Goal: Transaction & Acquisition: Purchase product/service

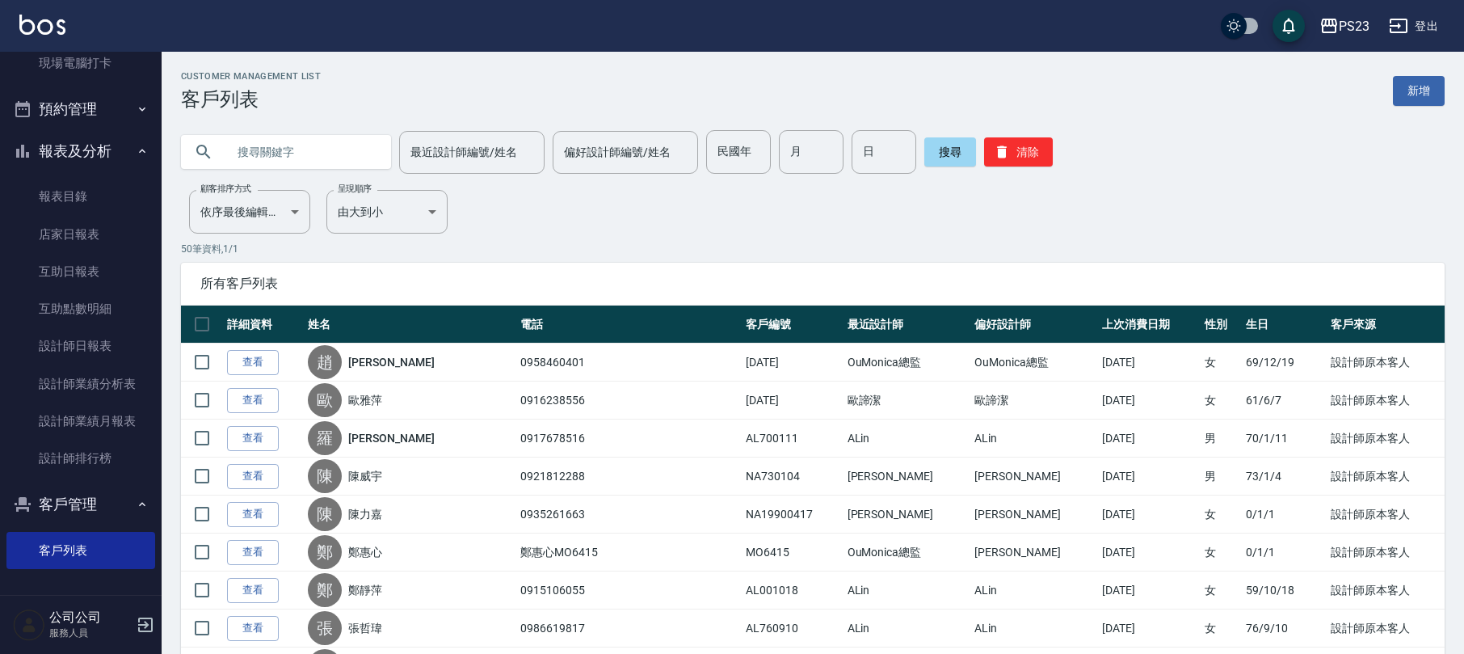
click at [323, 159] on input "text" at bounding box center [302, 152] width 152 height 44
type input "[PERSON_NAME]"
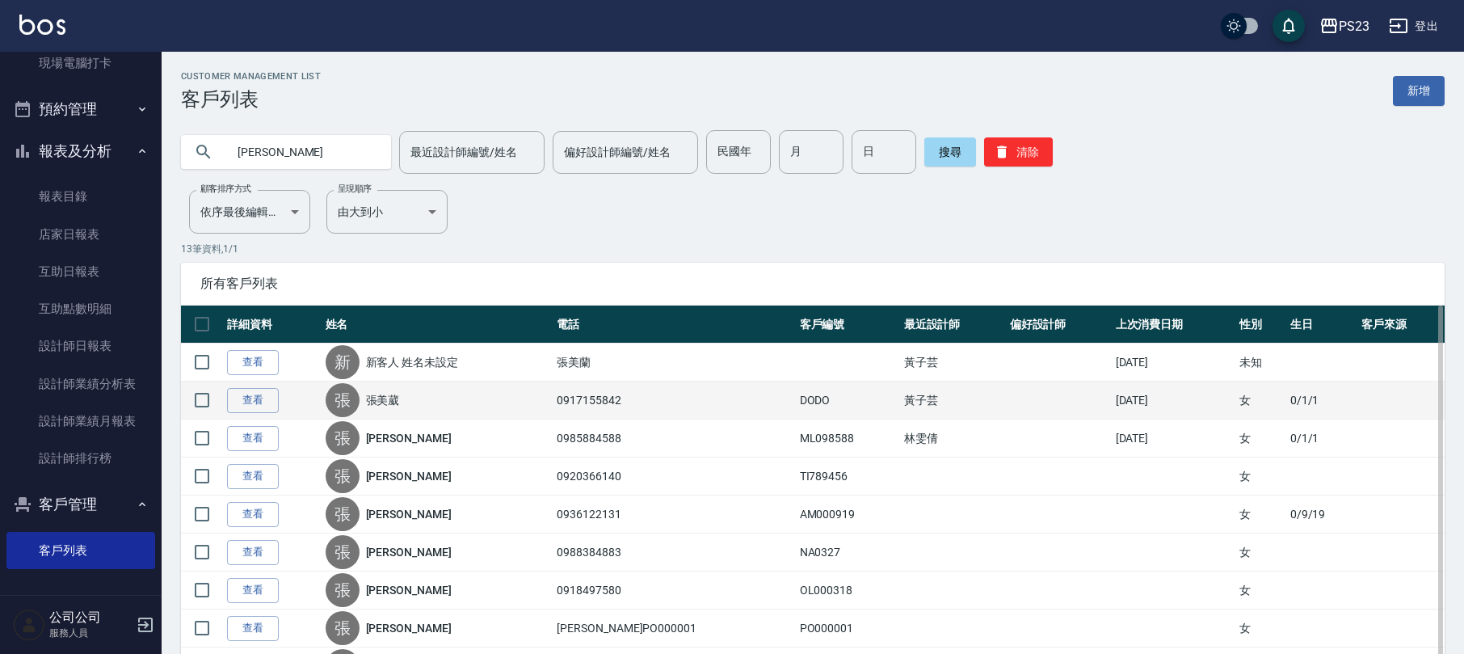
click at [381, 401] on link "張美葳" at bounding box center [383, 400] width 34 height 16
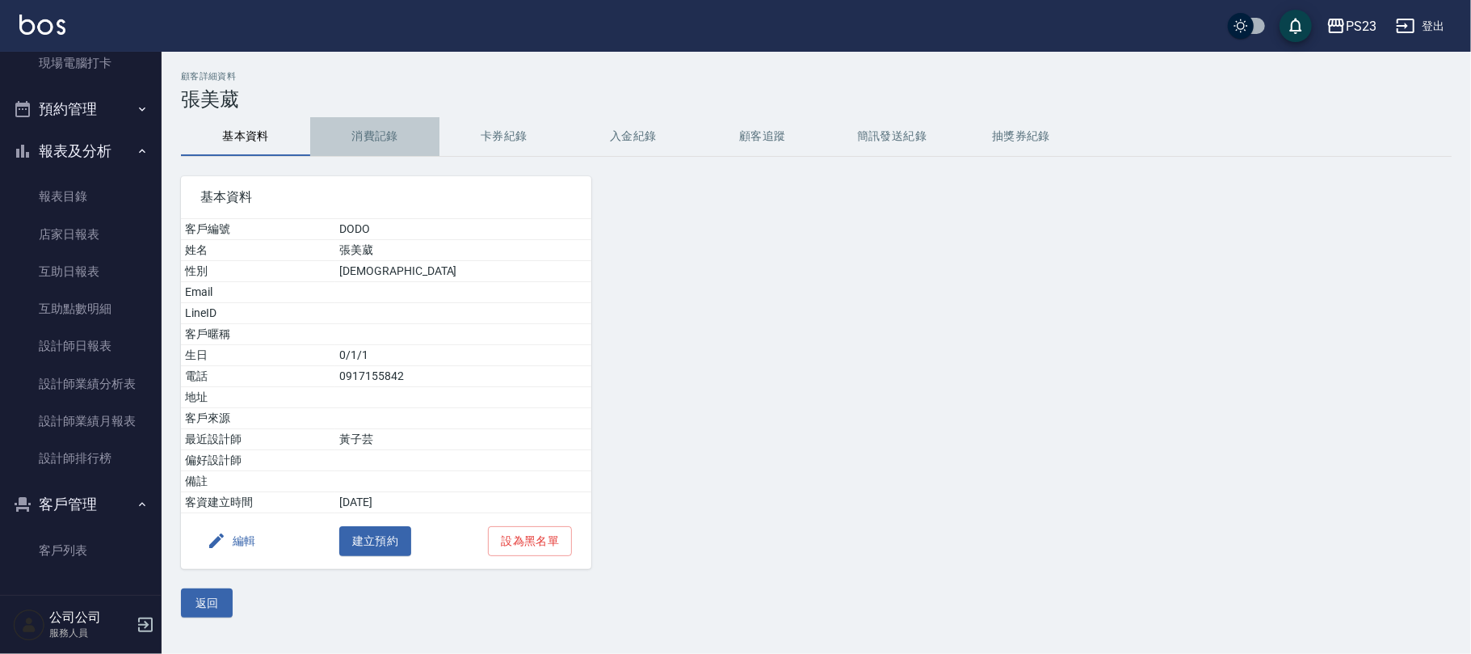
click at [377, 129] on button "消費記錄" at bounding box center [374, 136] width 129 height 39
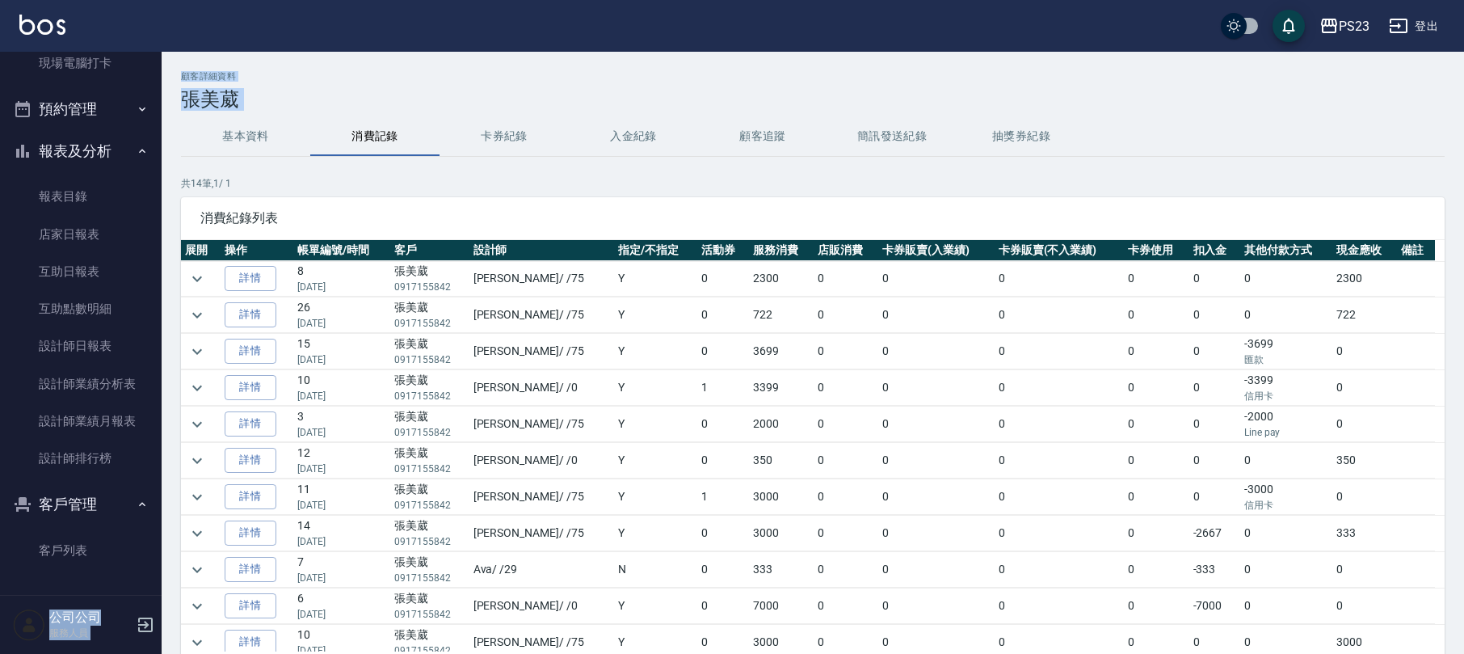
drag, startPoint x: 153, startPoint y: 296, endPoint x: 176, endPoint y: 186, distance: 112.4
click at [176, 186] on div "PS23 登出 櫃檯作業 打帳單 帳單列表 現金收支登錄 材料自購登錄 每日結帳 排班表 現場電腦打卡 預約管理 預約管理 單日預約紀錄 單週預約紀錄 報表及…" at bounding box center [732, 382] width 1464 height 764
click at [185, 292] on td at bounding box center [201, 279] width 40 height 36
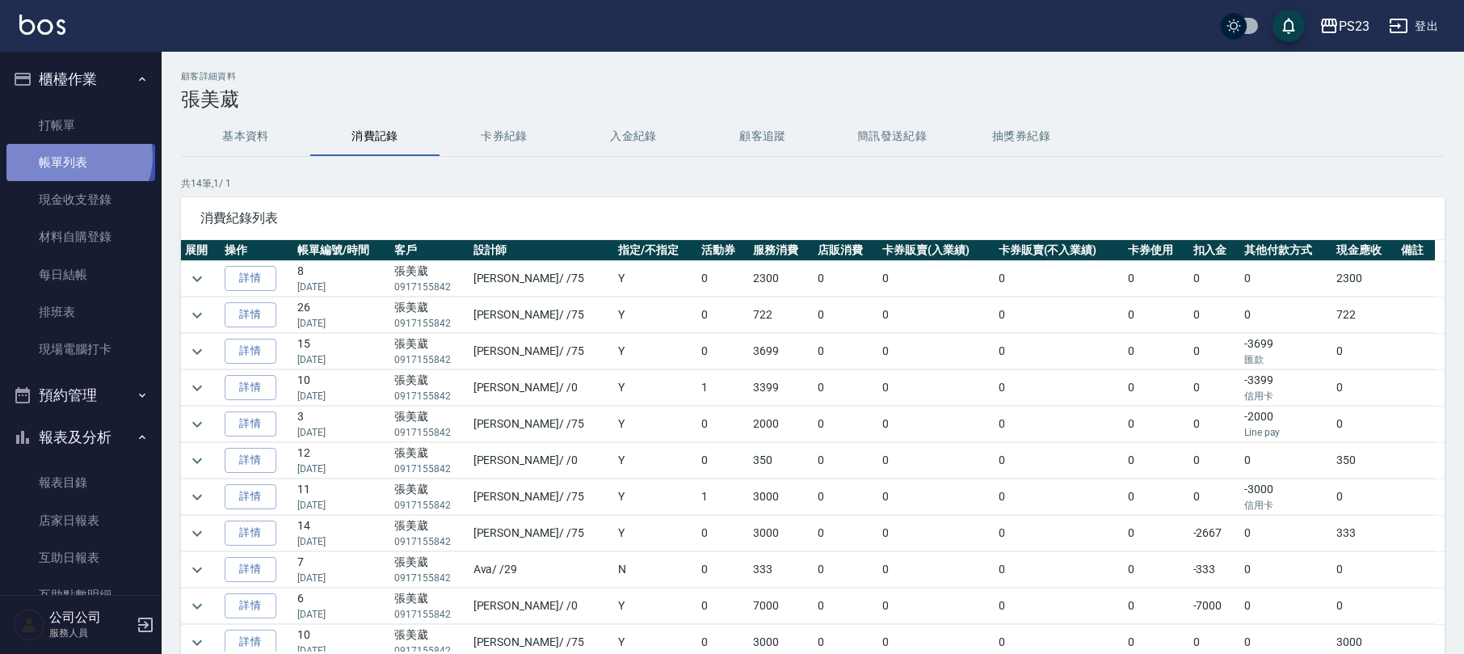
click at [75, 157] on link "帳單列表" at bounding box center [80, 162] width 149 height 37
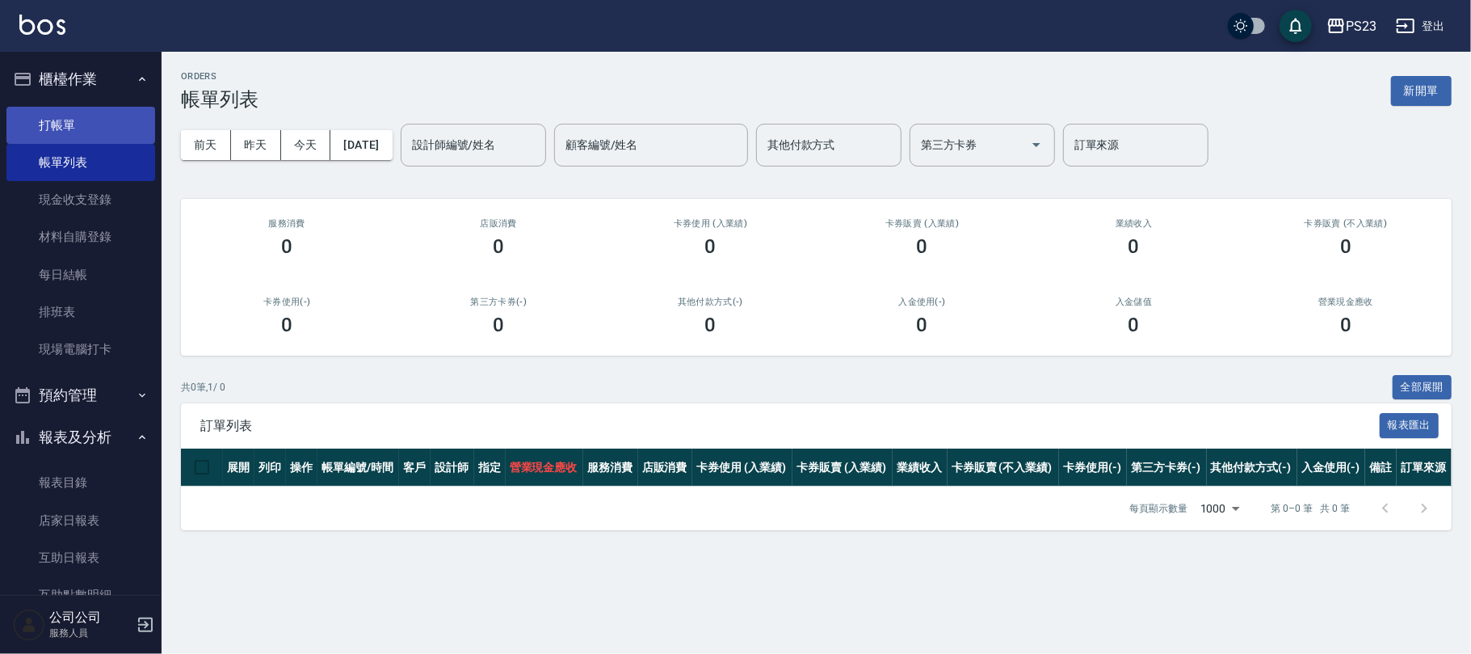
click at [78, 133] on link "打帳單" at bounding box center [80, 125] width 149 height 37
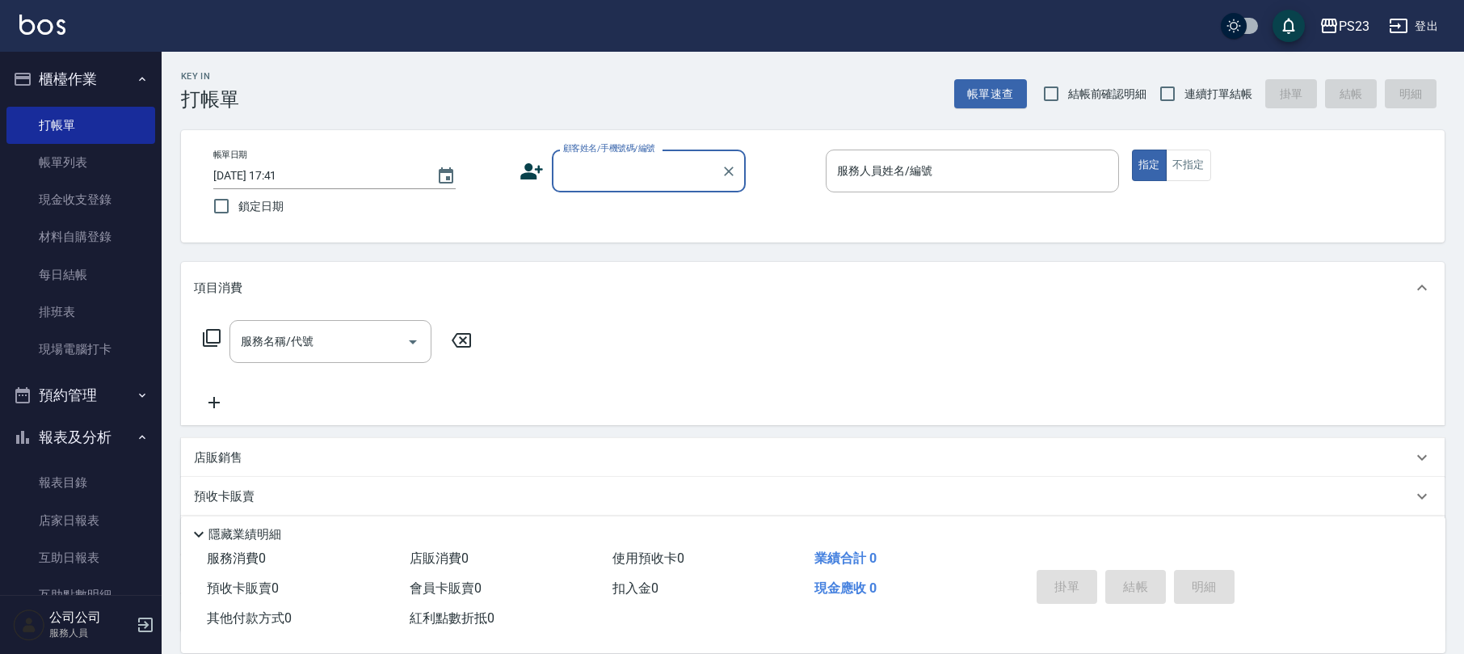
type input "ㄥ"
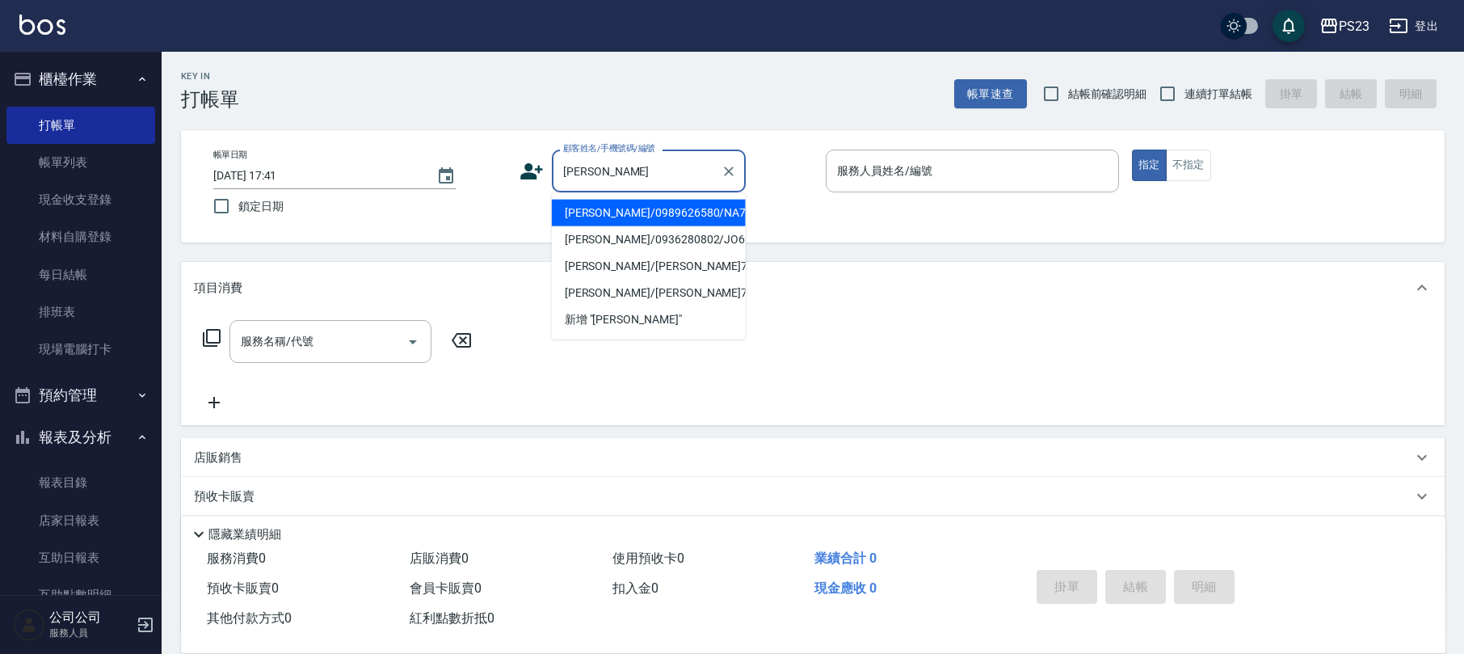
click at [685, 220] on li "[PERSON_NAME]/0989626580/NA771118" at bounding box center [649, 213] width 194 height 27
type input "[PERSON_NAME]/0989626580/NA771118"
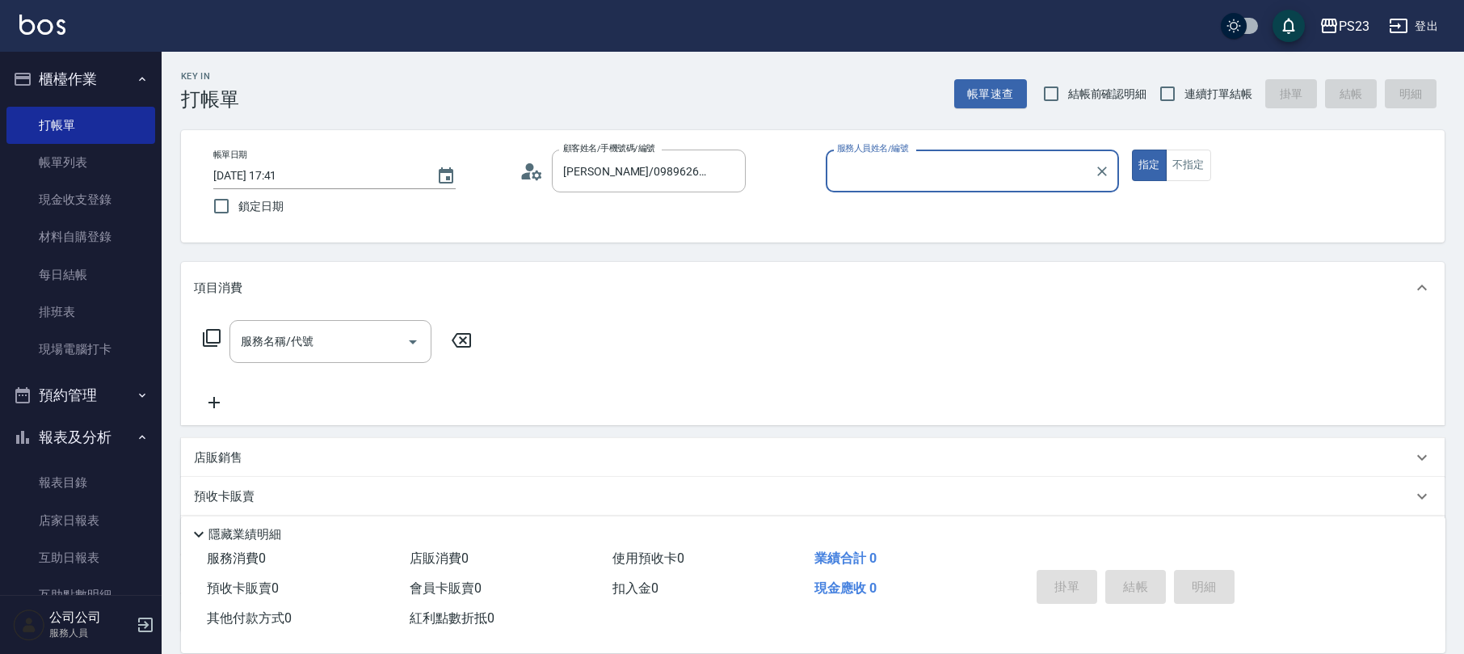
type input "Nanako-59"
click at [1181, 95] on input "連續打單結帳" at bounding box center [1168, 94] width 34 height 34
checkbox input "true"
click at [293, 336] on div "服務名稱/代號 服務名稱/代號" at bounding box center [330, 341] width 202 height 43
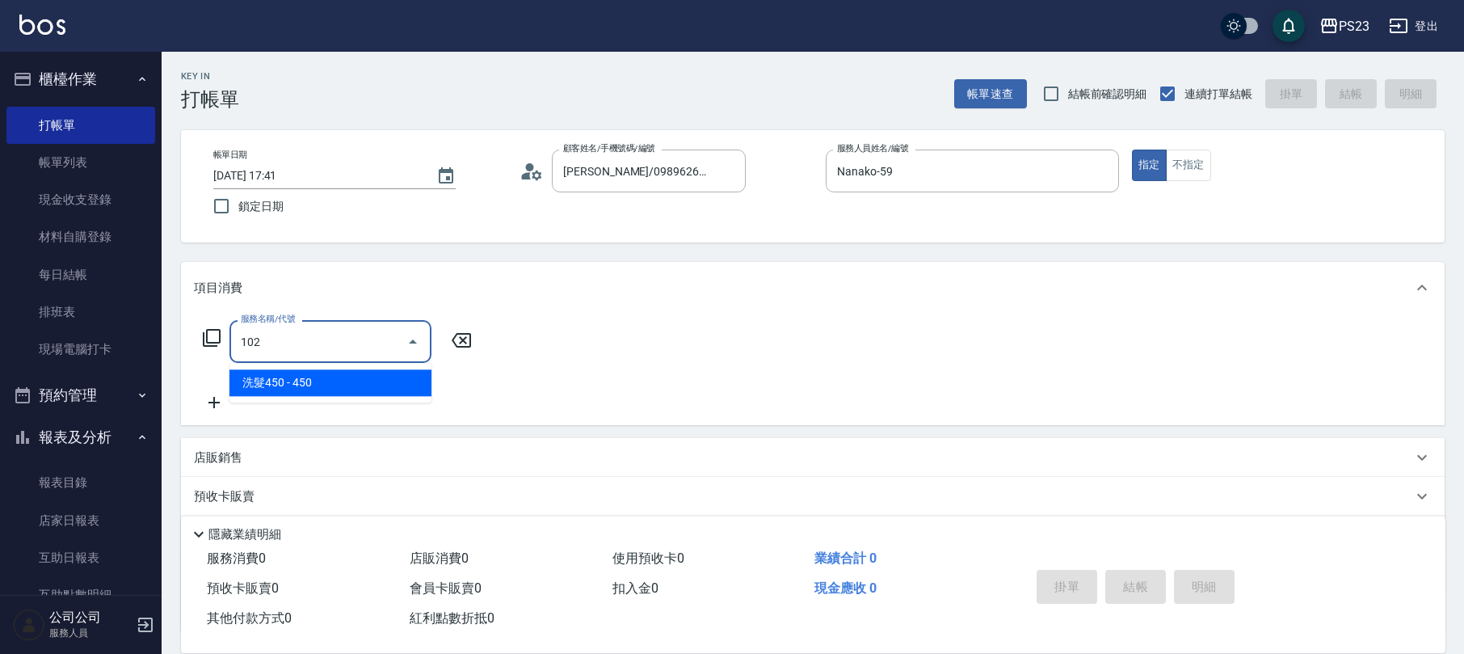
type input "洗髮450(102)"
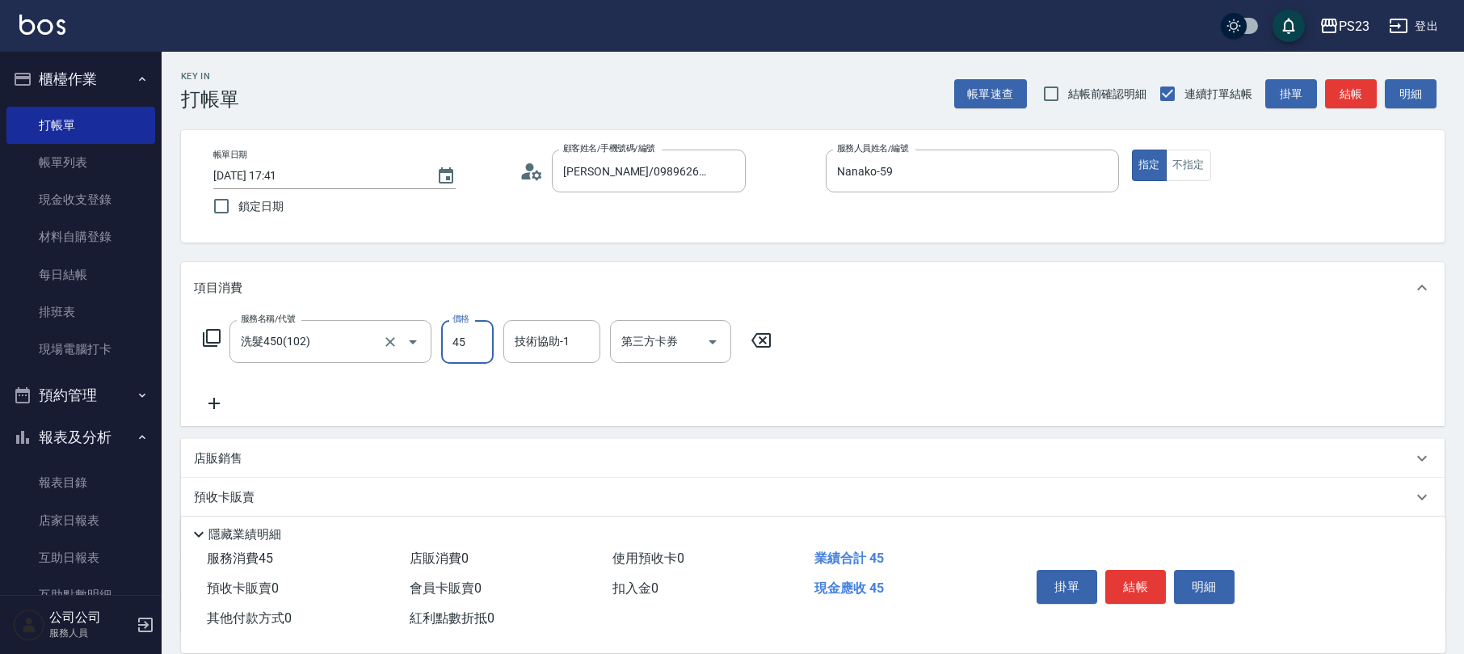
type input "450"
click at [537, 340] on div "技術協助-1 技術協助-1" at bounding box center [551, 341] width 97 height 43
type input "Nanako-59"
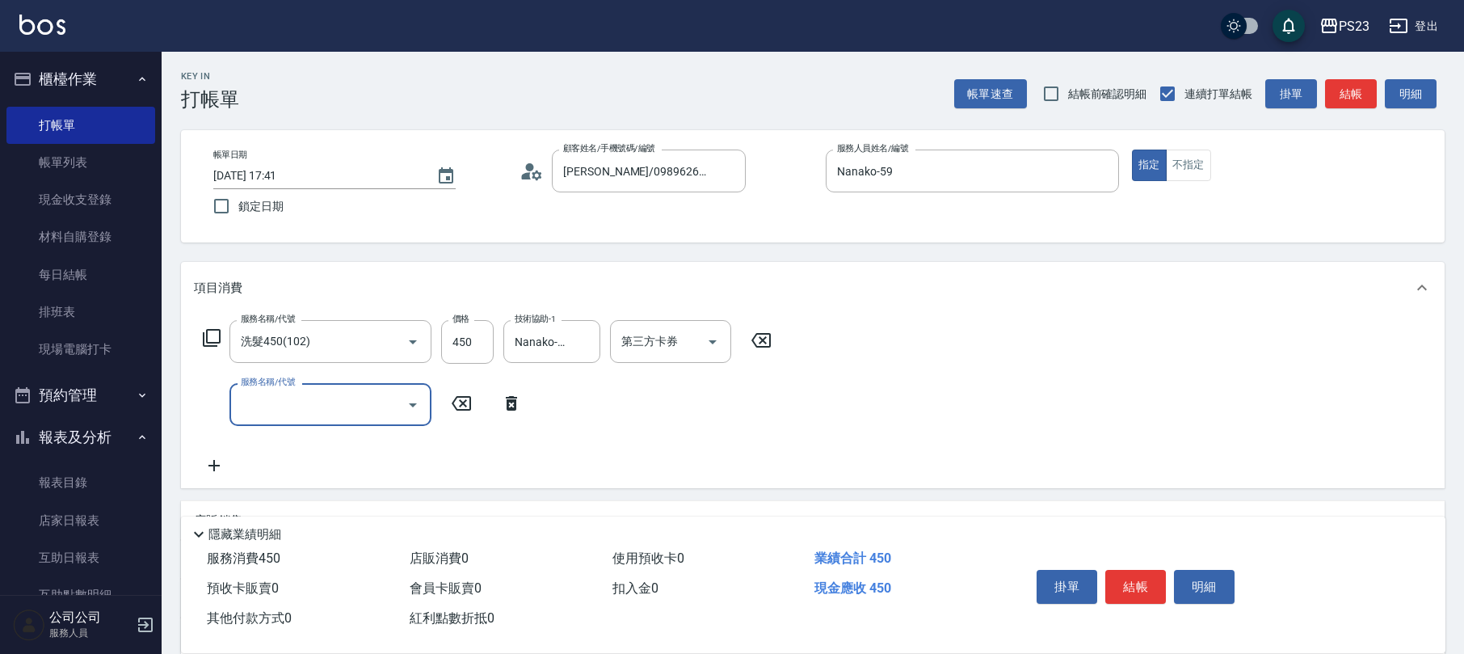
scroll to position [192, 0]
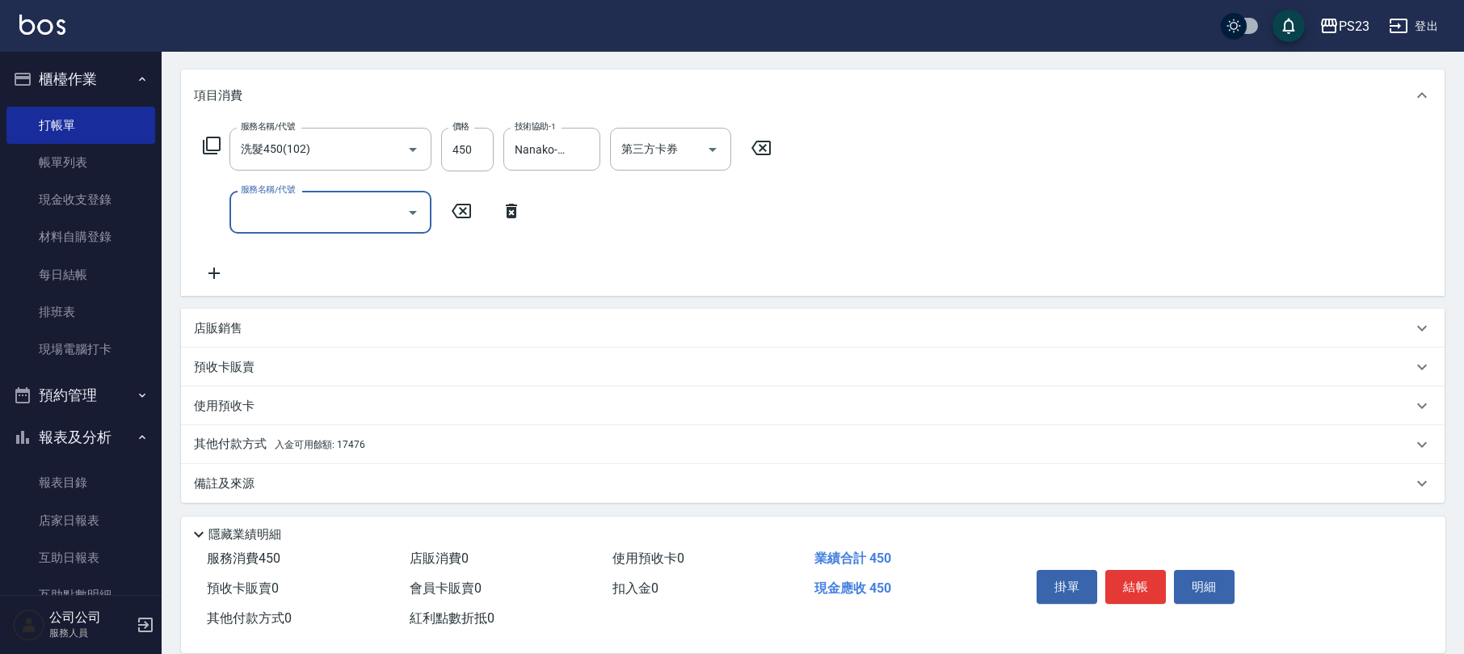
click at [263, 325] on div "店販銷售" at bounding box center [803, 328] width 1219 height 17
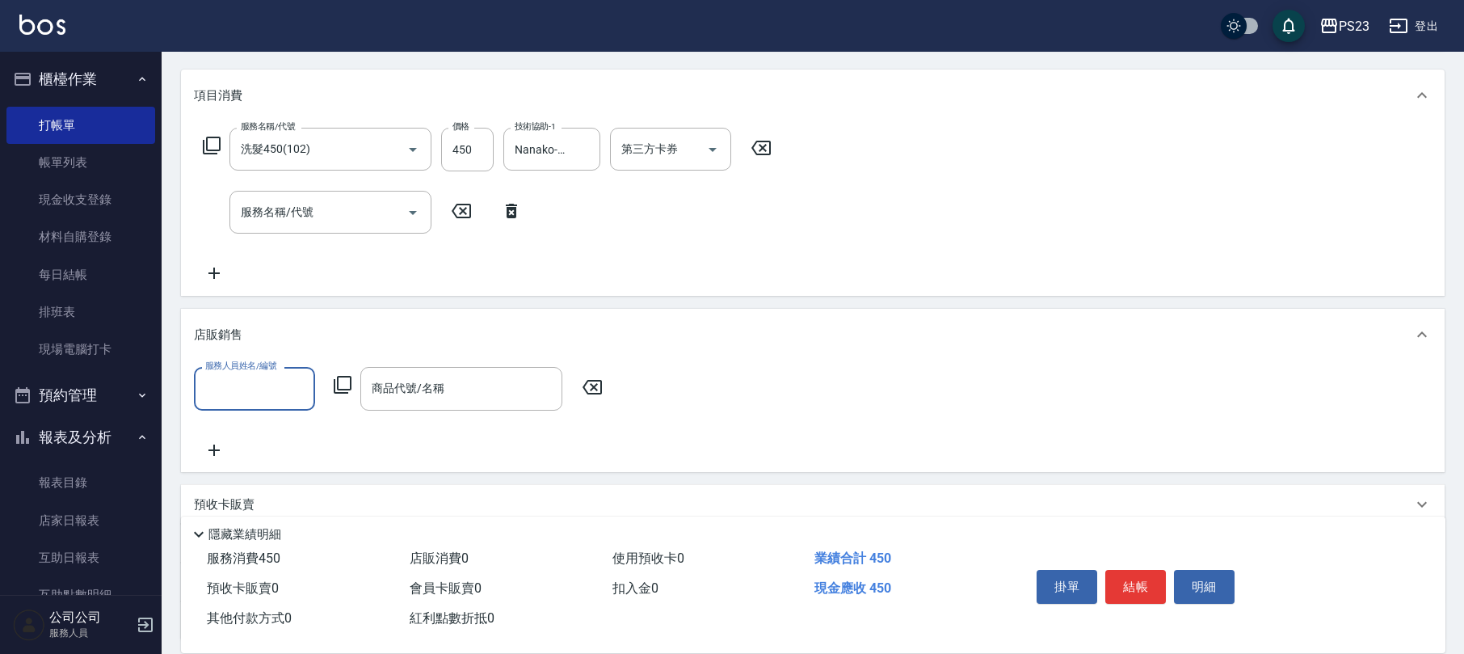
scroll to position [0, 0]
type input "9"
type input "Nanako-59"
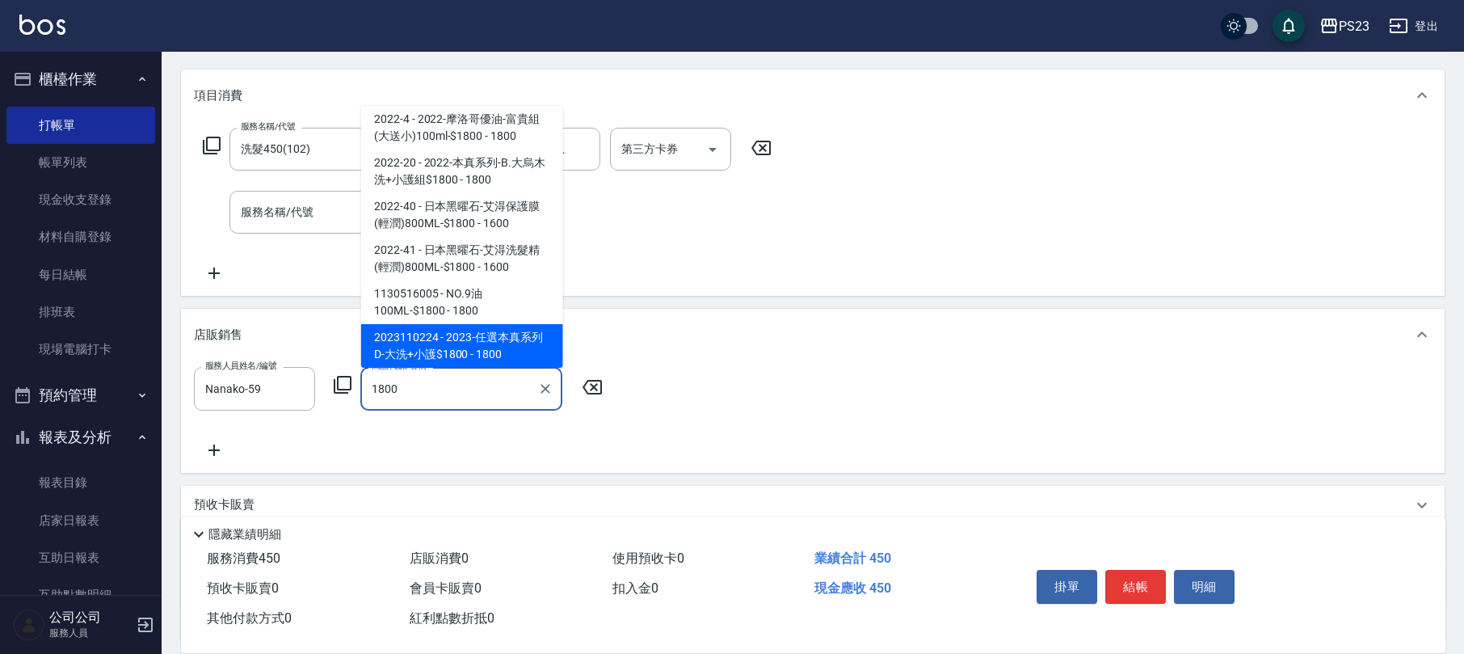
scroll to position [181, 0]
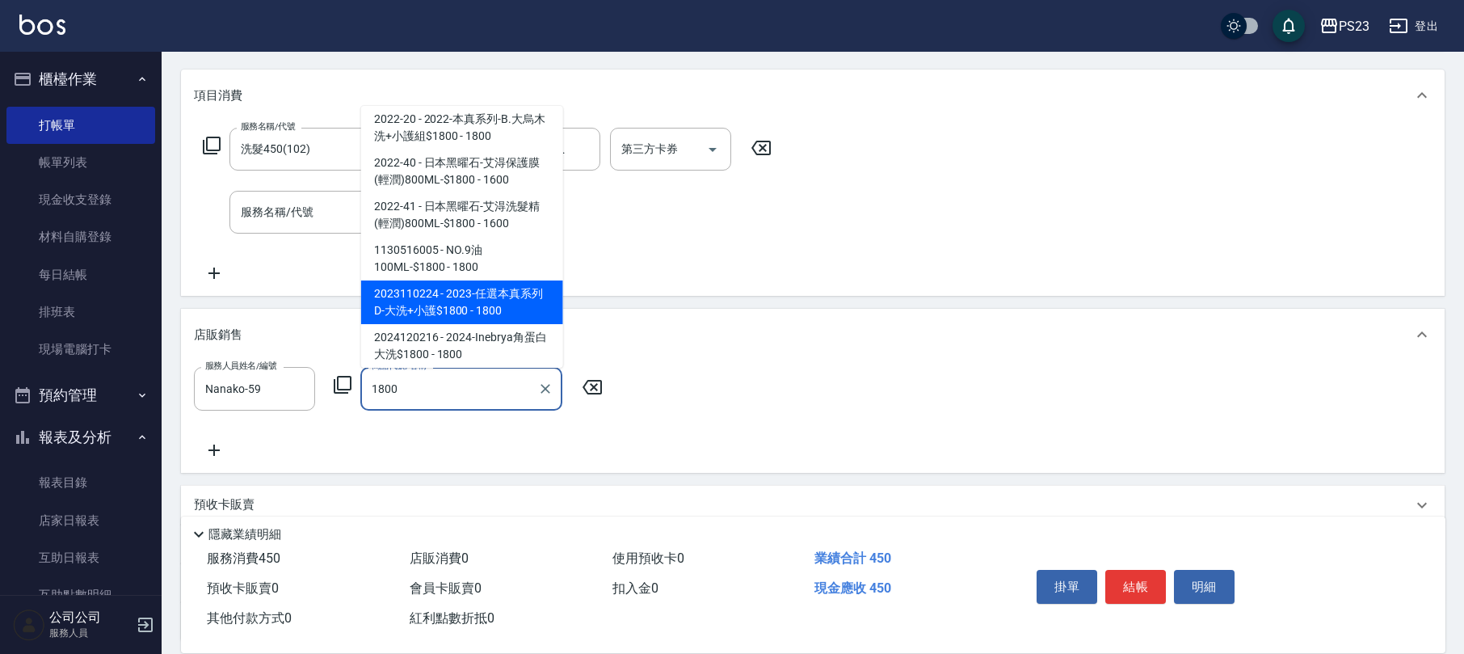
type input "2023-任選本真系列D-大洗+小護$1800"
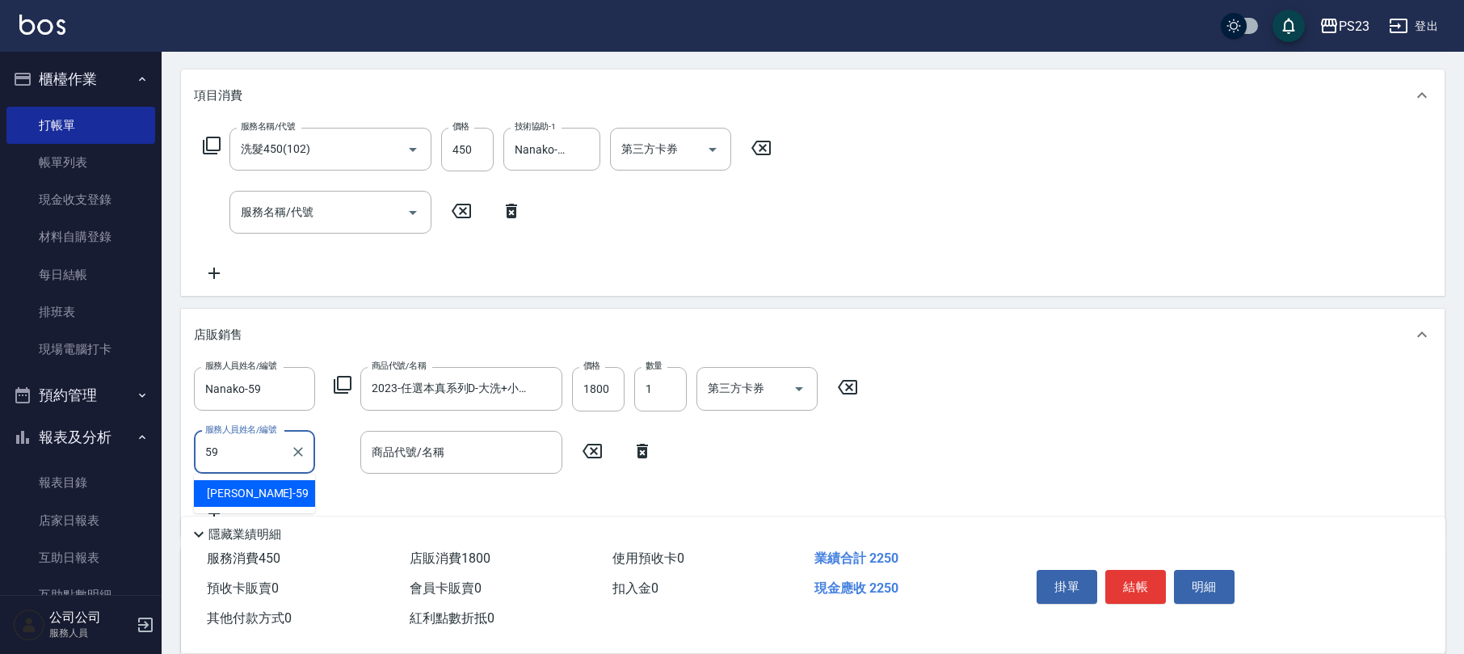
type input "Nanako-59"
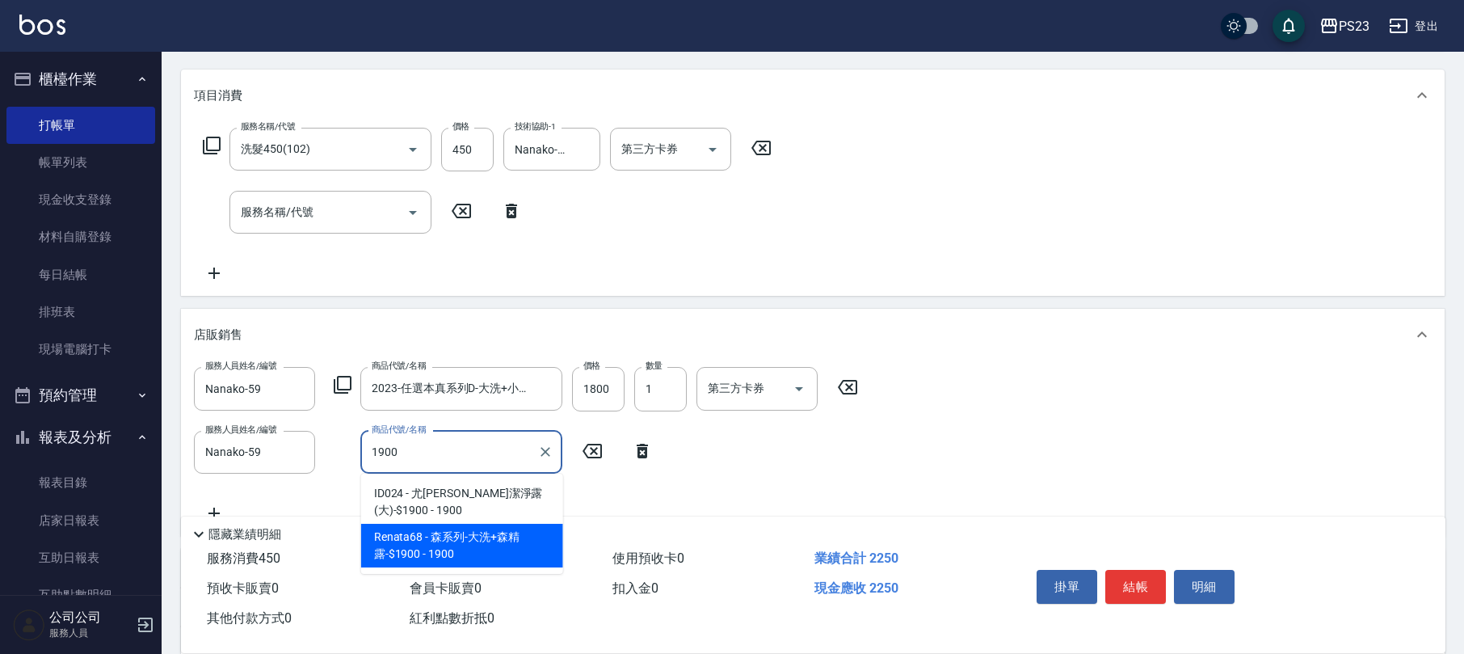
type input "森系列-大洗+森精露-$1900"
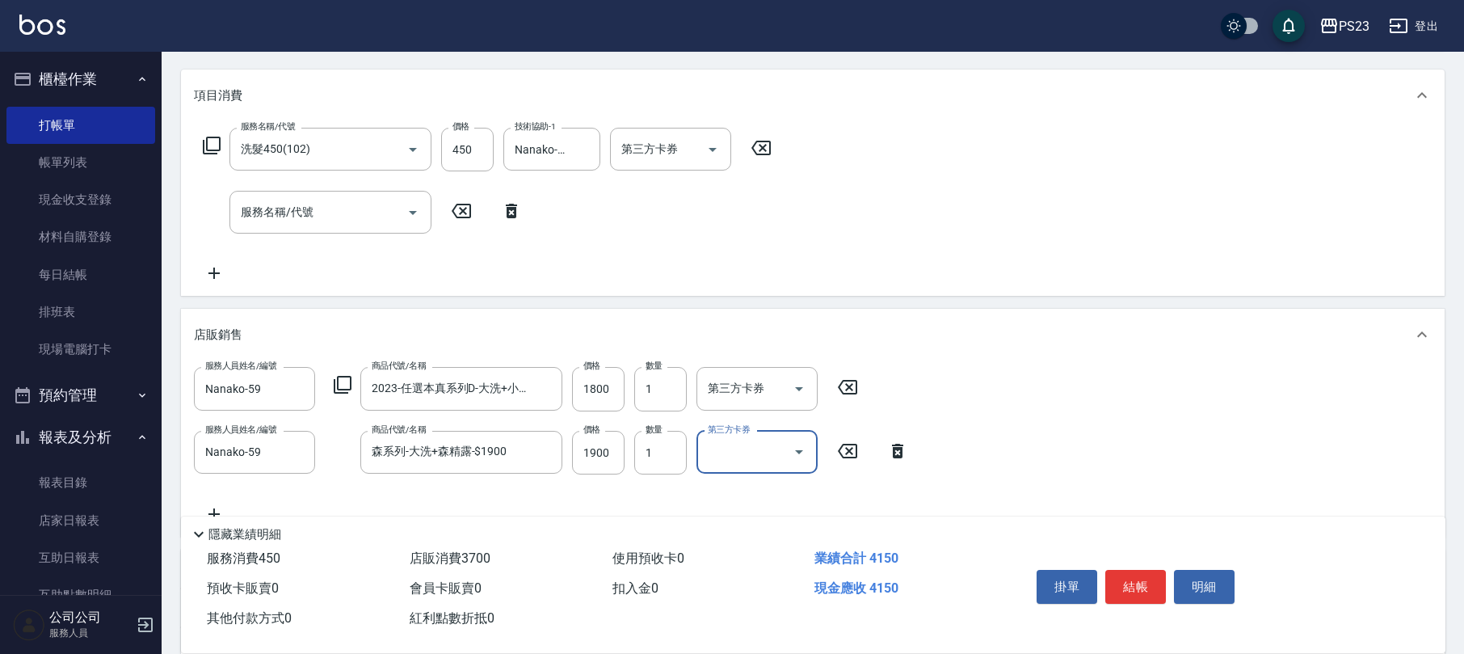
scroll to position [394, 0]
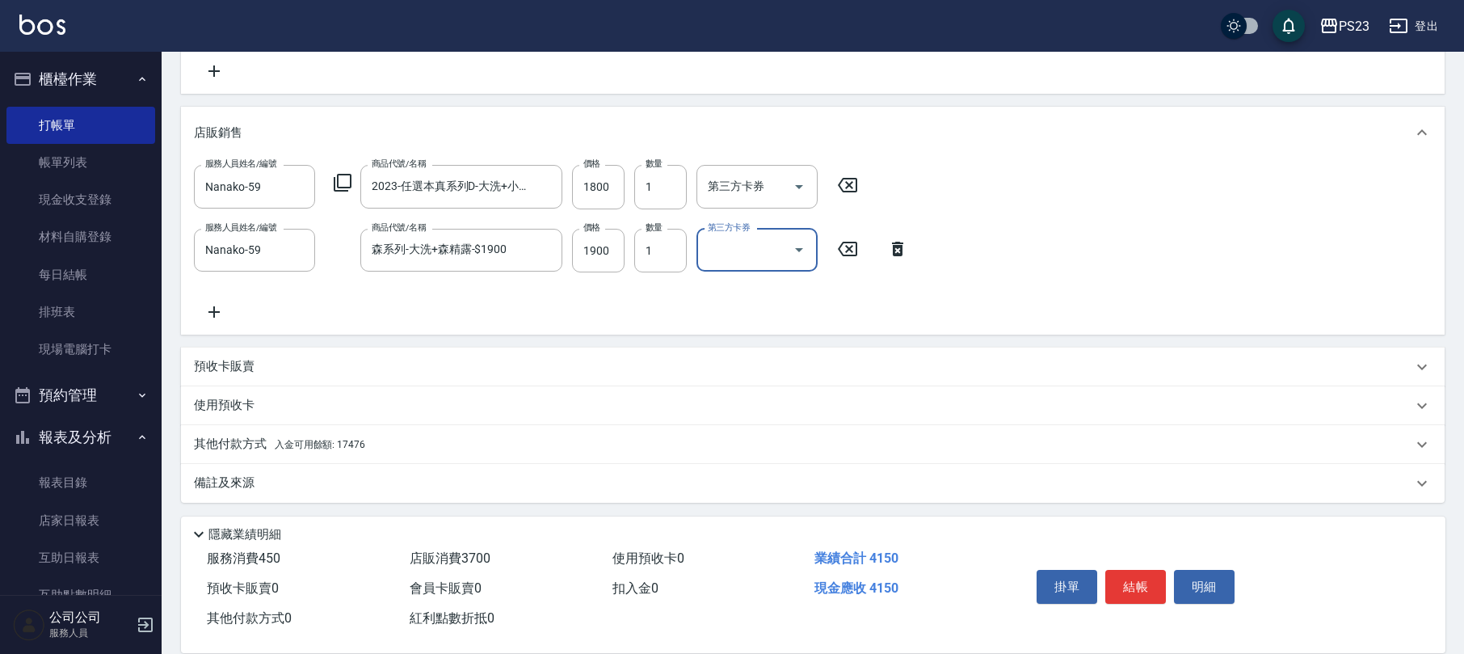
click at [211, 308] on icon at bounding box center [214, 311] width 40 height 19
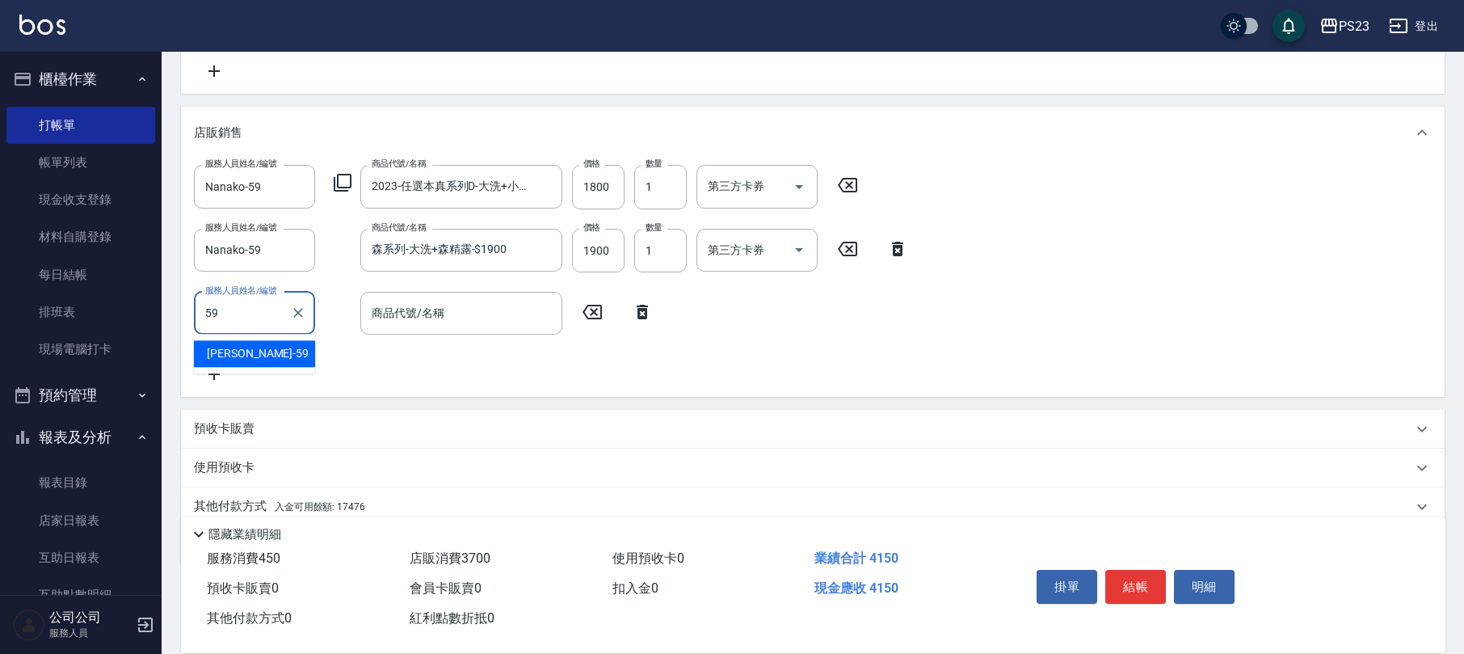
type input "Nanako-59"
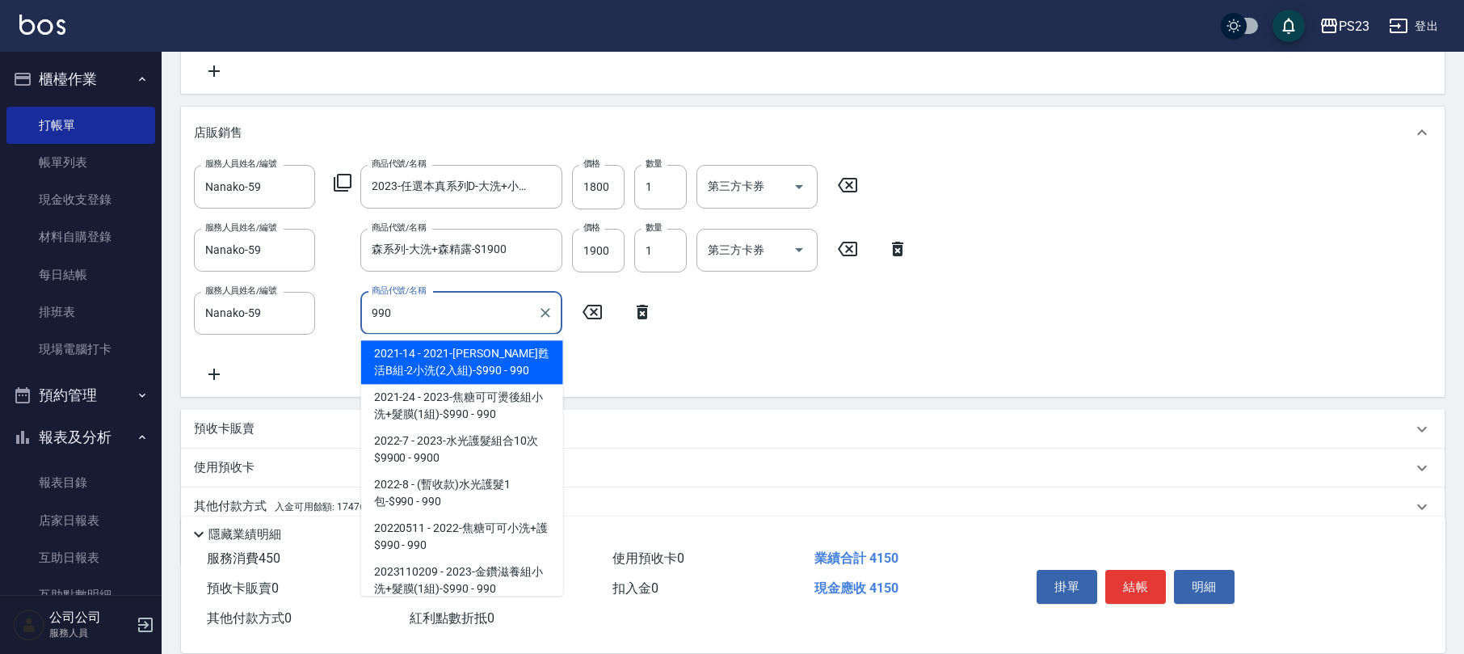
scroll to position [137, 0]
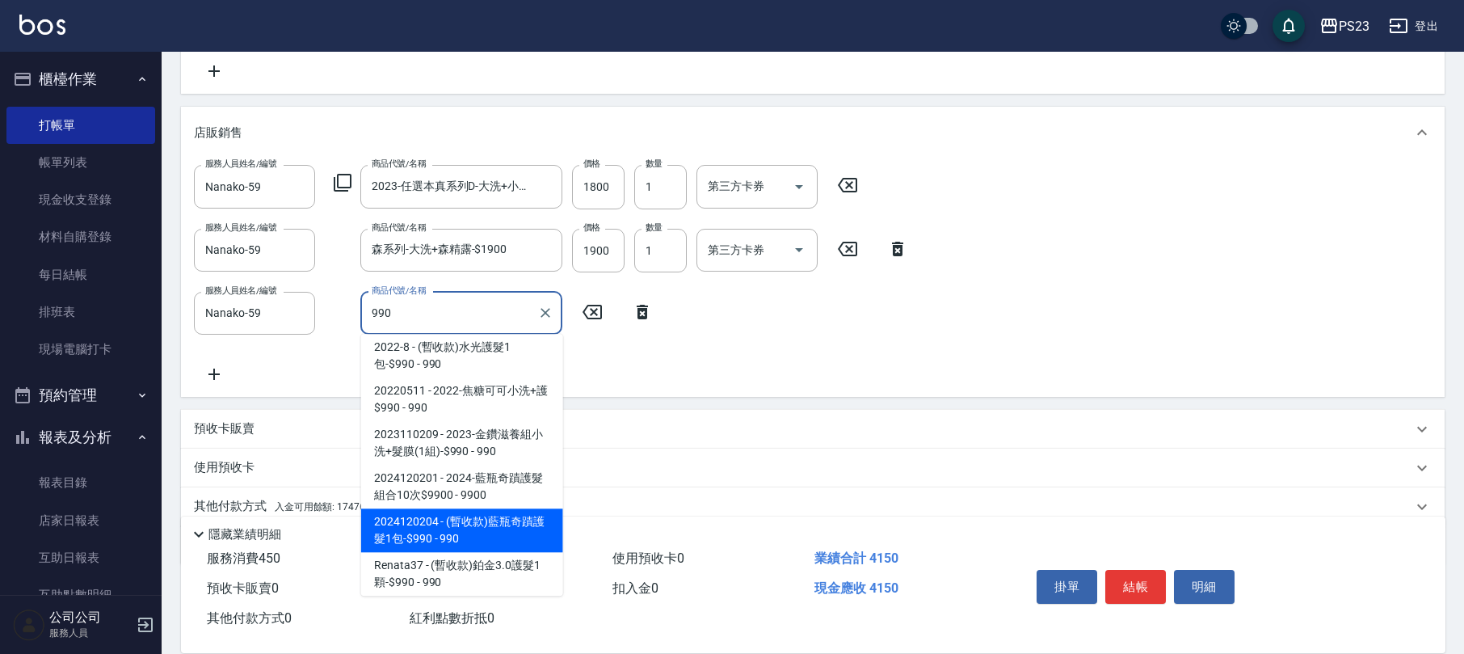
type input "(暫收款)藍瓶奇蹟護髮1包-$990"
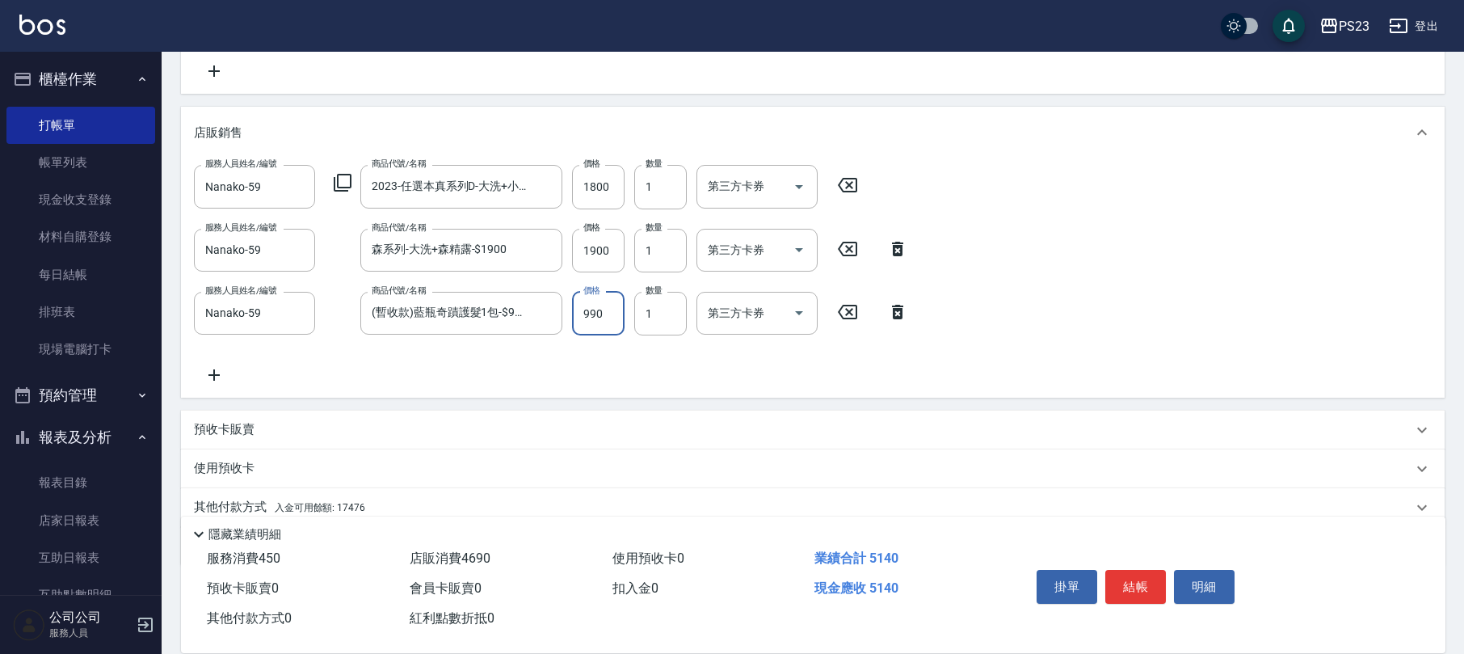
scroll to position [457, 0]
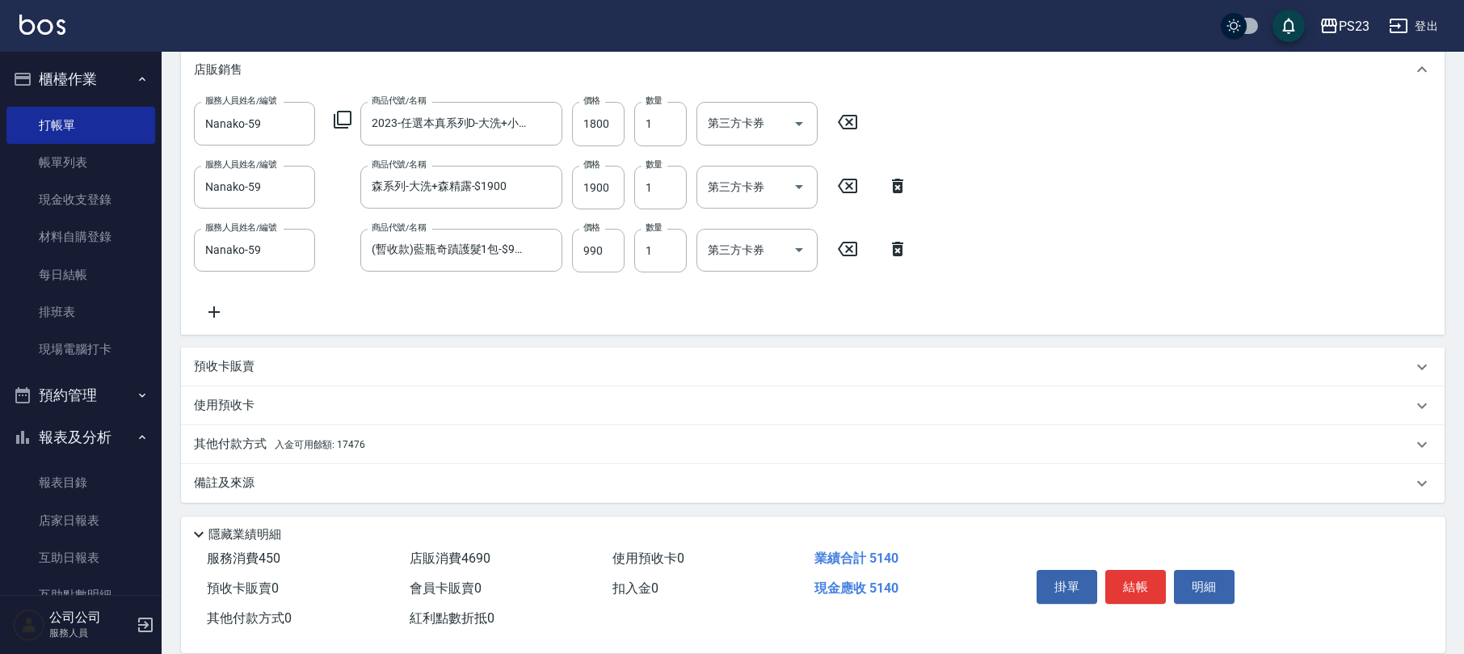
click at [297, 446] on span "入金可用餘額: 17476" at bounding box center [320, 444] width 91 height 11
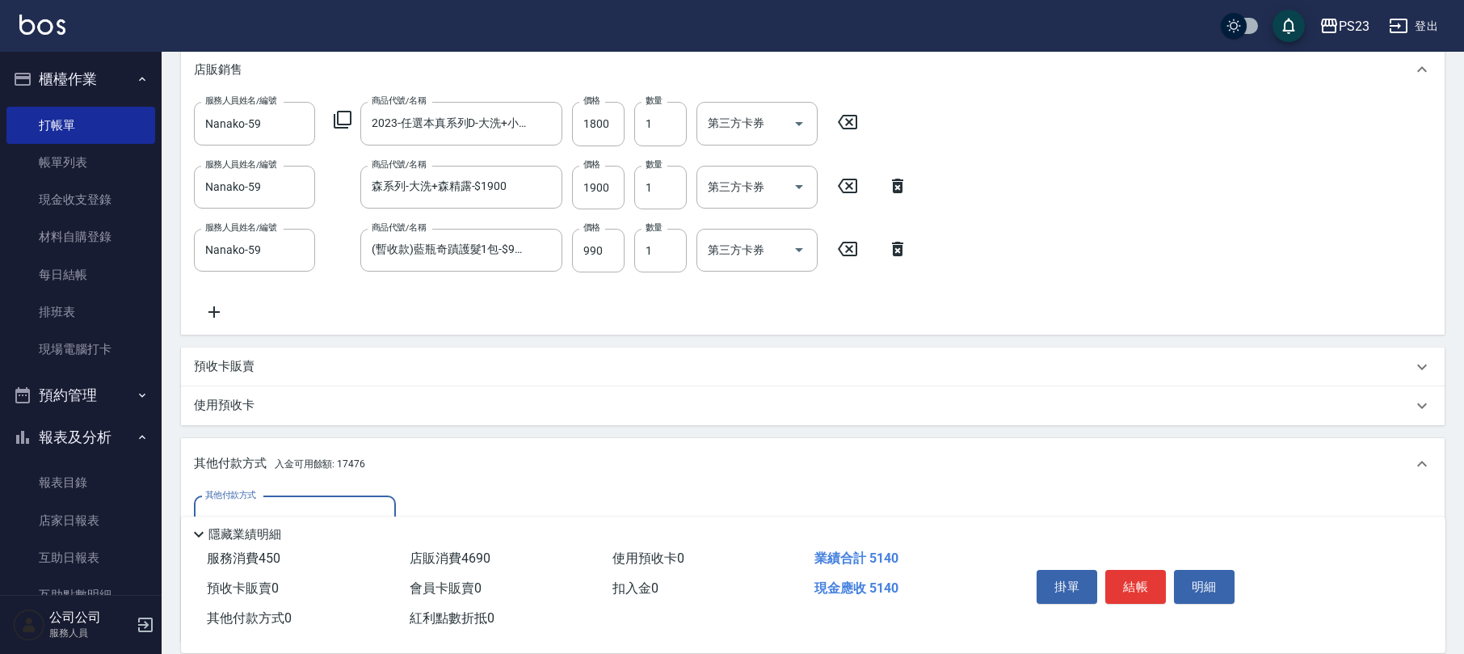
scroll to position [635, 0]
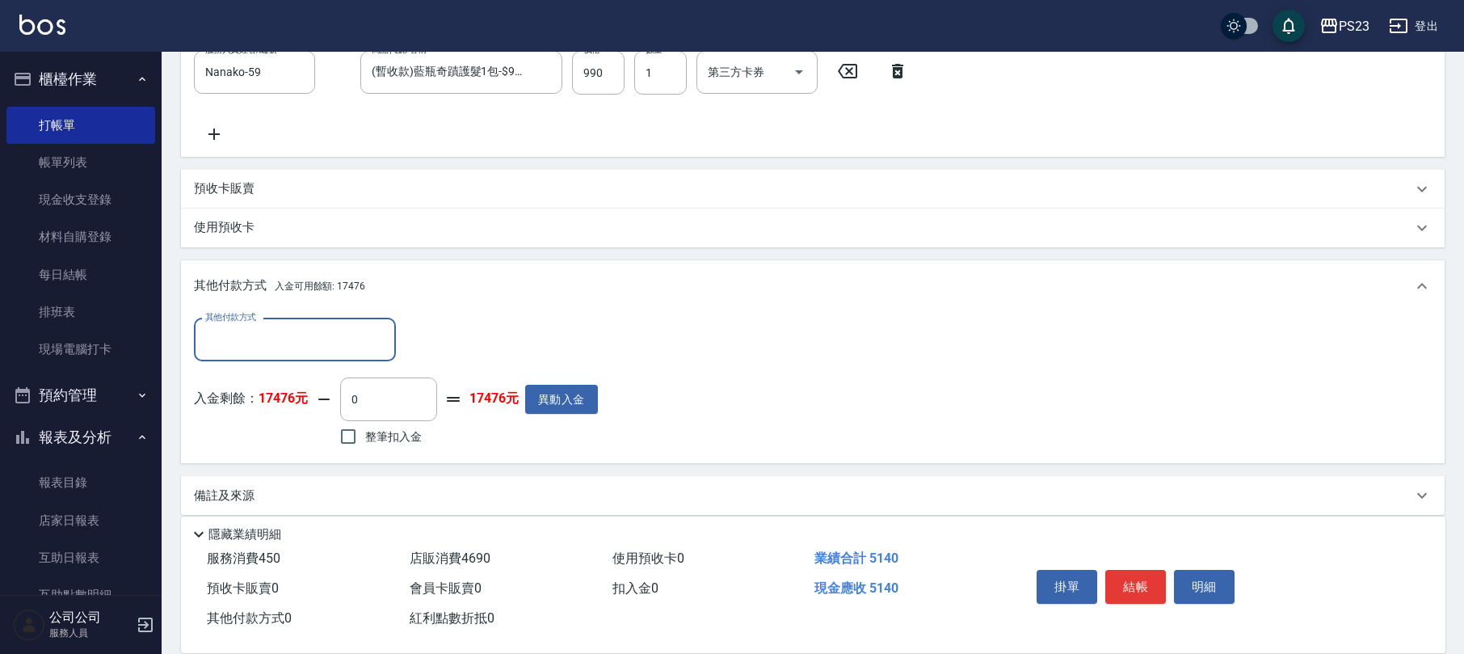
click at [302, 340] on input "其他付款方式" at bounding box center [294, 340] width 187 height 28
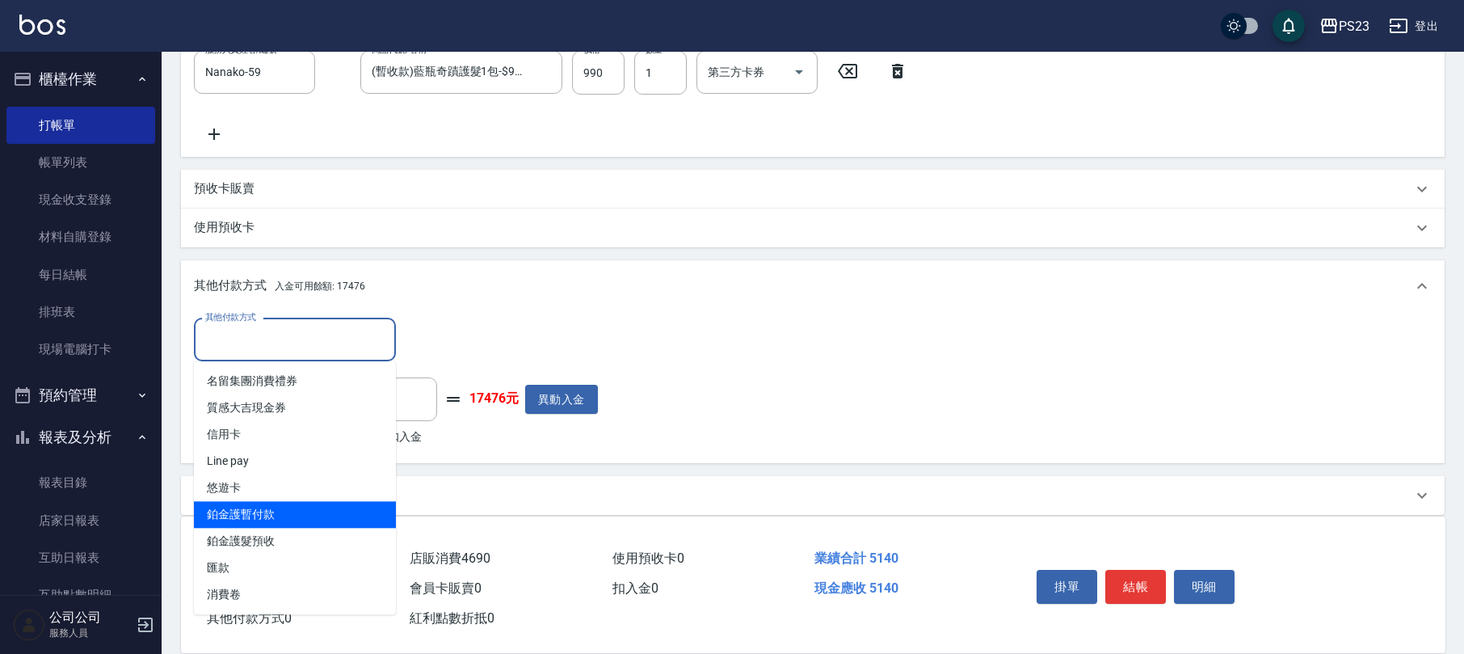
click at [263, 517] on span "鉑金護暫付款" at bounding box center [295, 514] width 202 height 27
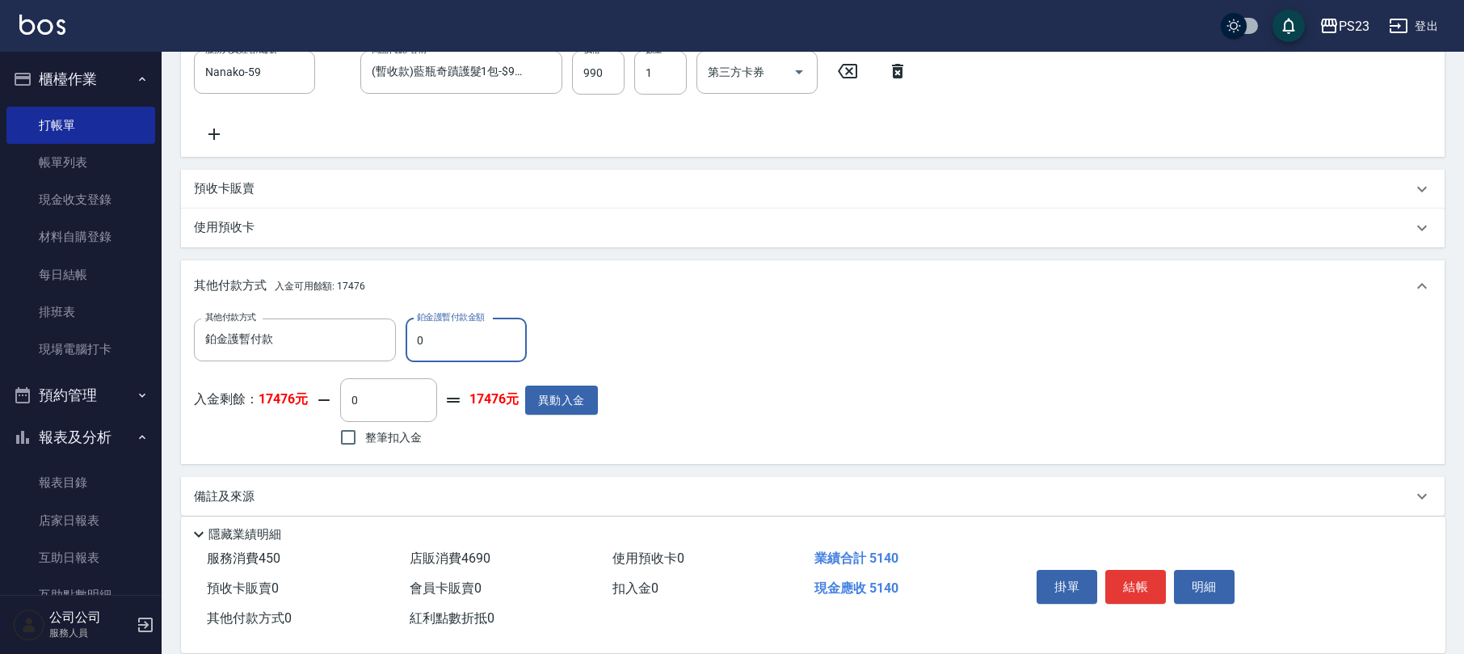
type input "鉑金護暫付款"
drag, startPoint x: 473, startPoint y: 352, endPoint x: 368, endPoint y: 336, distance: 105.5
click at [391, 347] on div "其他付款方式 鉑金護暫付款 其他付款方式 鉑金護暫付款金額 0 鉑金護暫付款金額" at bounding box center [396, 340] width 404 height 44
type input "990"
click at [376, 429] on span "整筆扣入金" at bounding box center [393, 437] width 57 height 17
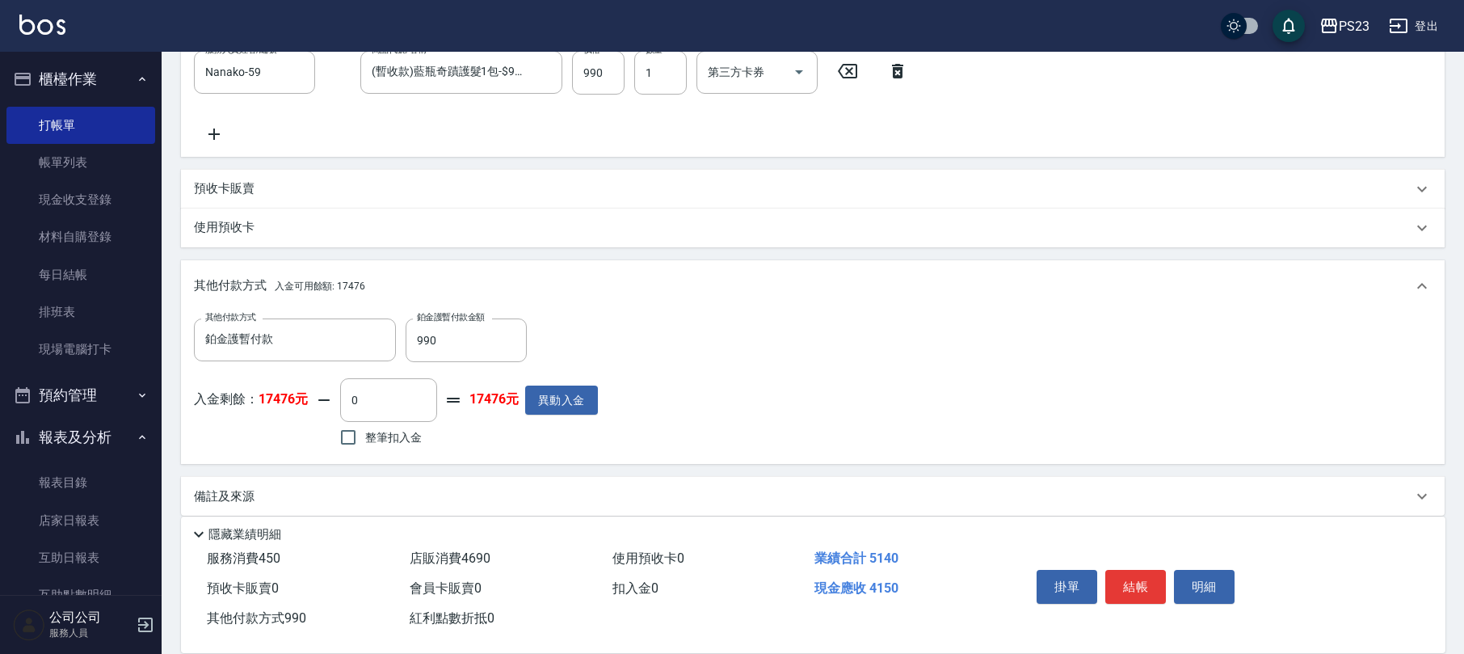
click at [365, 428] on input "整筆扣入金" at bounding box center [348, 437] width 34 height 34
checkbox input "true"
type input "4150"
click at [380, 425] on label "整筆扣入金" at bounding box center [376, 437] width 91 height 34
click at [365, 425] on input "整筆扣入金" at bounding box center [348, 437] width 34 height 34
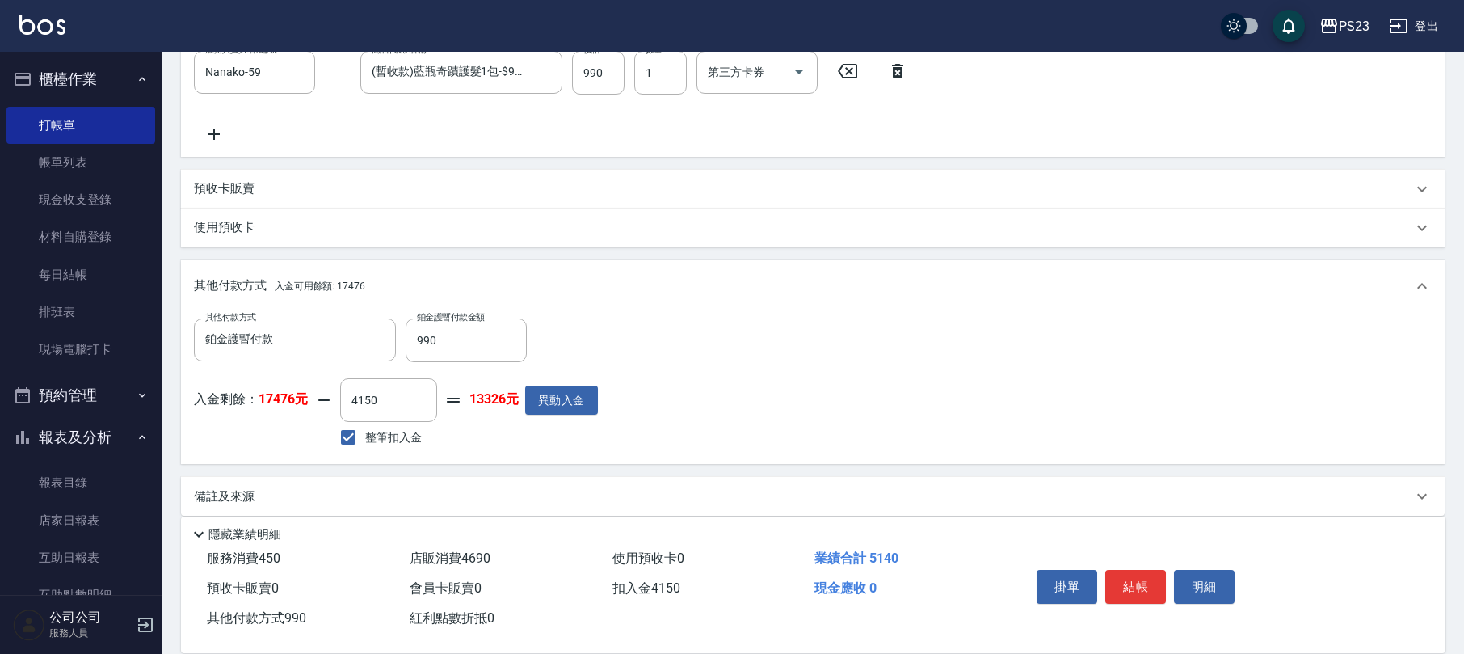
checkbox input "false"
type input "0"
click at [381, 425] on label "整筆扣入金" at bounding box center [376, 437] width 91 height 34
click at [365, 425] on input "整筆扣入金" at bounding box center [348, 437] width 34 height 34
checkbox input "true"
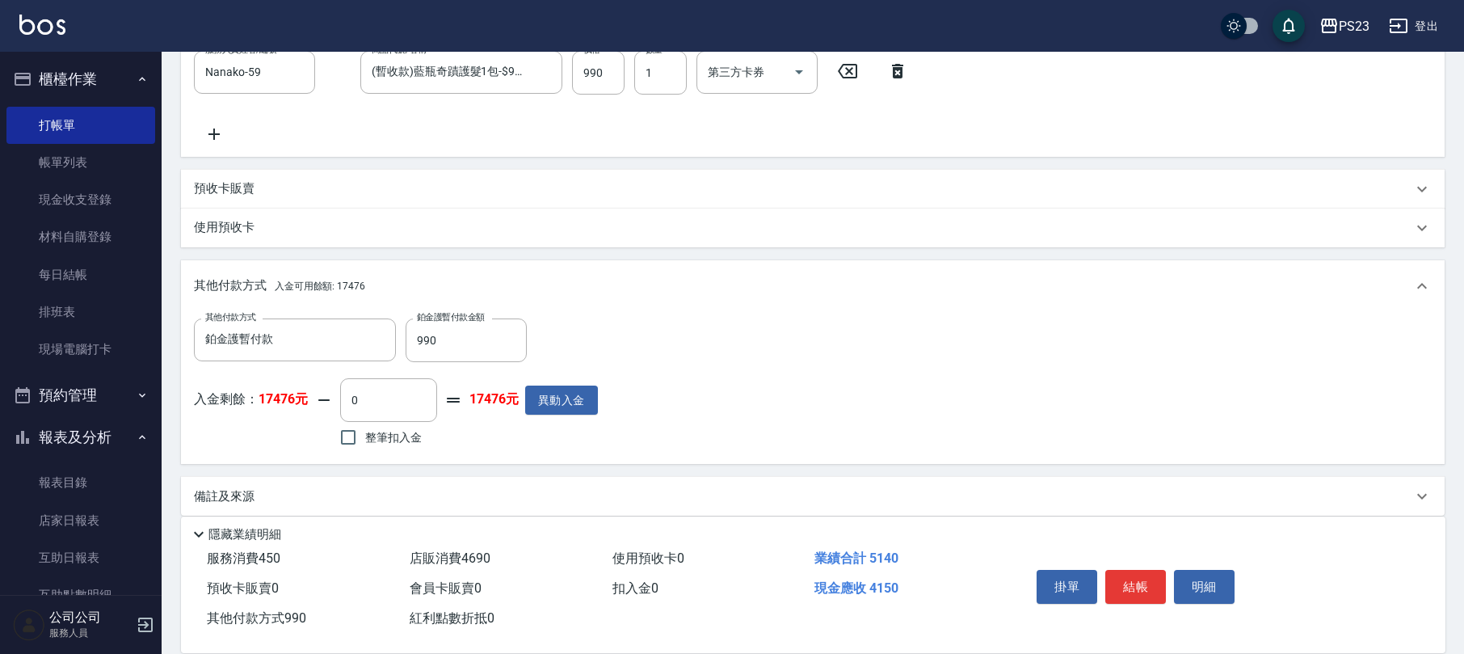
type input "4150"
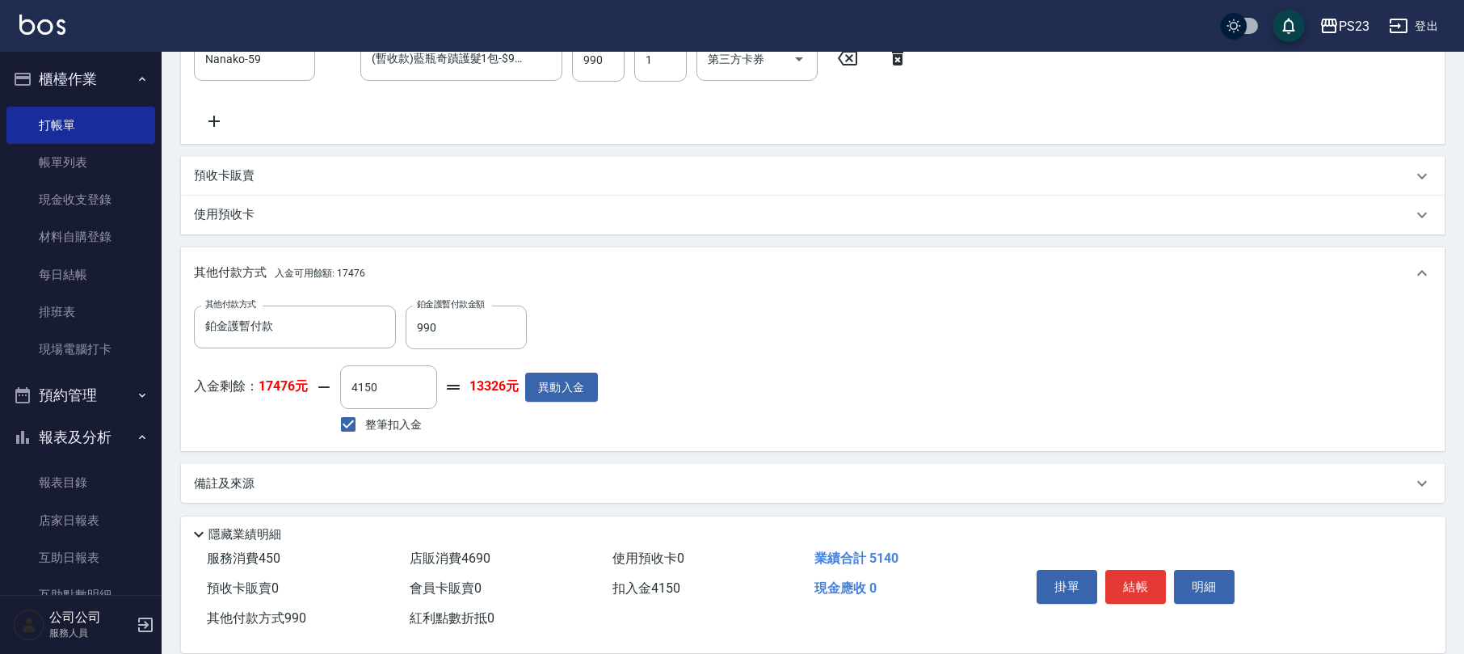
click at [296, 486] on div "備註及來源" at bounding box center [803, 483] width 1219 height 17
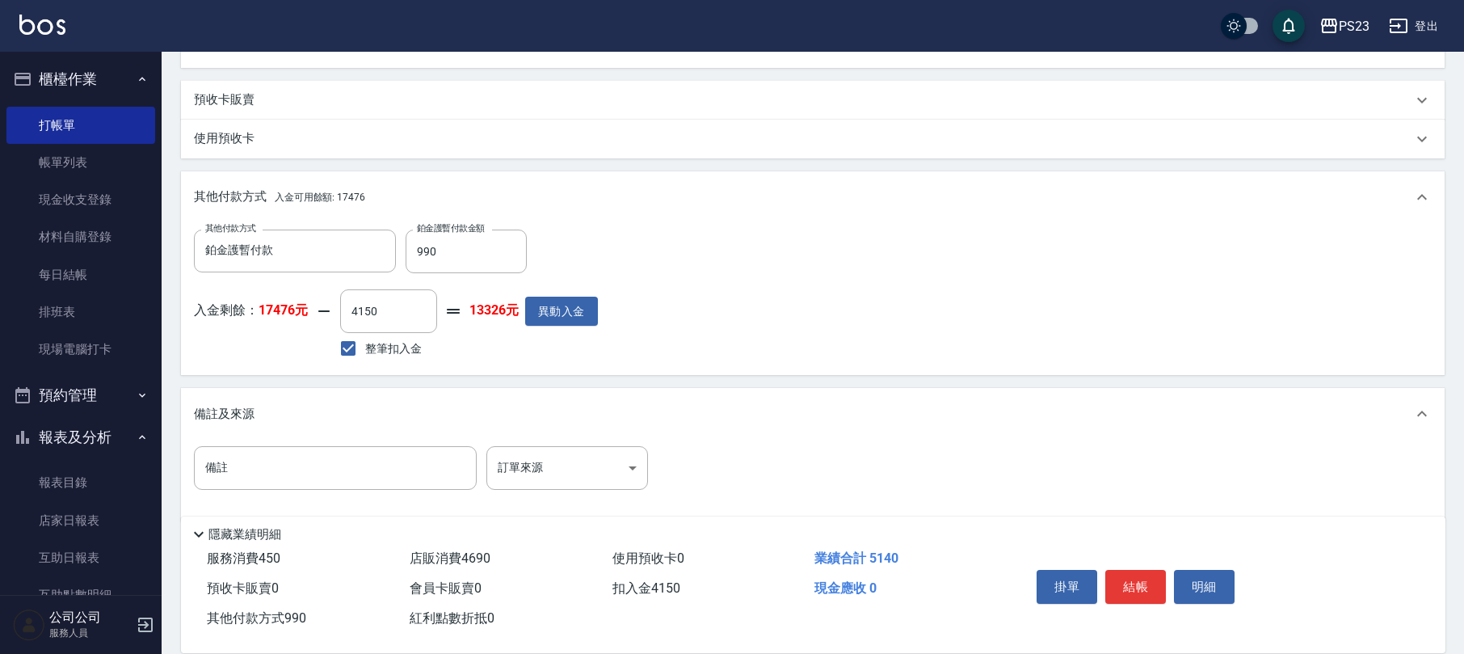
scroll to position [742, 0]
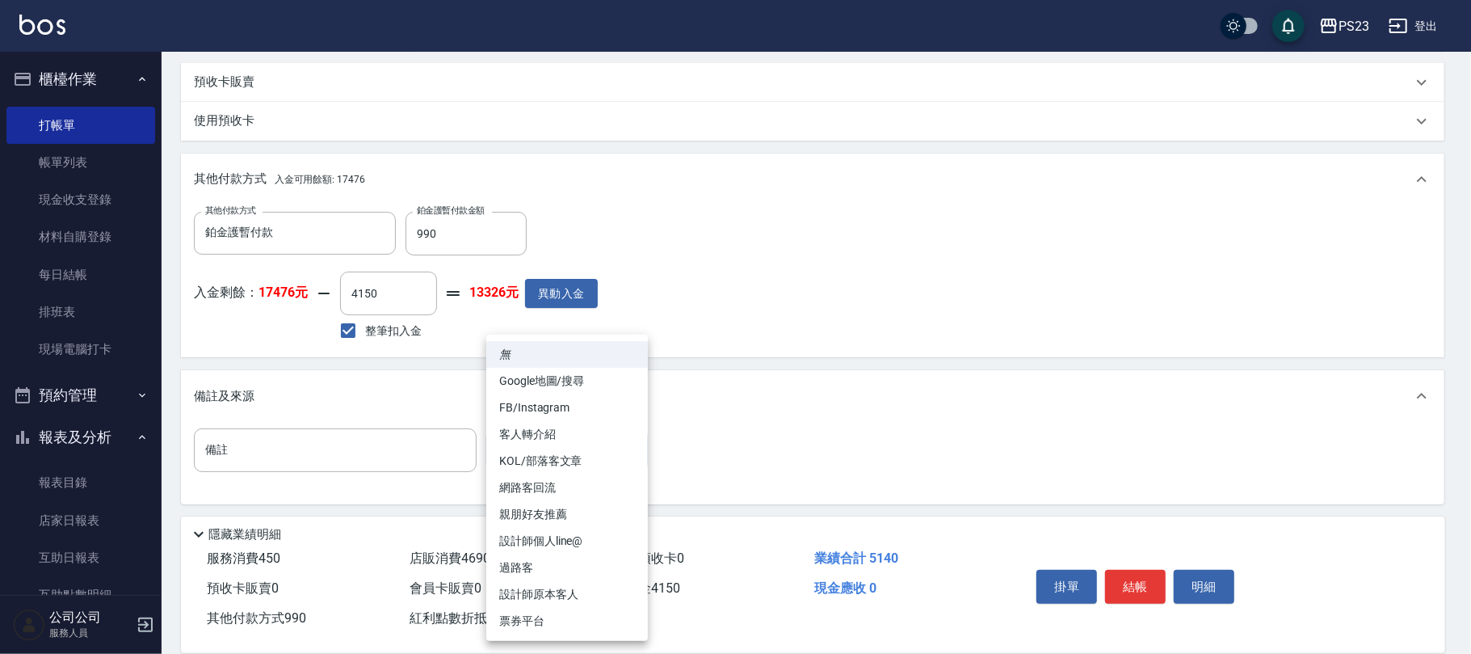
click at [559, 588] on li "設計師原本客人" at bounding box center [567, 594] width 162 height 27
type input "設計師原本客人"
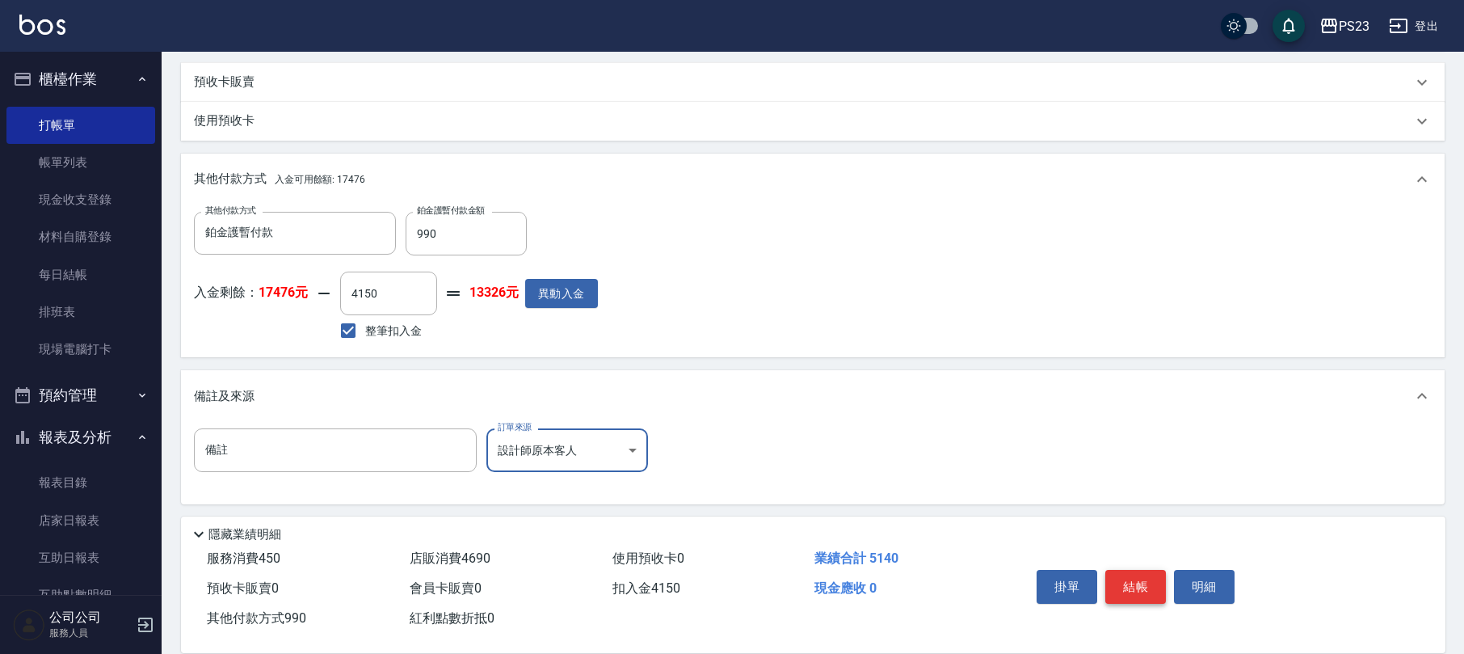
click at [1131, 582] on button "結帳" at bounding box center [1135, 587] width 61 height 34
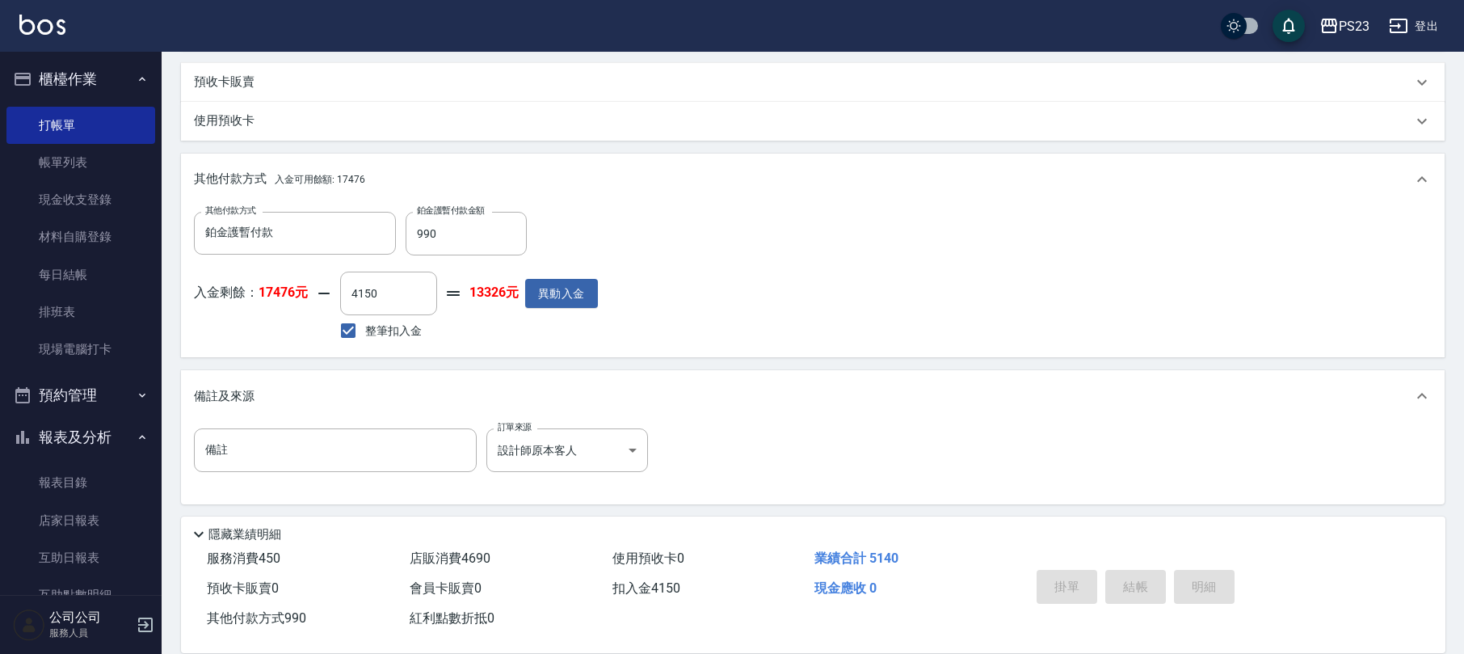
type input "[DATE] 17:53"
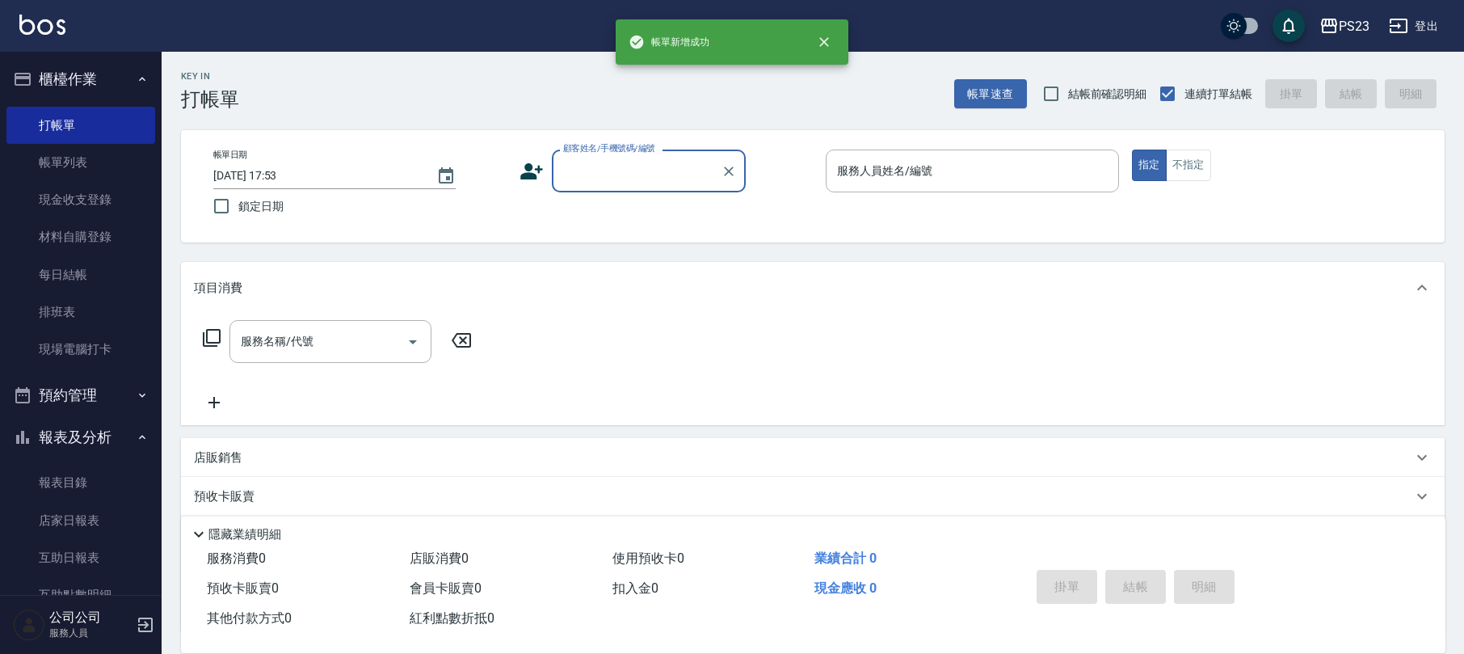
scroll to position [0, 0]
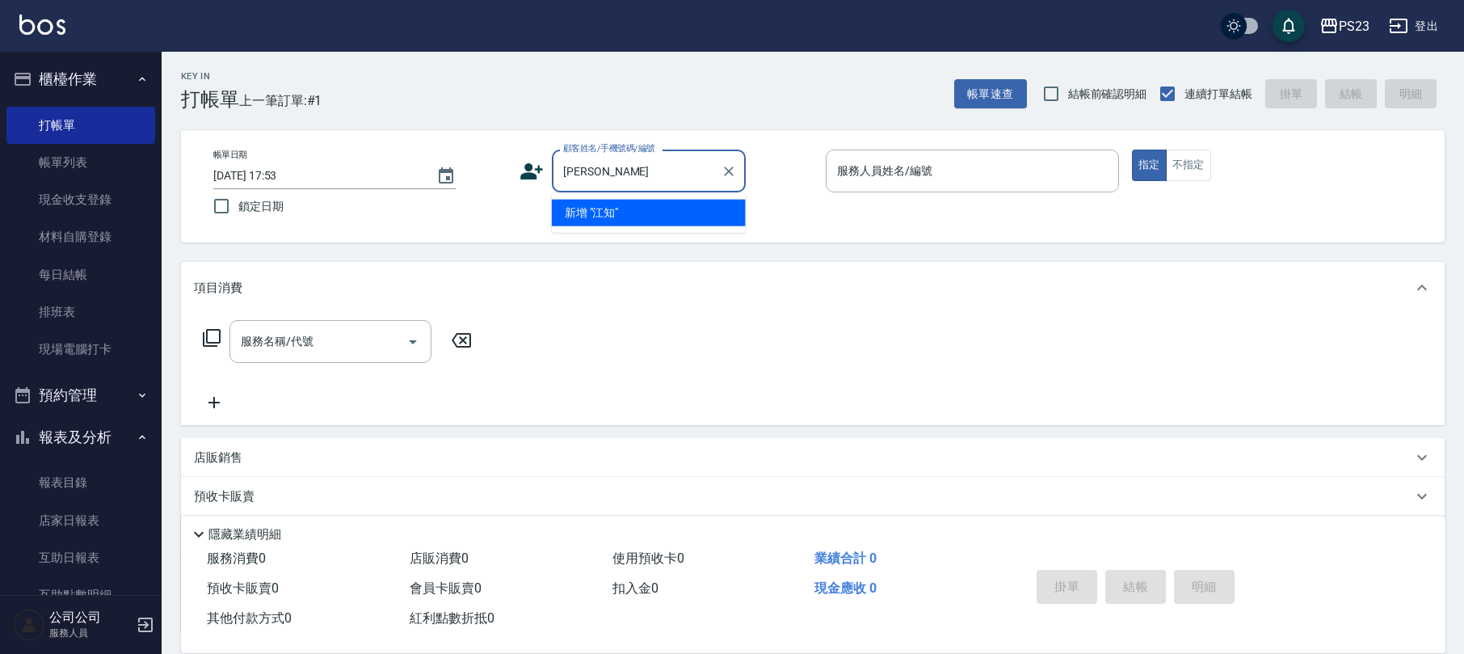
type input "江"
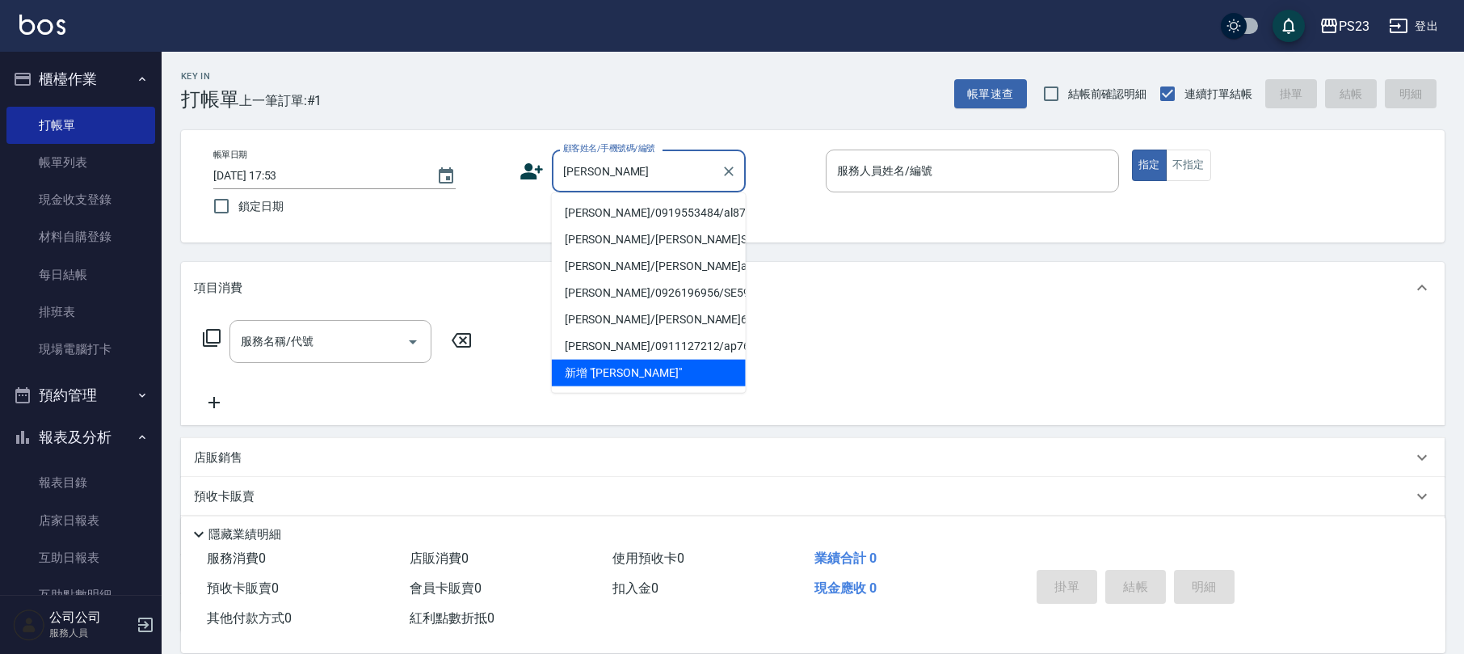
click at [632, 208] on li "[PERSON_NAME]/0919553484/al870529" at bounding box center [649, 213] width 194 height 27
type input "[PERSON_NAME]/0919553484/al870529"
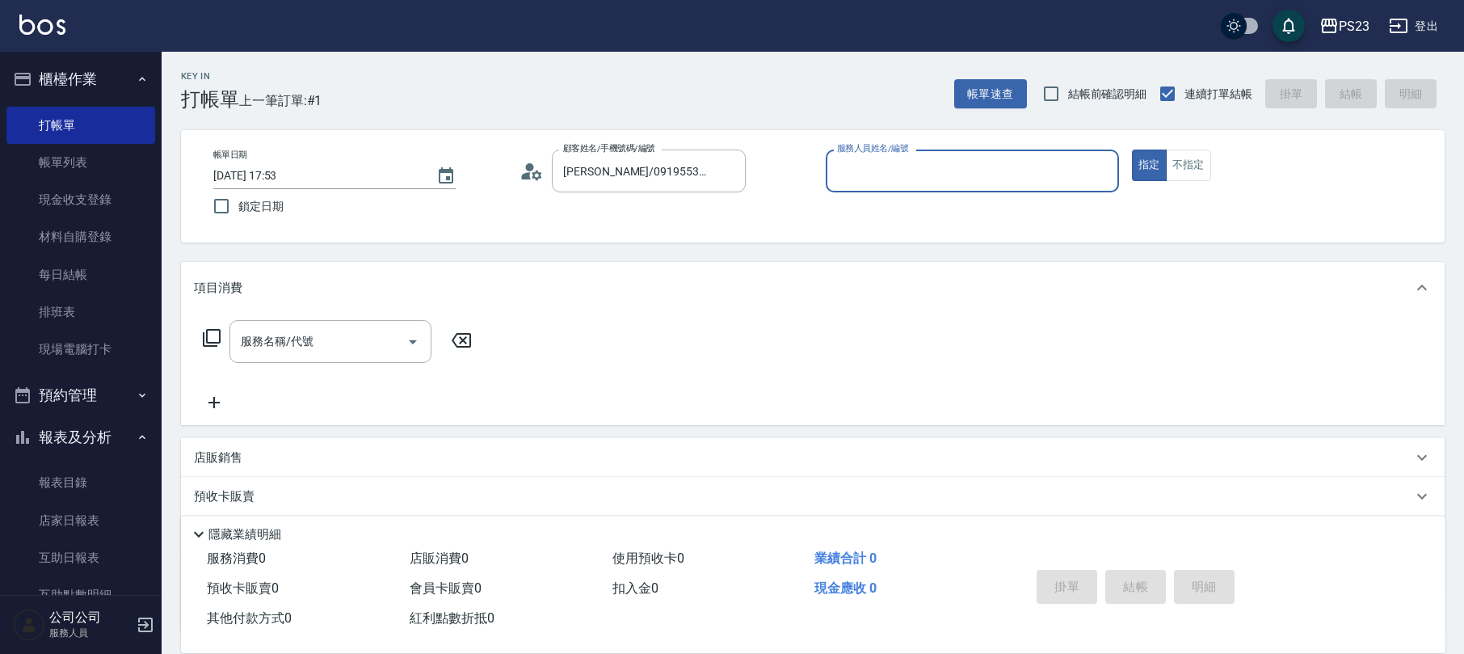
type input "ALin-8"
click at [335, 350] on input "服務名稱/代號" at bounding box center [318, 341] width 163 height 28
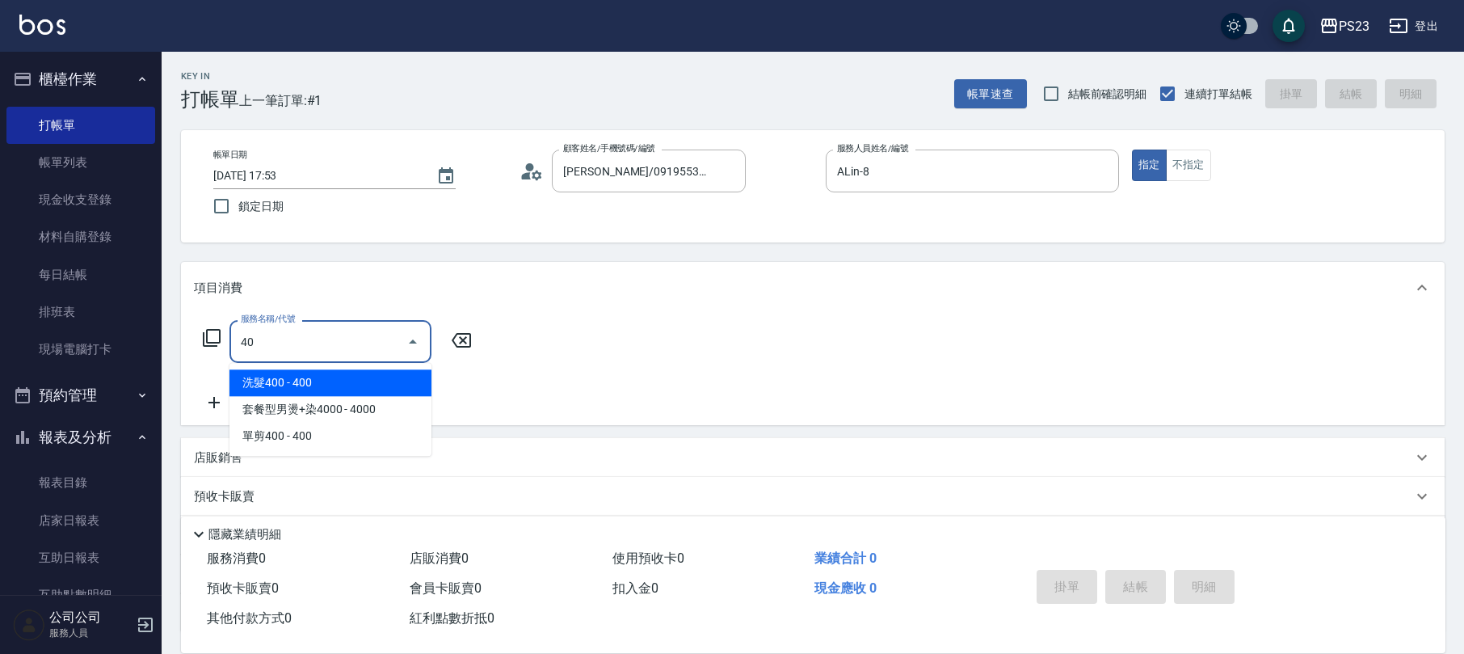
type input "4"
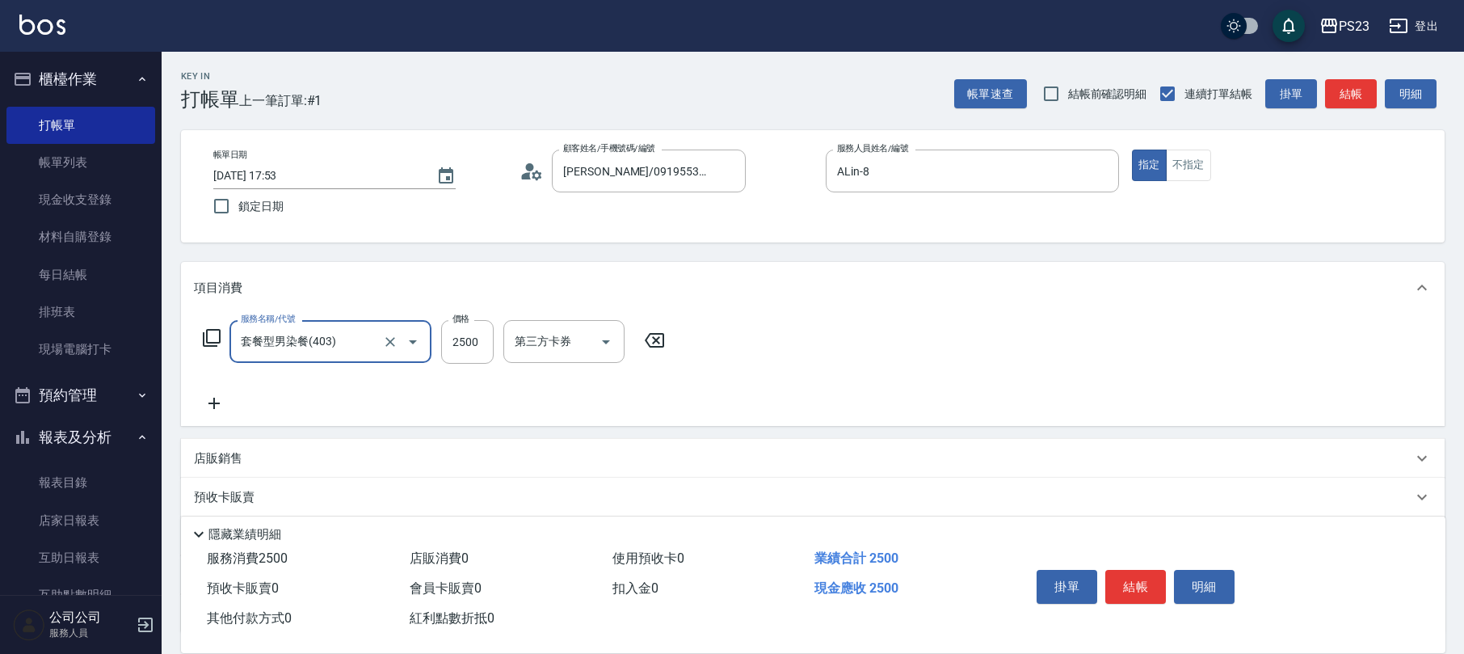
type input "套餐型男染餐(403)"
type input "3800"
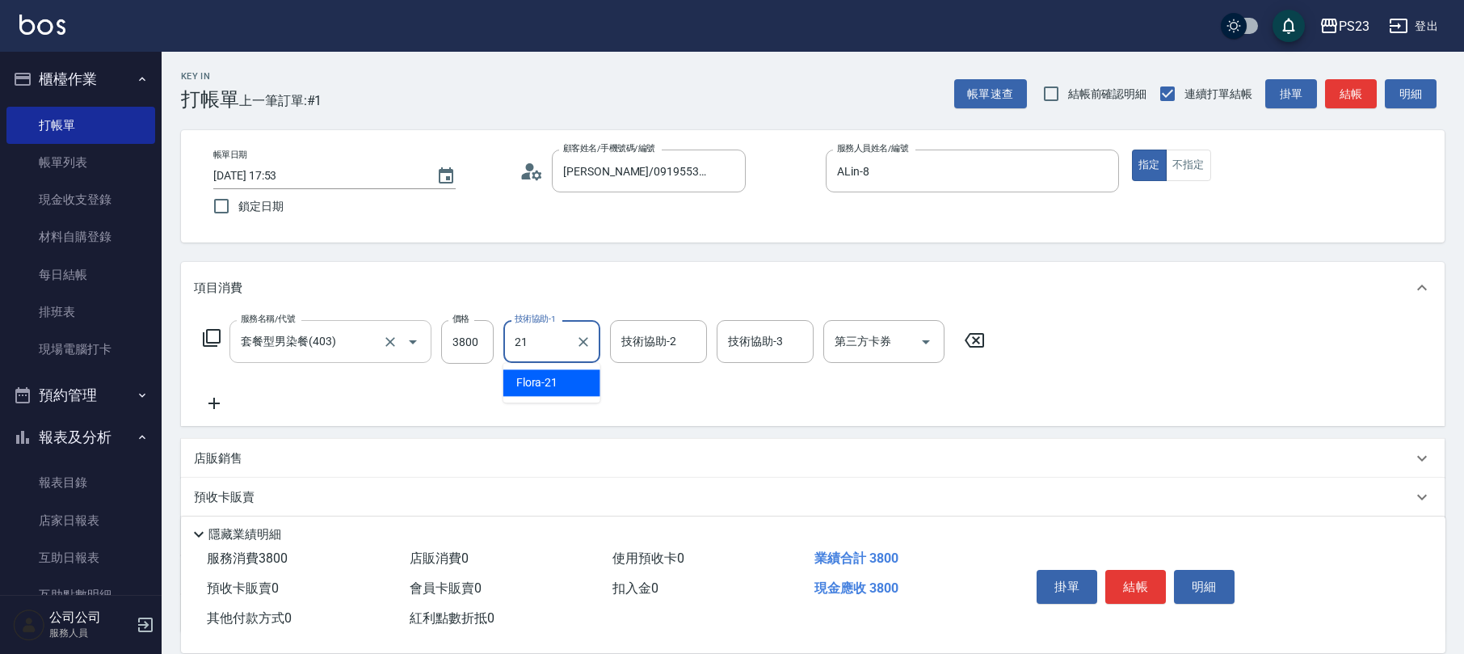
type input "Flora-21"
type input "ALin-8"
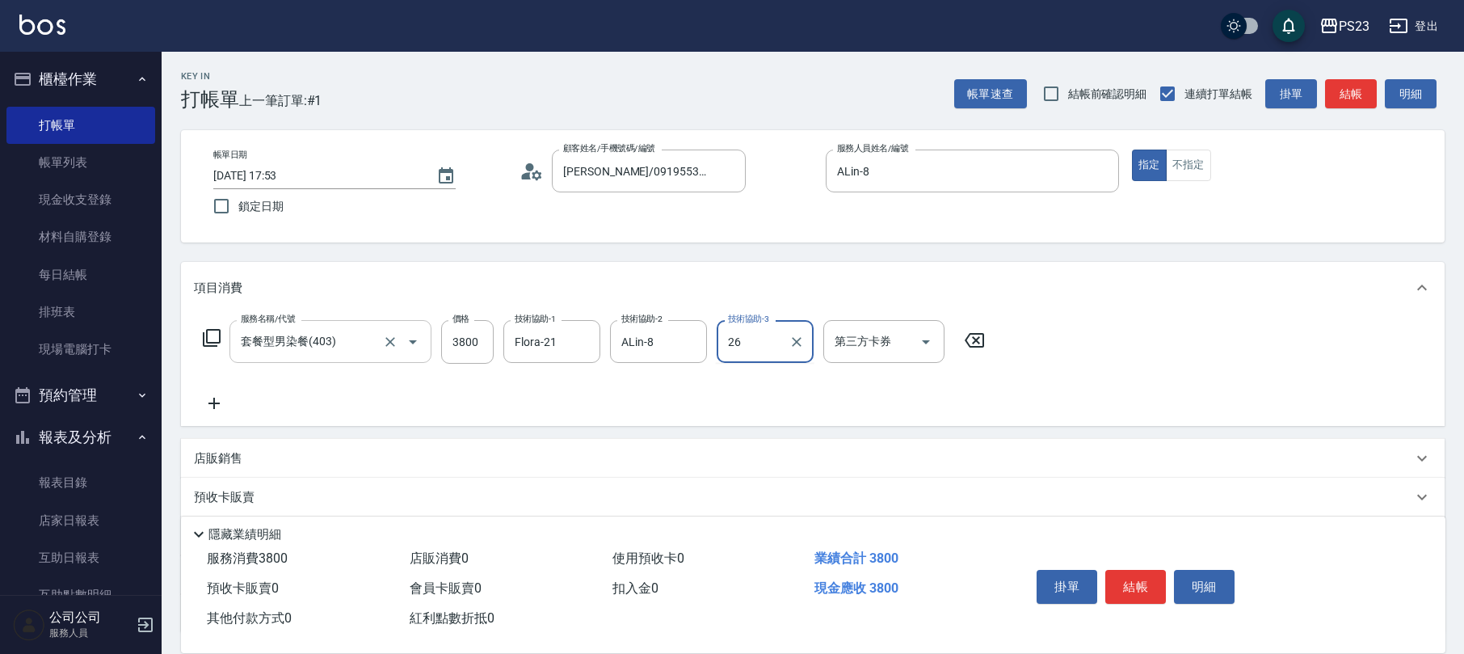
type input "青惠-26"
click at [214, 402] on icon at bounding box center [213, 403] width 11 height 11
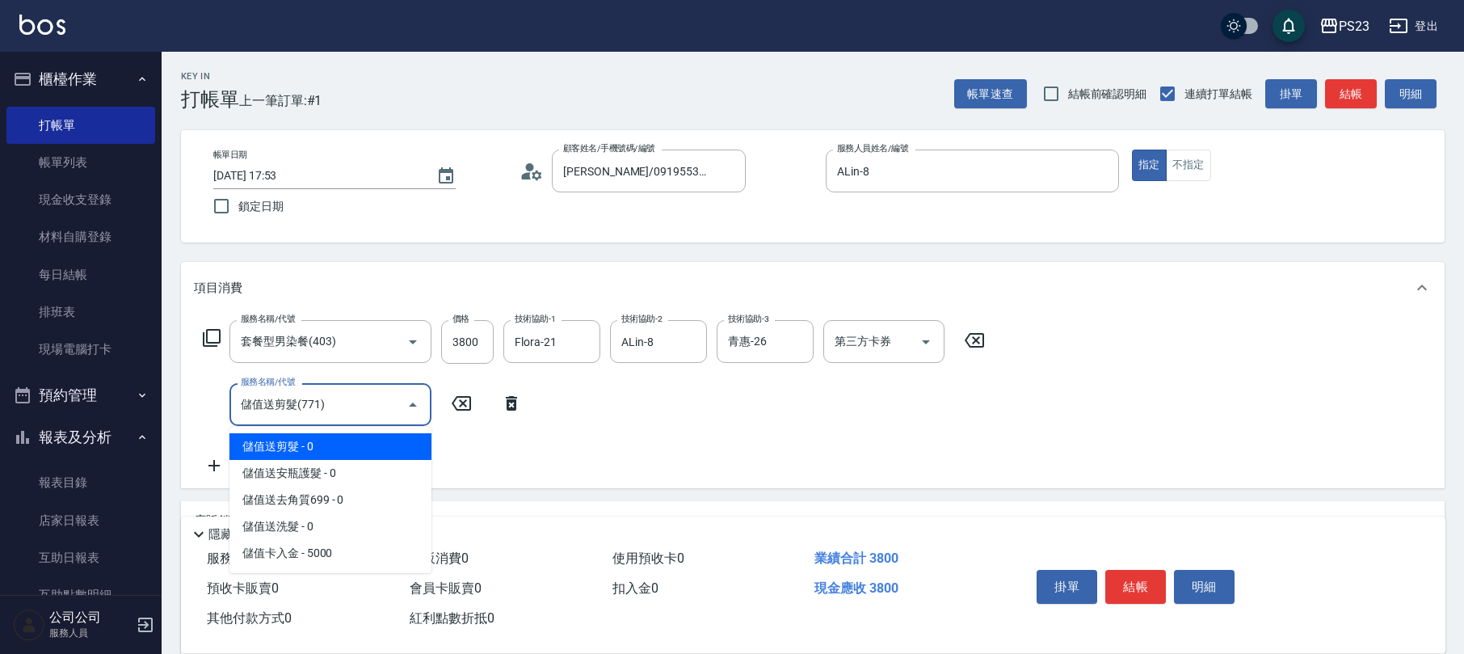
type input "儲值送剪髮(771)"
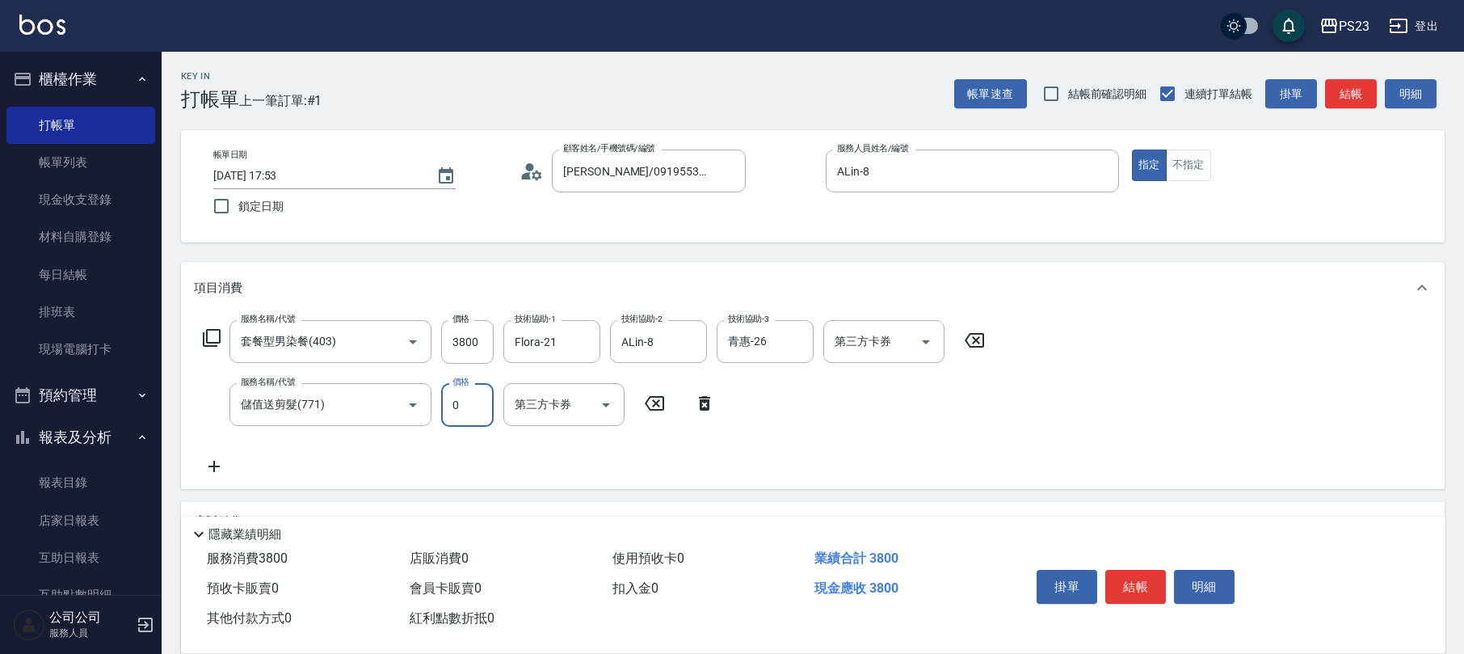
scroll to position [194, 0]
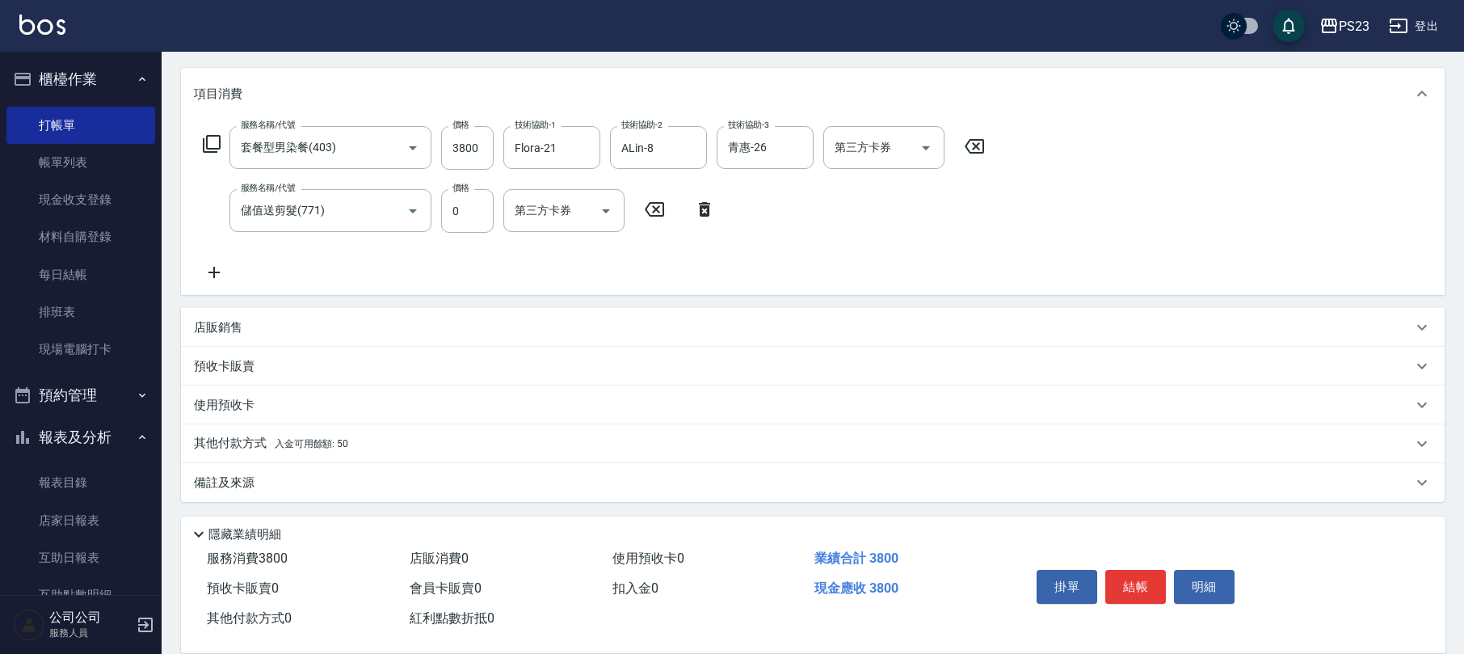
click at [237, 319] on p "店販銷售" at bounding box center [218, 327] width 48 height 17
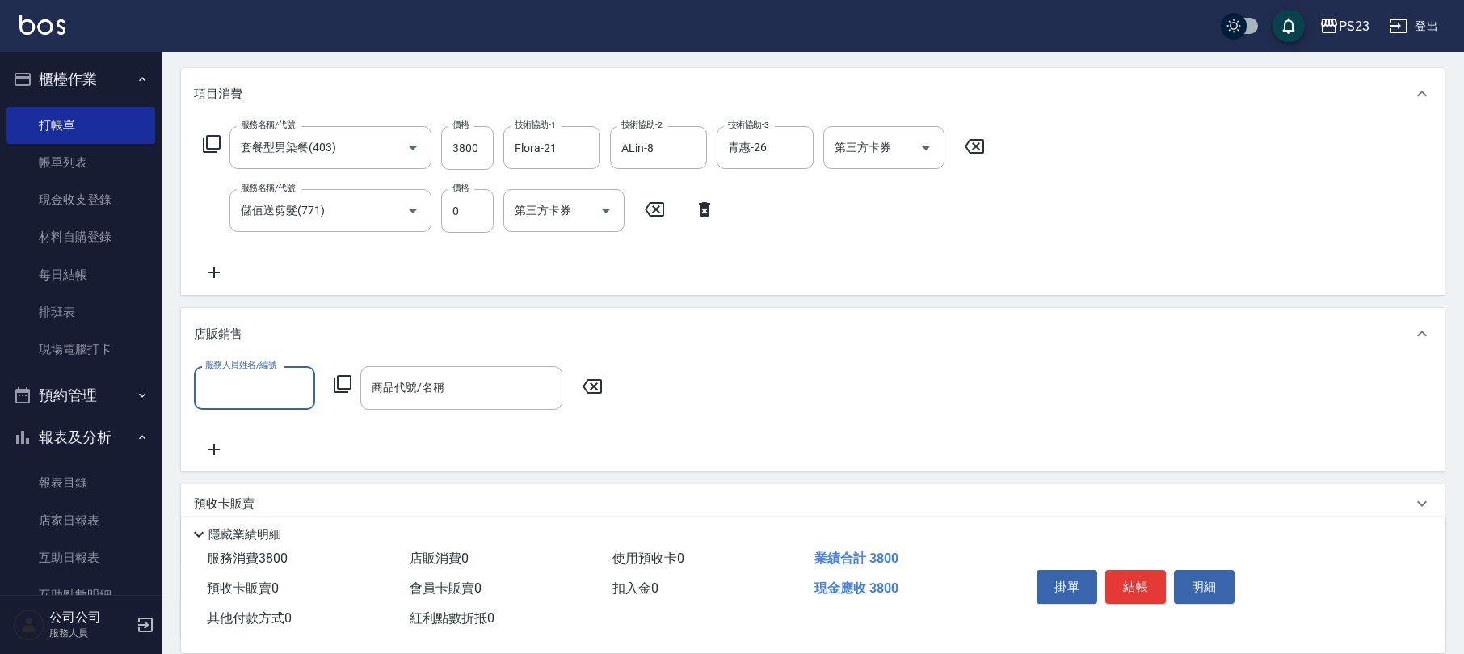
scroll to position [0, 0]
type input "ALin-8"
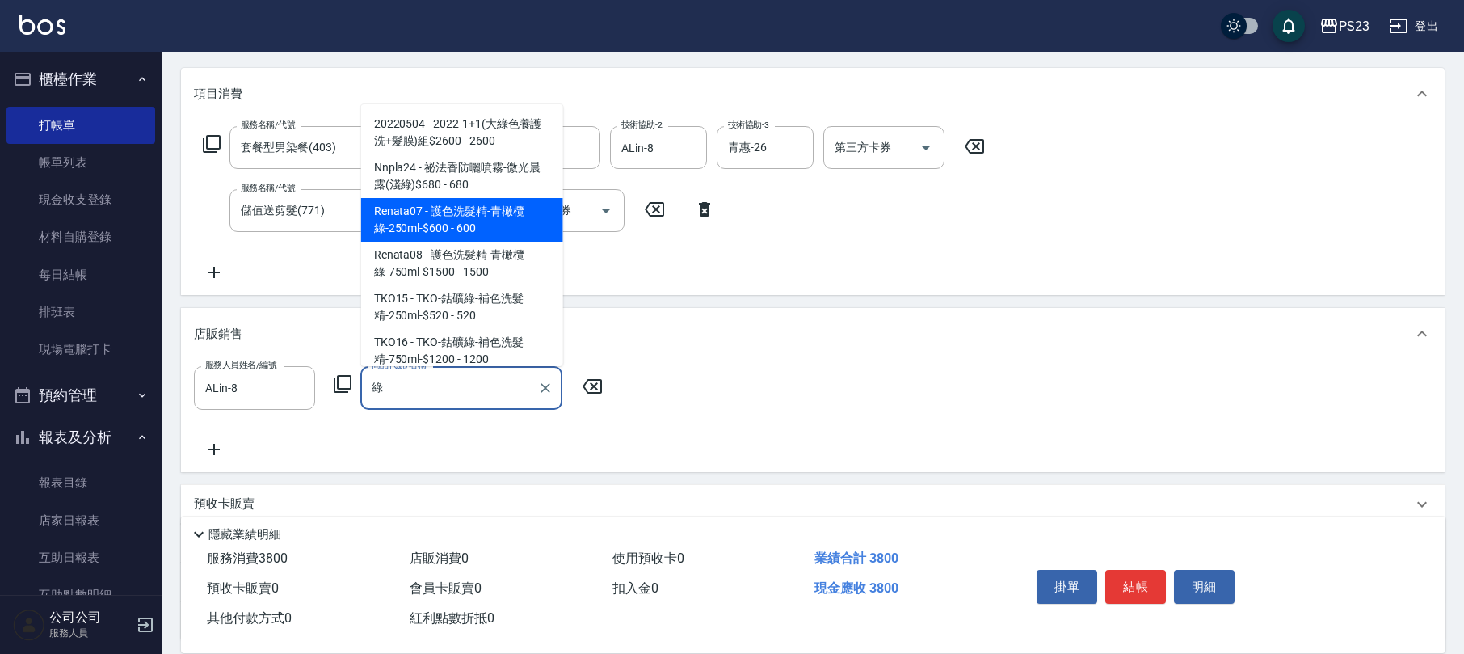
type input "護色洗髮精-青橄欖綠-250ml-$600"
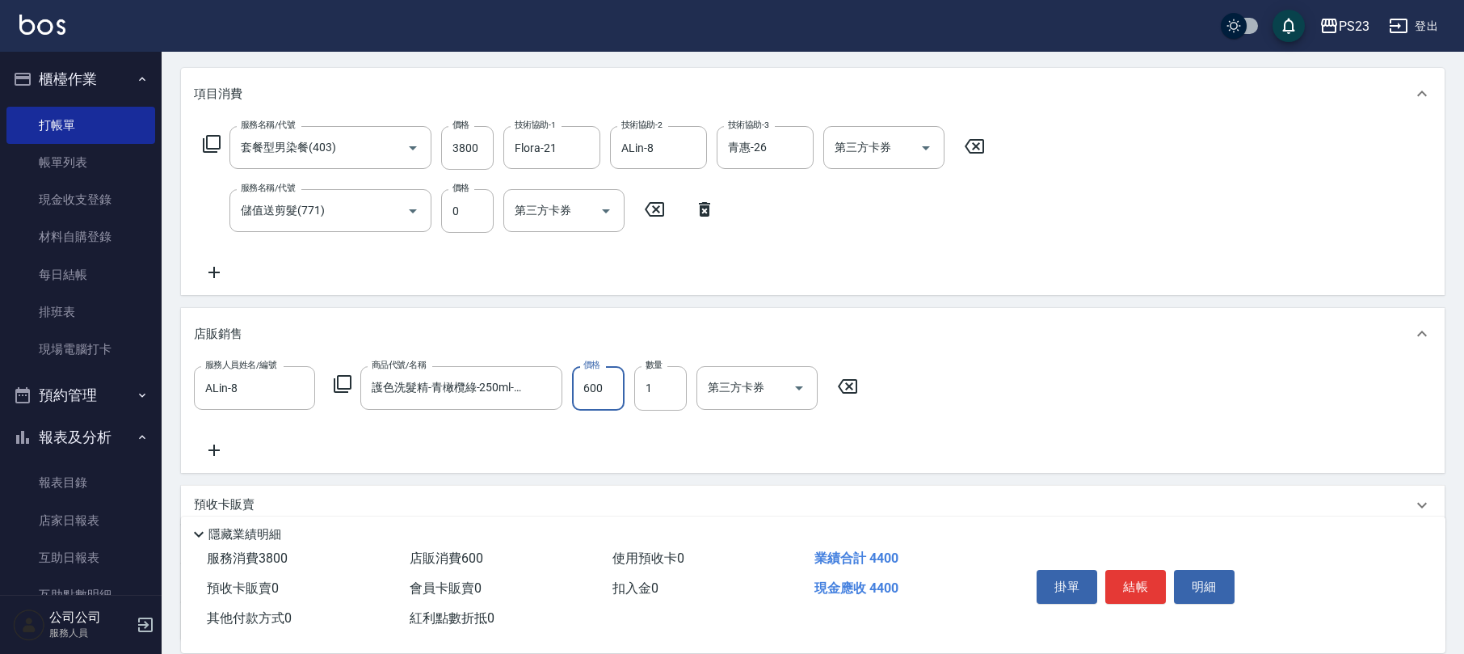
click at [596, 385] on input "600" at bounding box center [598, 388] width 53 height 44
type input "540"
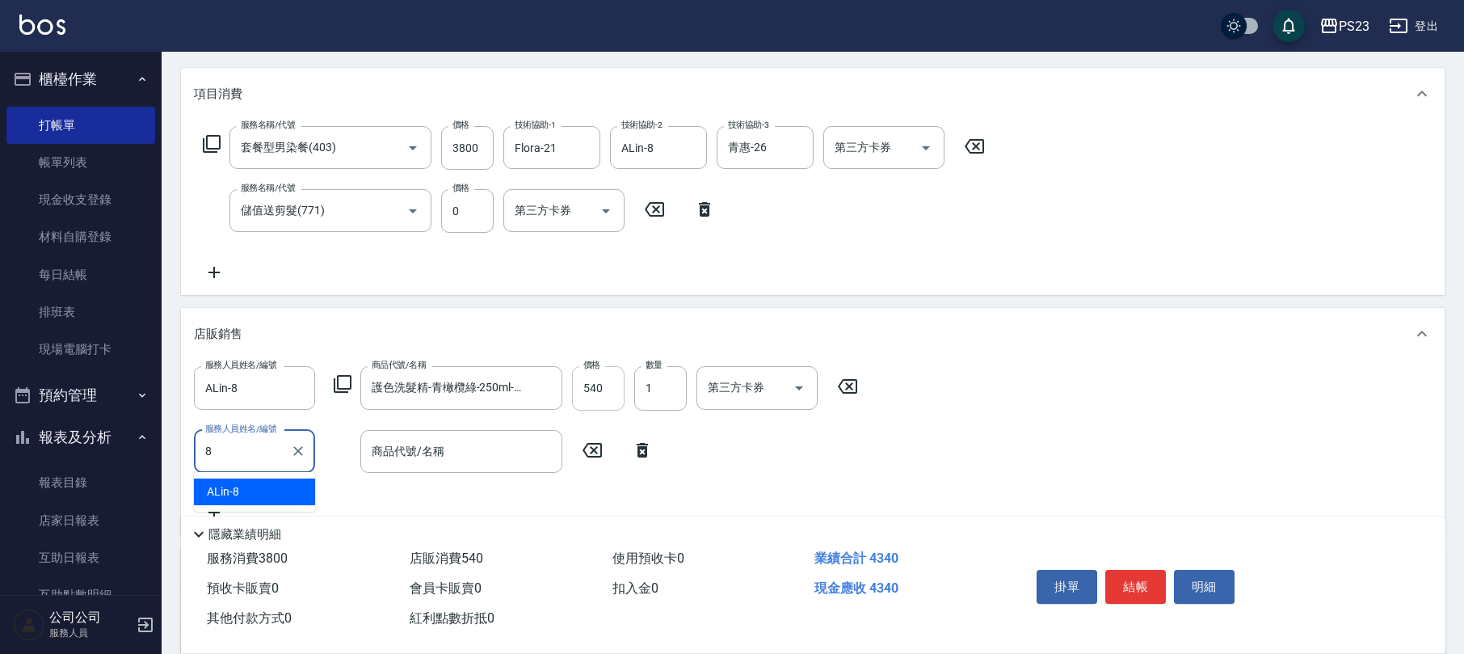
type input "ALin-8"
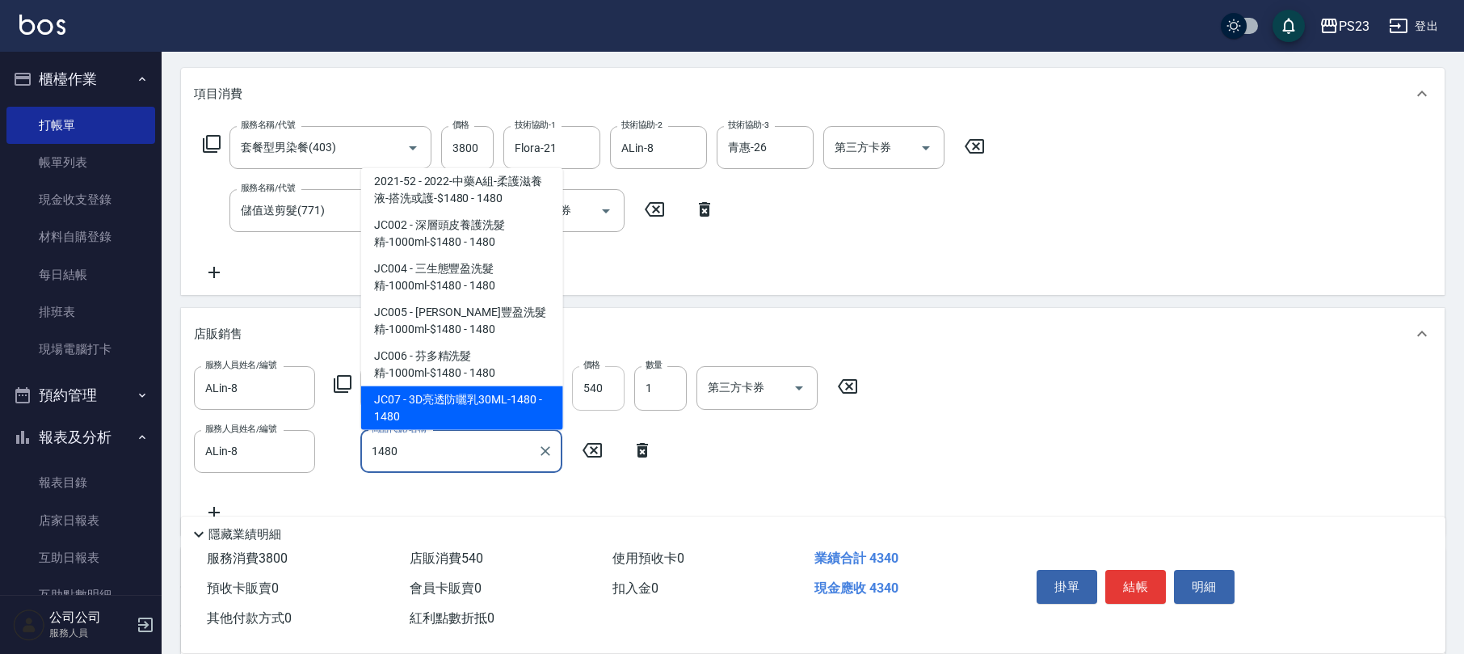
scroll to position [94, 0]
type input "清涼紓壓洗髮精-1000ml-$1480"
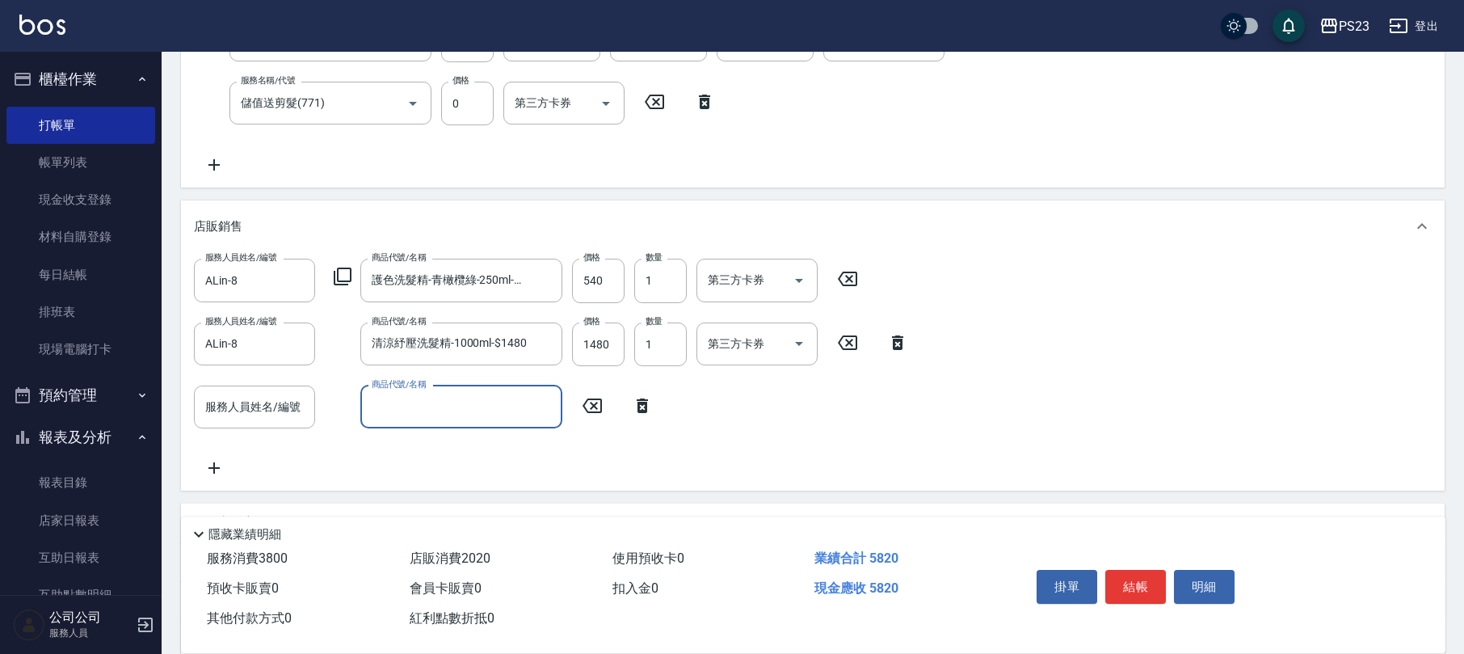
scroll to position [409, 0]
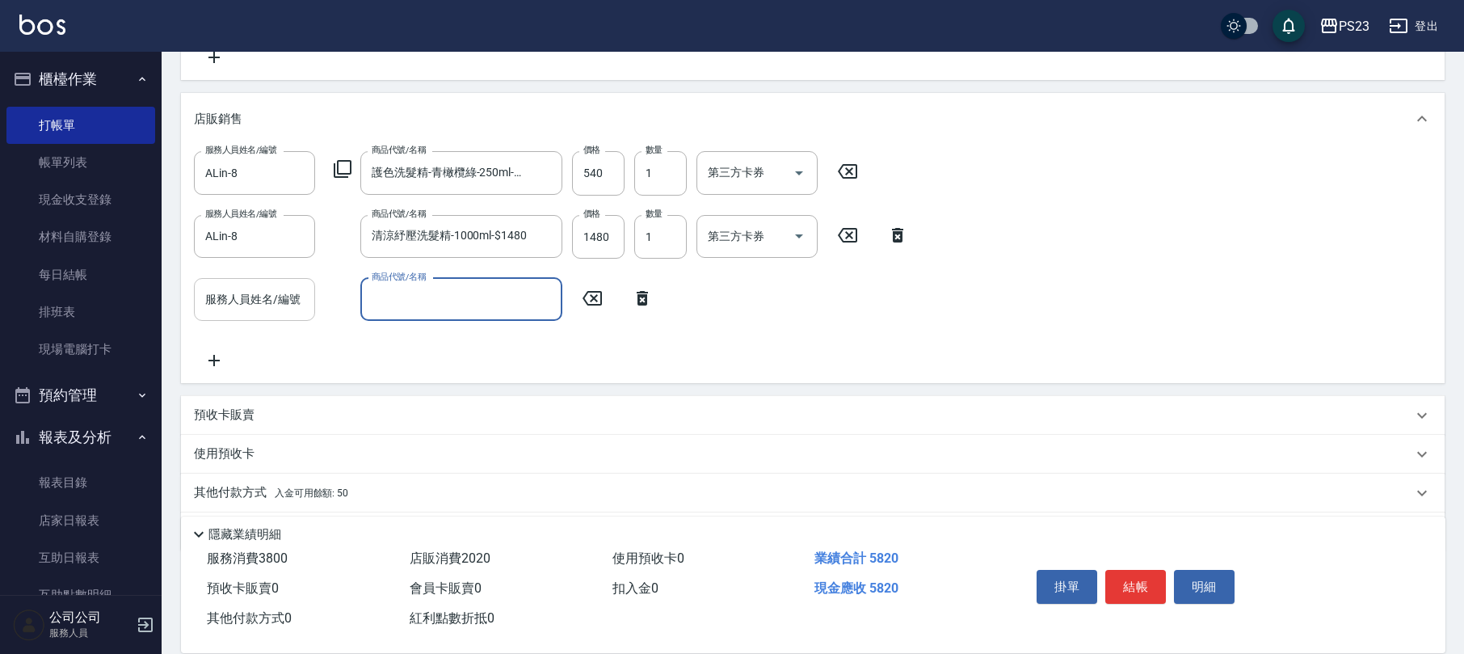
click at [252, 314] on div "服務人員姓名/編號" at bounding box center [254, 299] width 121 height 43
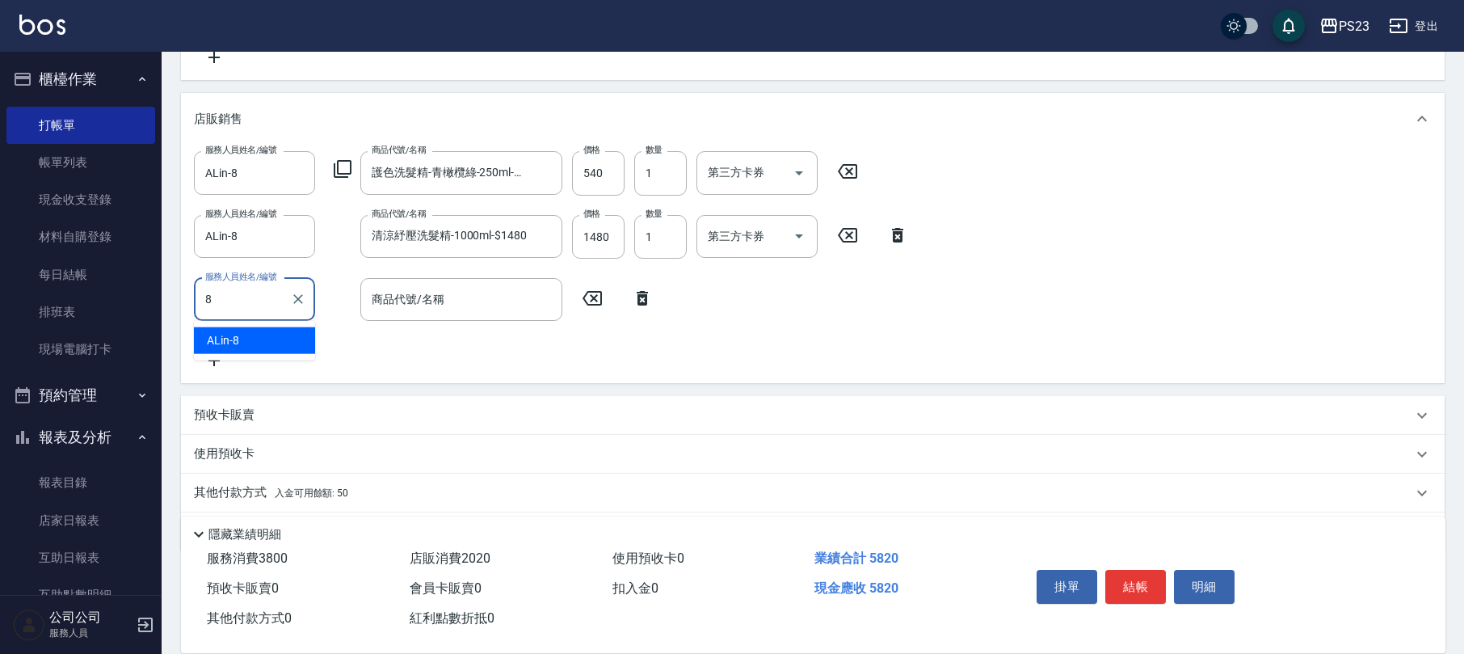
type input "ALin-8"
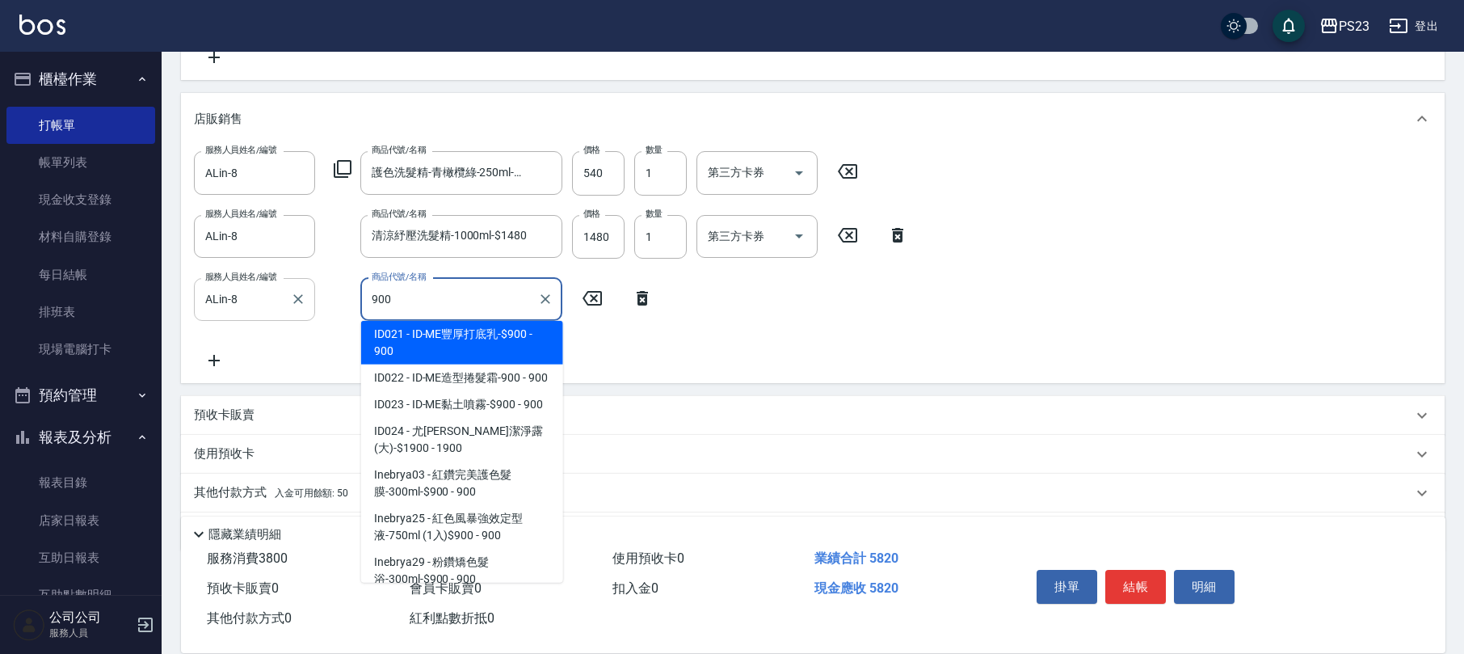
scroll to position [503, 0]
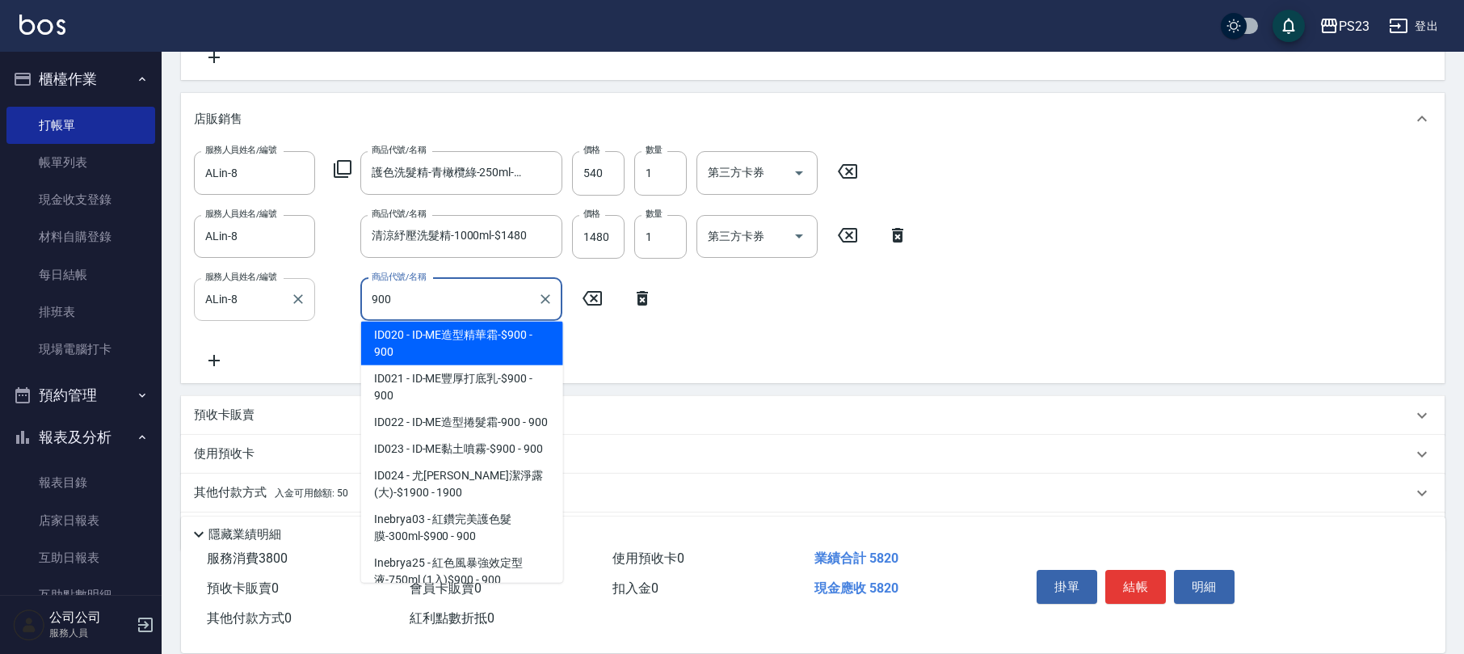
type input "ID-ME造型精華霜-$900"
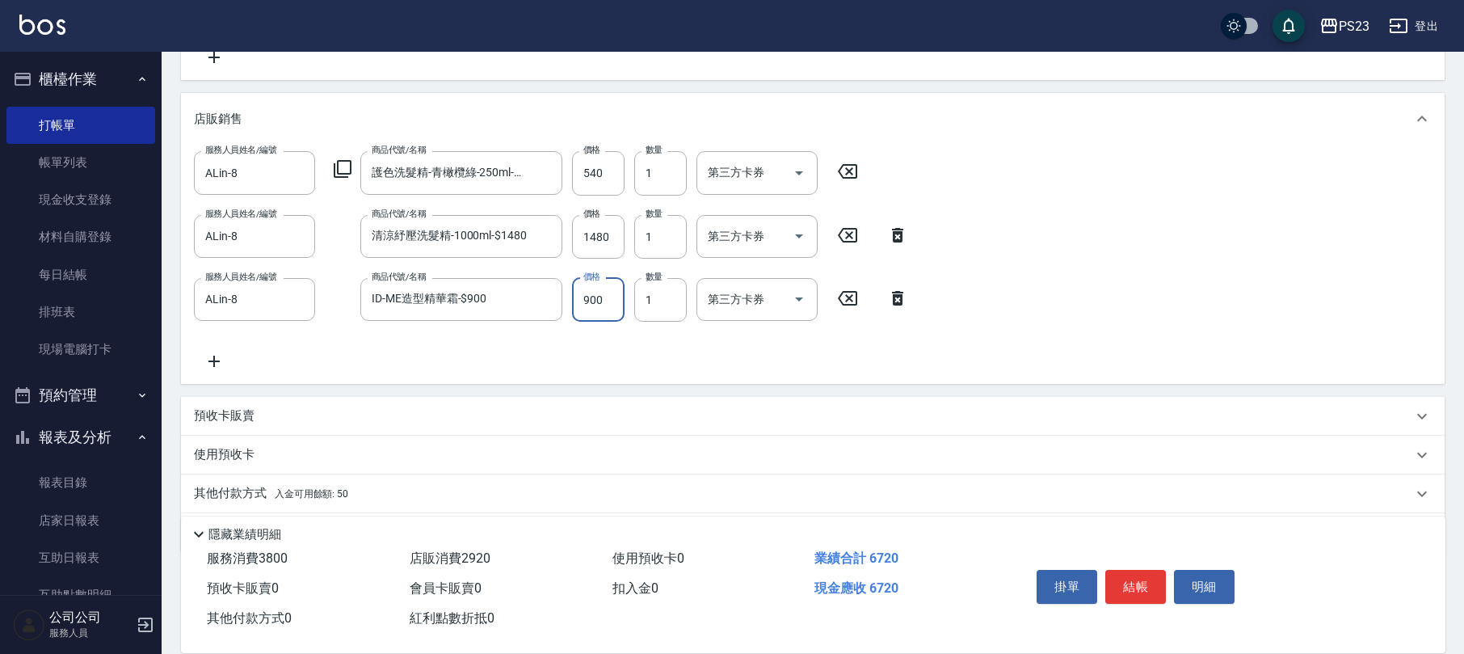
click at [604, 314] on input "900" at bounding box center [598, 300] width 53 height 44
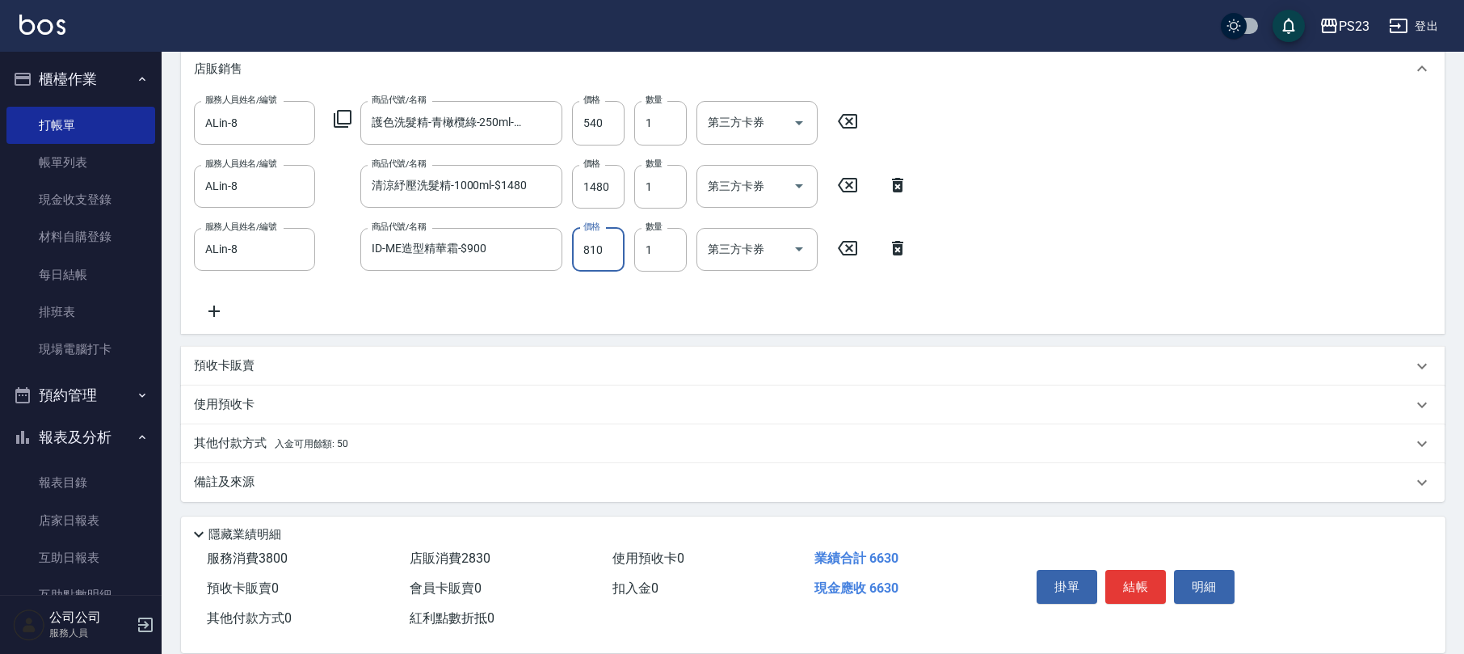
type input "810"
click at [309, 444] on span "入金可用餘額: 50" at bounding box center [312, 443] width 74 height 11
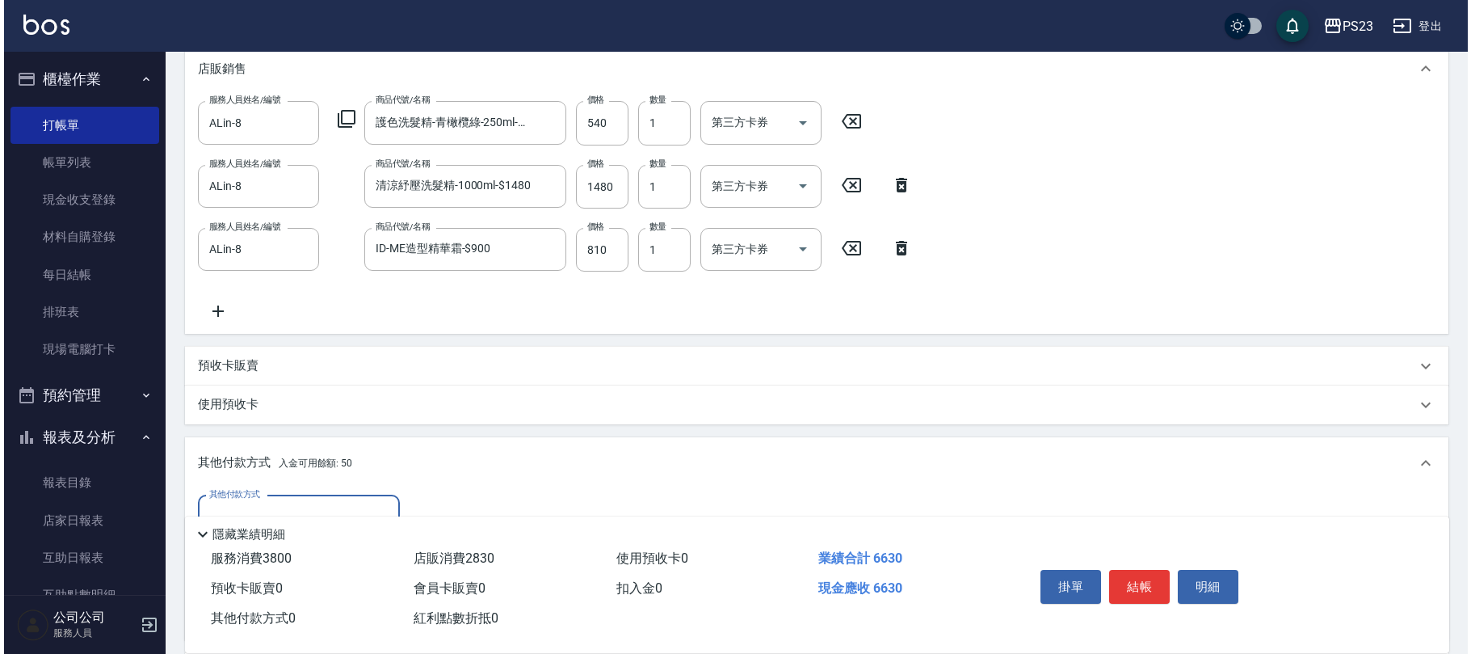
scroll to position [641, 0]
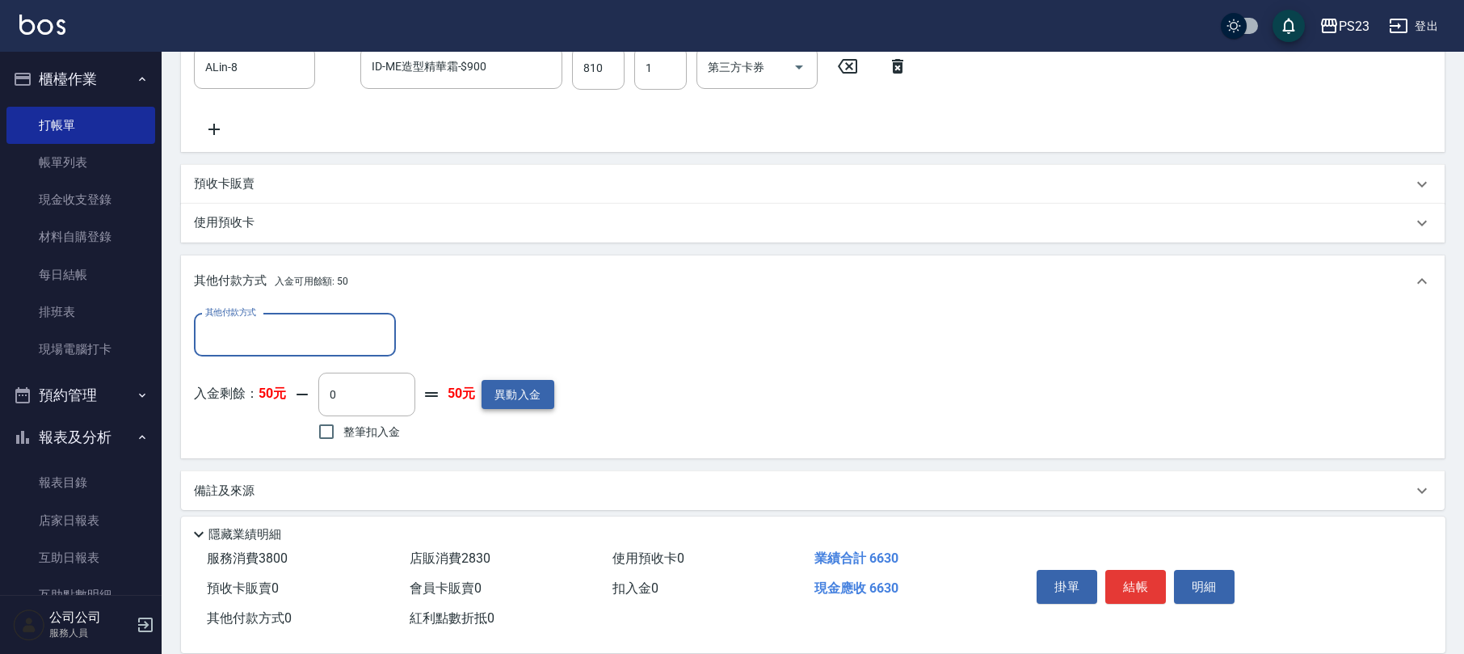
click at [541, 395] on button "異動入金" at bounding box center [518, 395] width 73 height 30
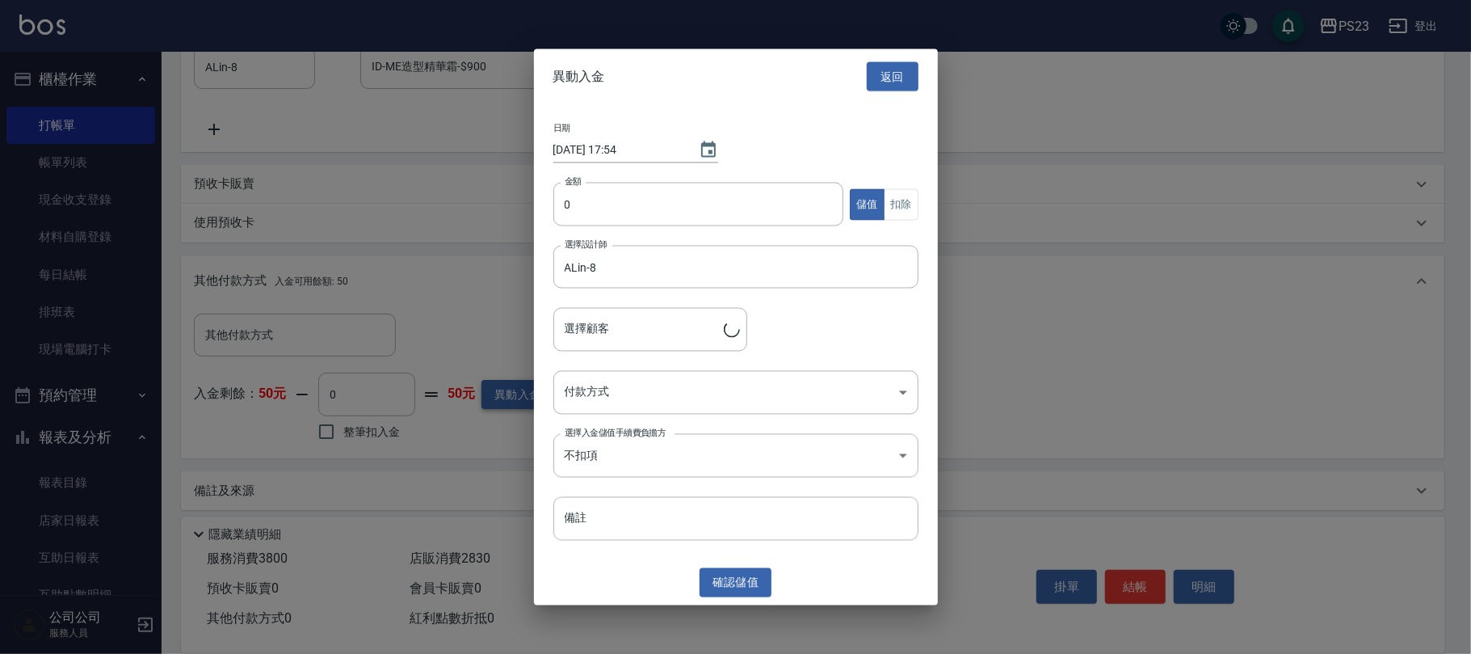
type input "[PERSON_NAME]/0919553484/al870529"
type input "6000"
click at [742, 388] on body "PS23 登出 櫃檯作業 打帳單 帳單列表 現金收支登錄 材料自購登錄 每日結帳 排班表 現場電腦打卡 預約管理 預約管理 單日預約紀錄 單週預約紀錄 報表及…" at bounding box center [735, 10] width 1471 height 1303
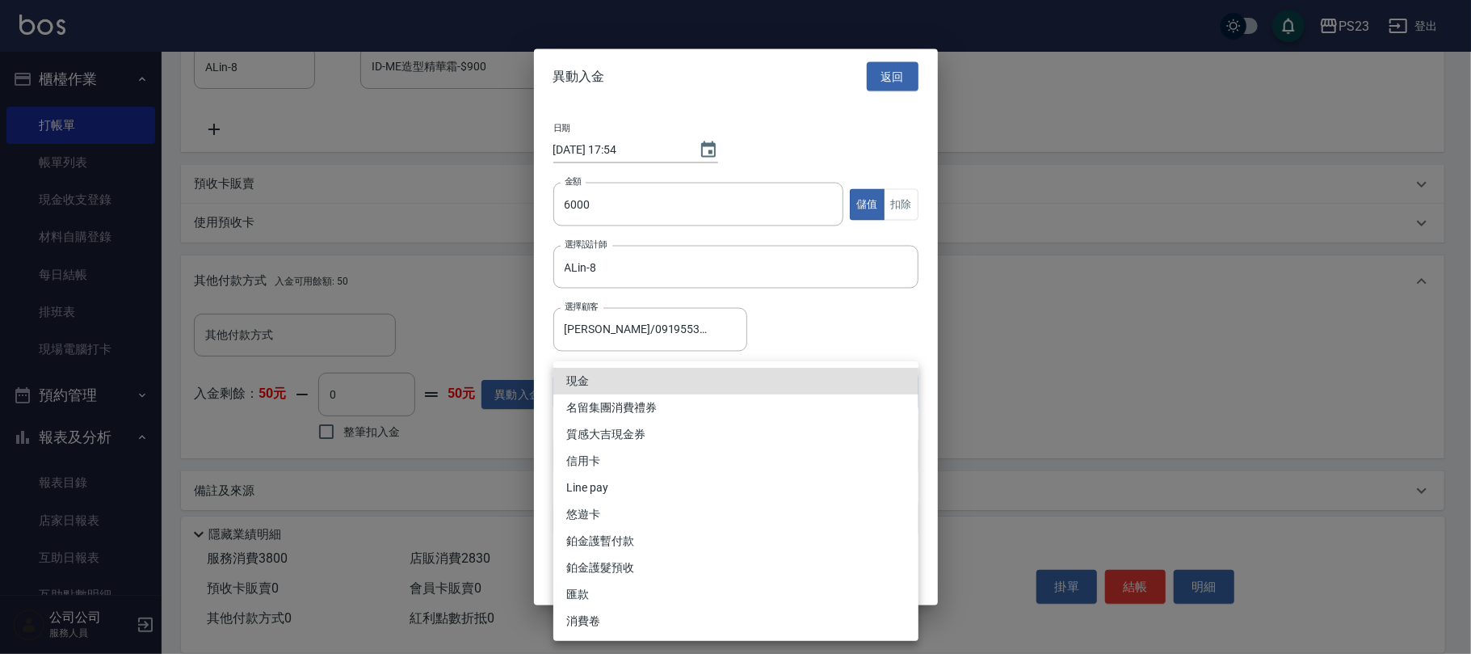
click at [602, 593] on li "匯款" at bounding box center [736, 594] width 365 height 27
type input "匯款"
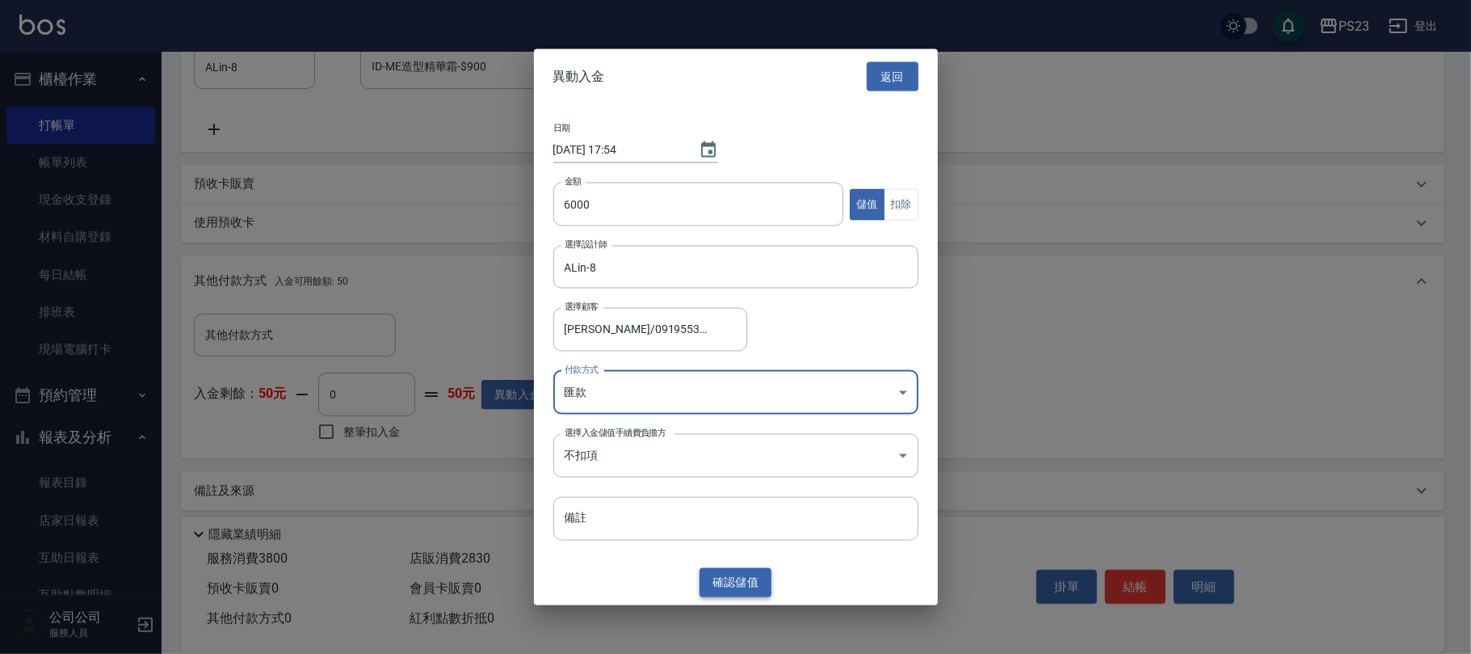
click at [741, 583] on button "確認 儲值" at bounding box center [736, 582] width 73 height 30
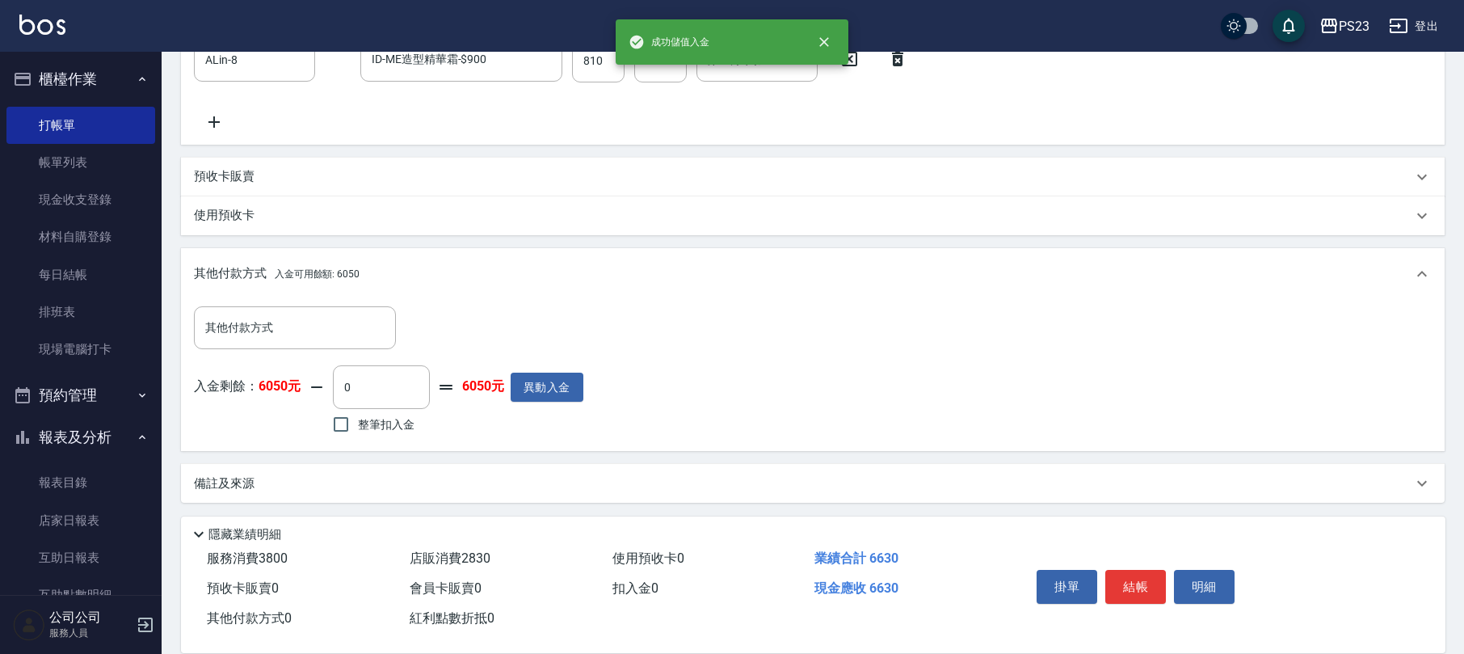
click at [218, 269] on p "其他付款方式 入金可用餘額: 6050" at bounding box center [277, 274] width 166 height 18
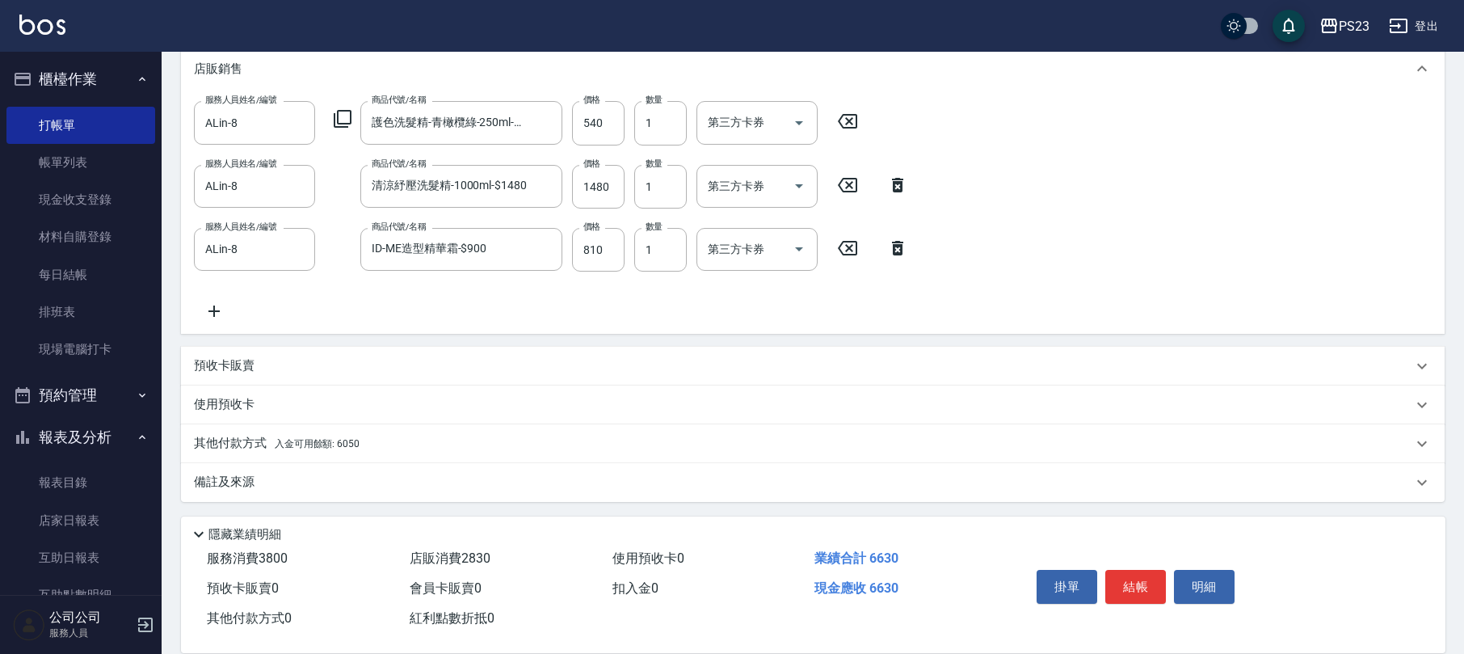
scroll to position [459, 0]
click at [234, 440] on p "其他付款方式 入金可用餘額: 6050" at bounding box center [277, 444] width 166 height 18
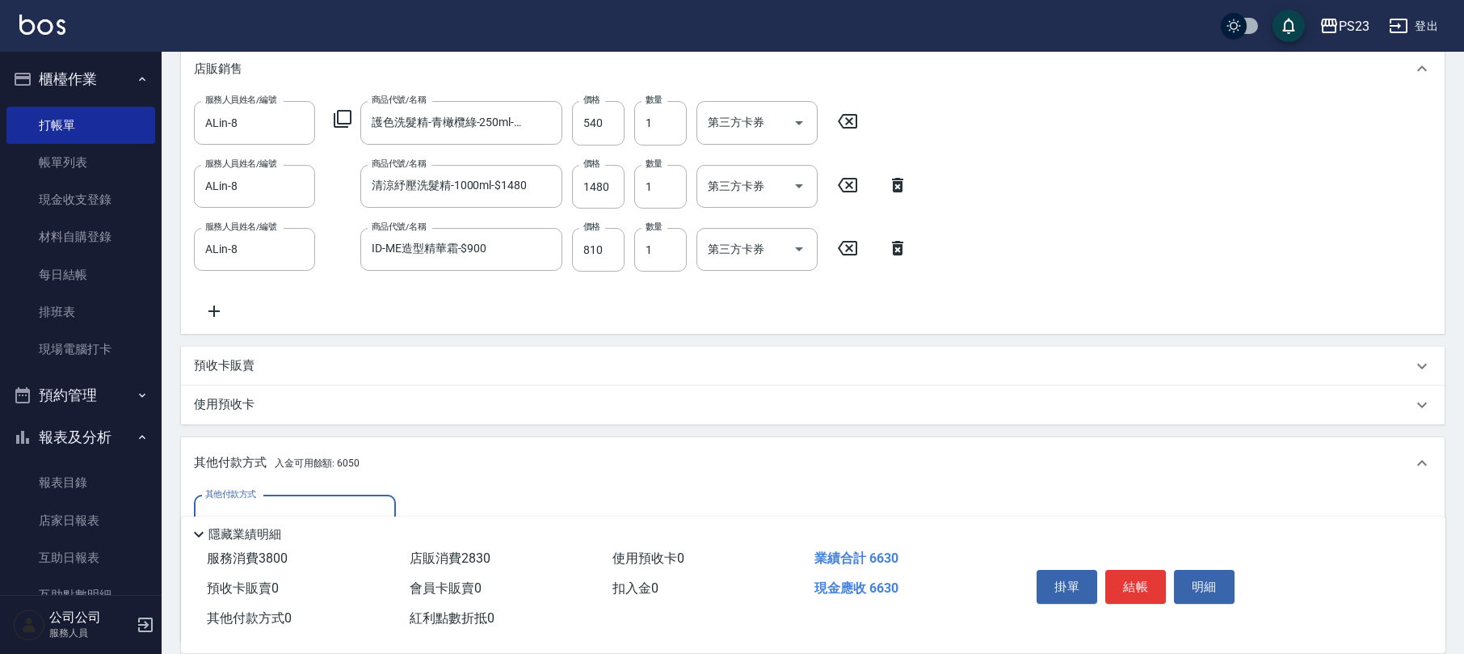
scroll to position [646, 0]
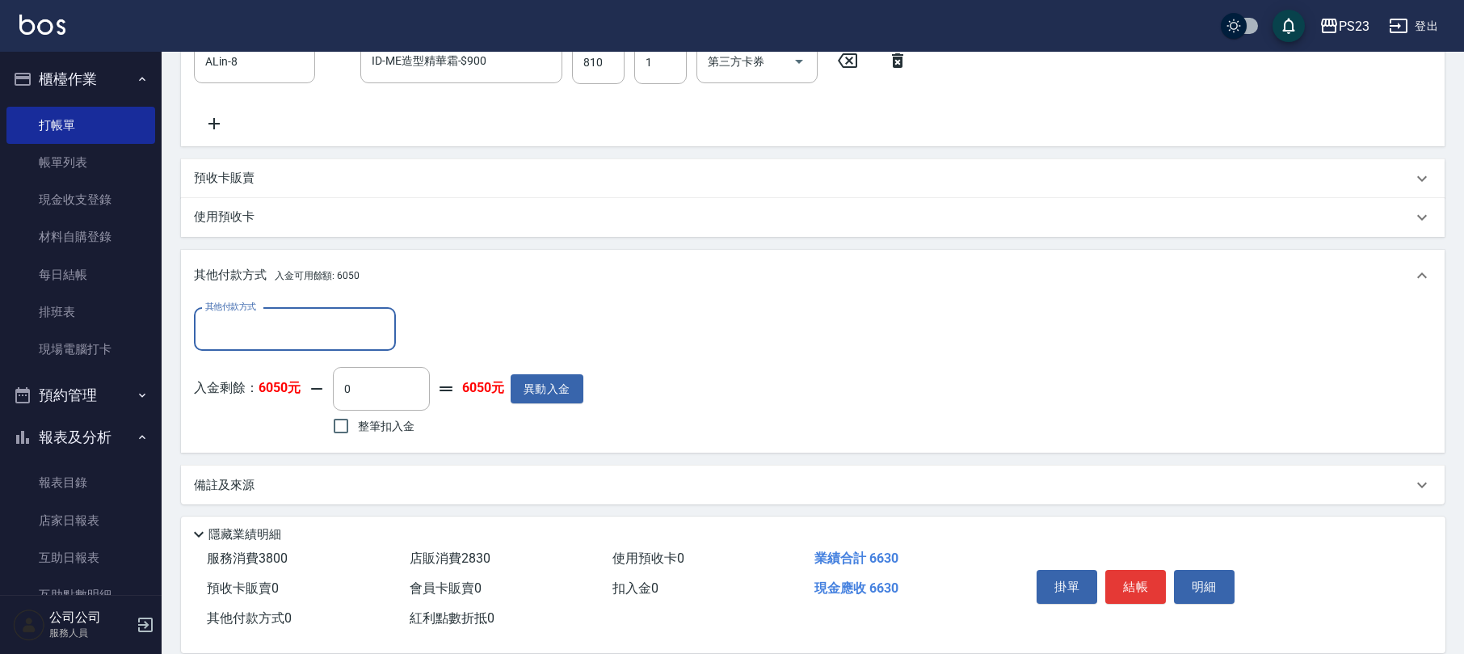
click at [269, 331] on input "其他付款方式" at bounding box center [294, 329] width 187 height 28
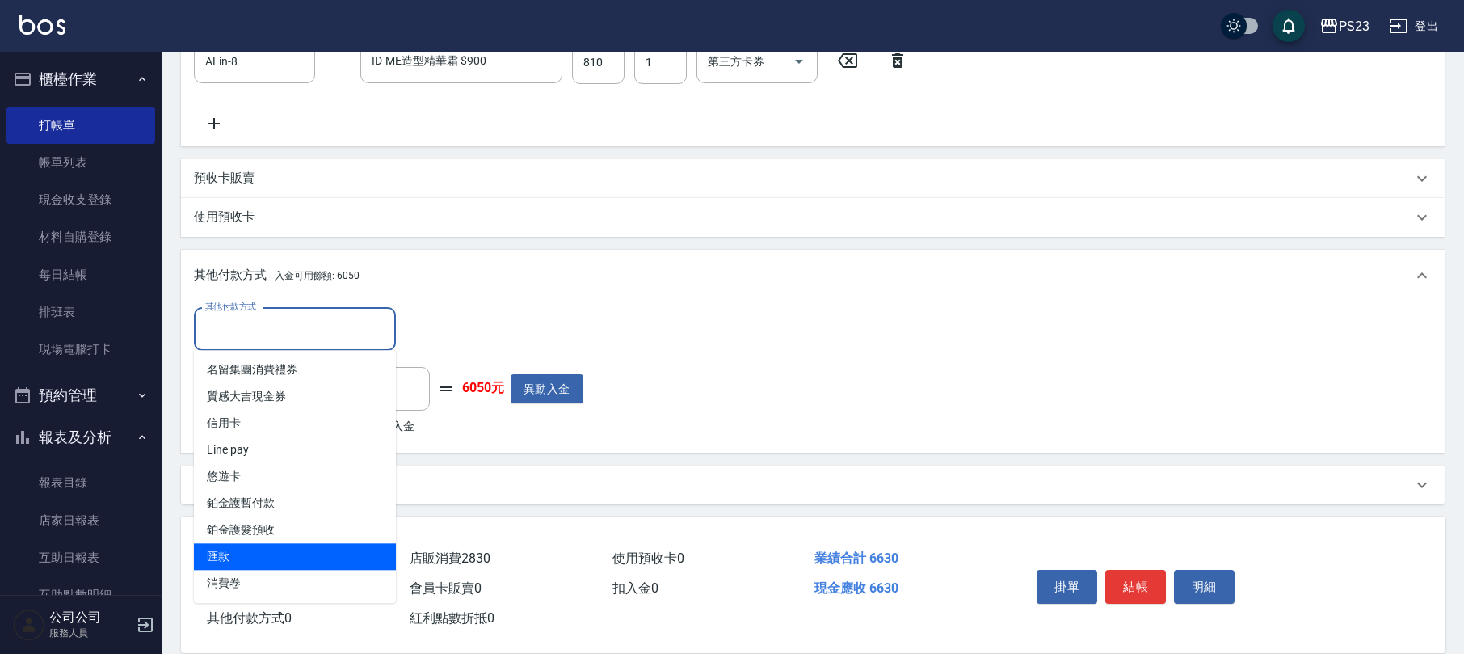
click at [252, 548] on span "匯款" at bounding box center [295, 556] width 202 height 27
type input "匯款"
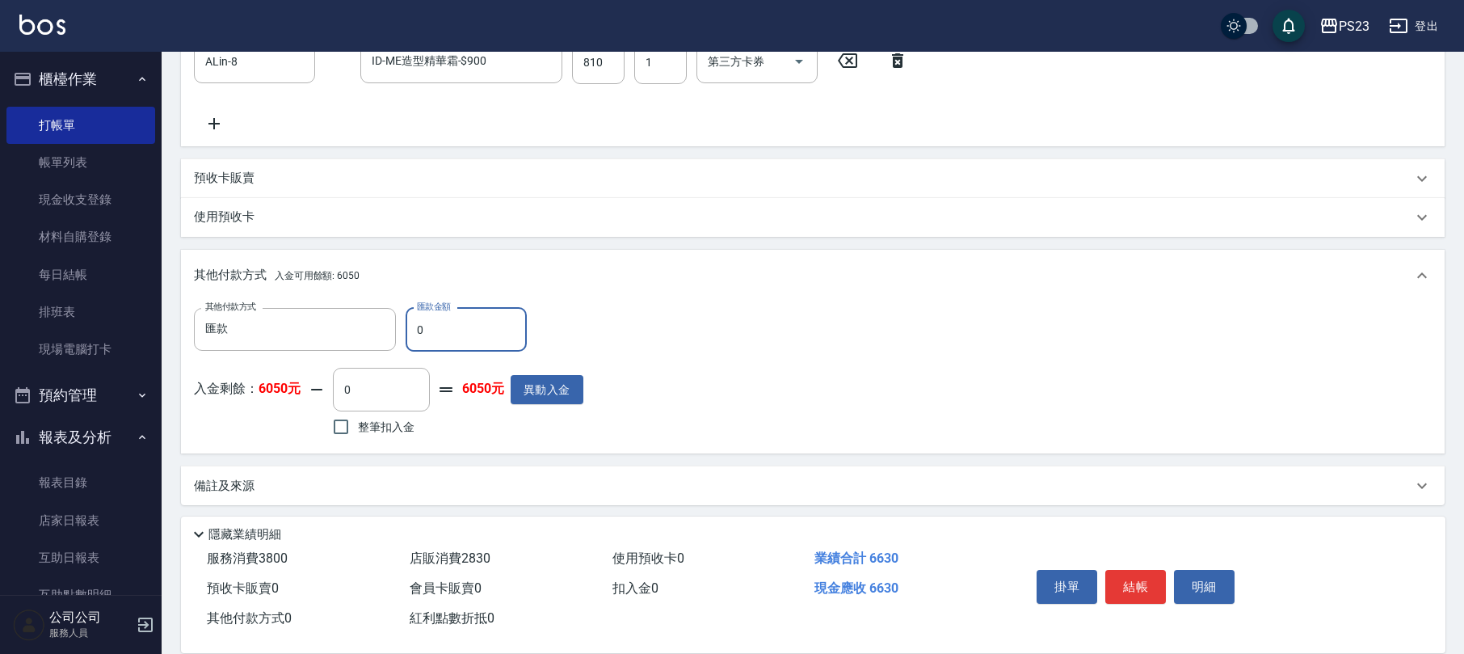
scroll to position [650, 0]
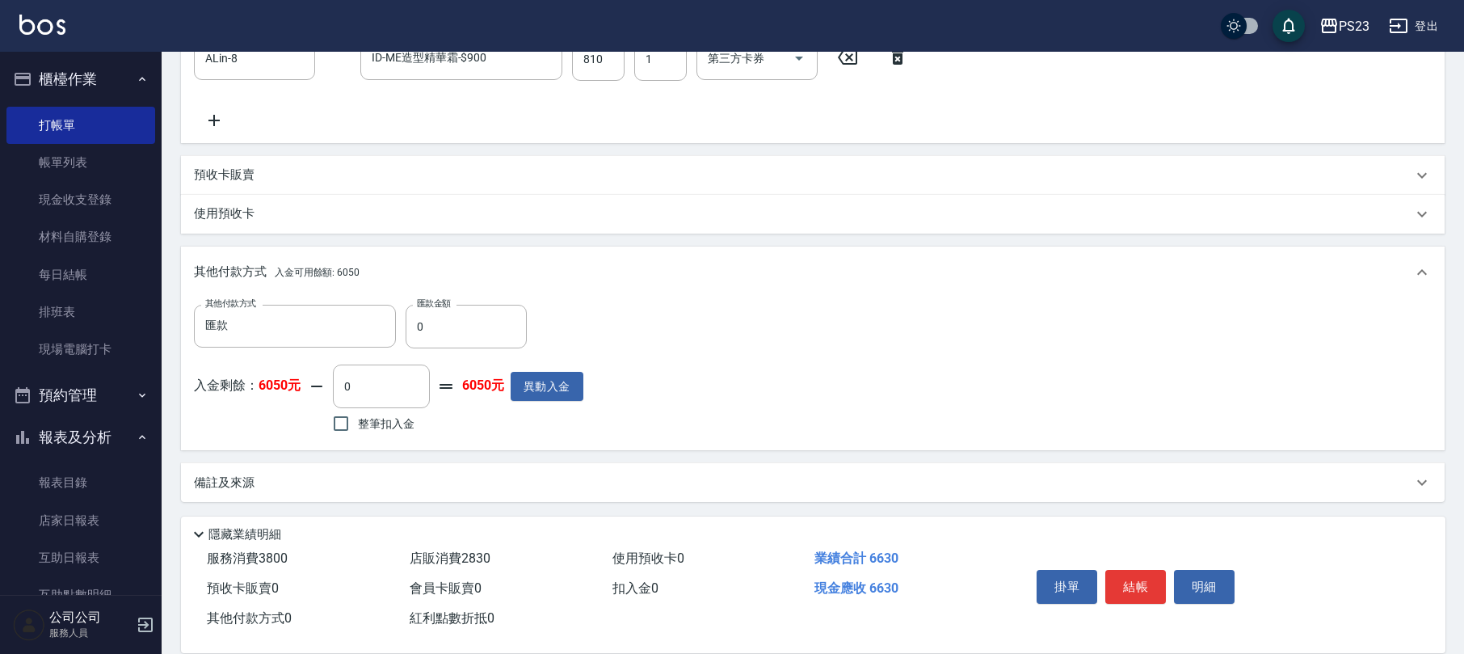
click at [236, 486] on p "備註及來源" at bounding box center [224, 482] width 61 height 17
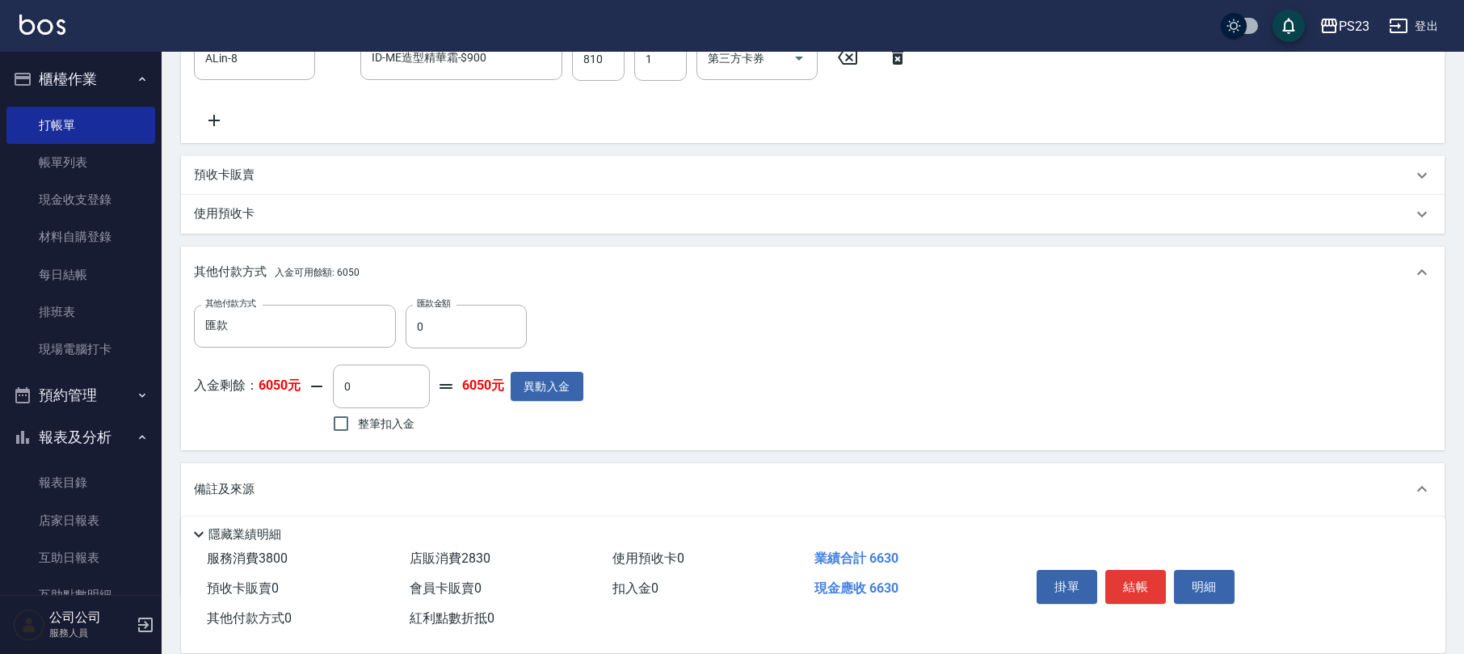
scroll to position [744, 0]
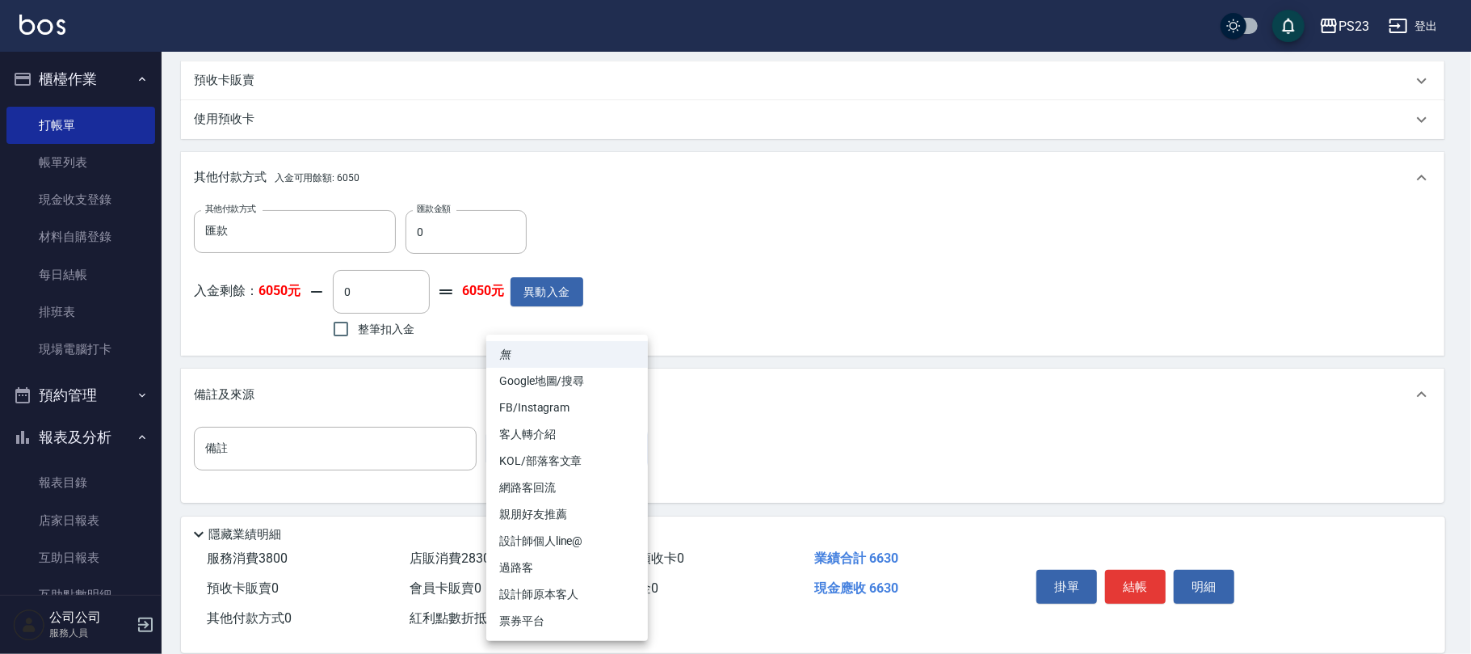
click at [528, 592] on li "設計師原本客人" at bounding box center [567, 594] width 162 height 27
type input "設計師原本客人"
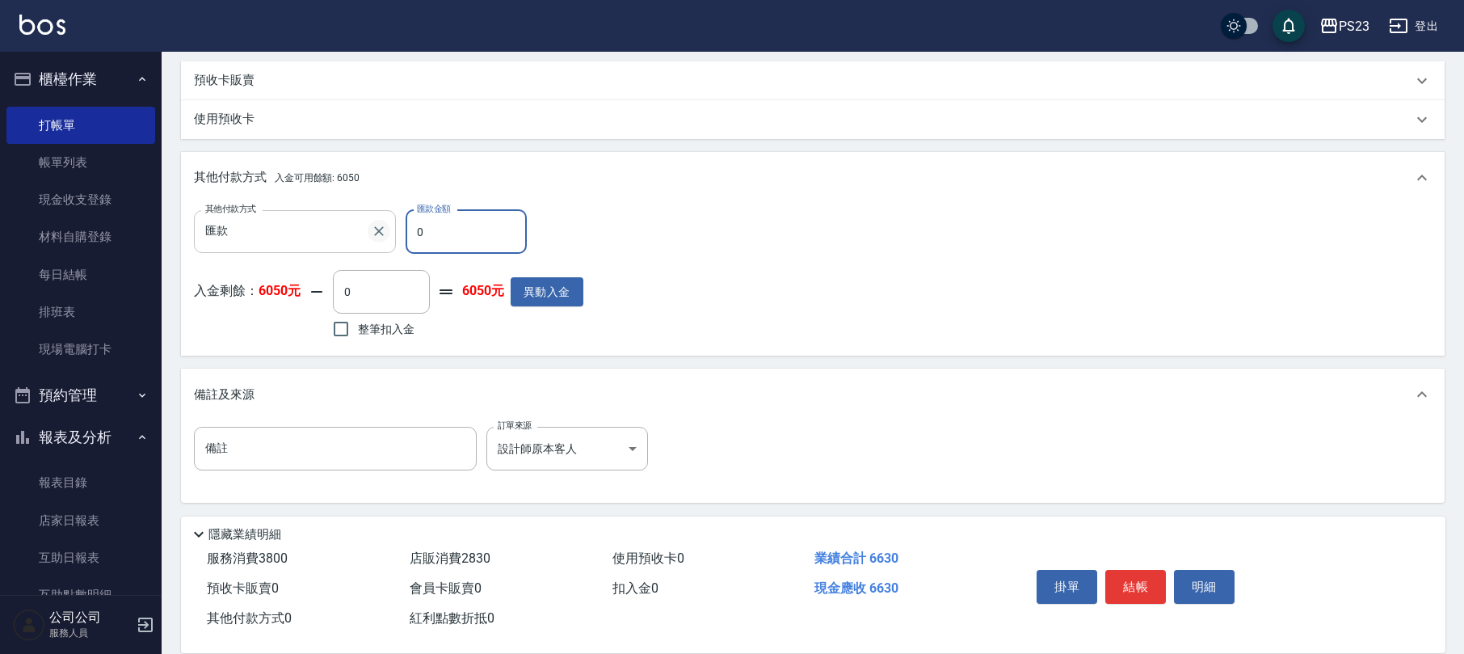
drag, startPoint x: 448, startPoint y: 227, endPoint x: 381, endPoint y: 238, distance: 67.1
click at [381, 238] on div "其他付款方式 匯款 其他付款方式 匯款金額 0 匯款金額" at bounding box center [388, 232] width 389 height 44
type input "1000"
click at [352, 333] on input "整筆扣入金" at bounding box center [341, 329] width 34 height 34
checkbox input "true"
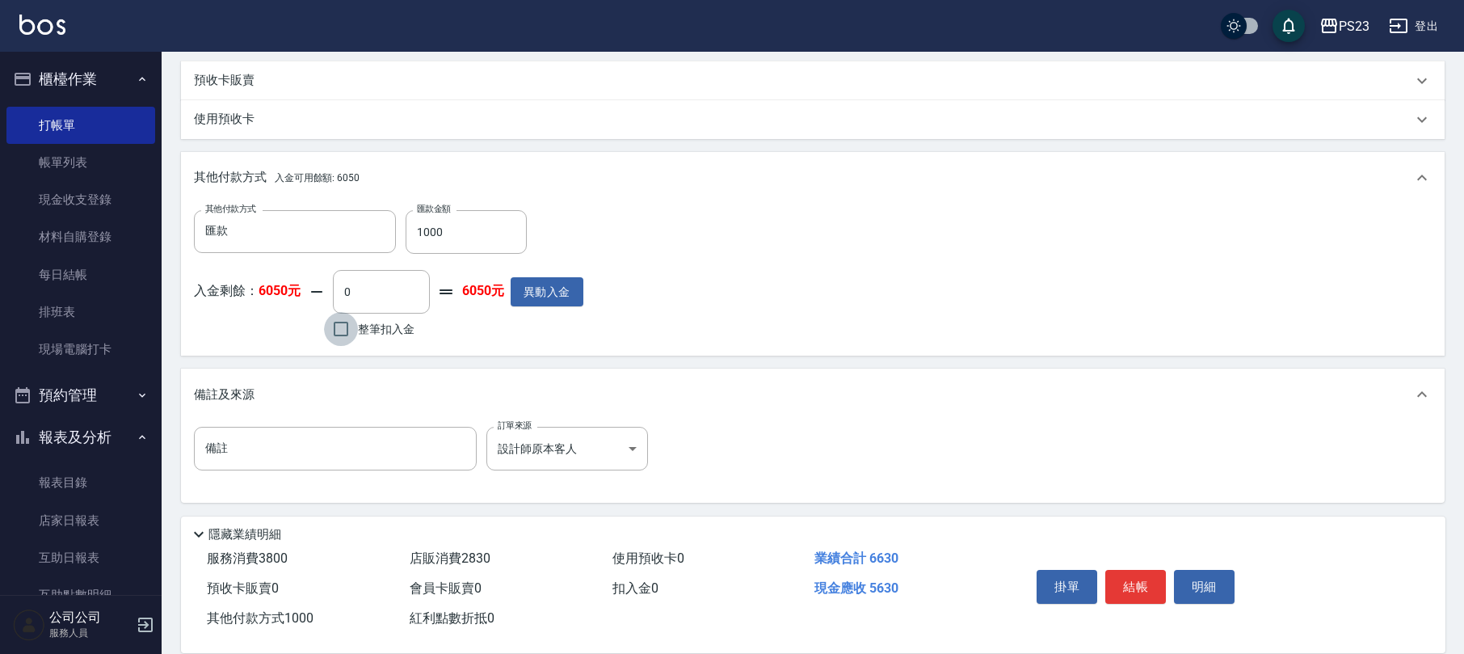
type input "5630"
click at [1134, 582] on button "結帳" at bounding box center [1135, 587] width 61 height 34
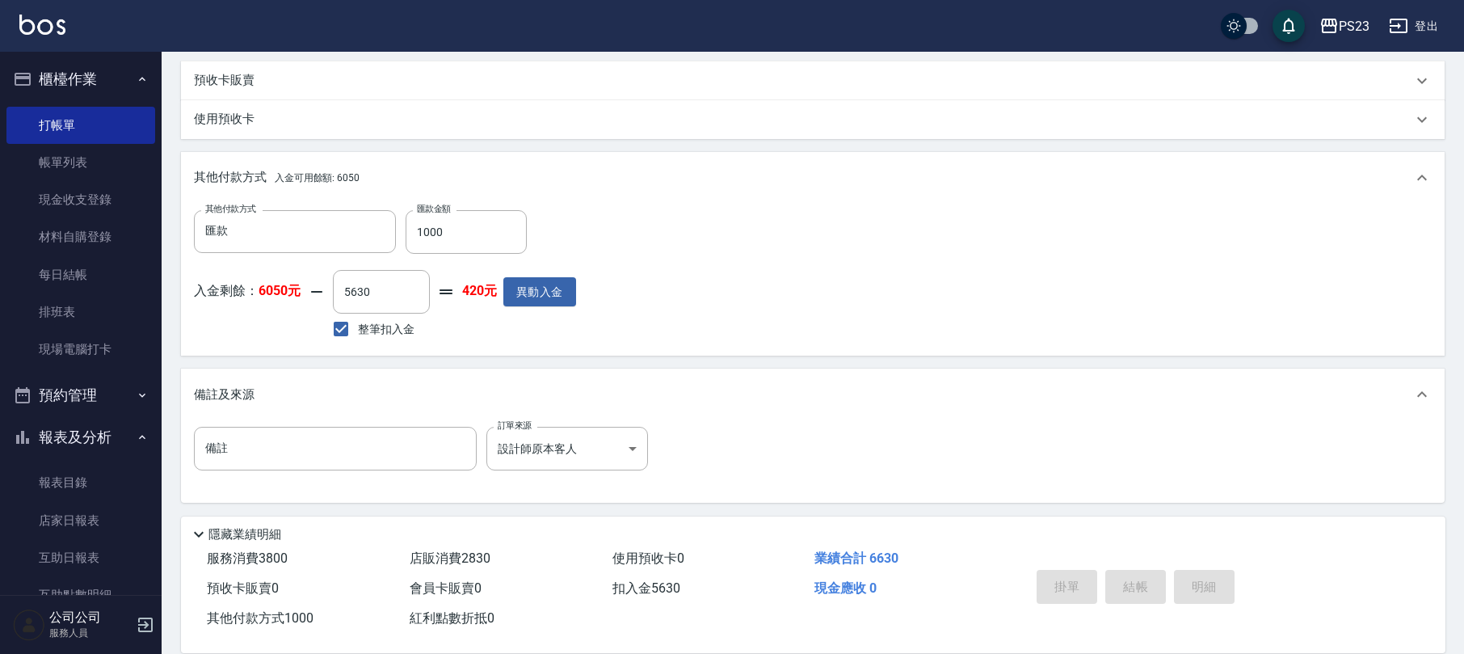
type input "[DATE] 17:55"
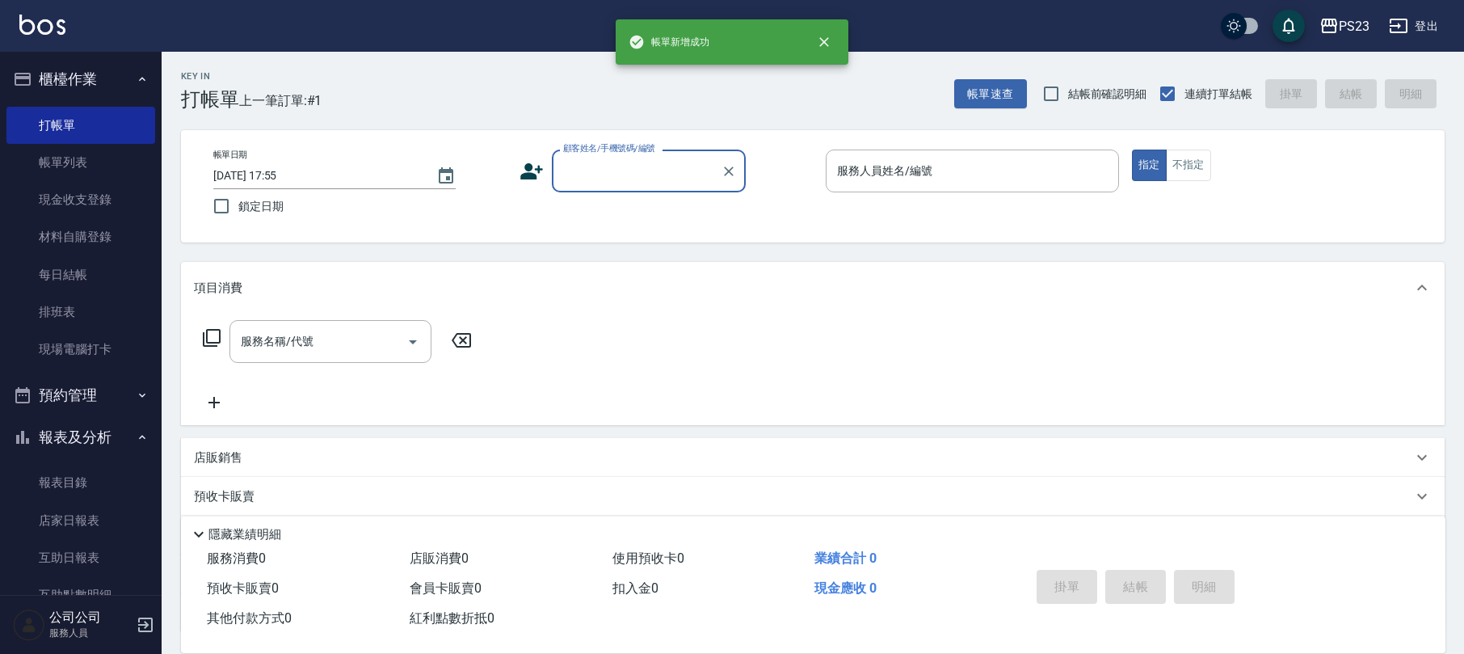
scroll to position [0, 0]
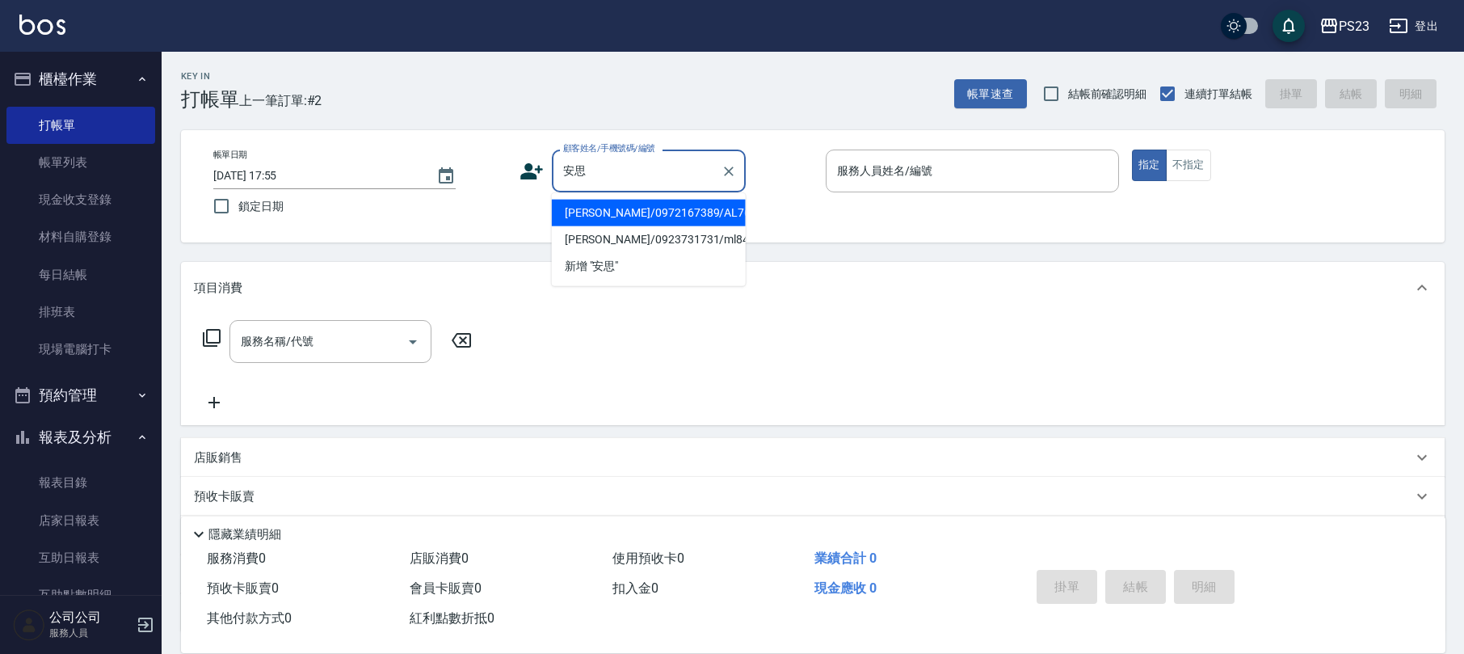
click at [686, 211] on li "[PERSON_NAME]/0972167389/AL760406" at bounding box center [649, 213] width 194 height 27
type input "[PERSON_NAME]/0972167389/AL760406"
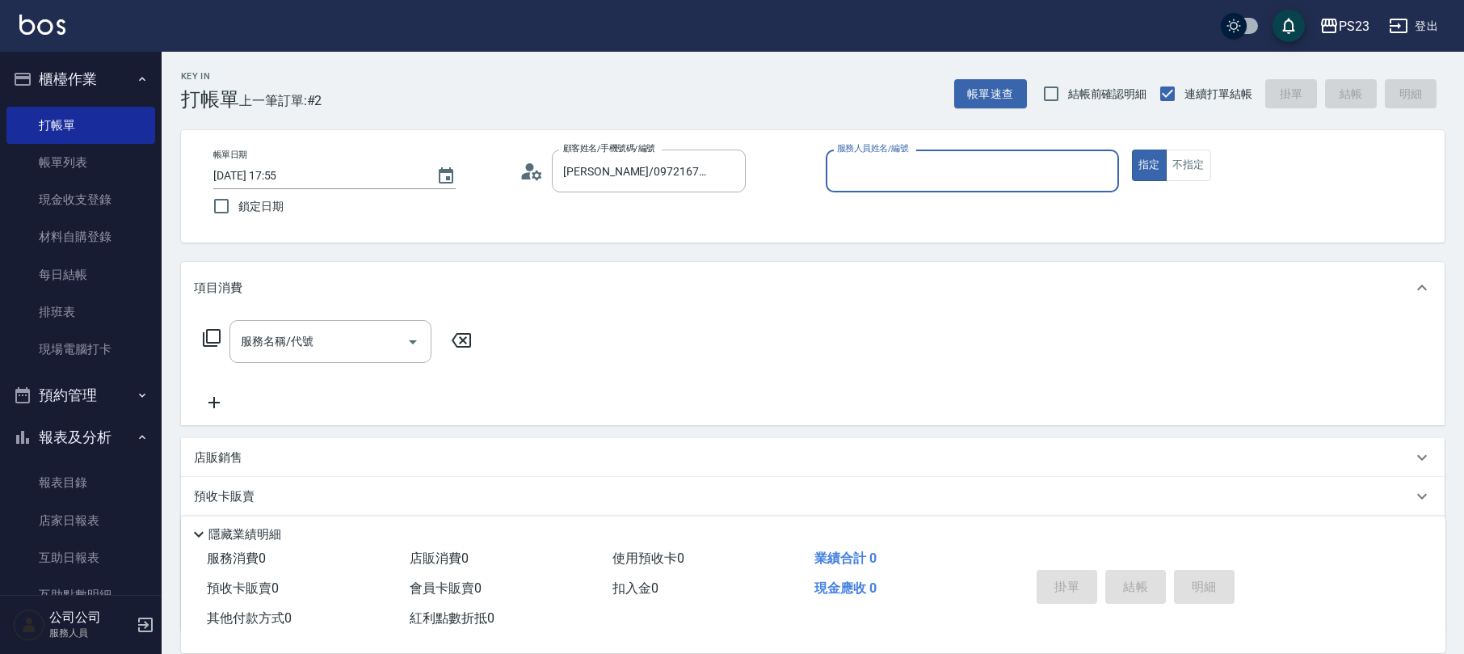
type input "ALin-8"
click at [310, 343] on input "服務名稱/代號" at bounding box center [318, 341] width 163 height 28
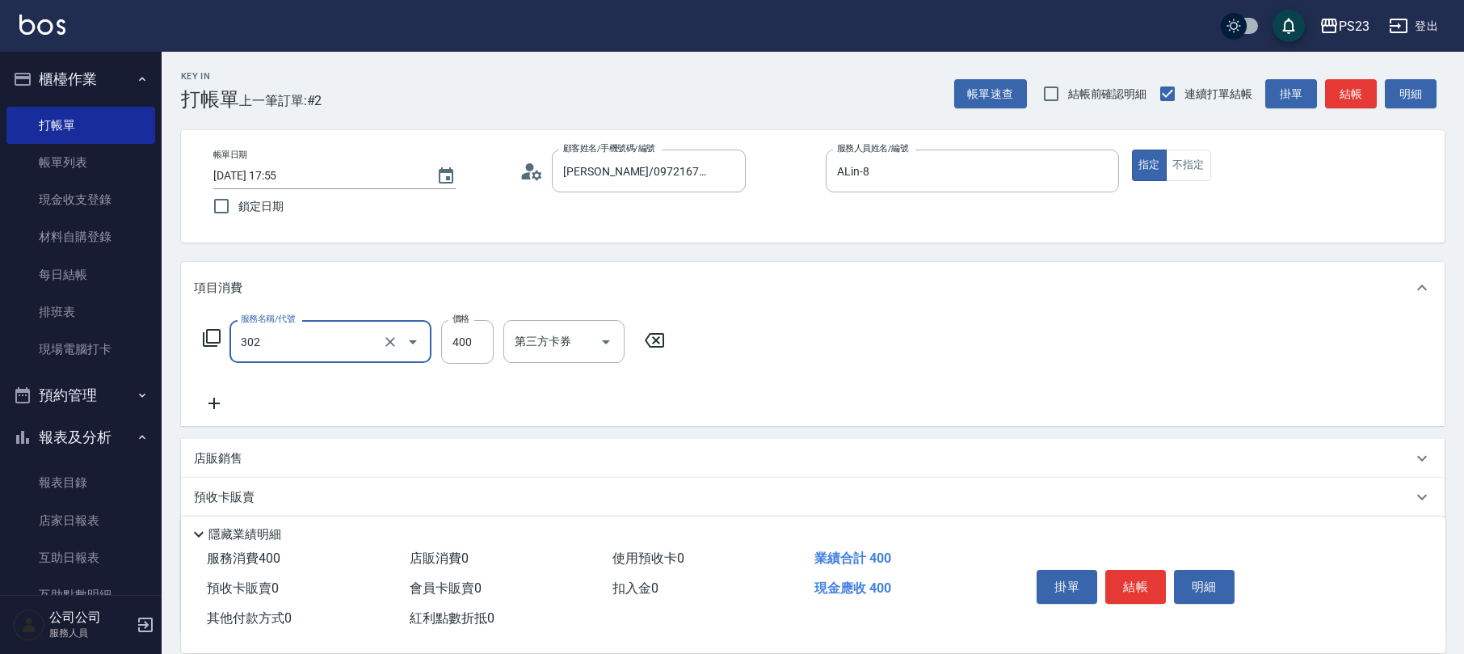
type input "單剪400(302)"
type input "850"
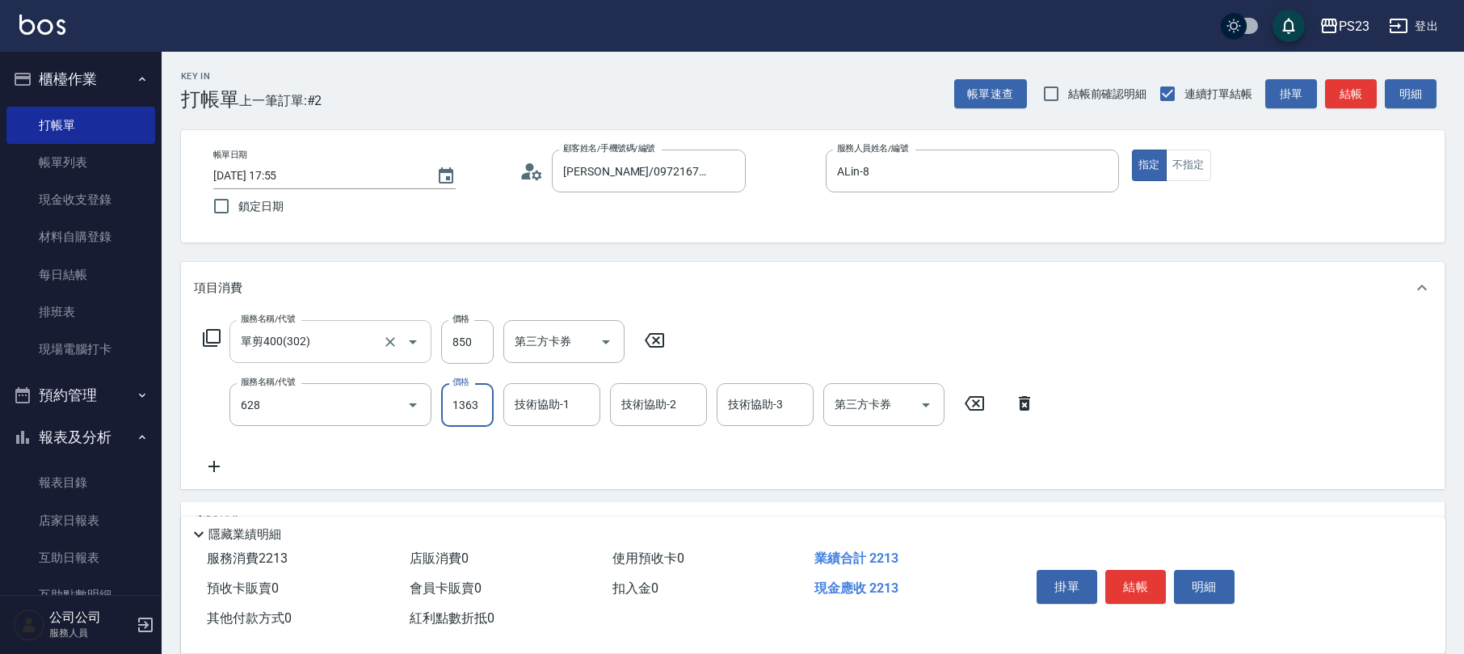
type input "中草藥2000(628)"
type input "1500"
type input "Flora-21"
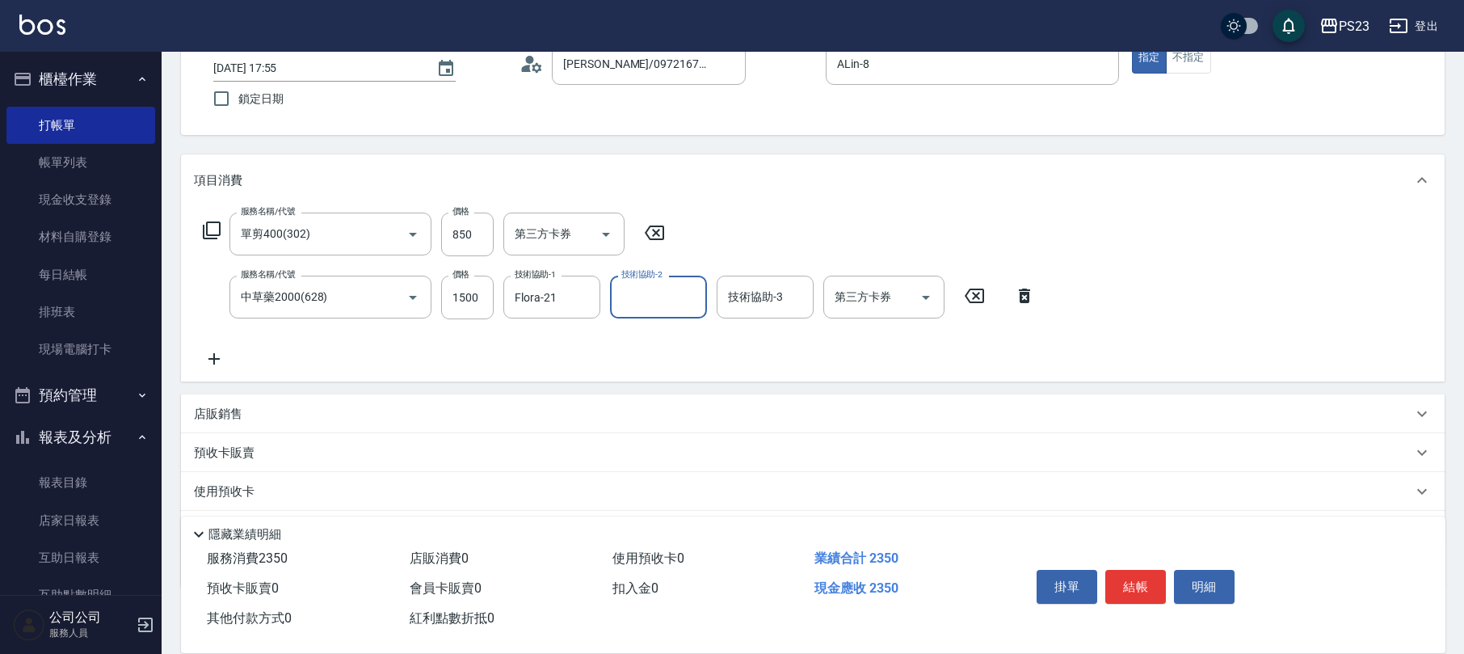
scroll to position [194, 0]
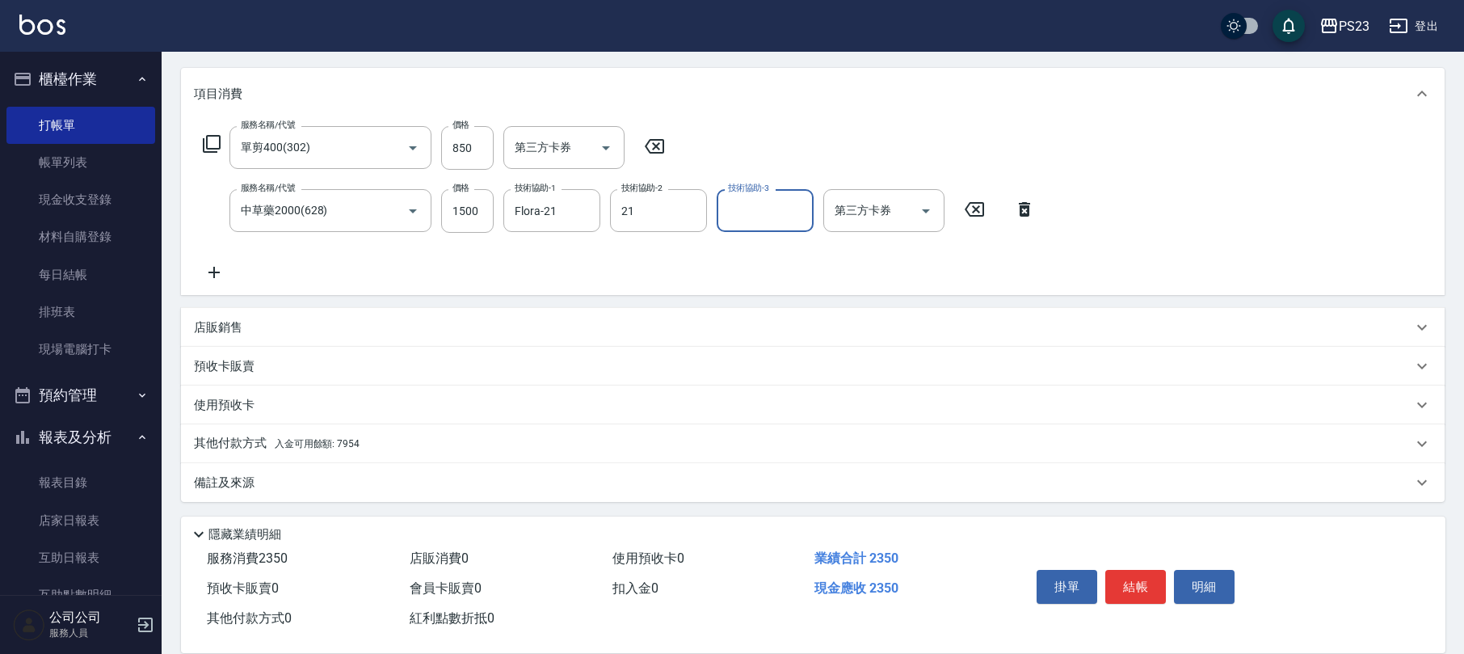
type input "Flora-21"
type input "ALin-8"
click at [295, 482] on div "備註及來源" at bounding box center [803, 482] width 1219 height 17
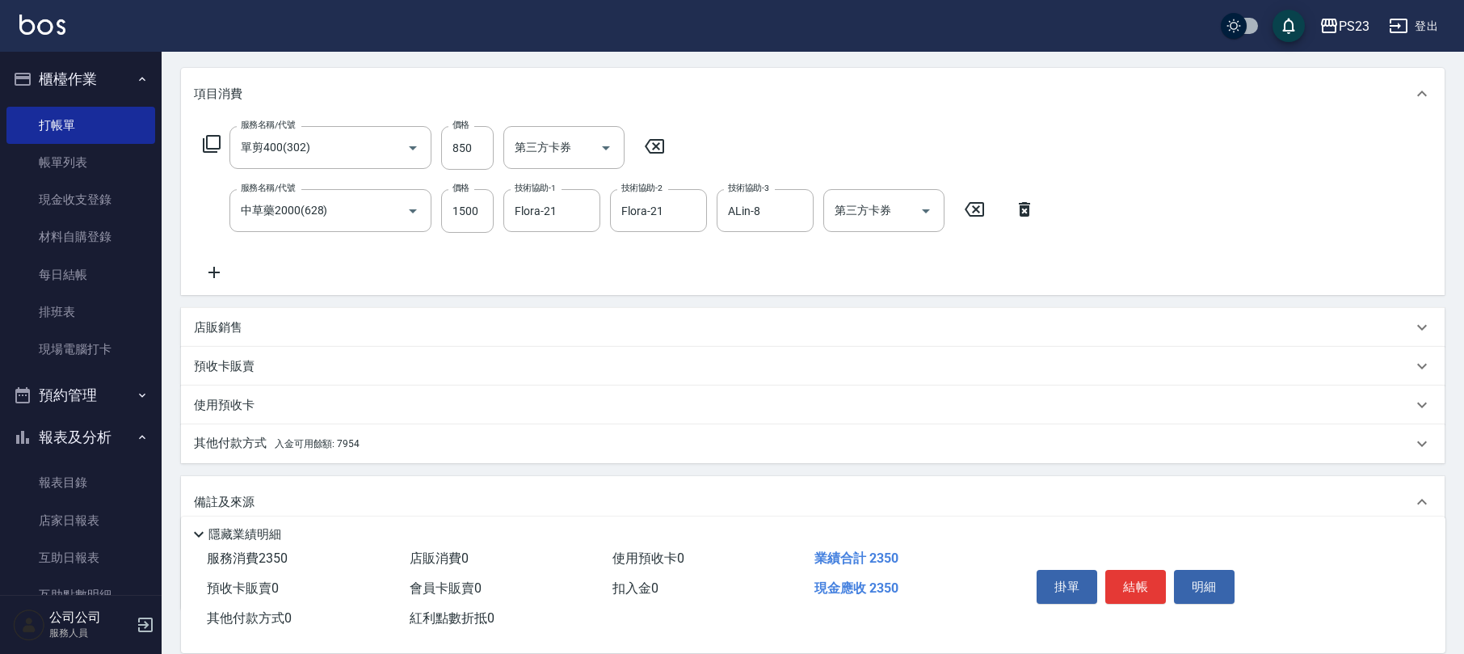
scroll to position [301, 0]
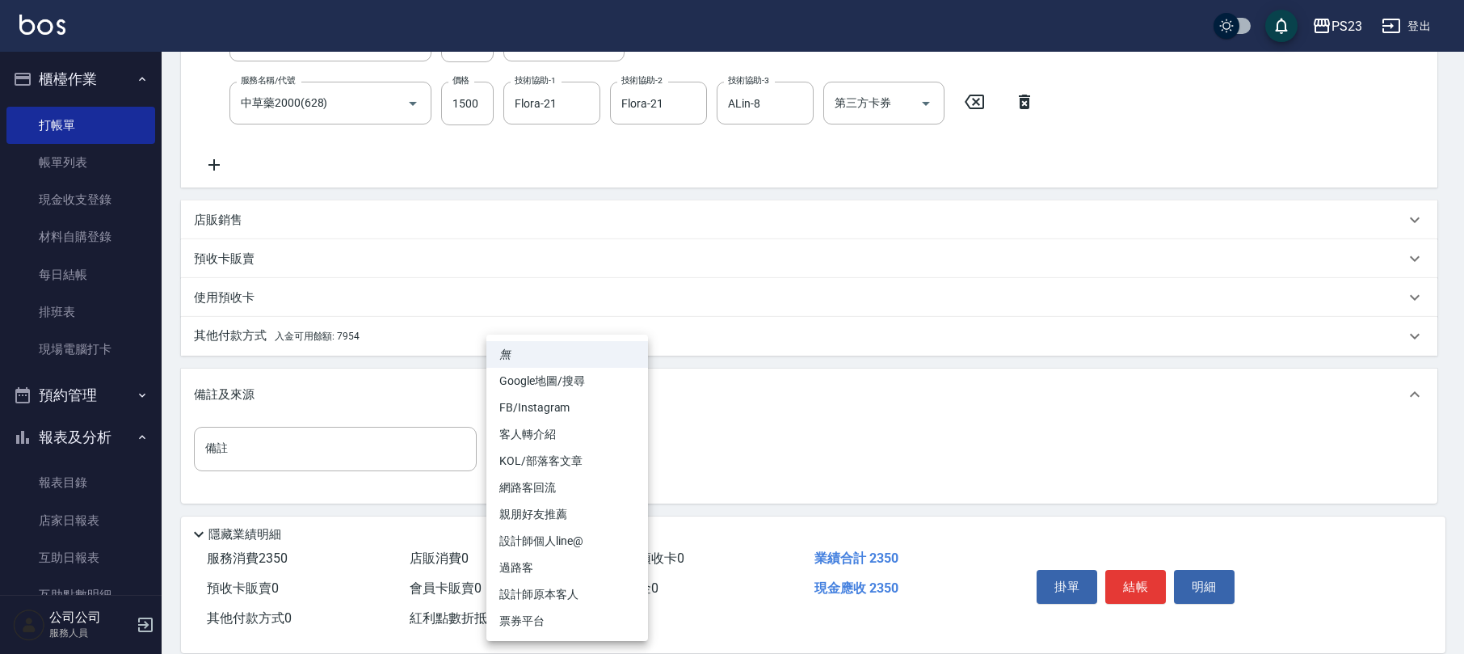
click at [530, 450] on body "PS23 登出 櫃檯作業 打帳單 帳單列表 現金收支登錄 材料自購登錄 每日結帳 排班表 現場電腦打卡 預約管理 預約管理 單日預約紀錄 單週預約紀錄 報表及…" at bounding box center [732, 177] width 1464 height 957
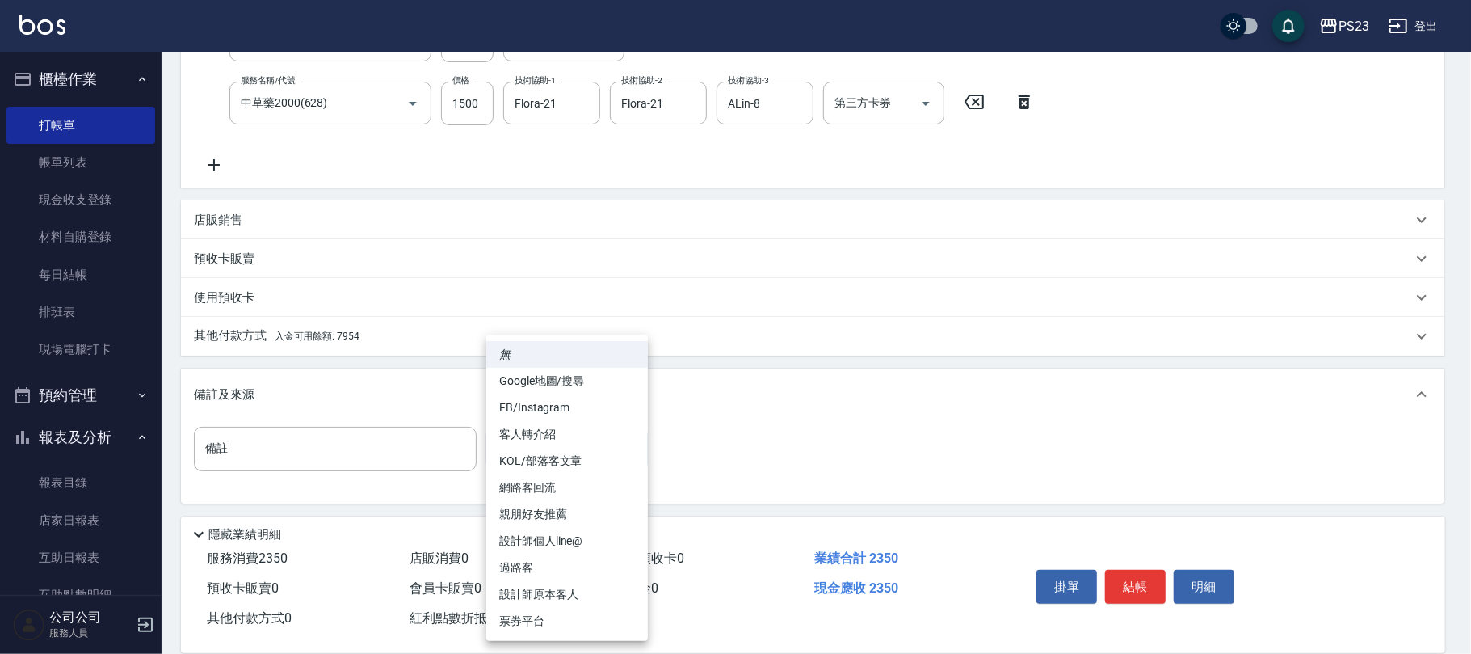
click at [569, 585] on li "設計師原本客人" at bounding box center [567, 594] width 162 height 27
type input "設計師原本客人"
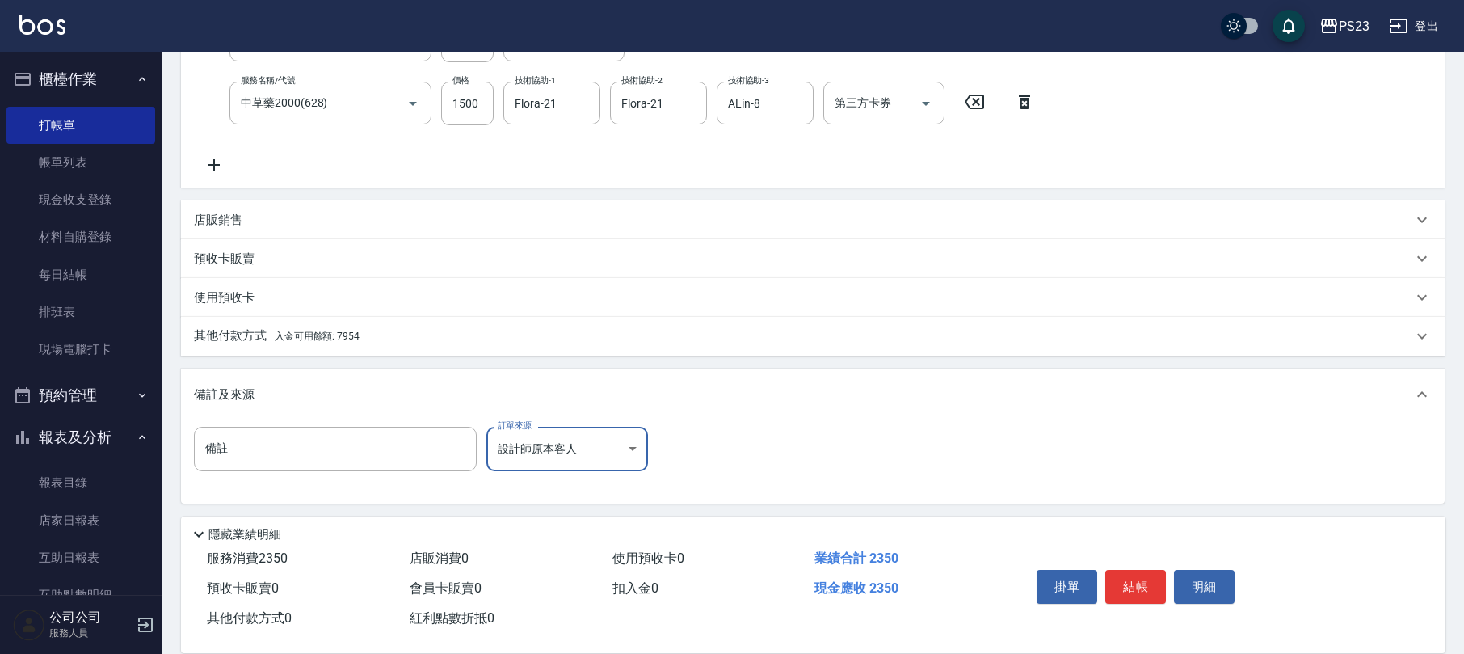
drag, startPoint x: 323, startPoint y: 337, endPoint x: 338, endPoint y: 339, distance: 14.7
click at [325, 337] on span "入金可用餘額: 7954" at bounding box center [317, 335] width 85 height 11
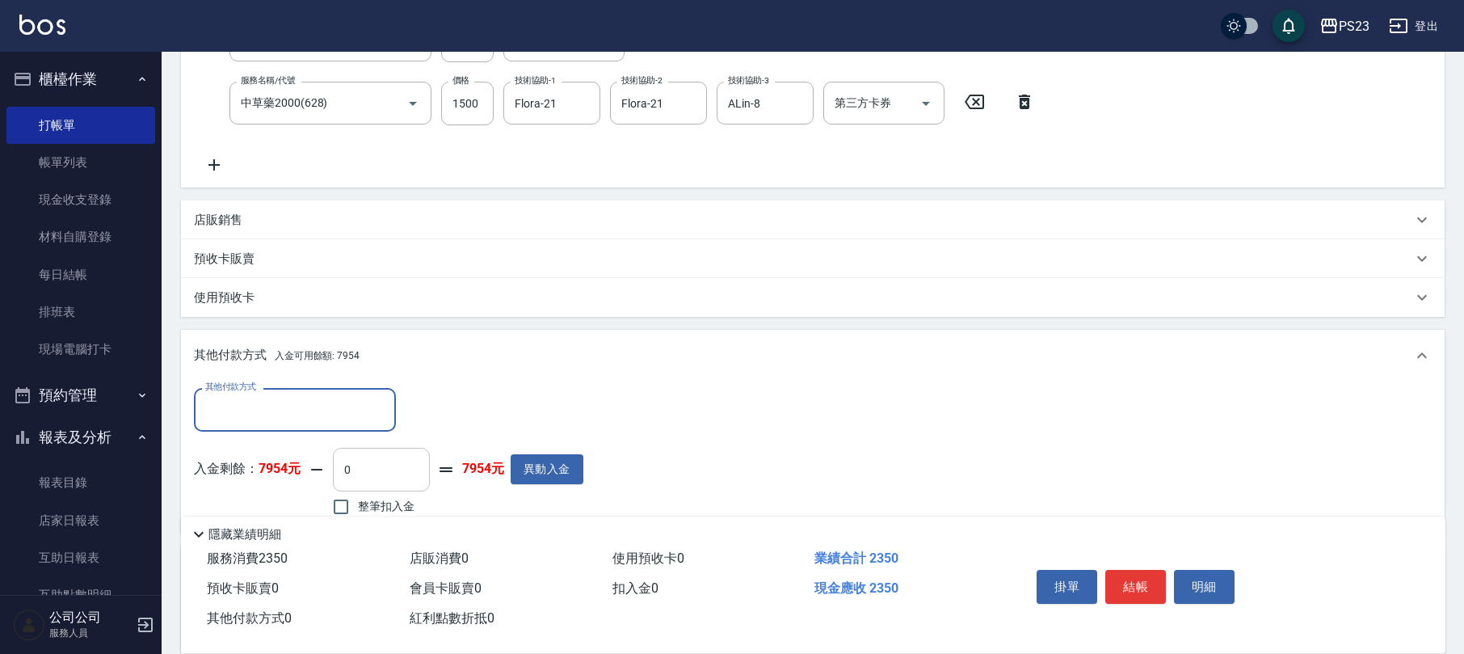
scroll to position [0, 0]
drag, startPoint x: 370, startPoint y: 498, endPoint x: 389, endPoint y: 496, distance: 19.5
click at [373, 498] on span "整筆扣入金" at bounding box center [386, 506] width 57 height 17
click at [358, 498] on input "整筆扣入金" at bounding box center [341, 507] width 34 height 34
checkbox input "true"
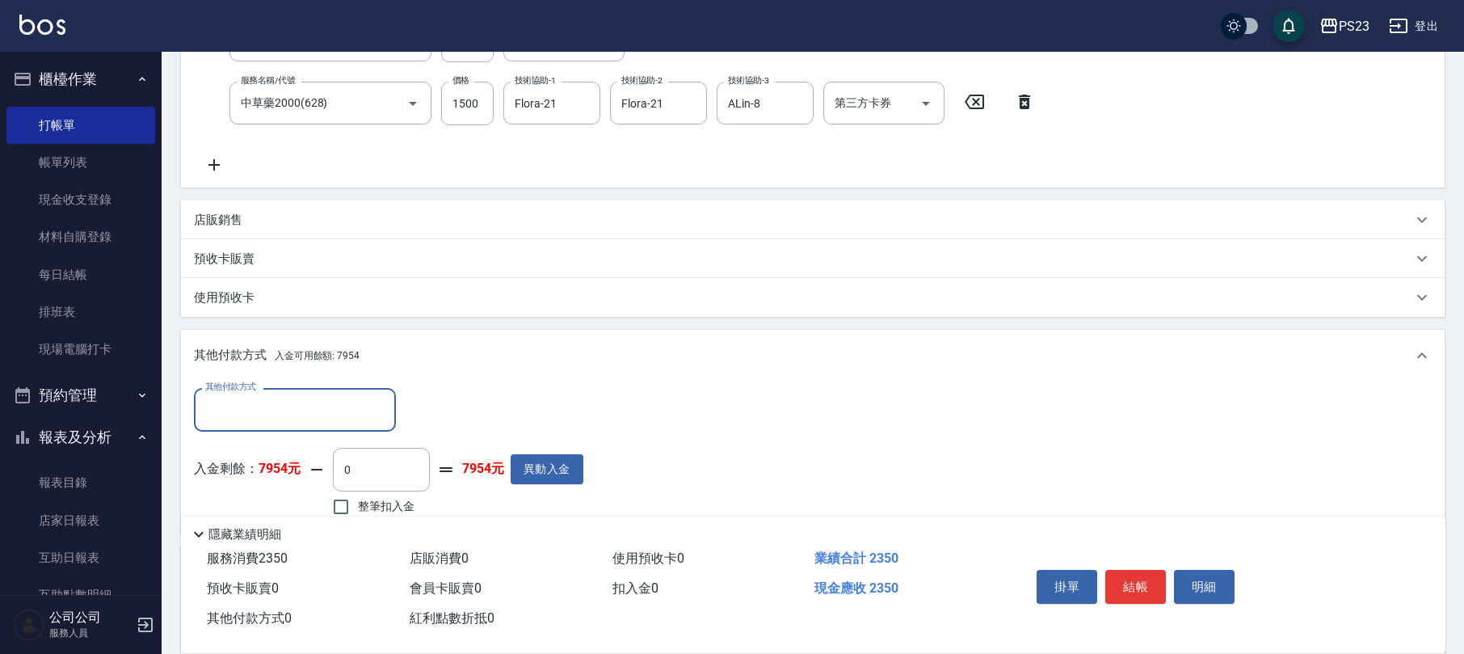
type input "2350"
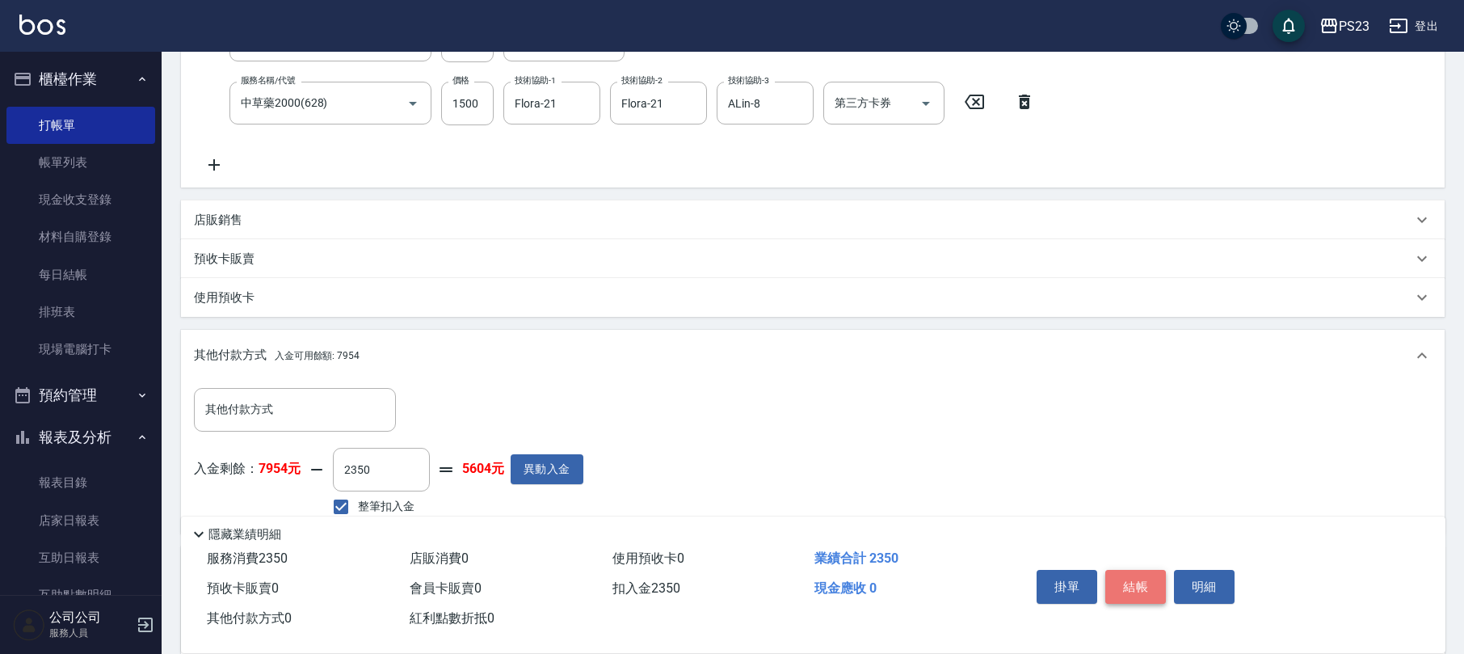
click at [1145, 576] on button "結帳" at bounding box center [1135, 587] width 61 height 34
type input "[DATE] 17:58"
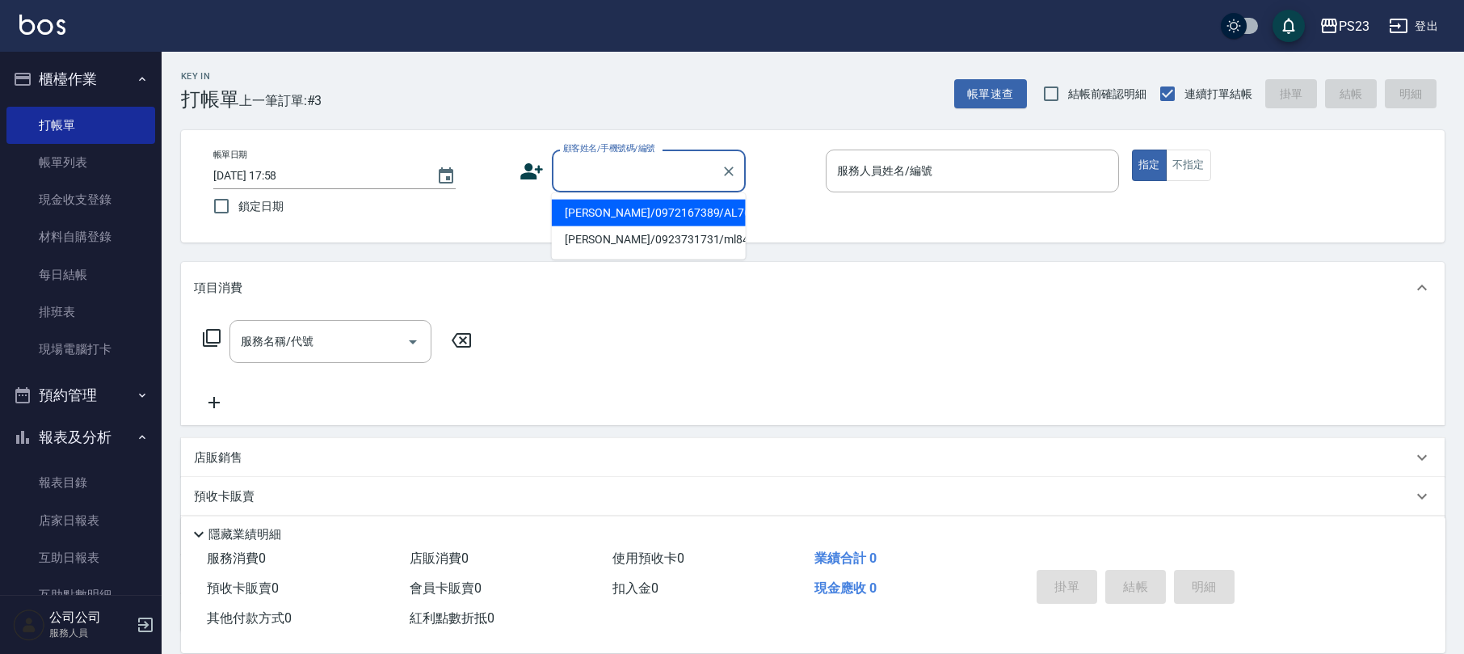
click at [658, 166] on input "顧客姓名/手機號碼/編號" at bounding box center [636, 171] width 155 height 28
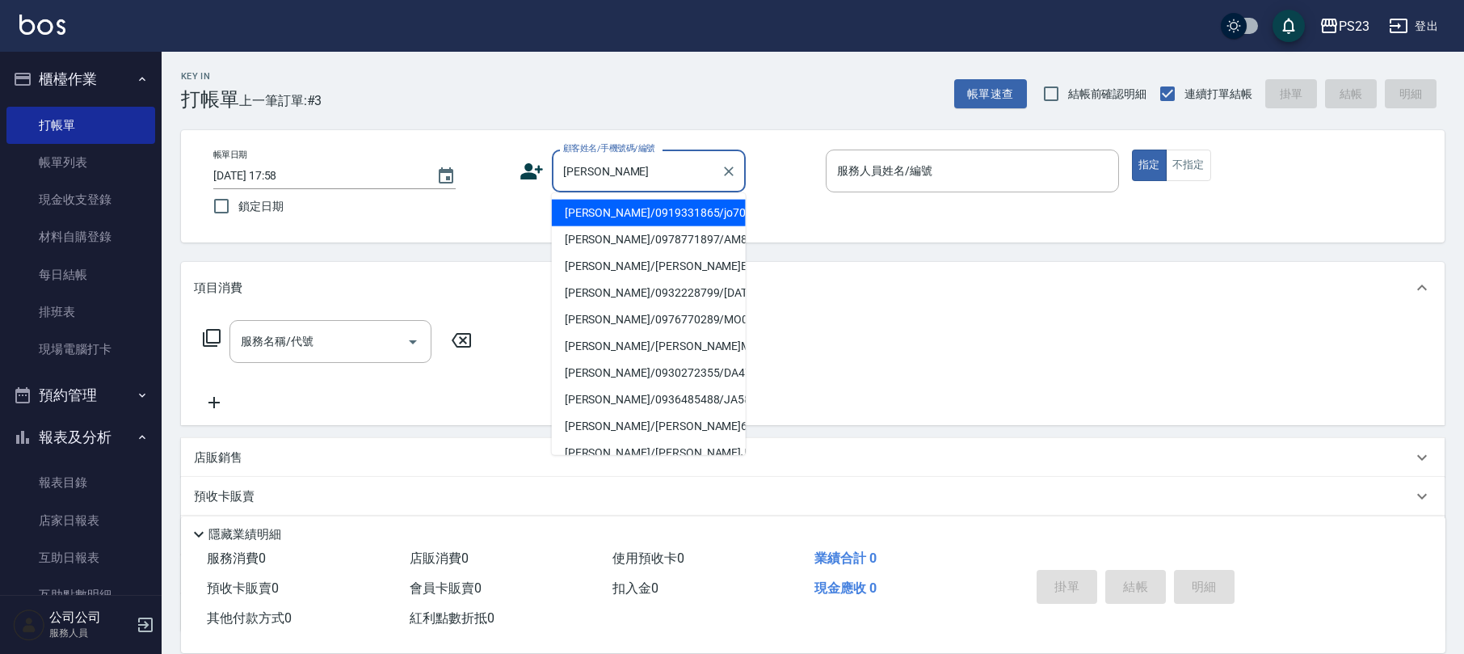
click at [640, 213] on li "[PERSON_NAME]/0919331865/jo700809" at bounding box center [649, 213] width 194 height 27
type input "[PERSON_NAME]/0919331865/jo700809"
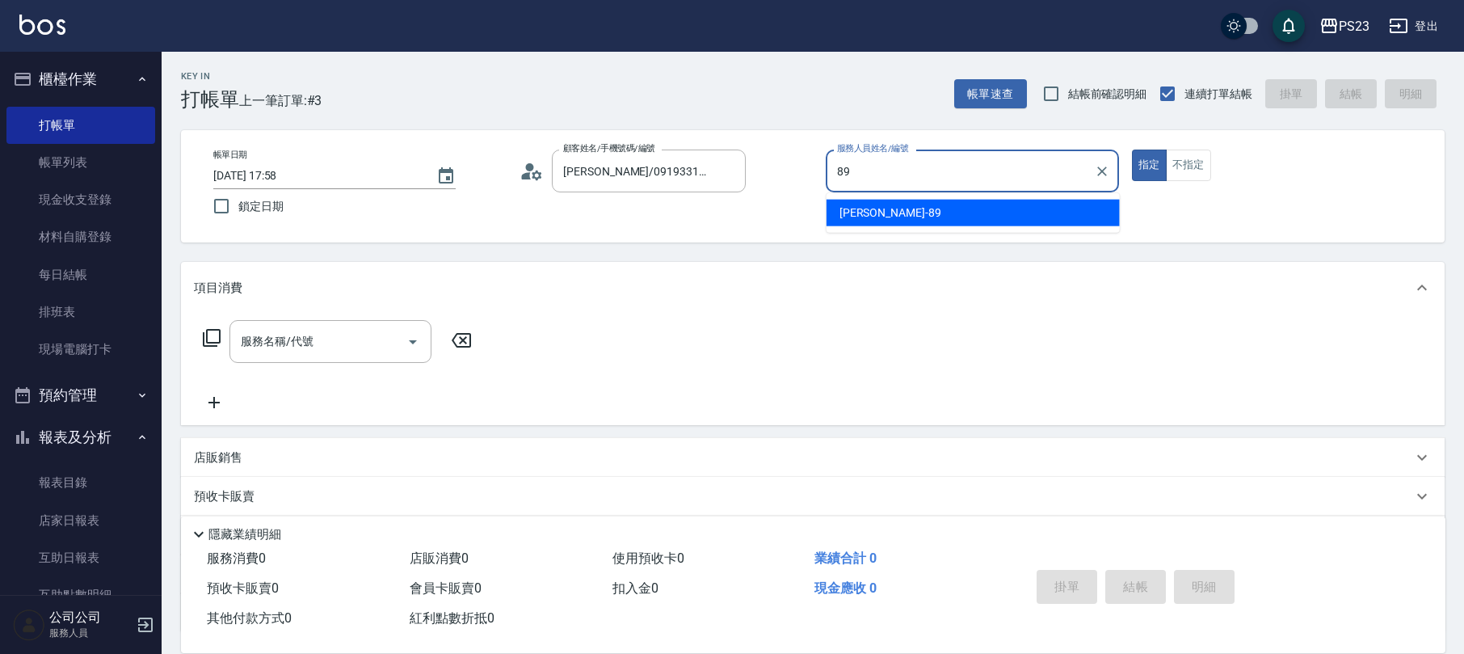
click at [850, 217] on span "[PERSON_NAME] -89" at bounding box center [891, 212] width 102 height 17
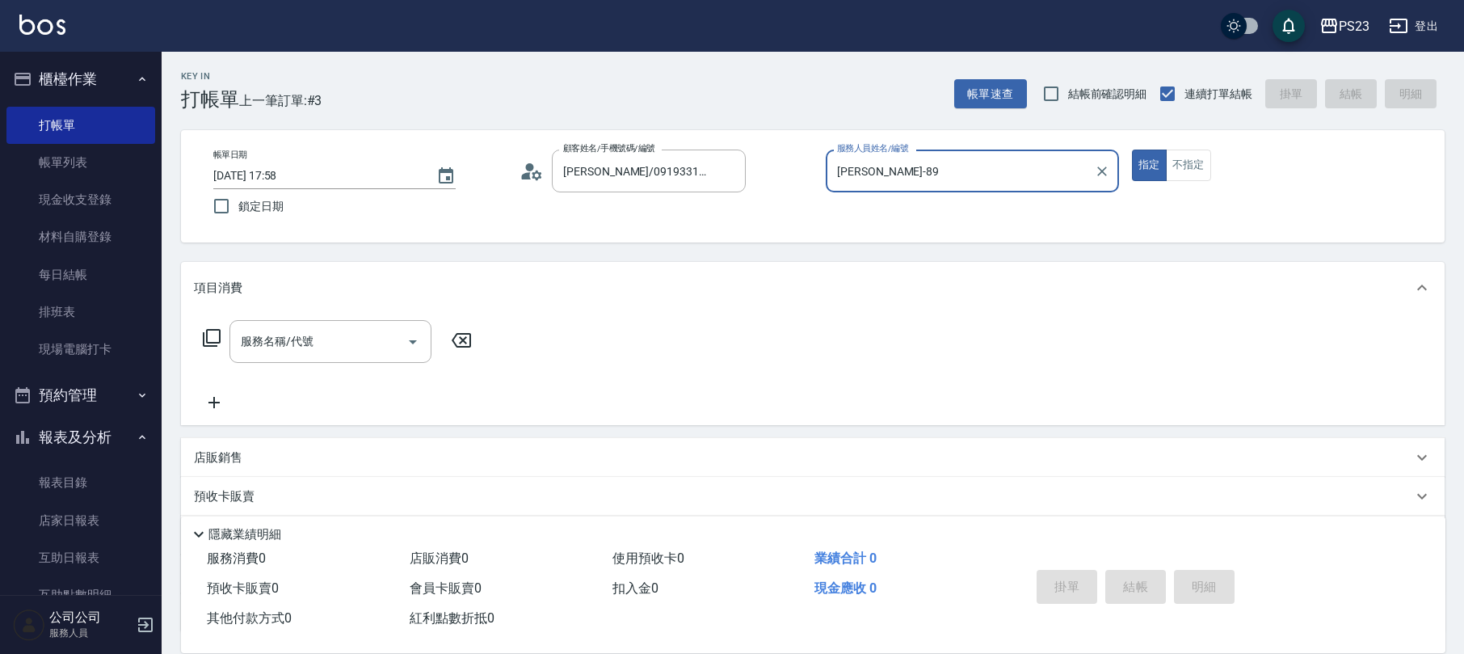
type input "[PERSON_NAME]-89"
click at [205, 334] on icon at bounding box center [211, 337] width 19 height 19
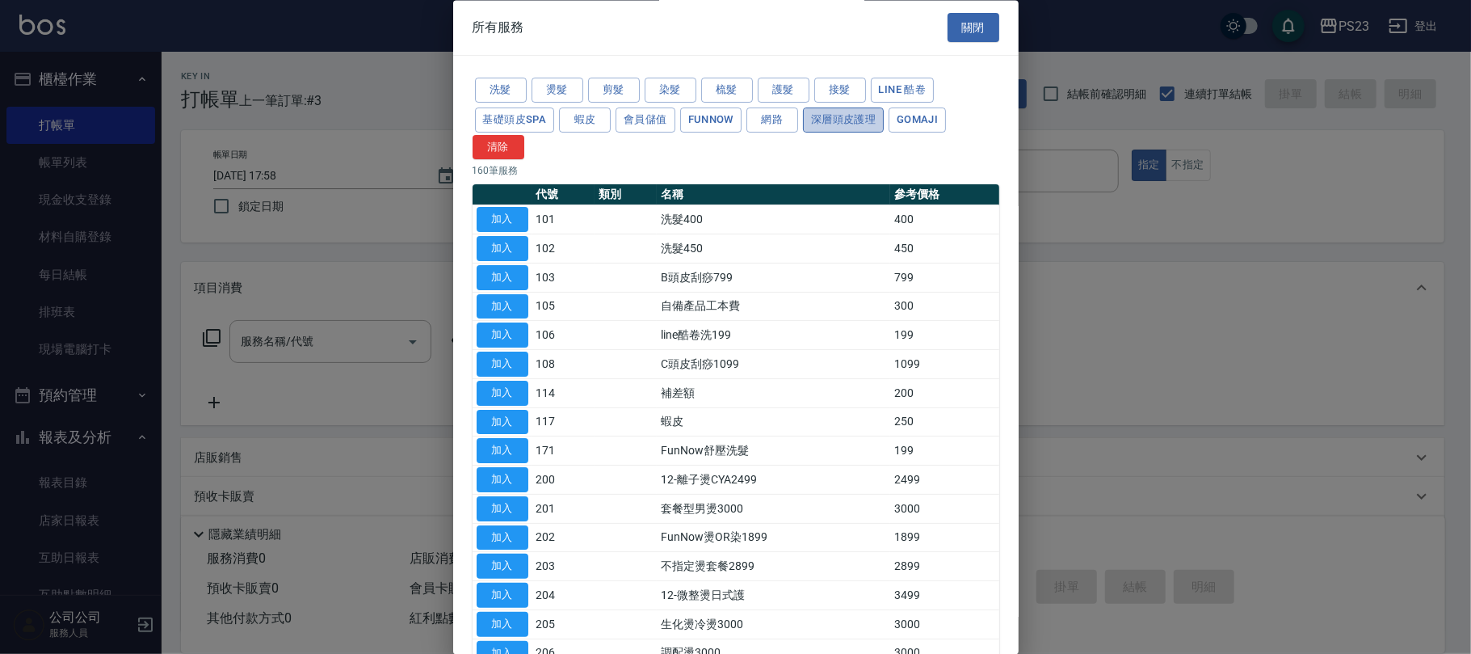
click at [823, 124] on button "深層頭皮護理" at bounding box center [843, 119] width 81 height 25
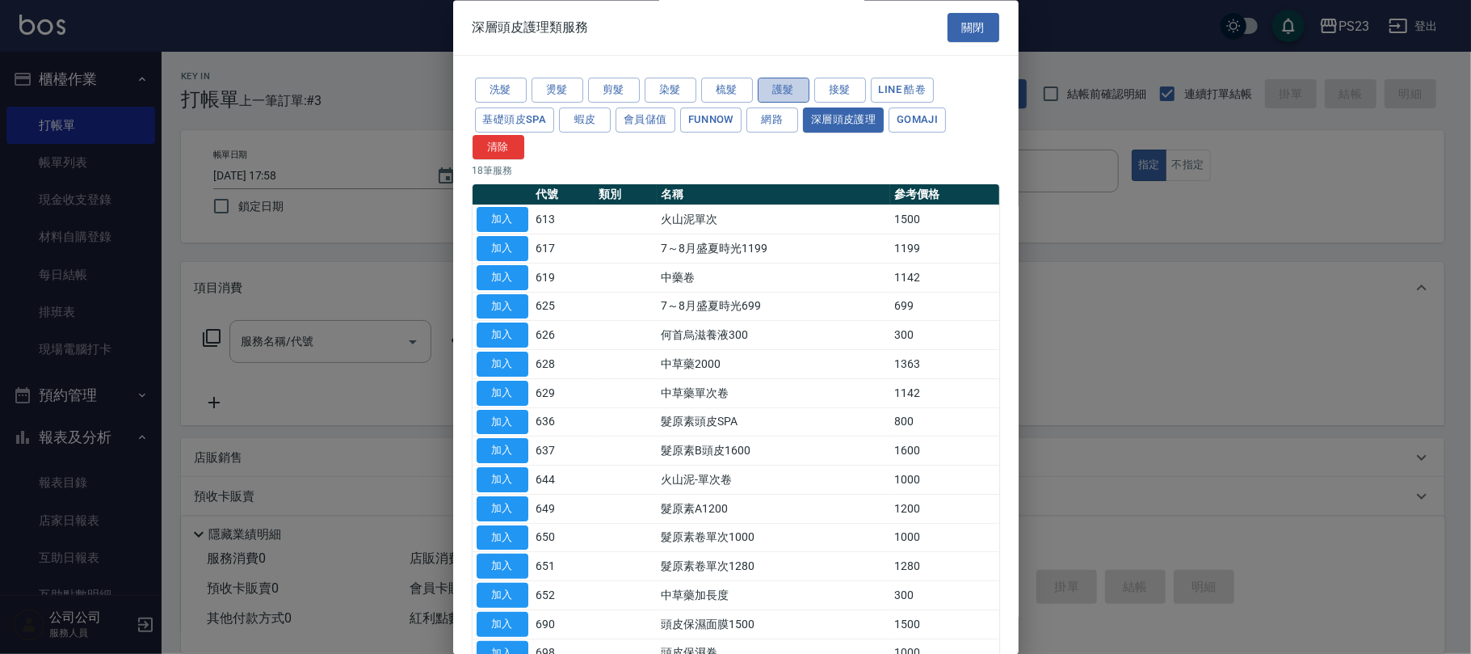
click at [790, 97] on button "護髮" at bounding box center [784, 90] width 52 height 25
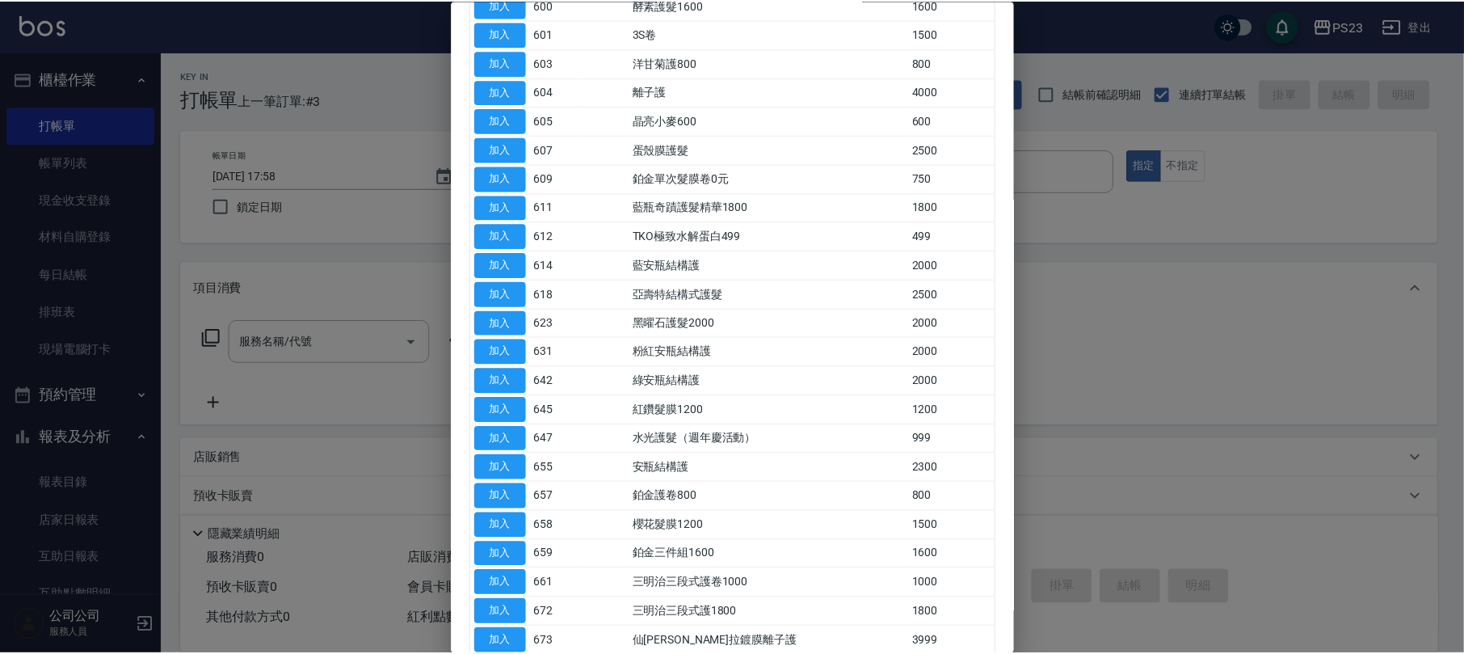
scroll to position [370, 0]
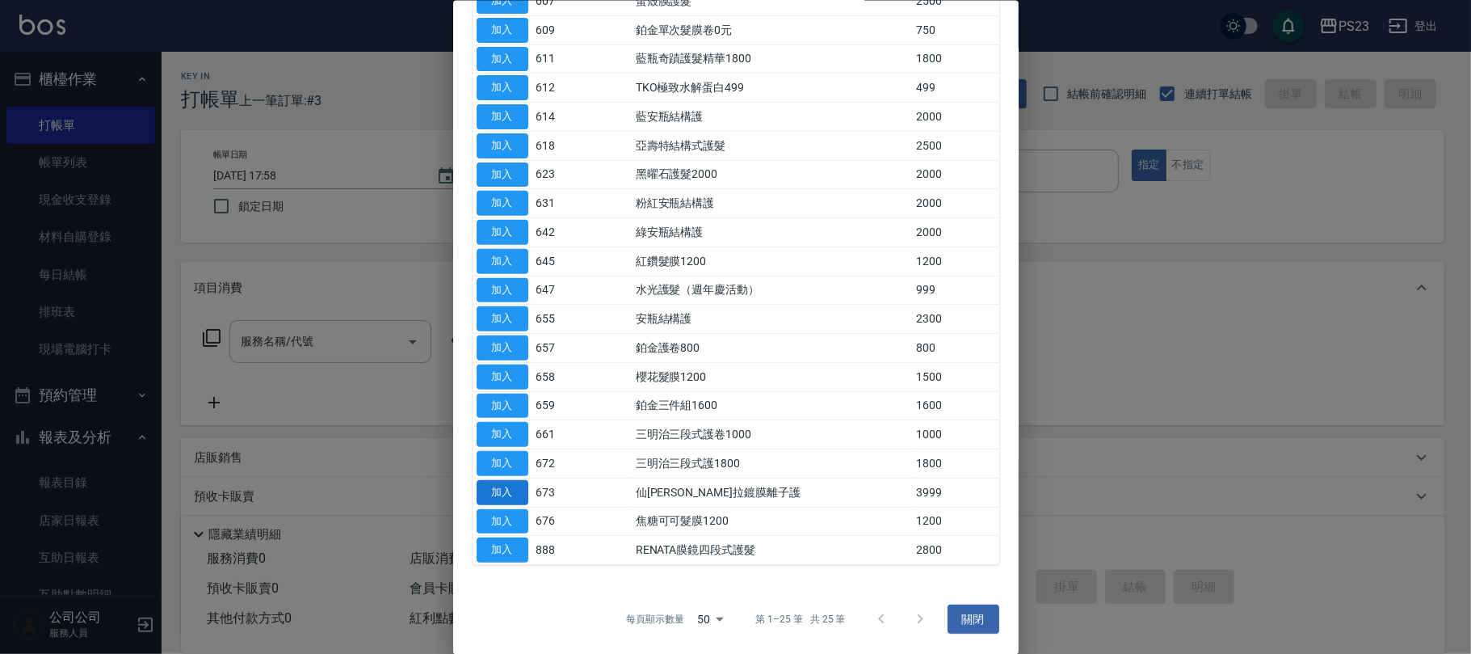
click at [499, 490] on button "加入" at bounding box center [503, 491] width 52 height 25
type input "仙[PERSON_NAME]拉鍍膜離子護(673)"
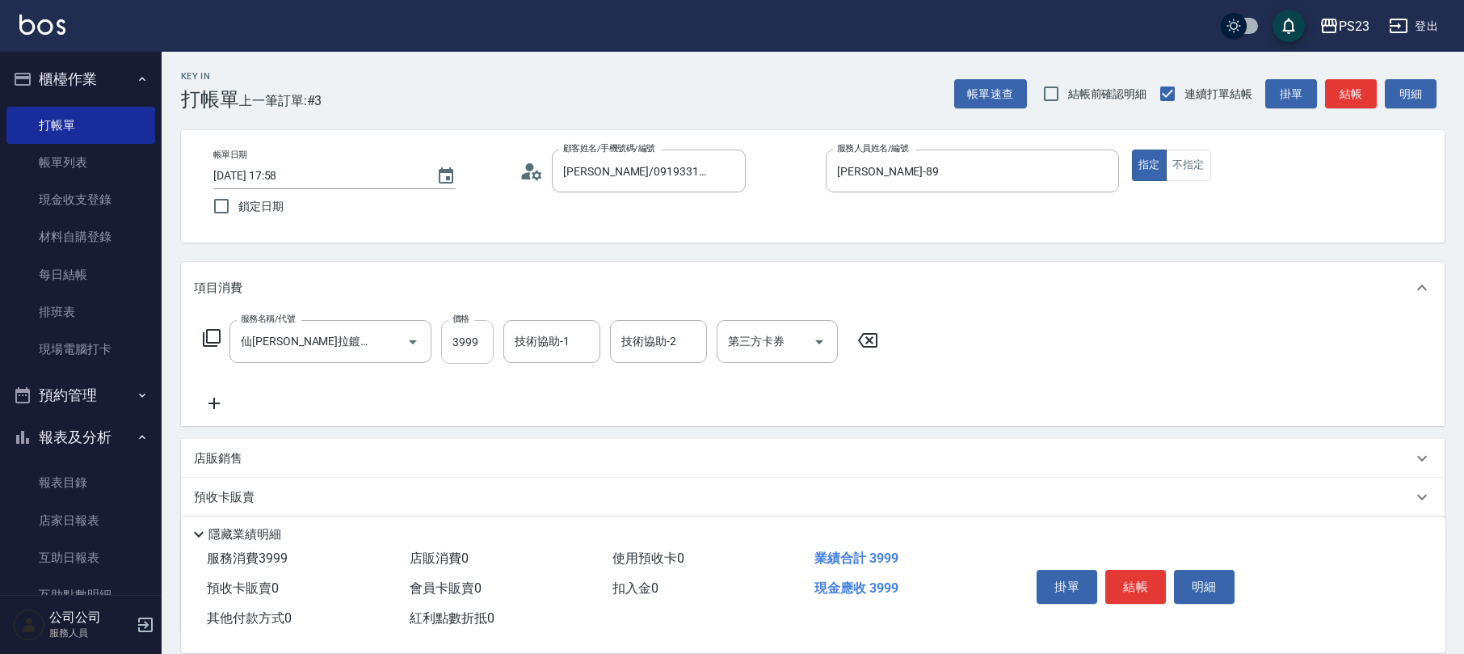
click at [473, 343] on input "3999" at bounding box center [467, 342] width 53 height 44
type input "4000"
type input "[PERSON_NAME]-89"
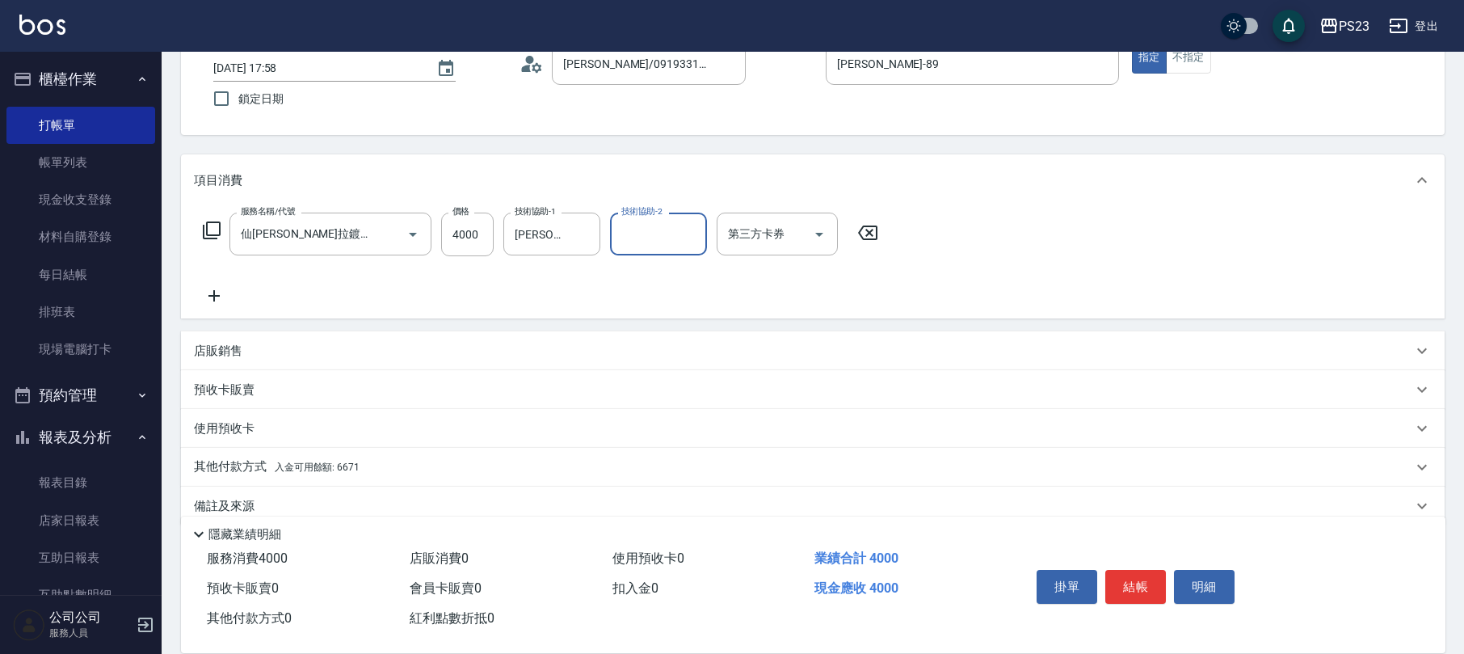
click at [276, 347] on div "店販銷售" at bounding box center [803, 351] width 1219 height 17
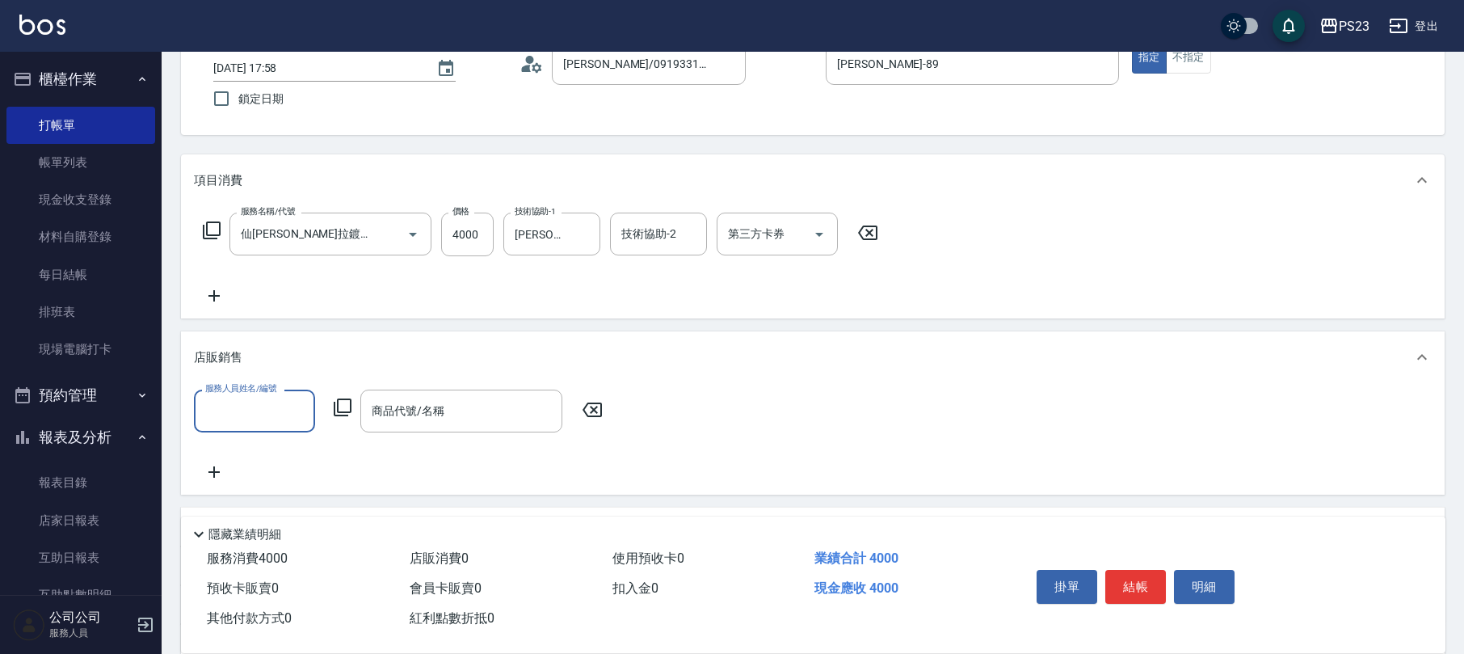
scroll to position [1, 0]
type input "[PERSON_NAME]-89"
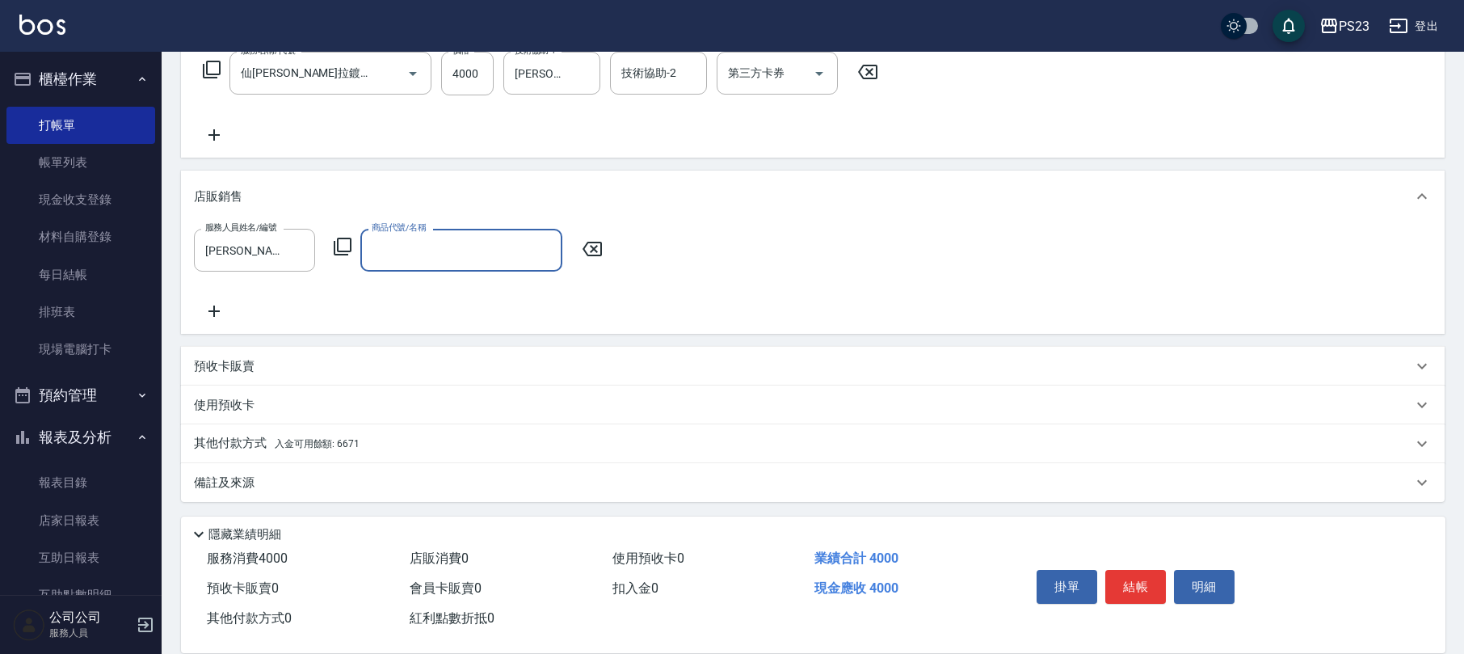
scroll to position [53, 0]
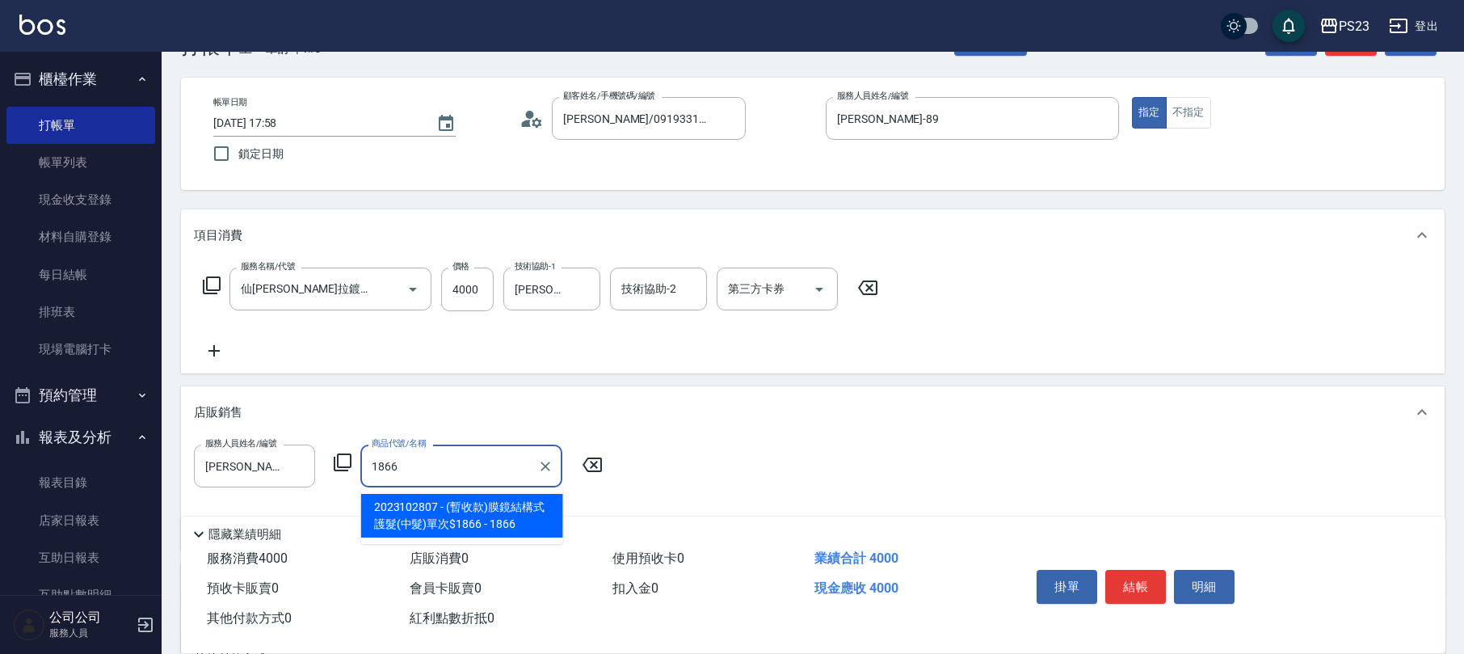
click at [488, 504] on span "2023102807 - (暫收款)膜鏡結構式護髮(中髮)單次$1866 - 1866" at bounding box center [462, 516] width 202 height 44
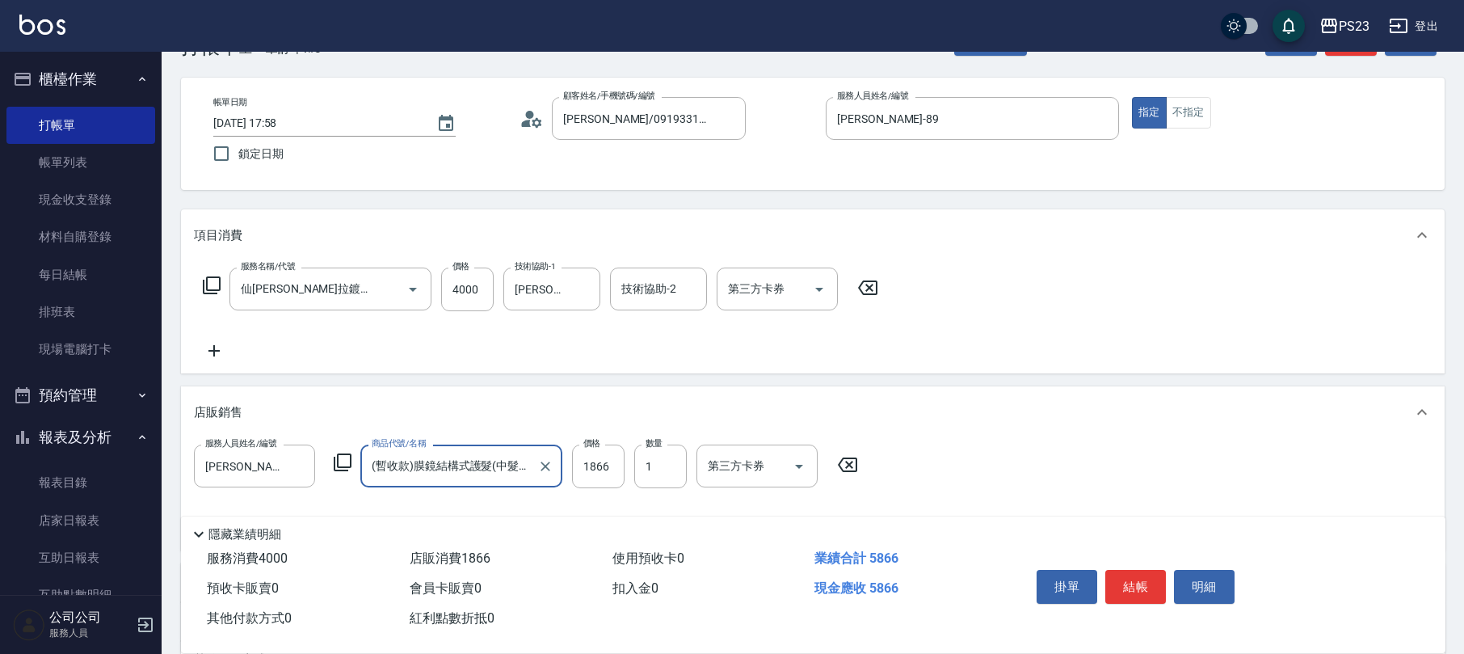
scroll to position [269, 0]
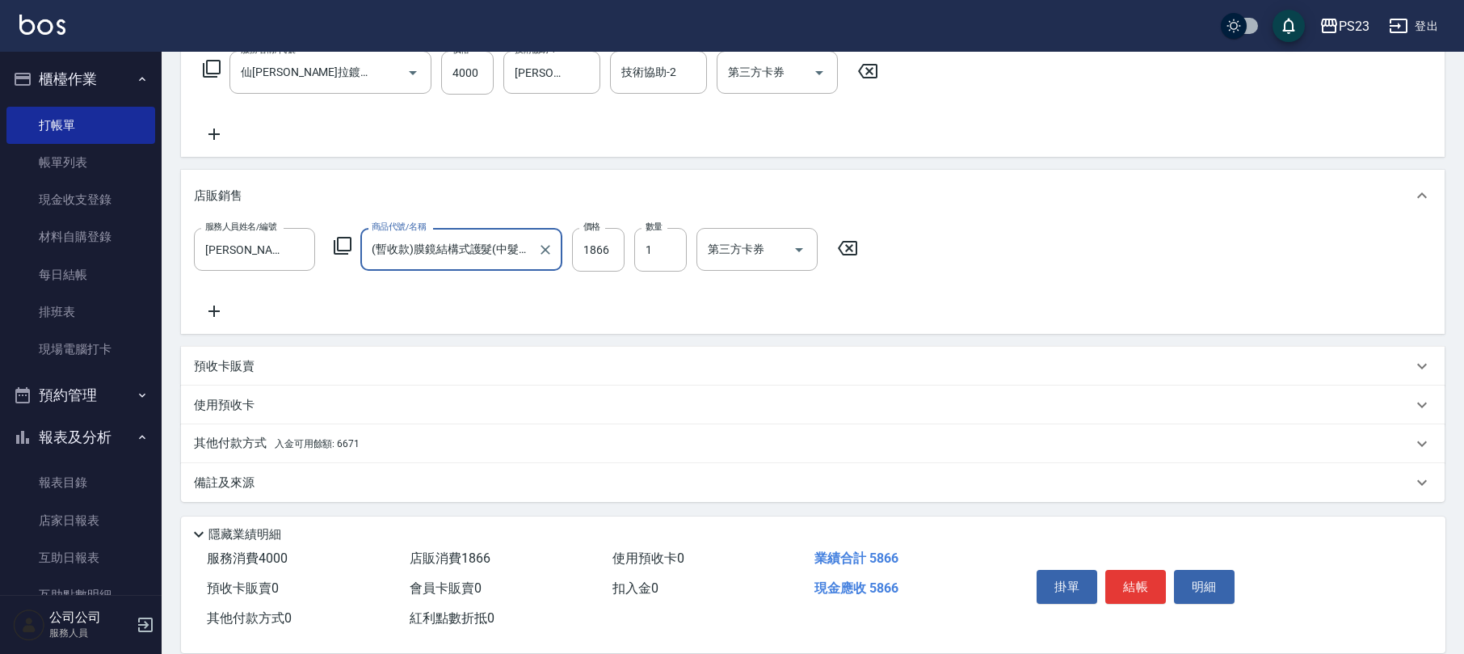
type input "(暫收款)膜鏡結構式護髮(中髮)單次$1866"
click at [434, 453] on div "其他付款方式 入金可用餘額: 6671" at bounding box center [813, 443] width 1264 height 39
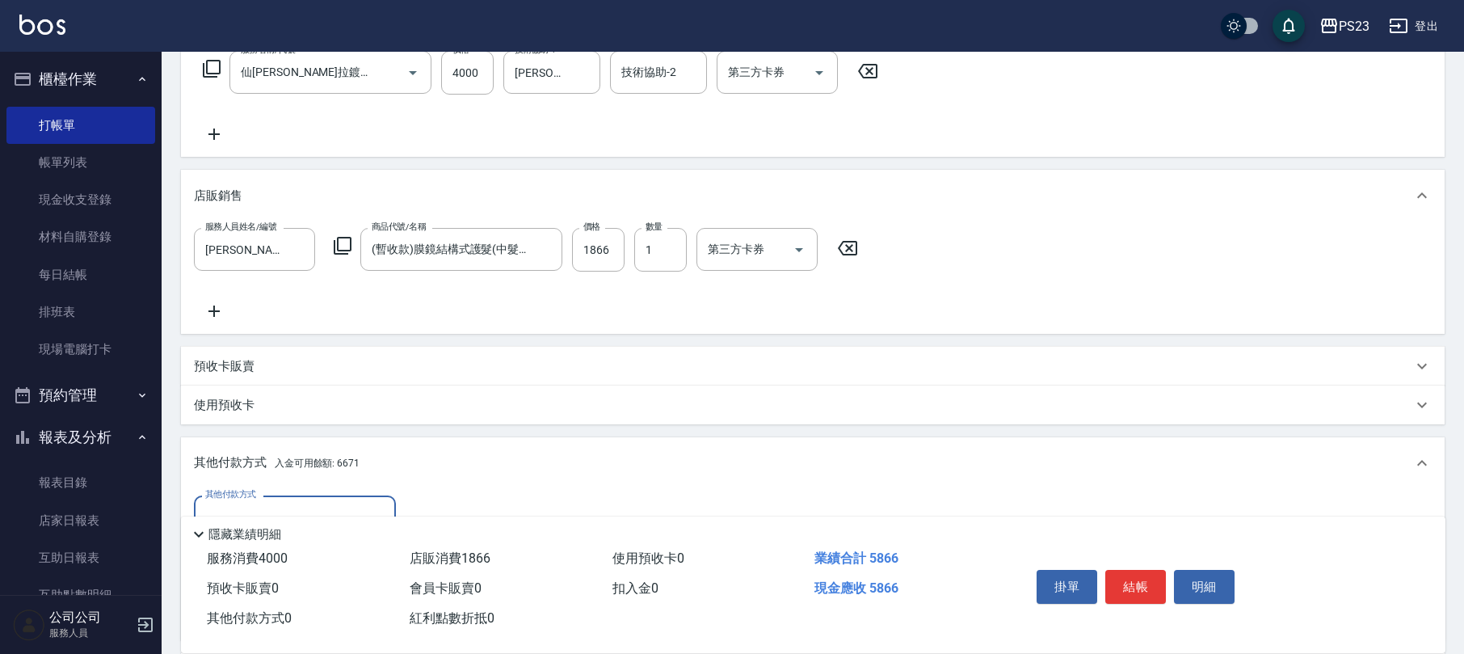
scroll to position [459, 0]
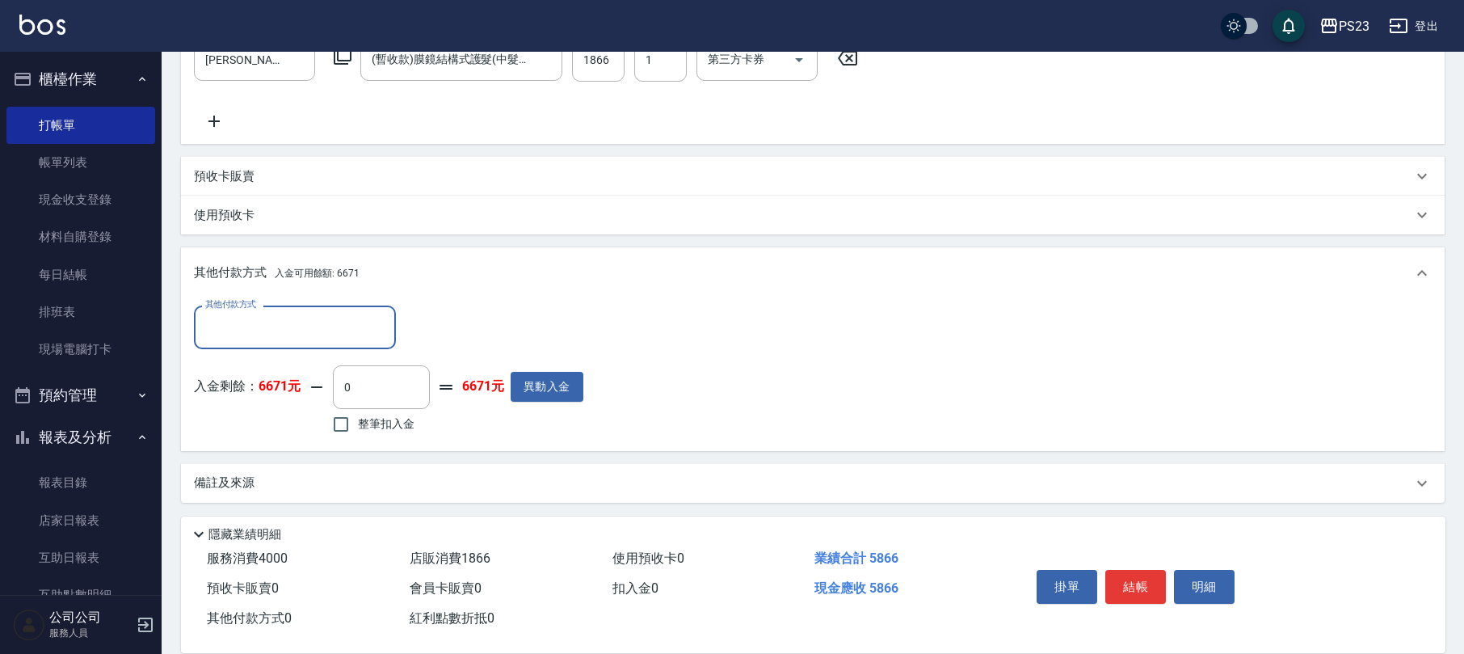
click at [375, 328] on input "其他付款方式" at bounding box center [294, 327] width 187 height 28
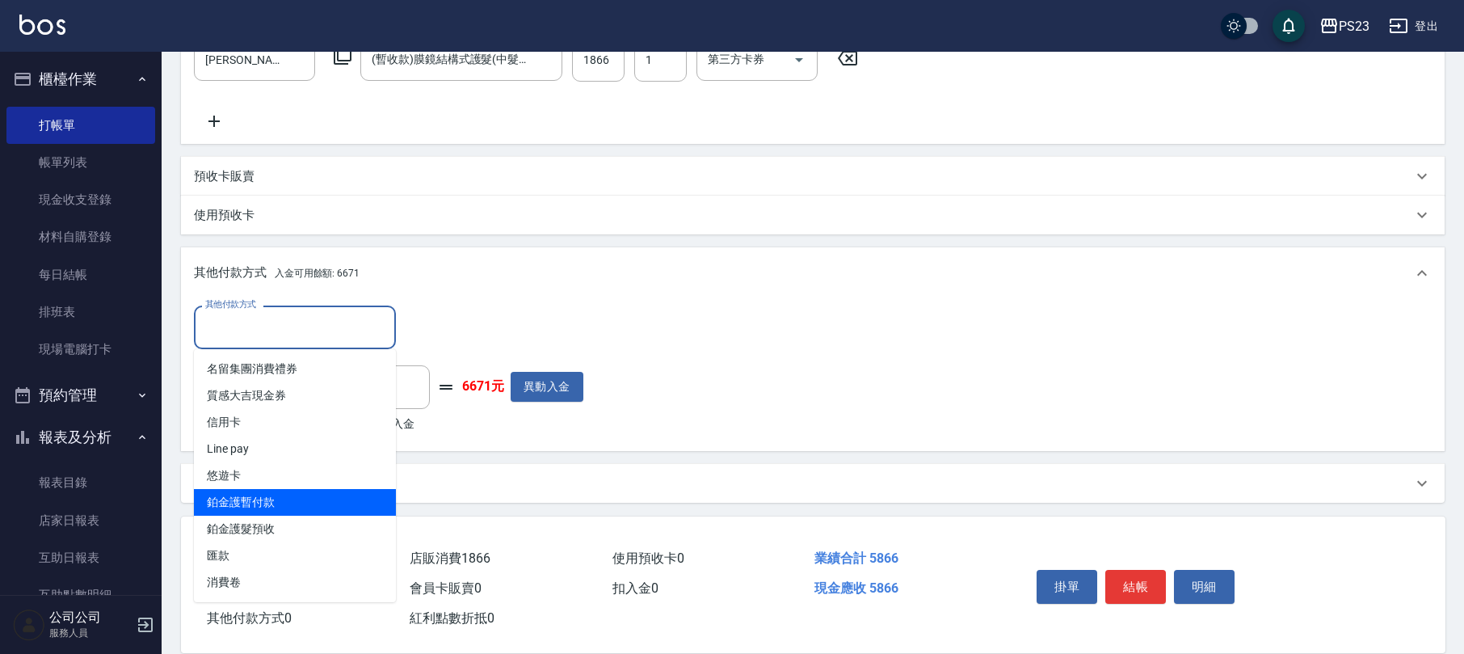
click at [347, 495] on span "鉑金護暫付款" at bounding box center [295, 502] width 202 height 27
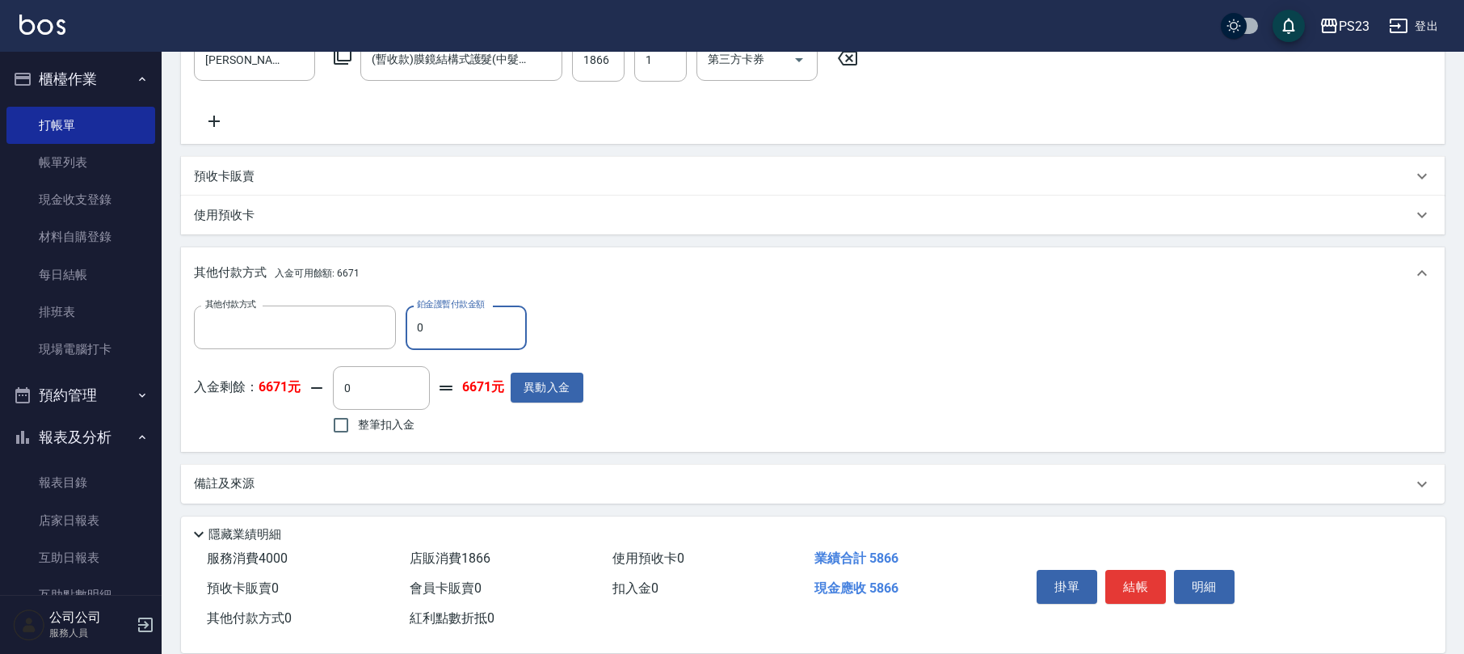
type input "鉑金護暫付款"
type input "1866"
click at [346, 422] on input "整筆扣入金" at bounding box center [341, 425] width 34 height 34
checkbox input "true"
type input "4000"
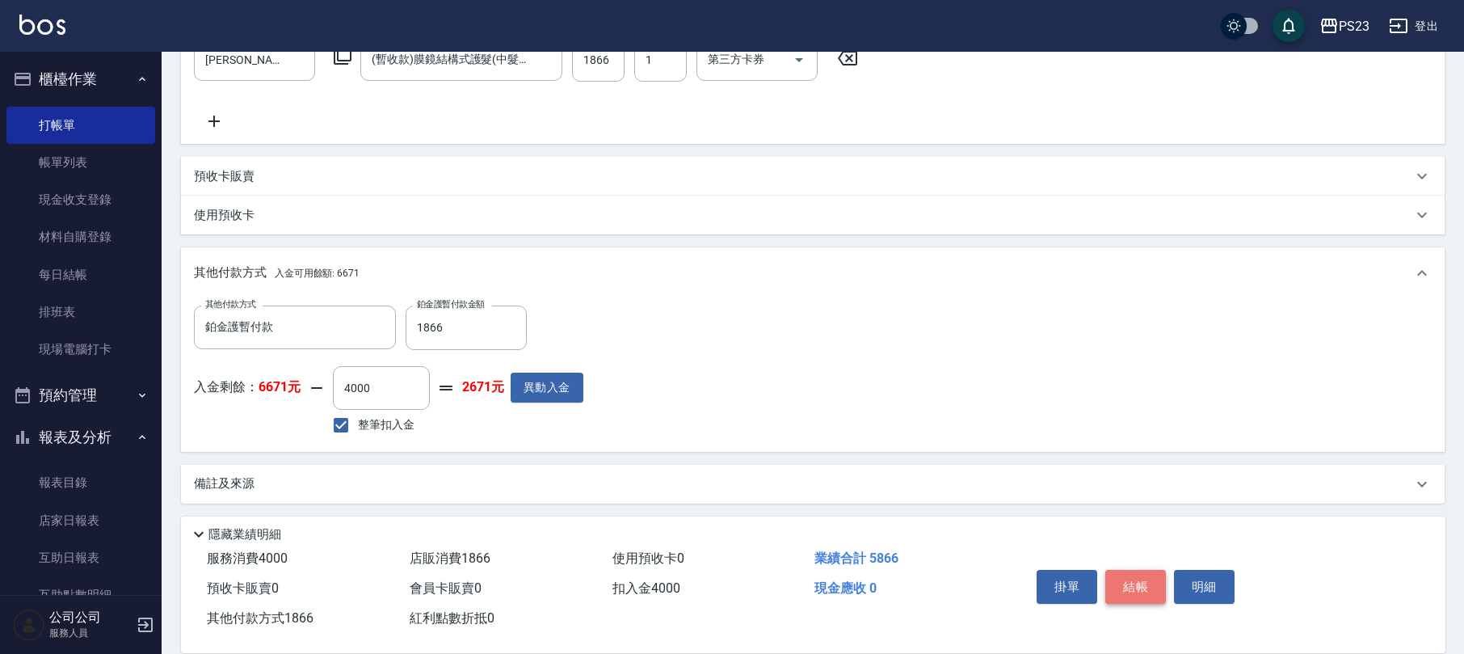
click at [1136, 583] on button "結帳" at bounding box center [1135, 587] width 61 height 34
type input "[DATE] 18:21"
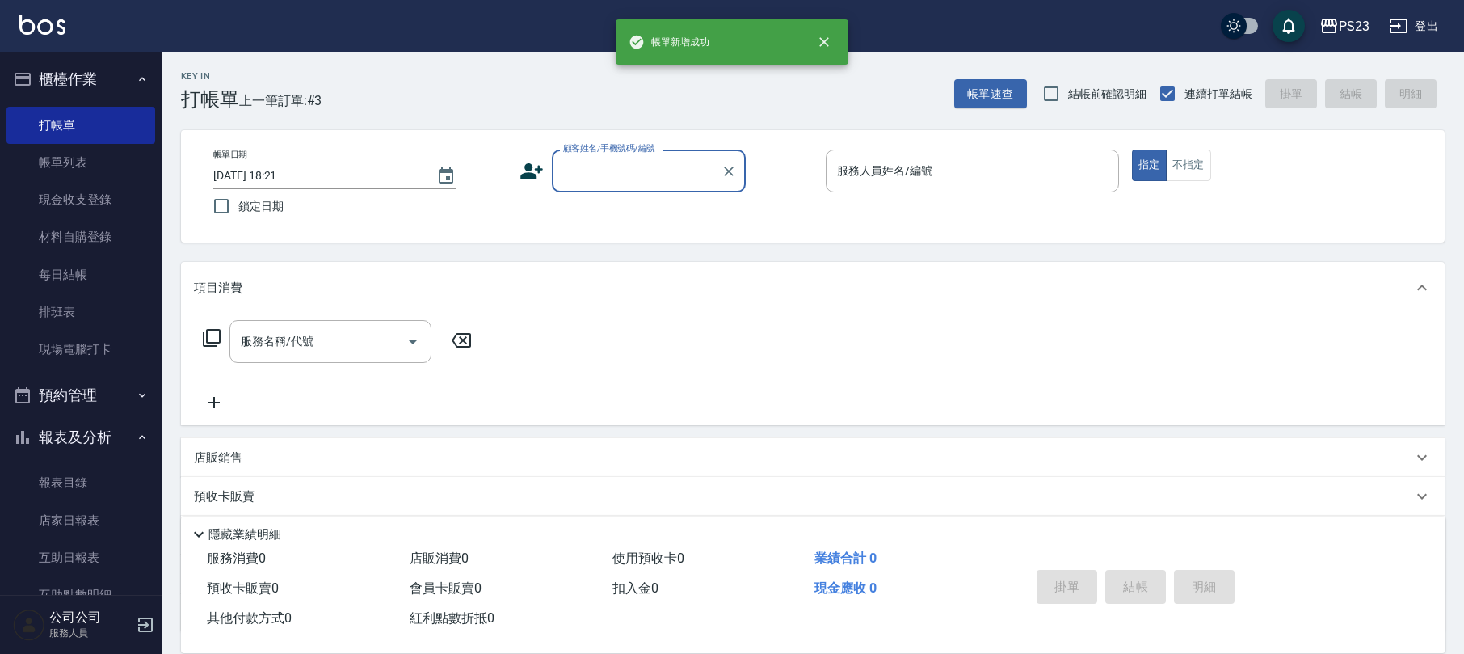
scroll to position [0, 0]
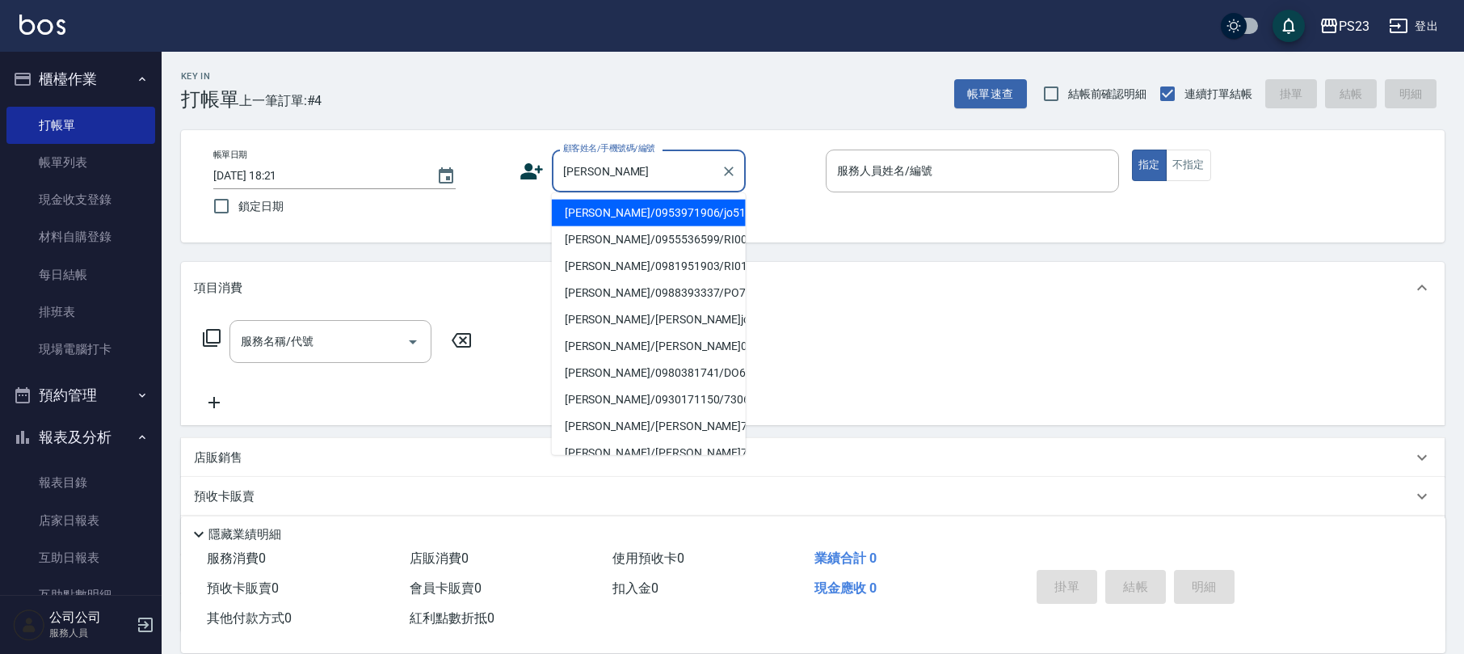
click at [716, 220] on li "[PERSON_NAME]/0953971906/jo510112" at bounding box center [649, 213] width 194 height 27
type input "[PERSON_NAME]/0953971906/jo510112"
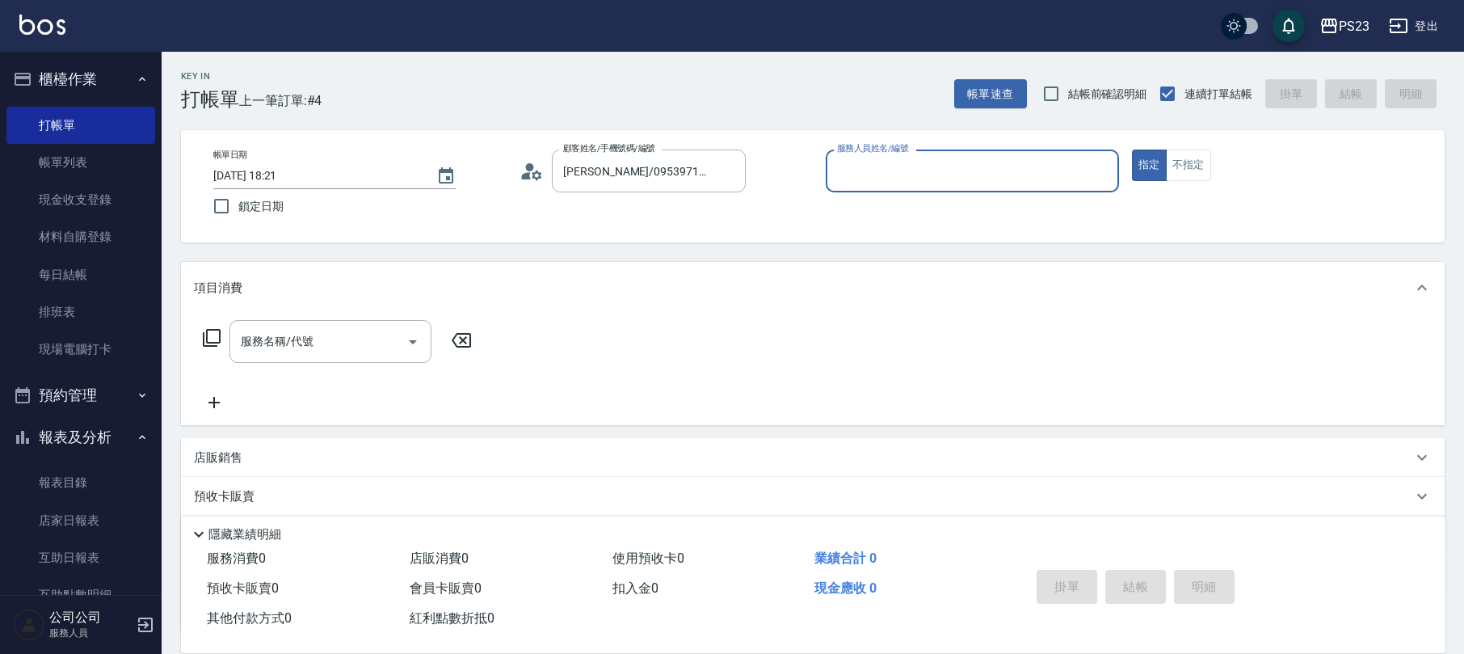
type input "[PERSON_NAME]-89"
click at [217, 336] on icon at bounding box center [211, 337] width 19 height 19
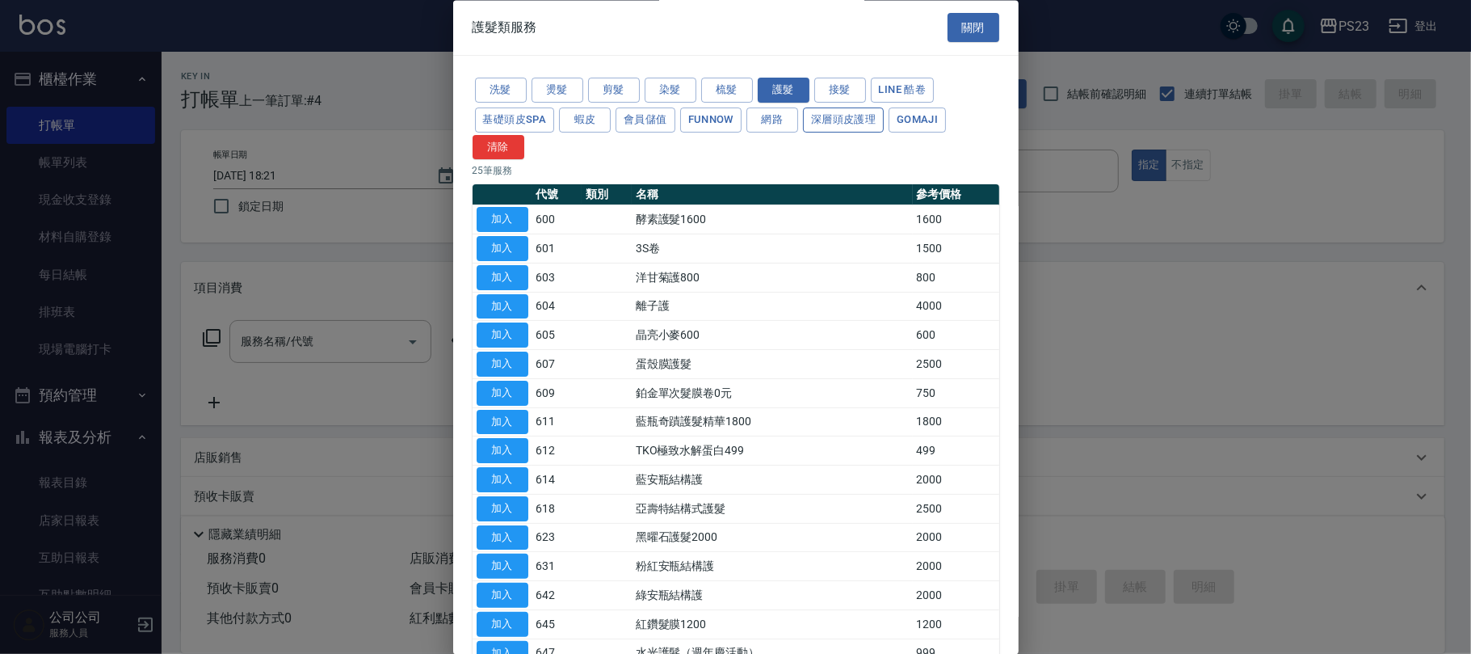
click at [831, 123] on button "深層頭皮護理" at bounding box center [843, 119] width 81 height 25
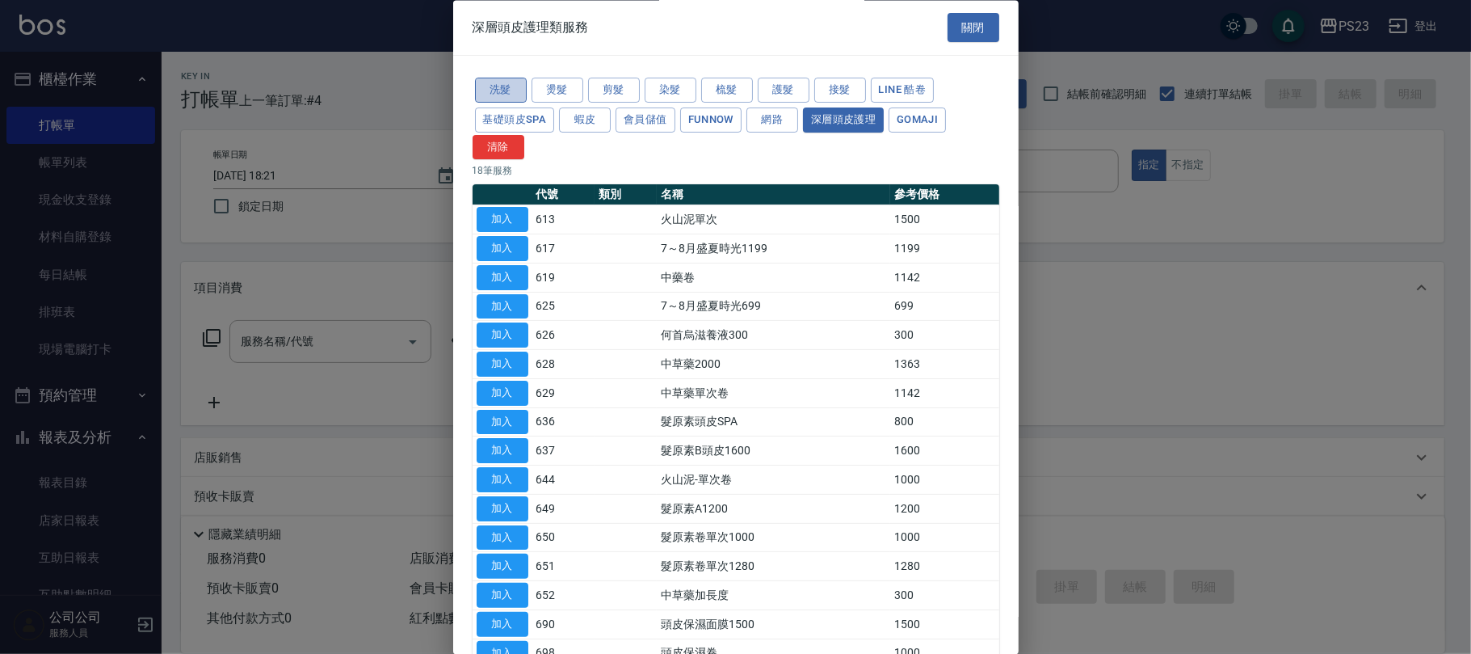
click at [518, 95] on button "洗髮" at bounding box center [501, 90] width 52 height 25
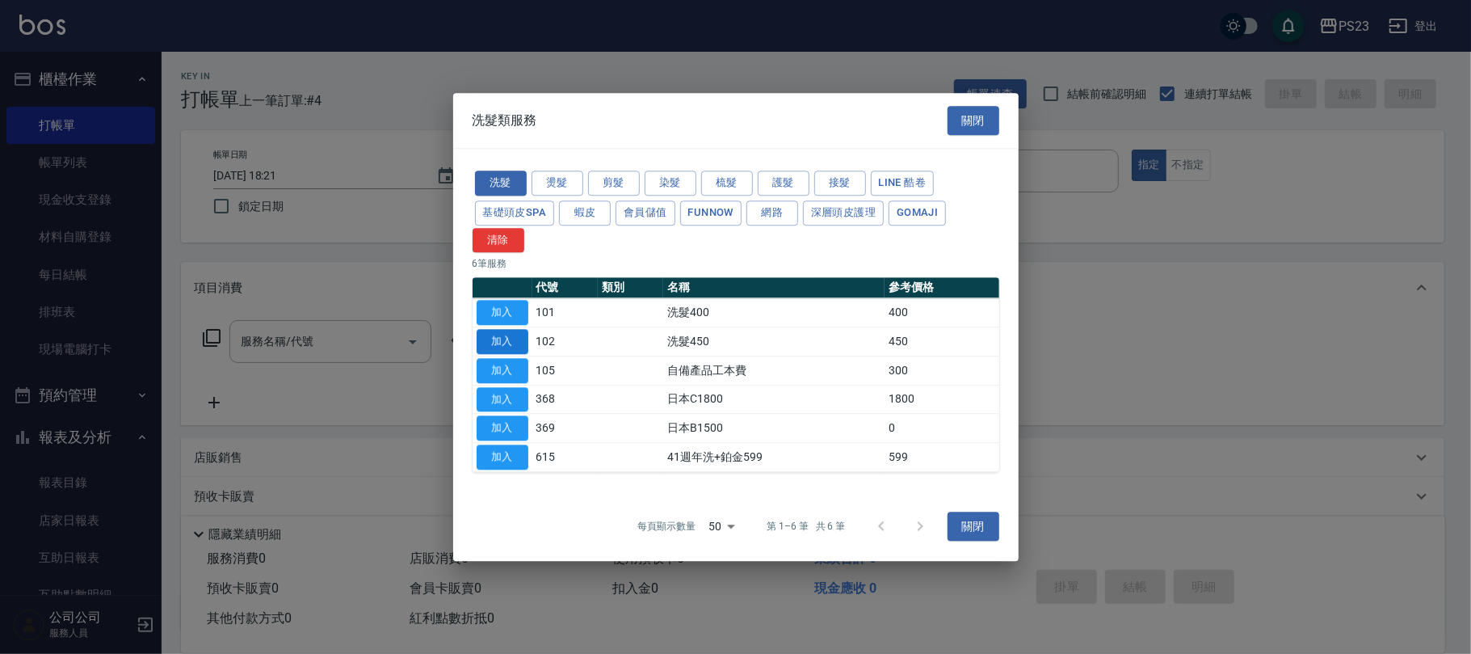
click at [506, 340] on button "加入" at bounding box center [503, 341] width 52 height 25
type input "洗髮450(102)"
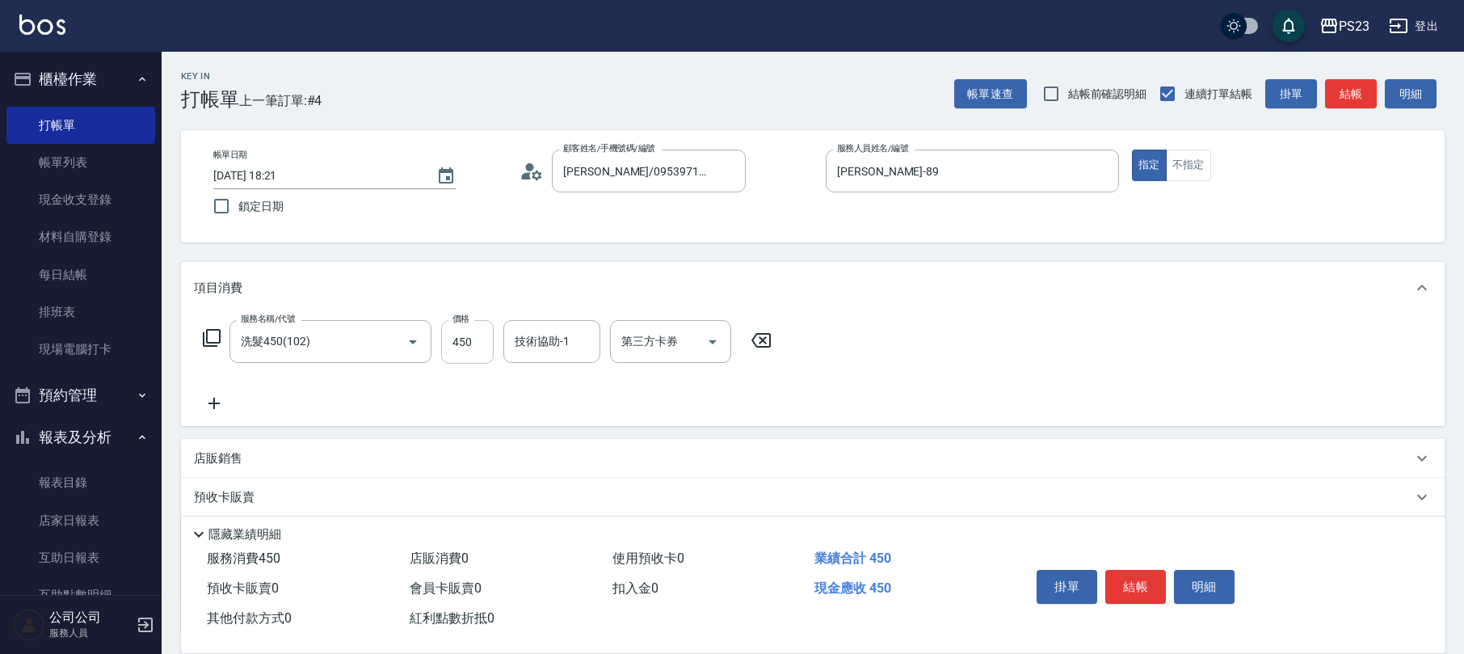
click at [466, 346] on input "450" at bounding box center [467, 342] width 53 height 44
type input "500"
type input "[PERSON_NAME]-89"
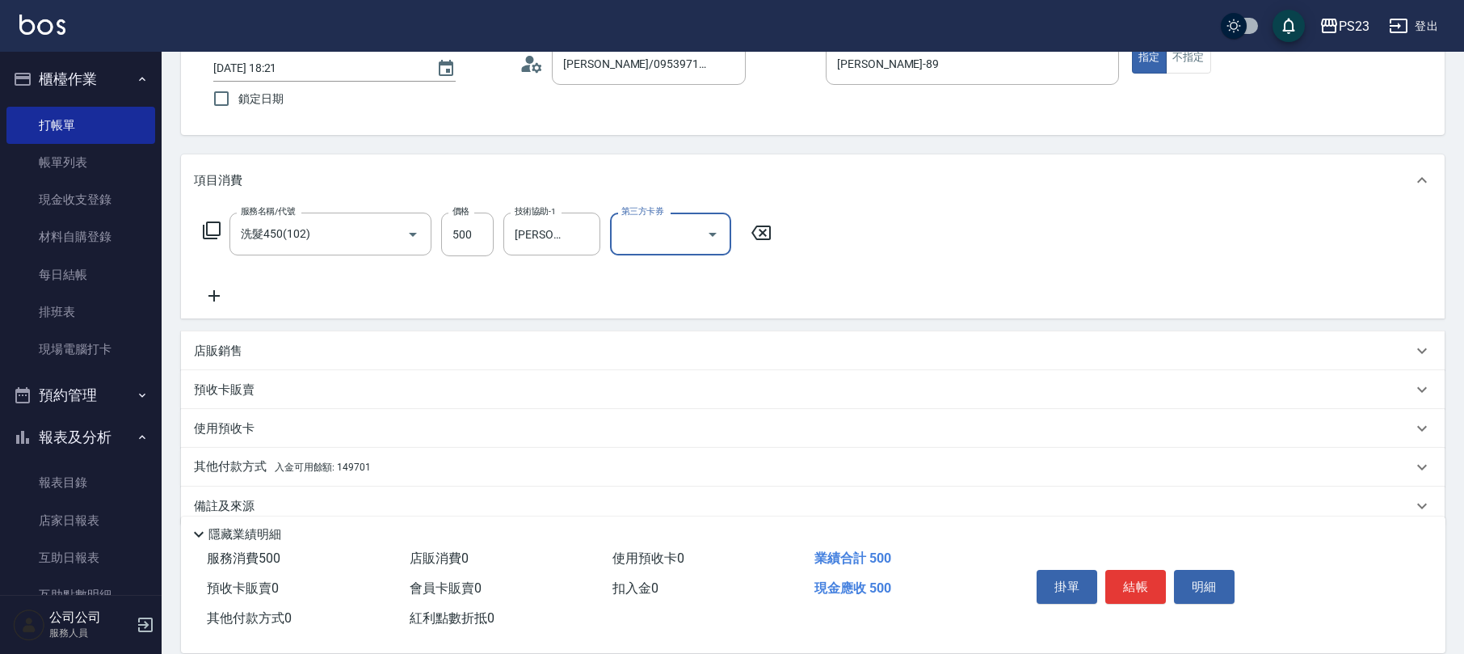
scroll to position [130, 0]
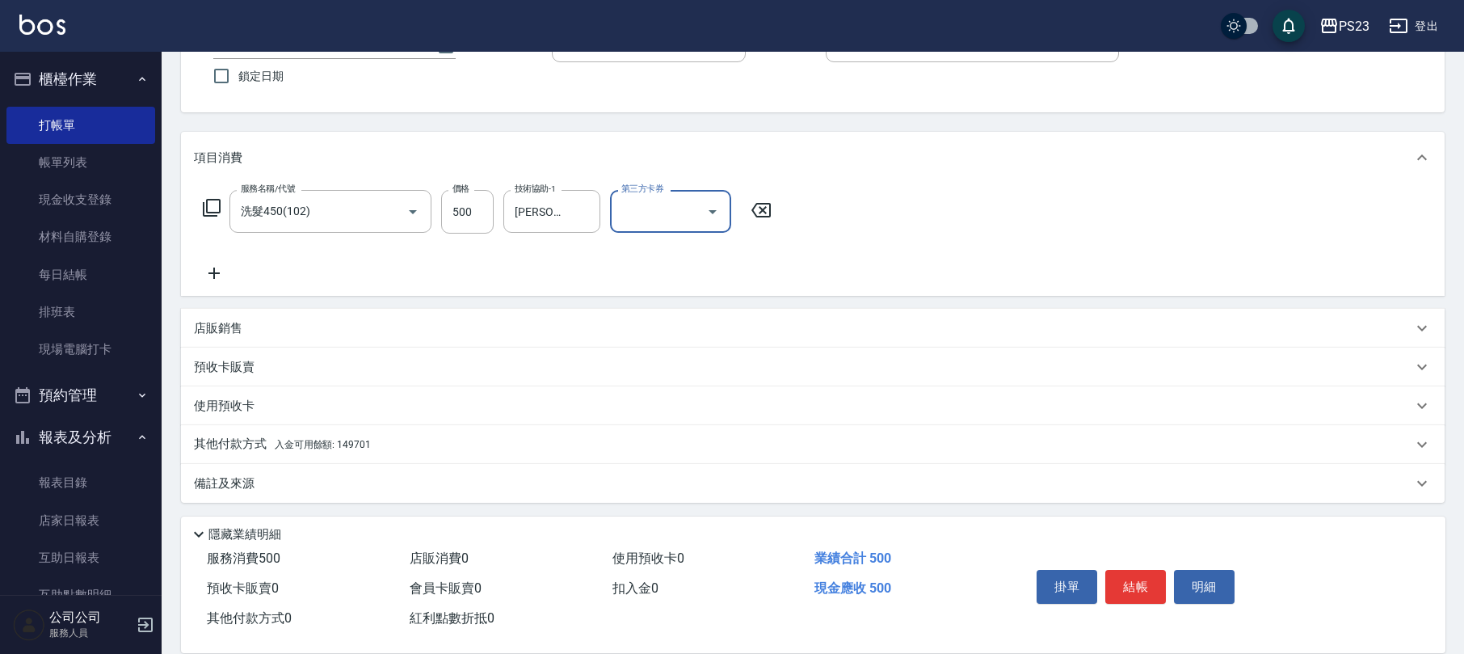
click at [379, 431] on div "其他付款方式 入金可用餘額: 149701" at bounding box center [813, 444] width 1264 height 39
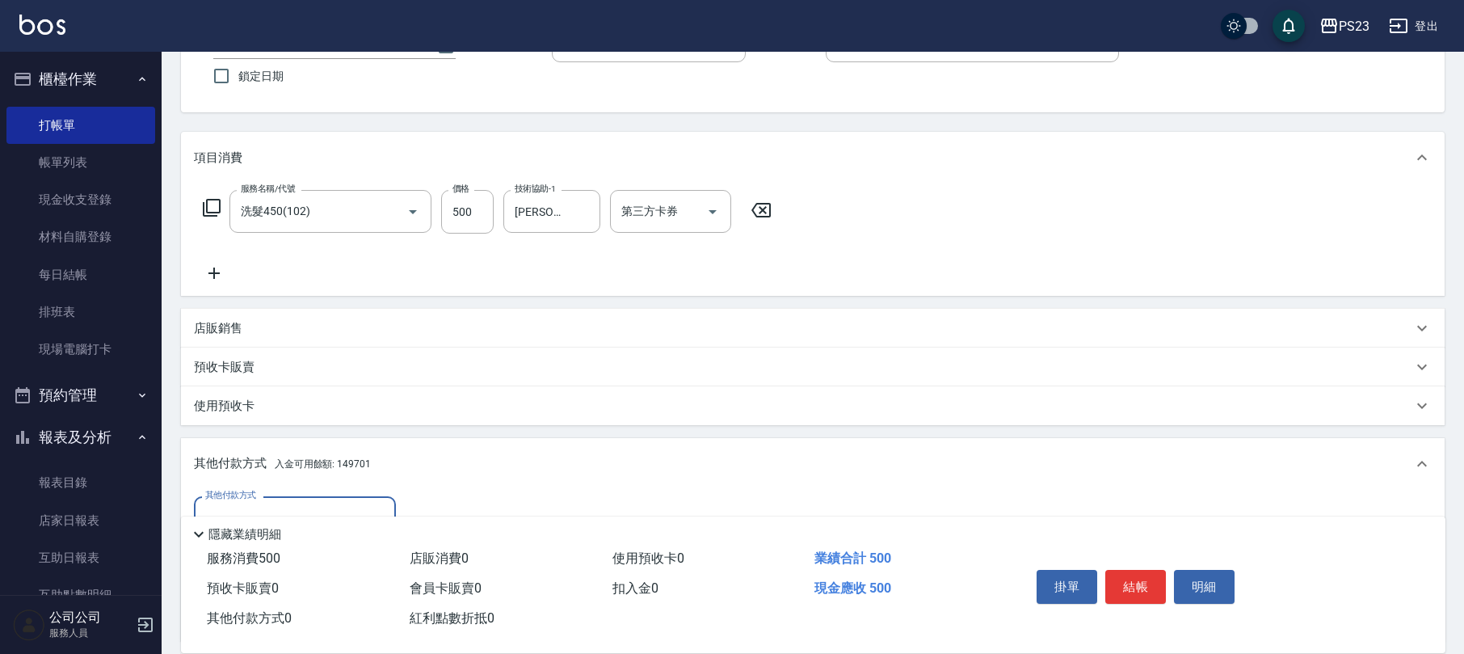
scroll to position [321, 0]
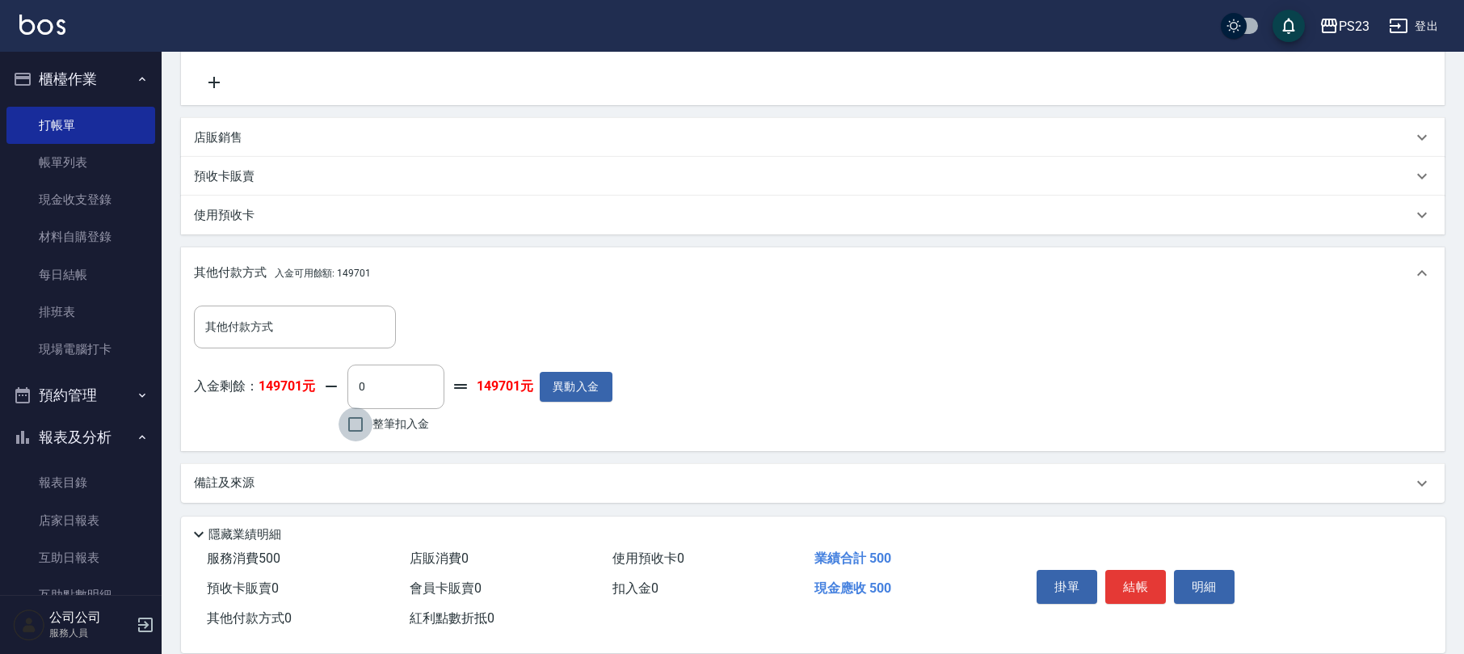
click at [359, 437] on input "整筆扣入金" at bounding box center [356, 424] width 34 height 34
checkbox input "true"
type input "500"
click at [1126, 591] on button "結帳" at bounding box center [1135, 587] width 61 height 34
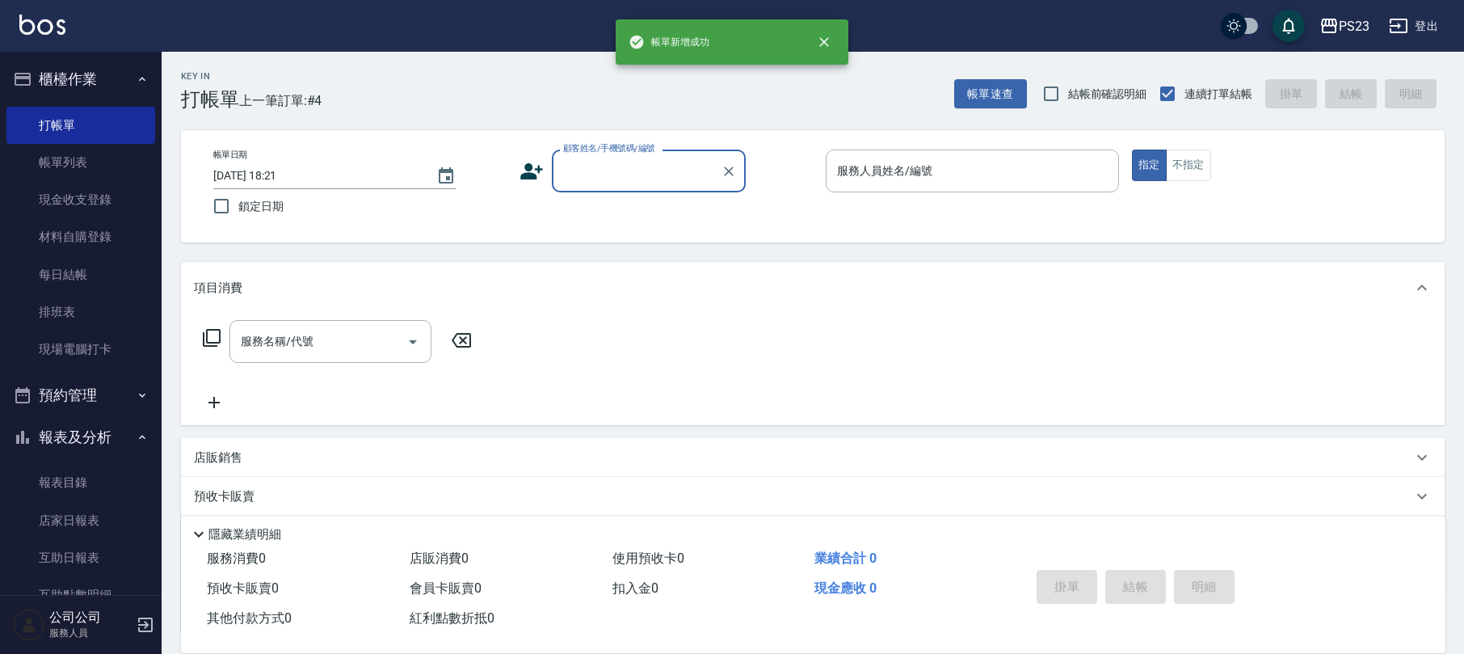
scroll to position [0, 0]
click at [642, 166] on input "顧客姓名/手機號碼/編號" at bounding box center [636, 171] width 155 height 28
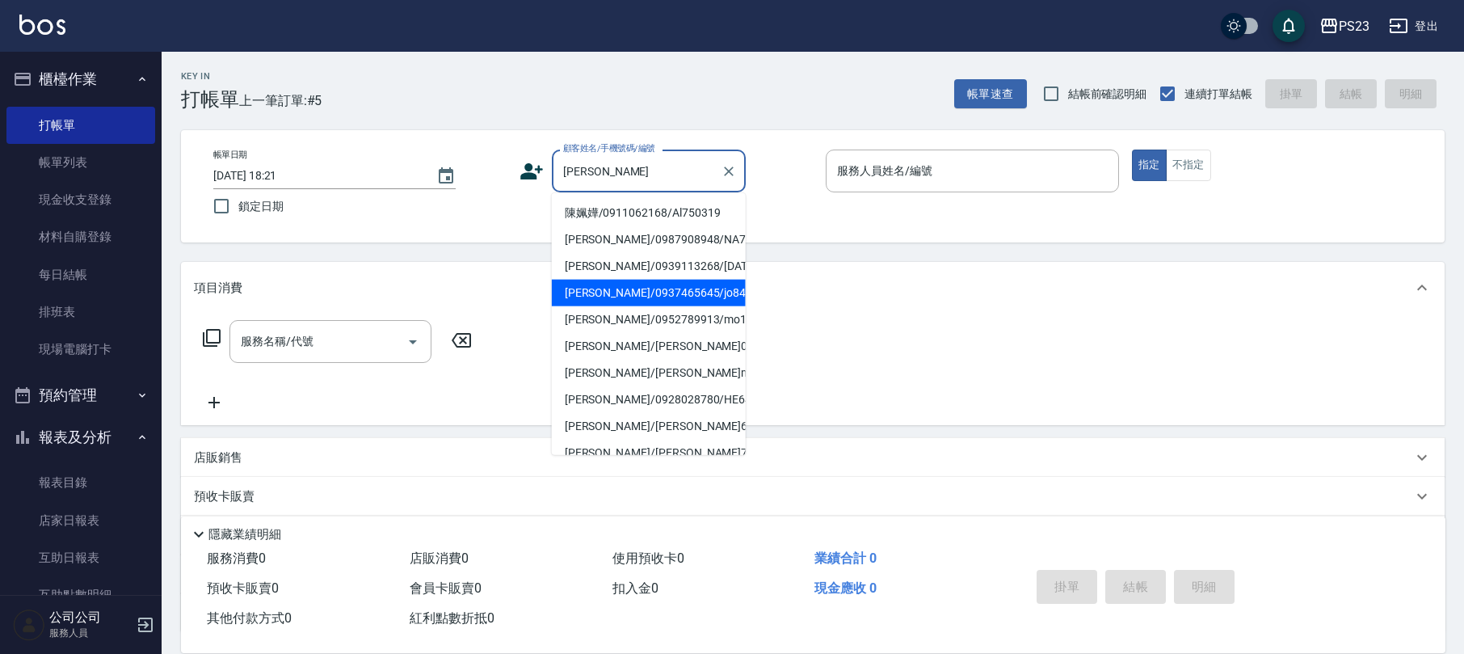
click at [684, 297] on li "[PERSON_NAME]/0937465645/jo840114" at bounding box center [649, 293] width 194 height 27
type input "[PERSON_NAME]/0937465645/jo840114"
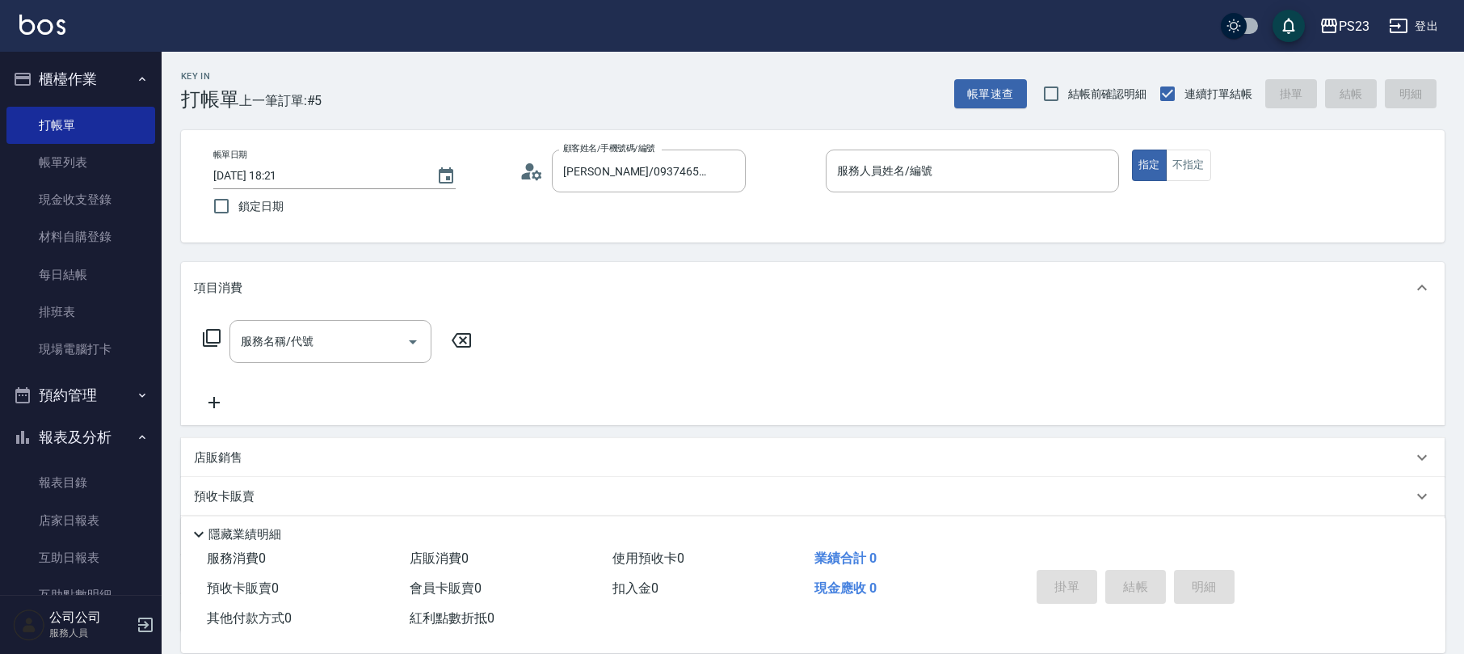
click at [524, 176] on icon at bounding box center [527, 175] width 10 height 7
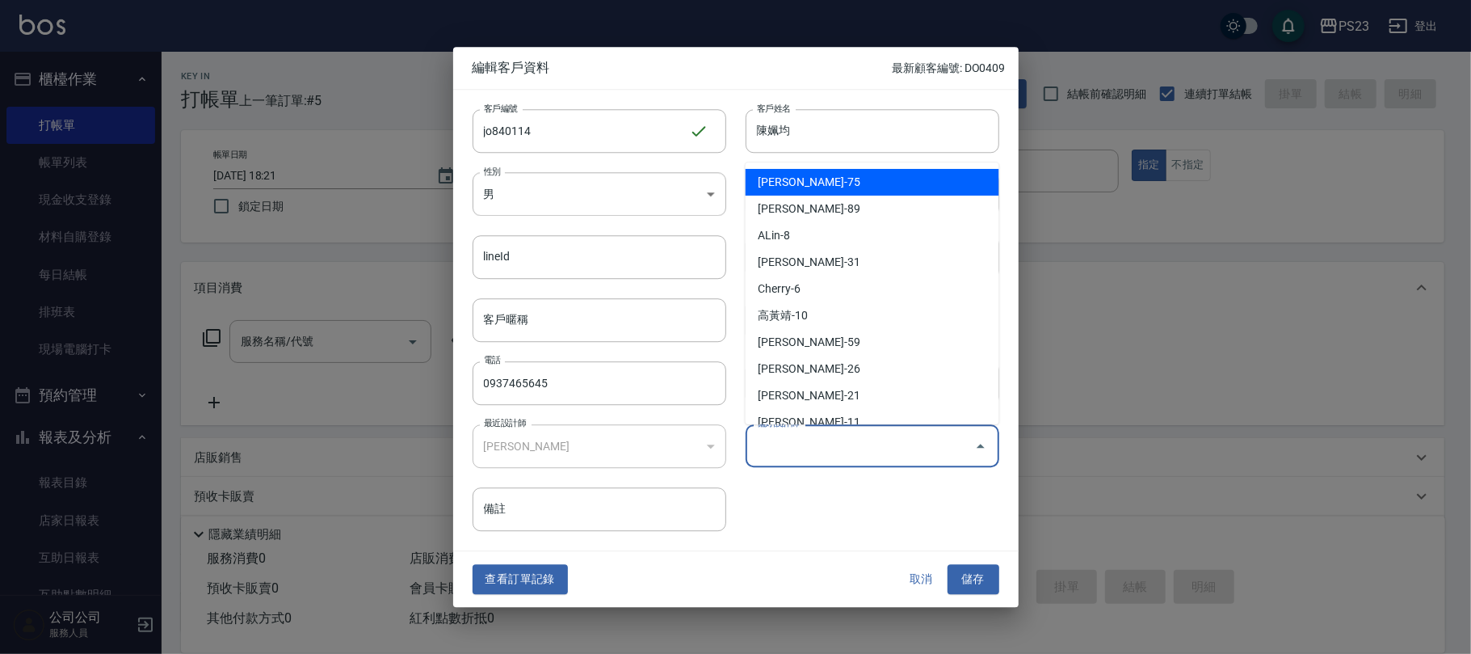
click at [789, 444] on input "偏好設計師" at bounding box center [860, 445] width 215 height 28
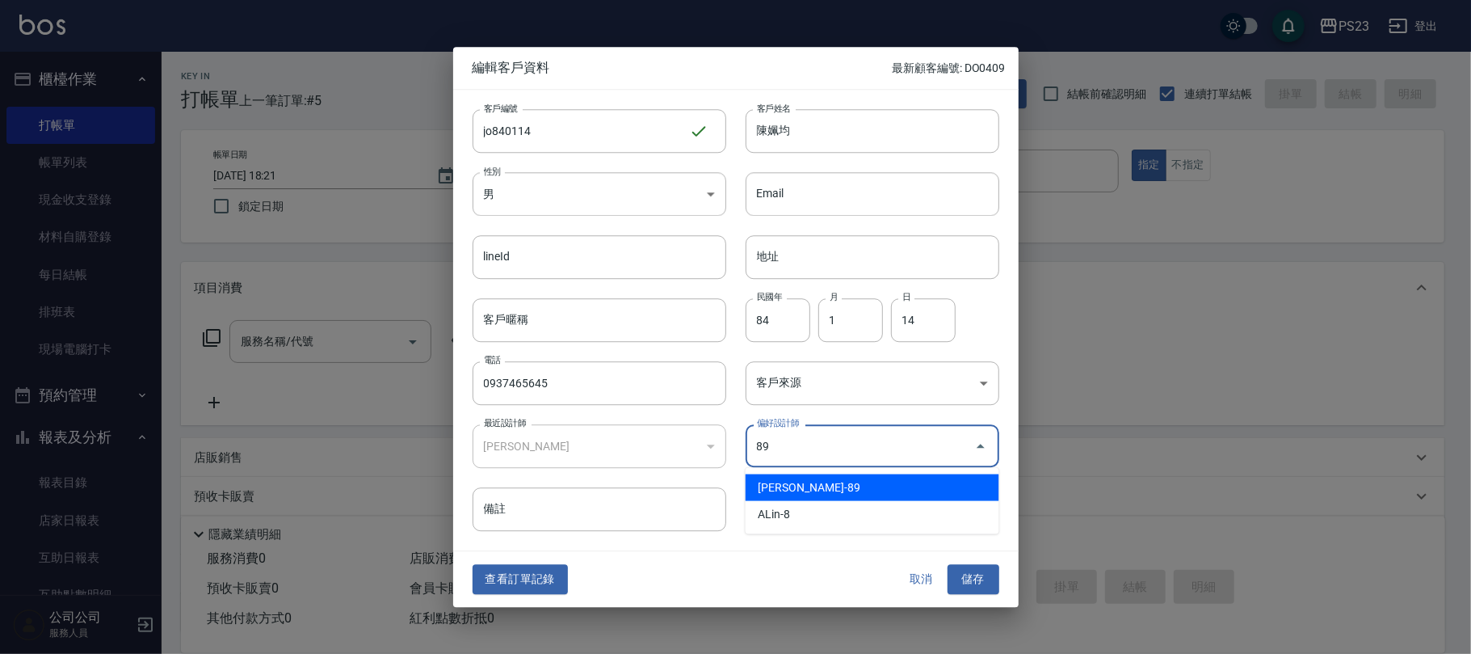
type input "[PERSON_NAME]"
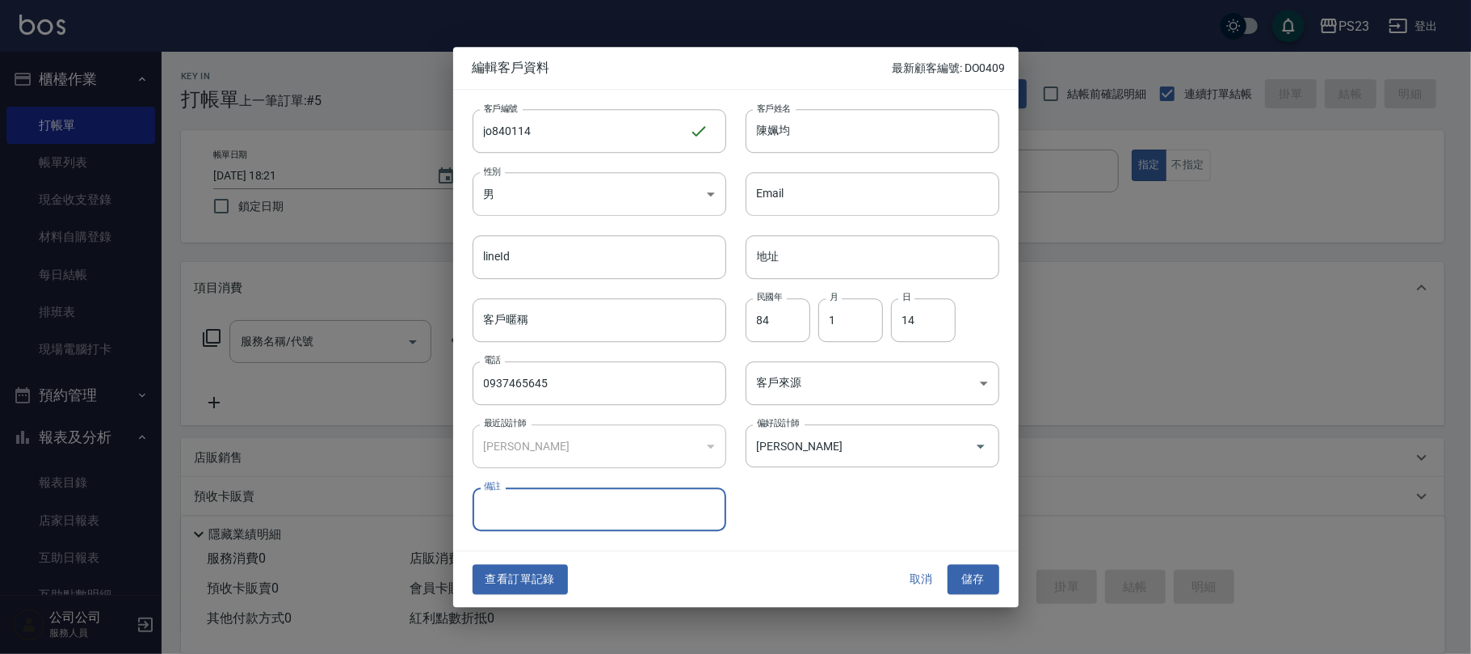
click at [983, 586] on button "儲存" at bounding box center [974, 580] width 52 height 30
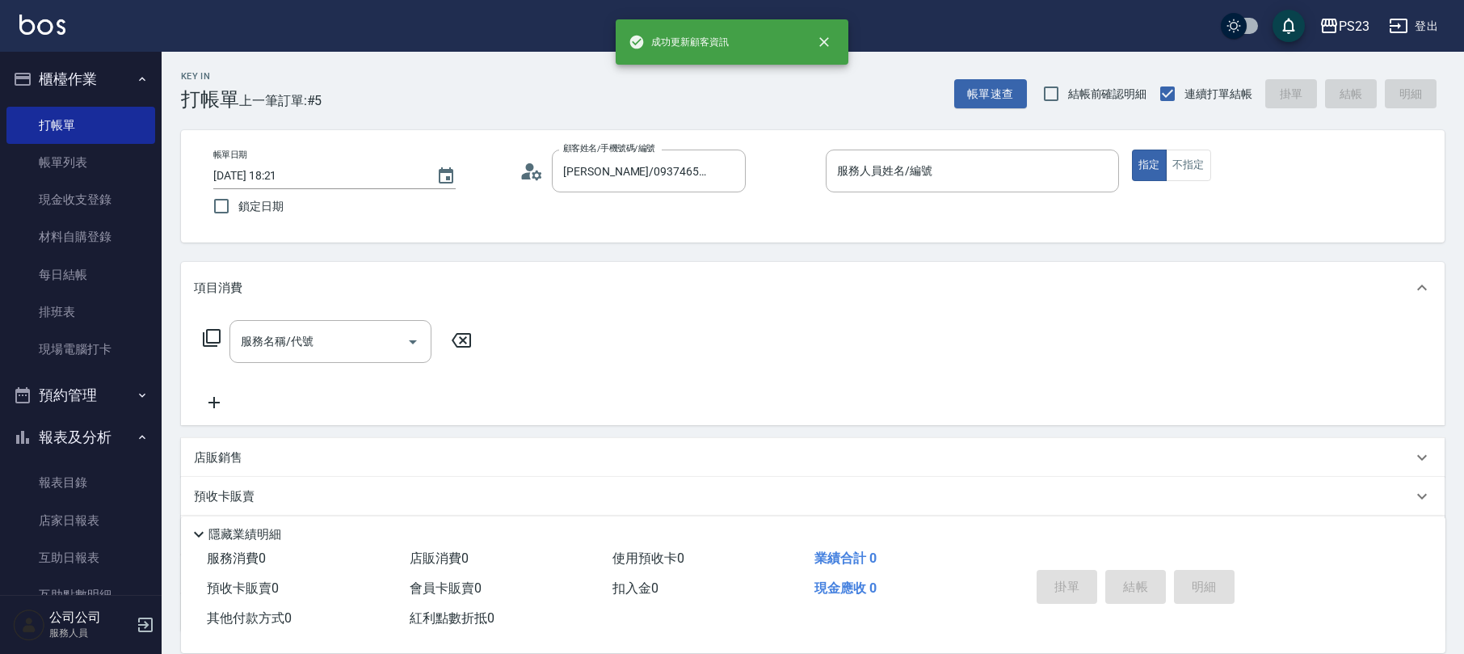
click at [528, 173] on icon at bounding box center [527, 175] width 10 height 7
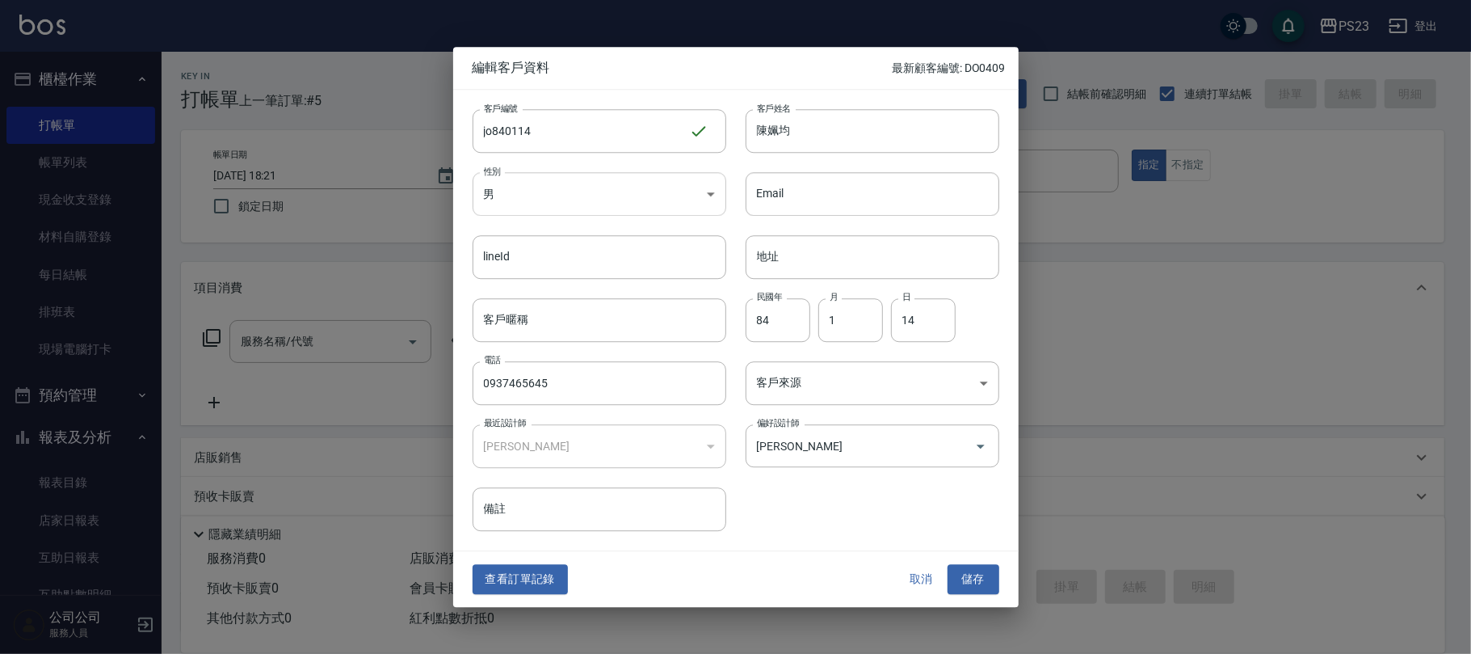
click at [611, 204] on body "PS23 登出 櫃檯作業 打帳單 帳單列表 現金收支登錄 材料自購登錄 每日結帳 排班表 現場電腦打卡 預約管理 預約管理 單日預約紀錄 單週預約紀錄 報表及…" at bounding box center [735, 392] width 1471 height 784
click at [567, 301] on li "女" at bounding box center [600, 289] width 254 height 27
type input "[DEMOGRAPHIC_DATA]"
click at [970, 577] on button "儲存" at bounding box center [974, 580] width 52 height 30
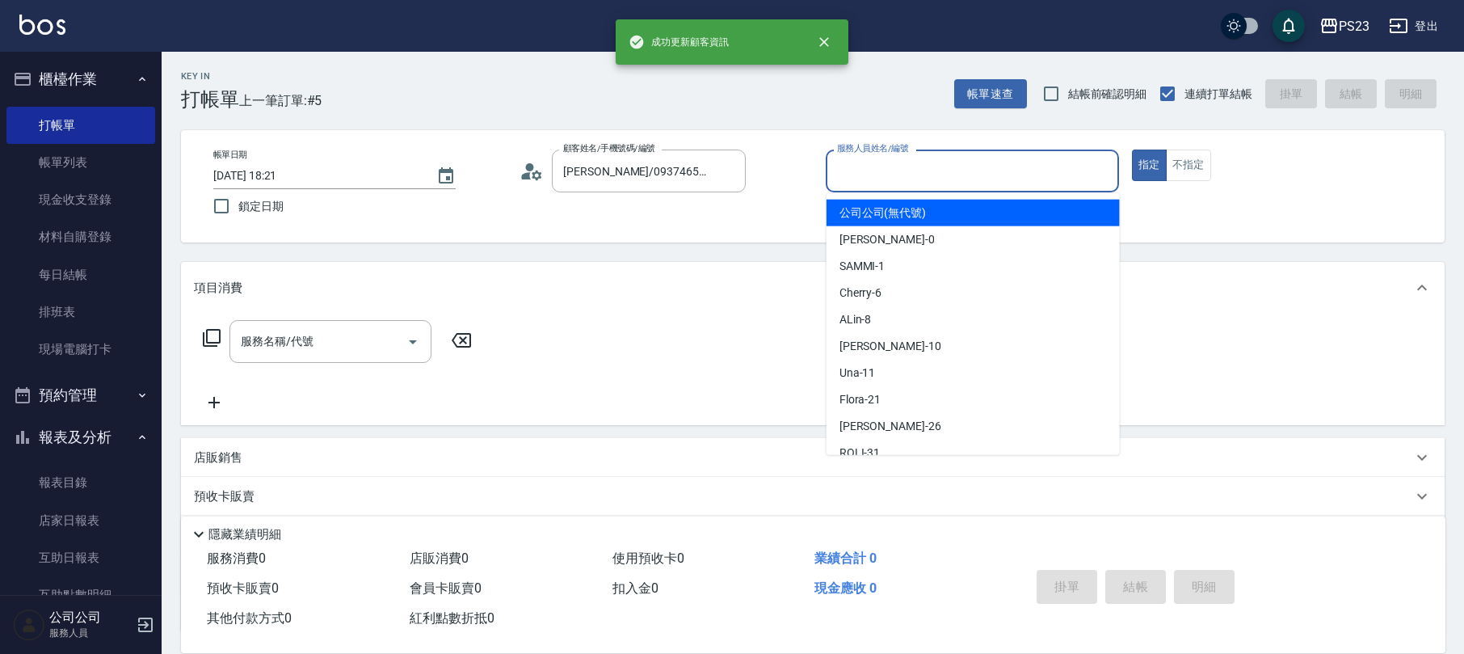
click at [932, 171] on input "服務人員姓名/編號" at bounding box center [972, 171] width 279 height 28
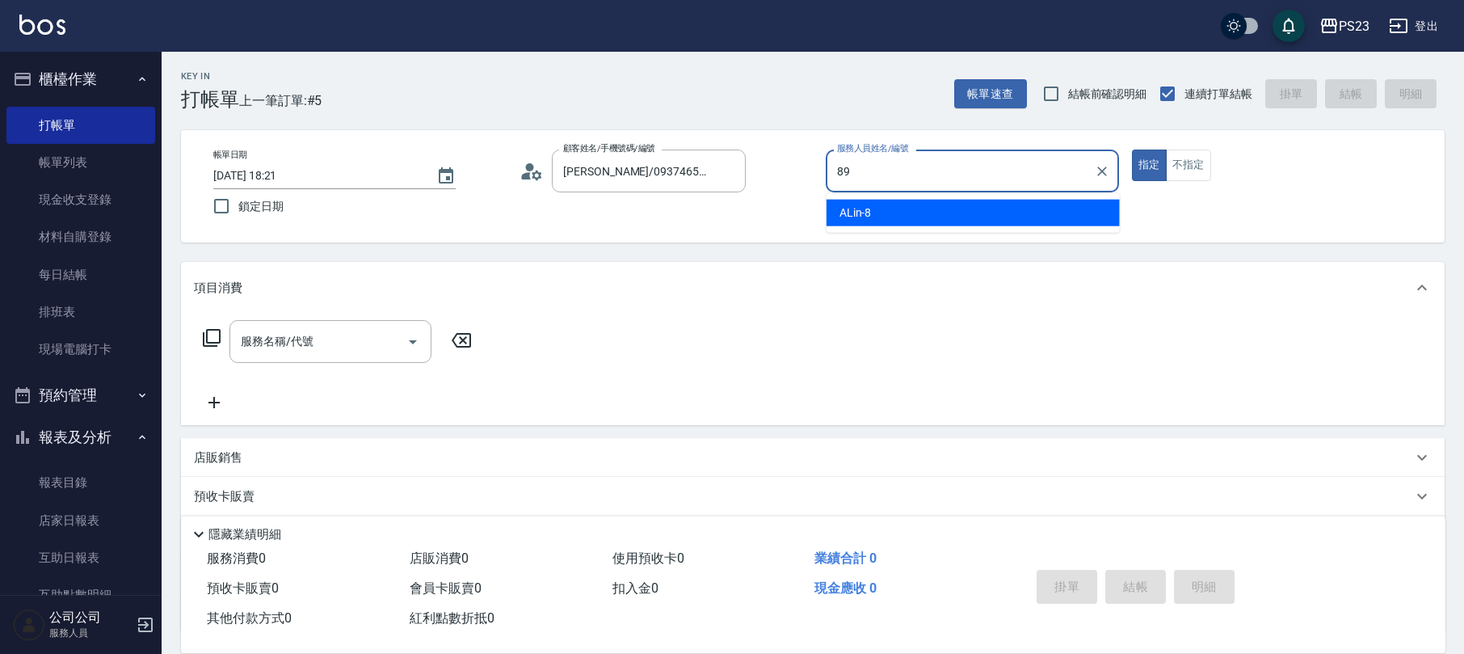
type input "[PERSON_NAME]-89"
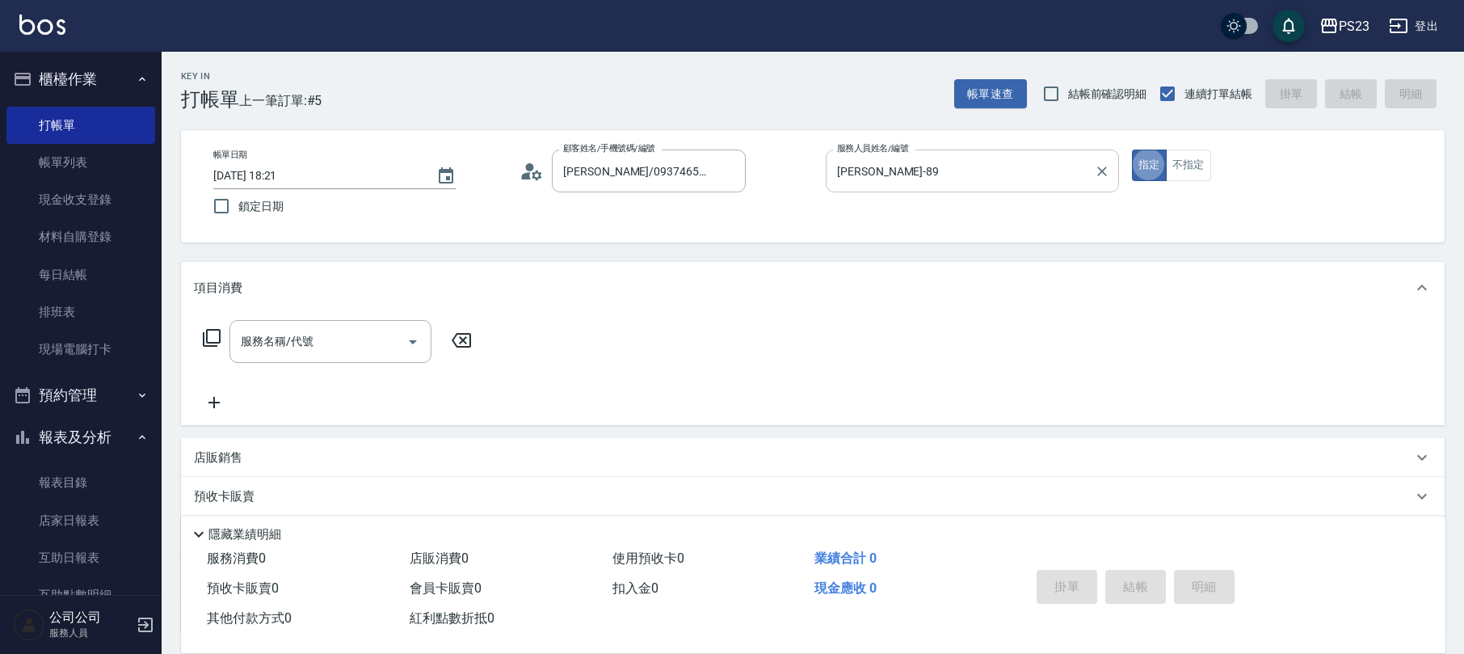
type button "true"
click at [205, 336] on icon at bounding box center [211, 337] width 19 height 19
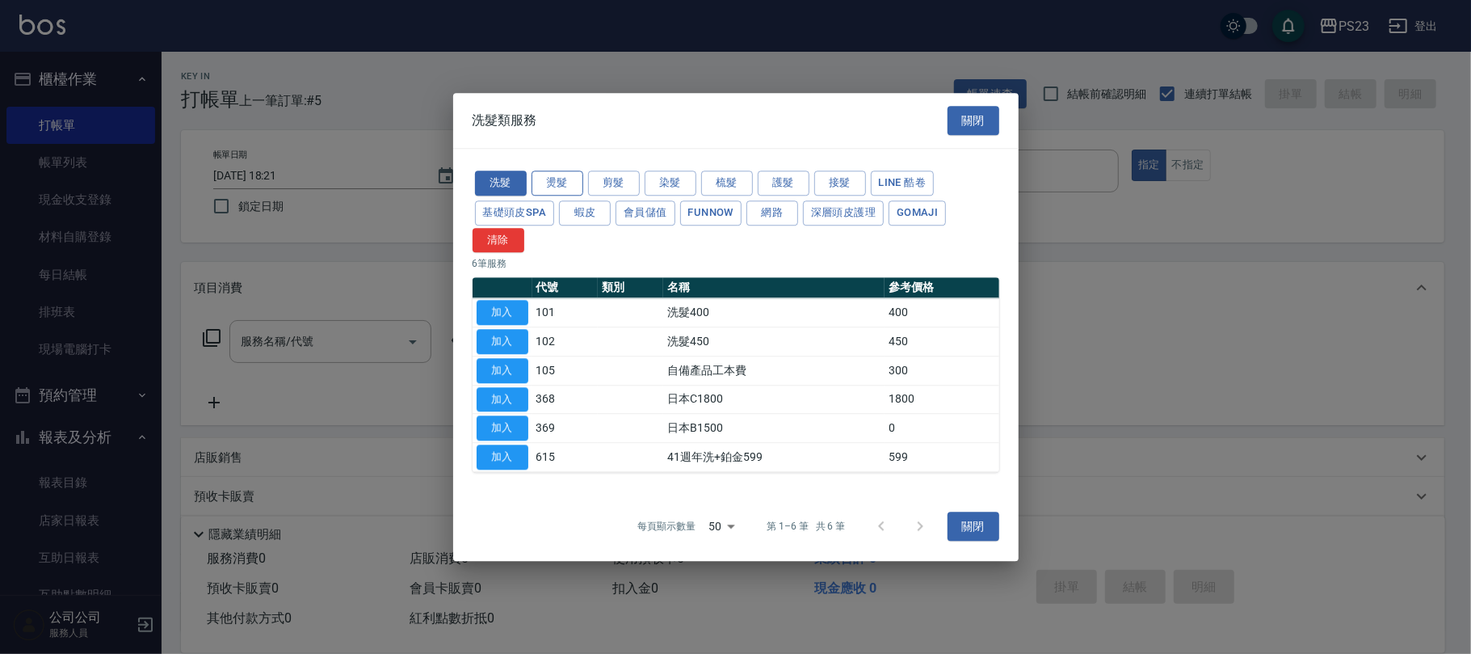
click at [564, 182] on button "燙髮" at bounding box center [558, 182] width 52 height 25
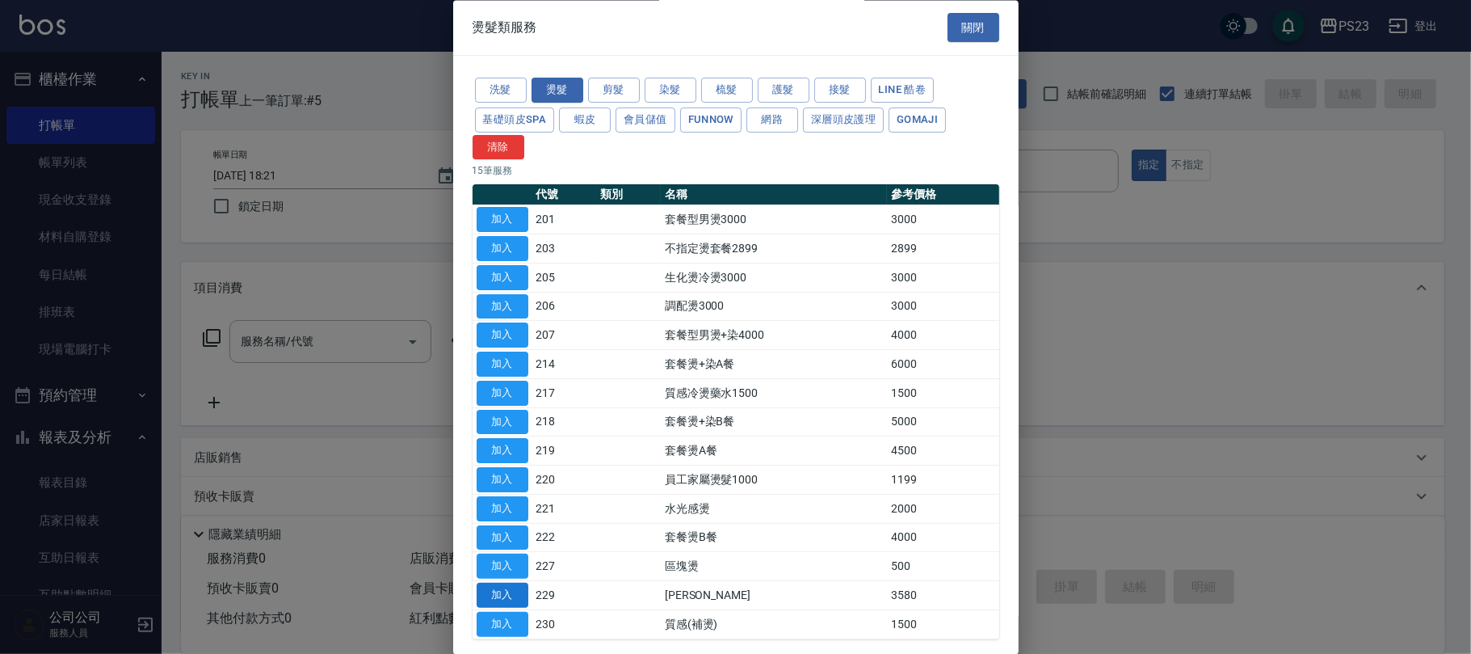
click at [507, 596] on button "加入" at bounding box center [503, 595] width 52 height 25
type input "[PERSON_NAME]燙(229)"
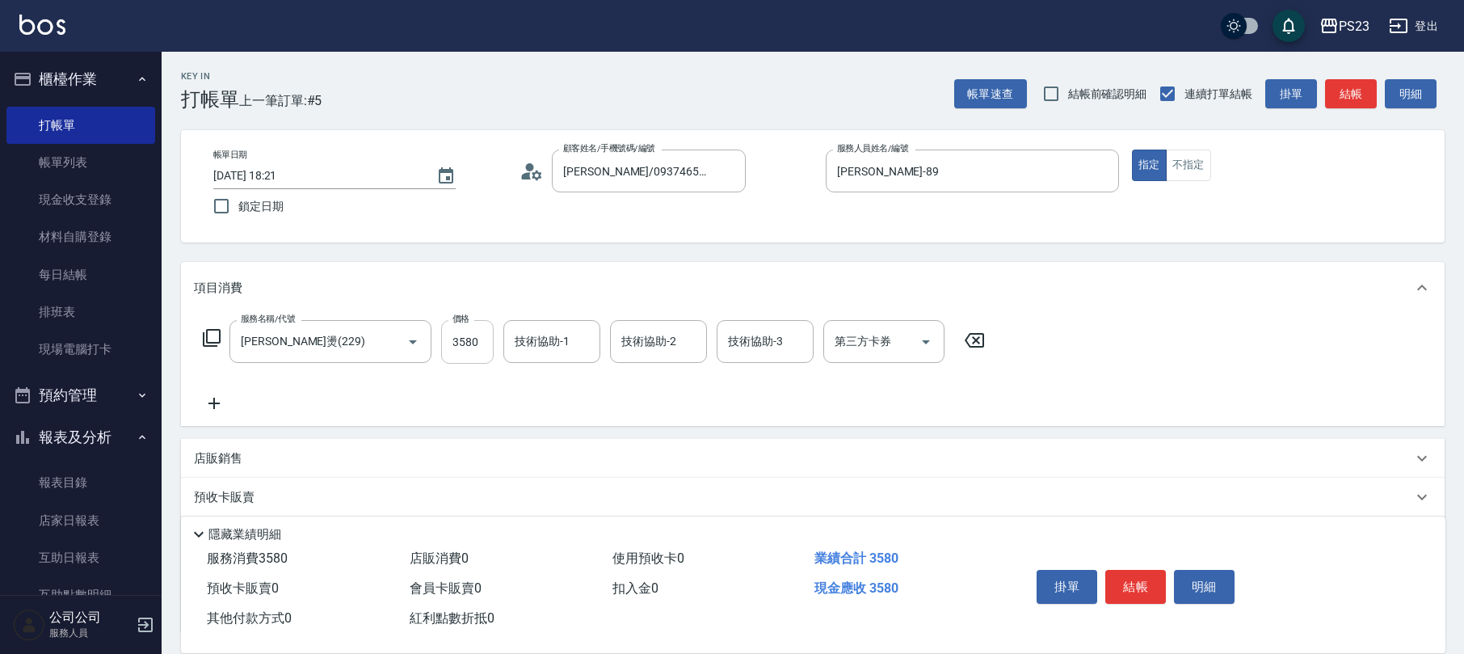
click at [470, 326] on input "3580" at bounding box center [467, 342] width 53 height 44
type input "3500"
type input "[PERSON_NAME]-89"
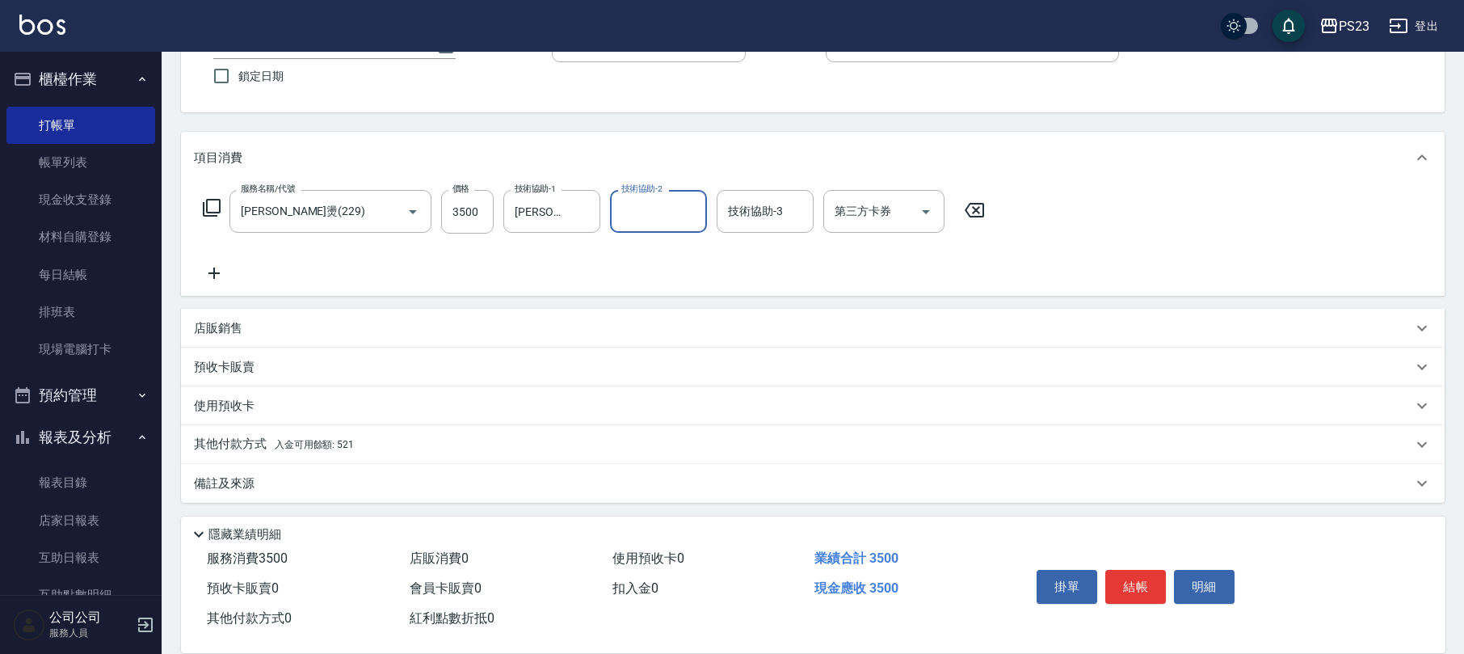
click at [380, 438] on div "其他付款方式 入金可用餘額: 521" at bounding box center [803, 445] width 1219 height 18
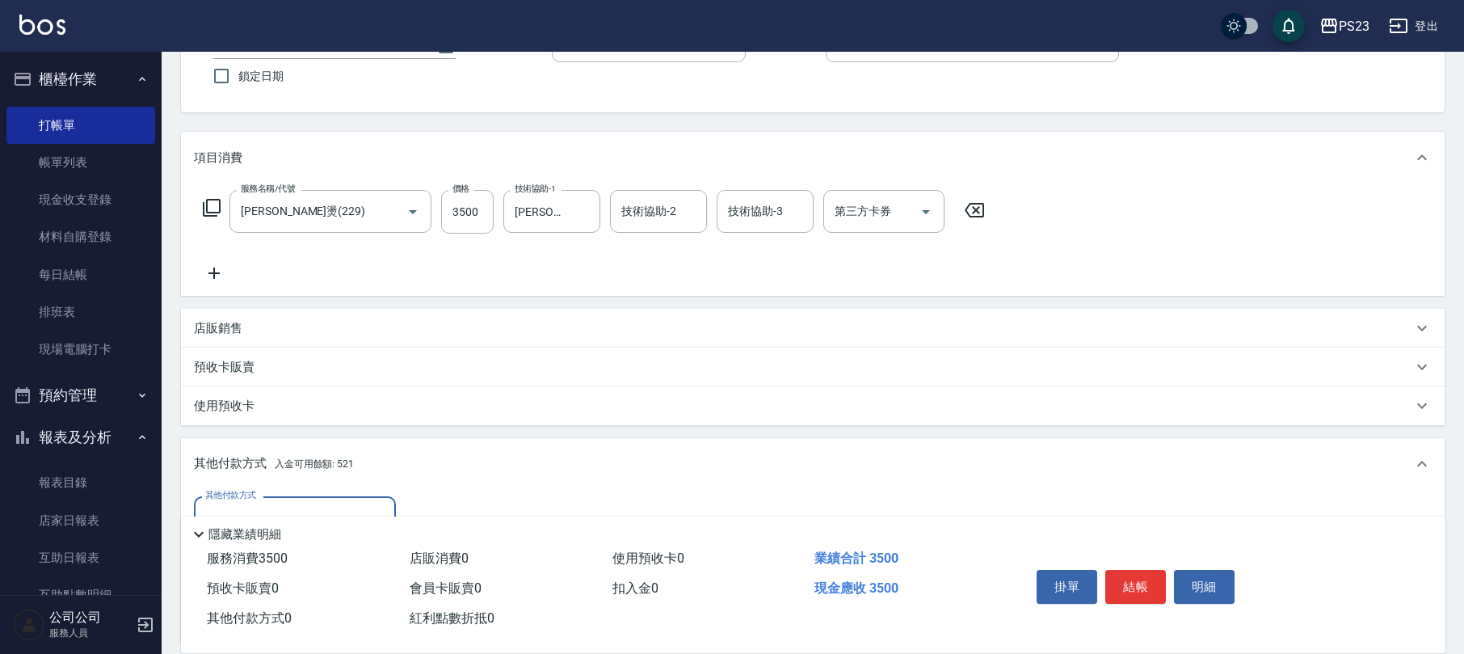
scroll to position [321, 0]
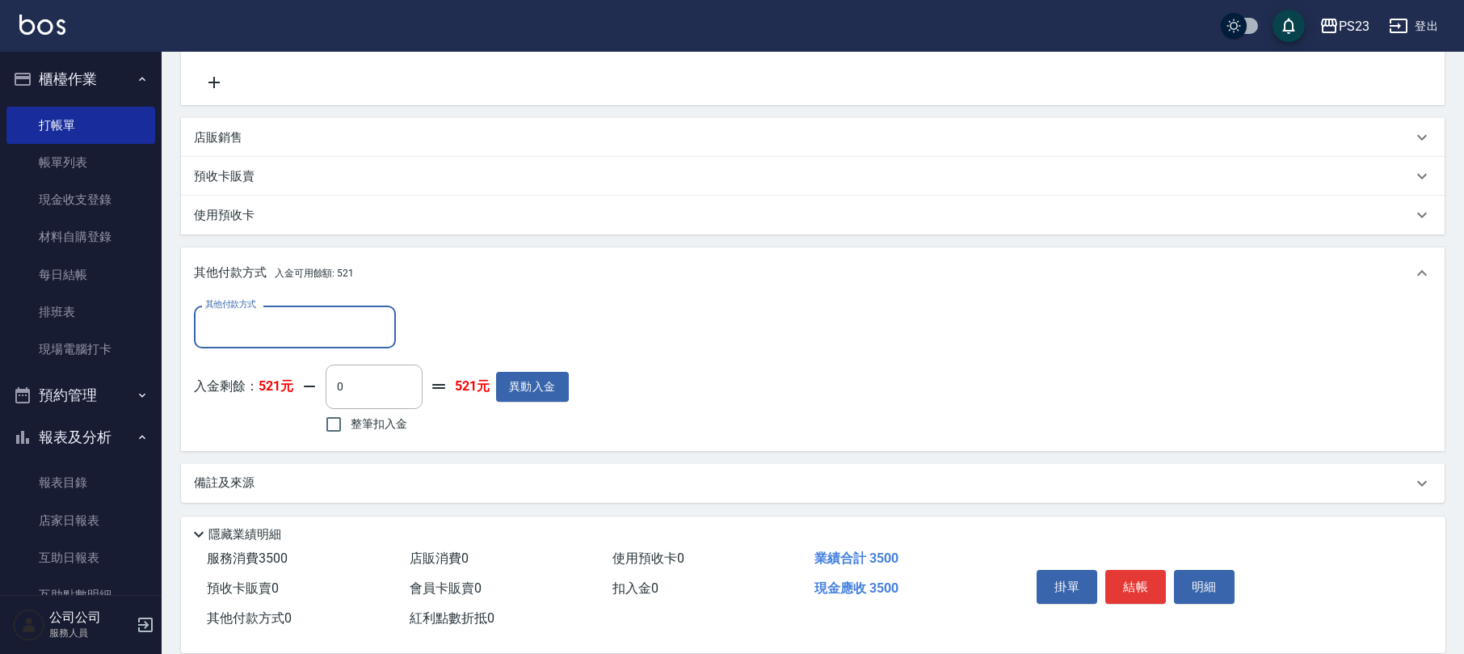
click at [352, 328] on input "其他付款方式" at bounding box center [294, 327] width 187 height 28
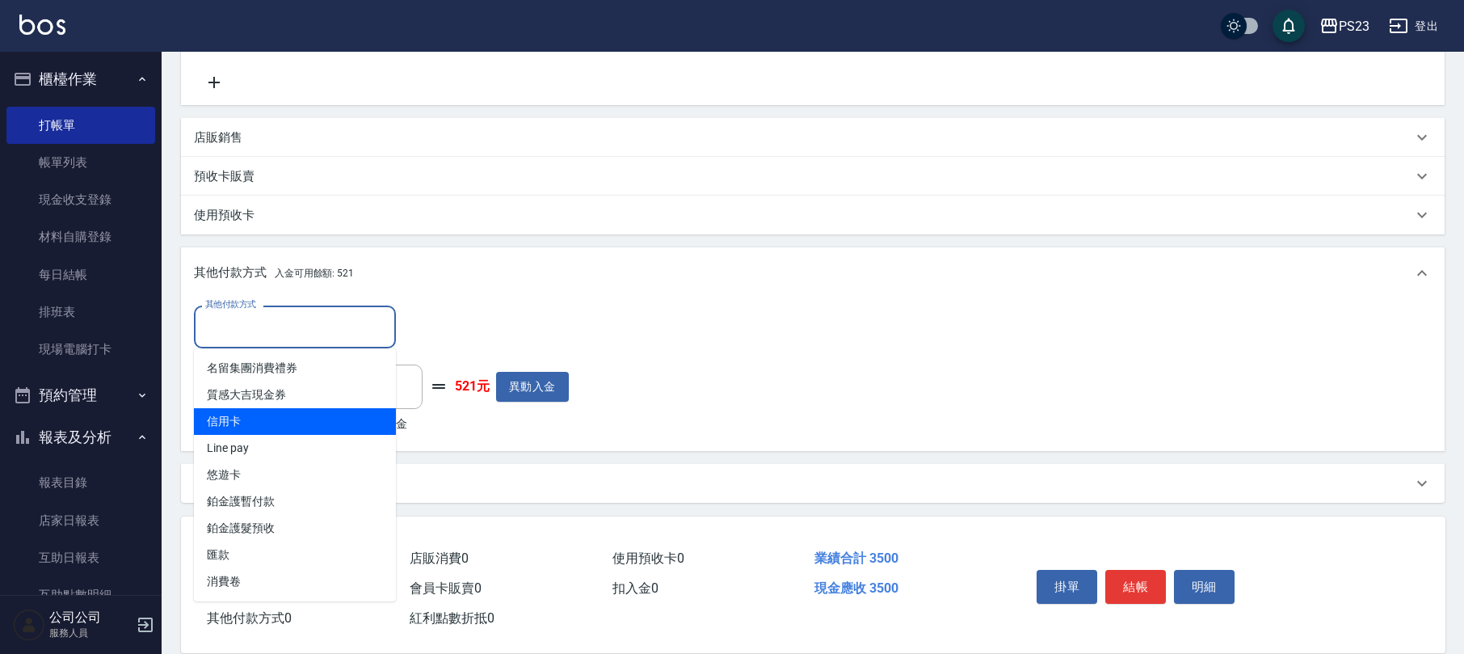
click at [326, 427] on span "信用卡" at bounding box center [295, 421] width 202 height 27
type input "信用卡"
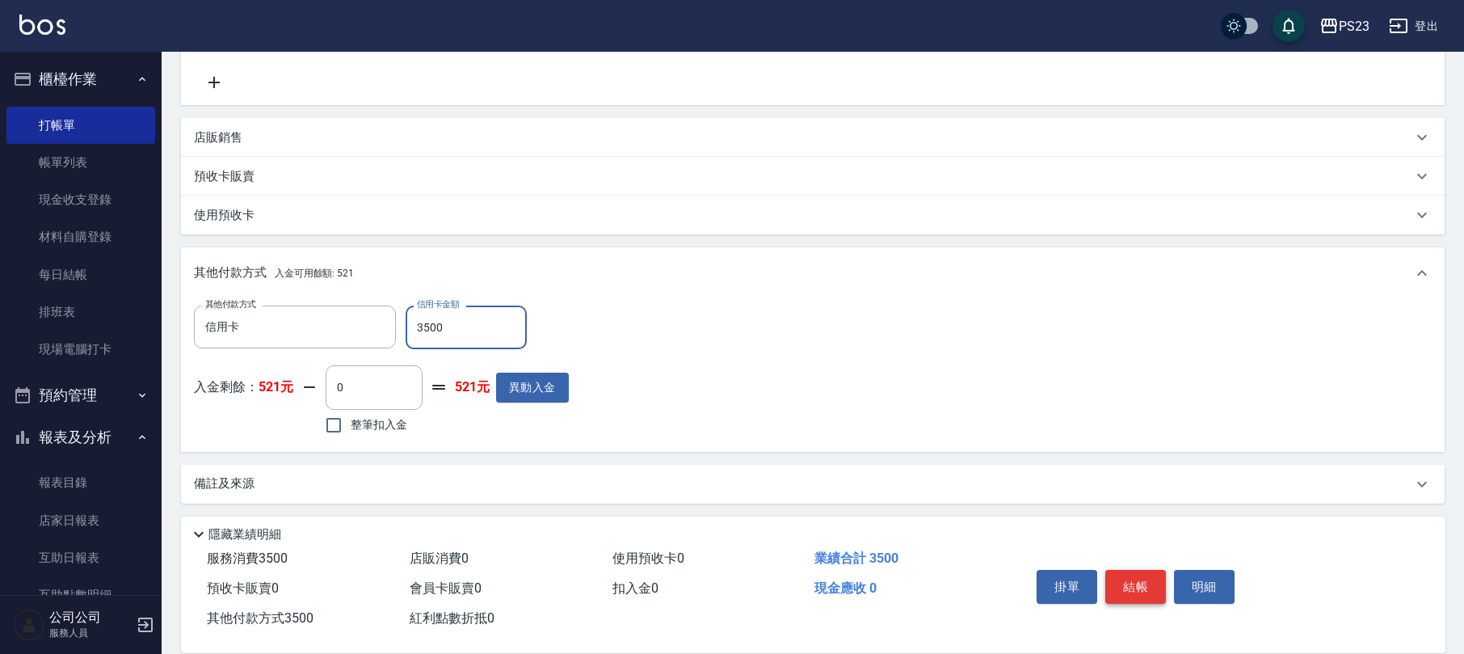
type input "3500"
click at [1139, 570] on button "結帳" at bounding box center [1135, 587] width 61 height 34
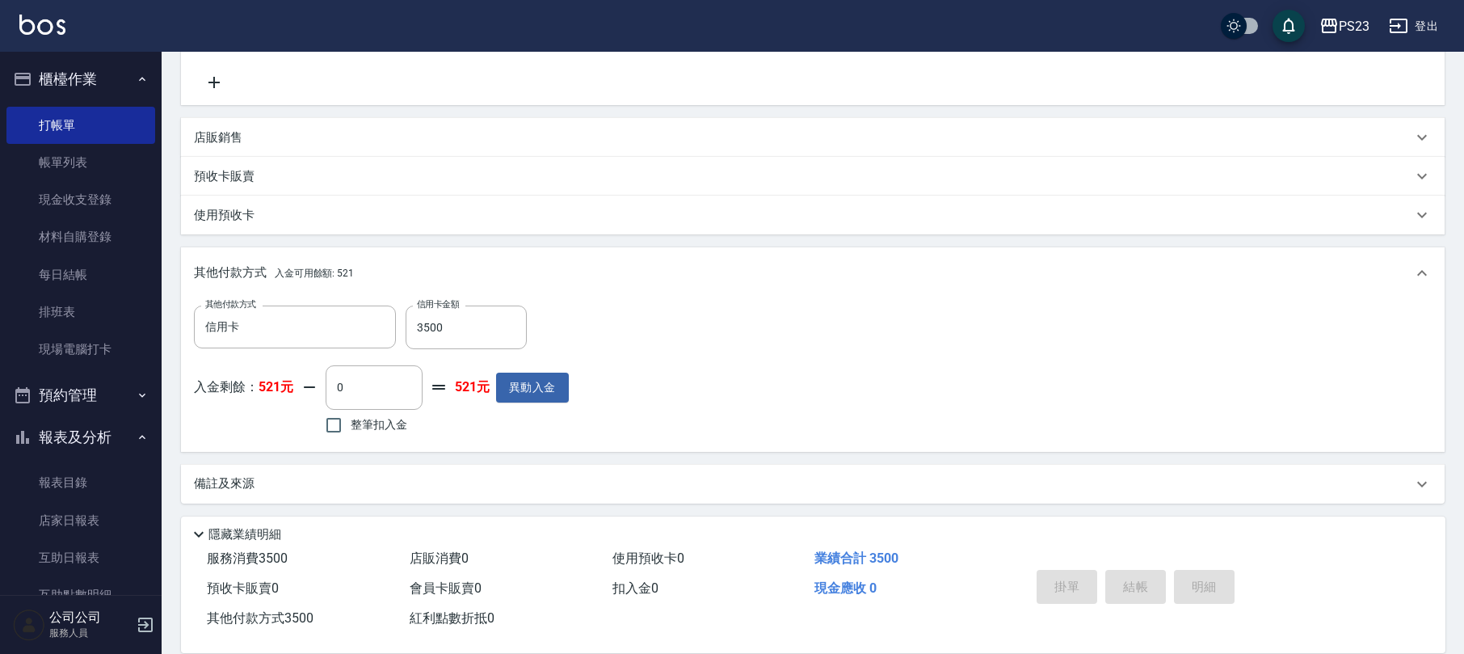
type input "[DATE] 18:22"
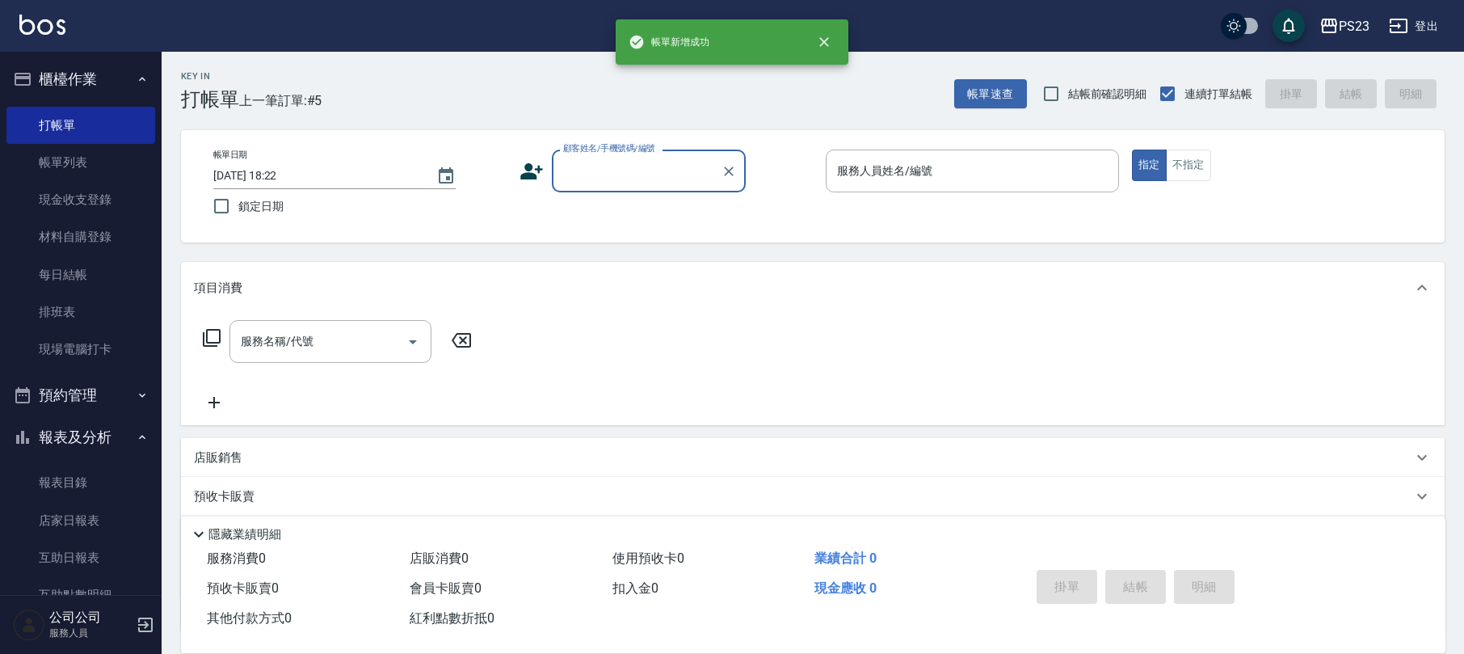
scroll to position [0, 0]
click at [608, 179] on input "顧客姓名/手機號碼/編號" at bounding box center [636, 171] width 155 height 28
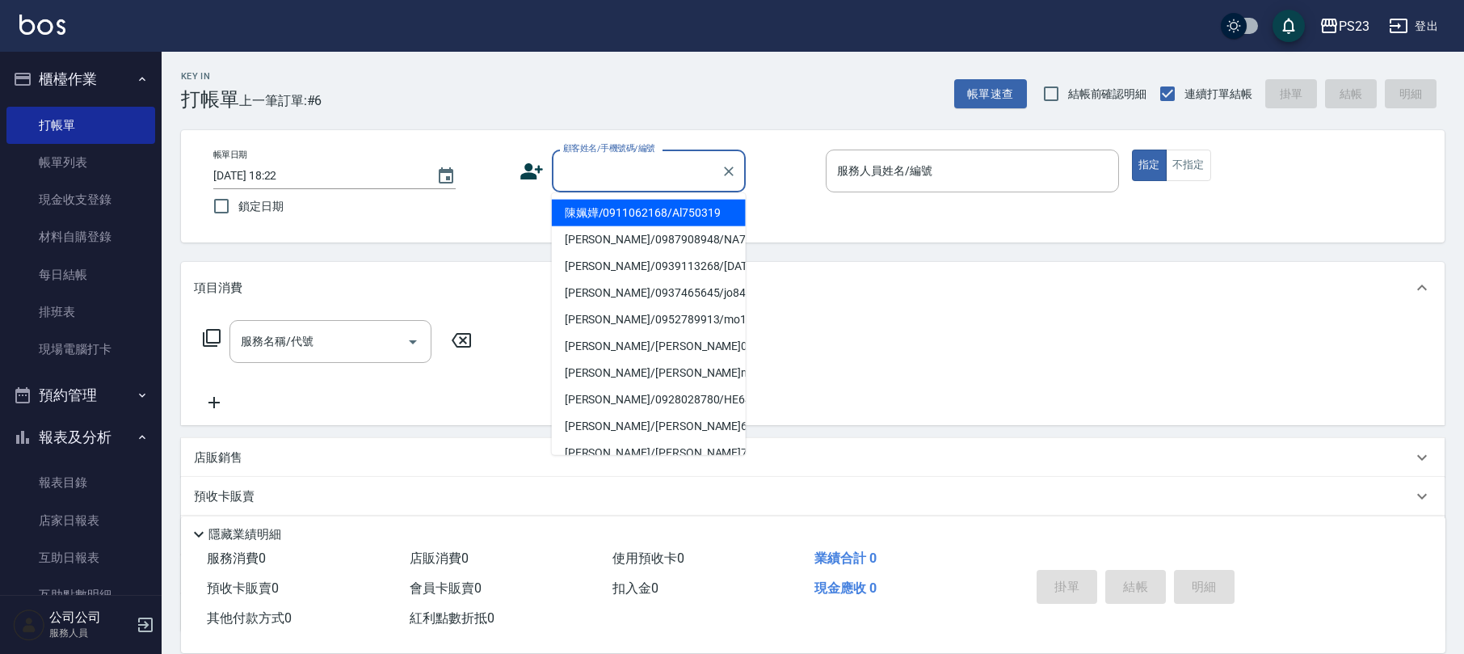
click at [825, 237] on div "帳單日期 [DATE] 18:22 鎖定日期 顧客姓名/手機號碼/編號 顧客姓名/手機號碼/編號 服務人員姓名/編號 服務人員姓名/編號 指定 不指定" at bounding box center [813, 186] width 1264 height 112
click at [638, 163] on input "顧客姓名/手機號碼/編號" at bounding box center [636, 171] width 155 height 28
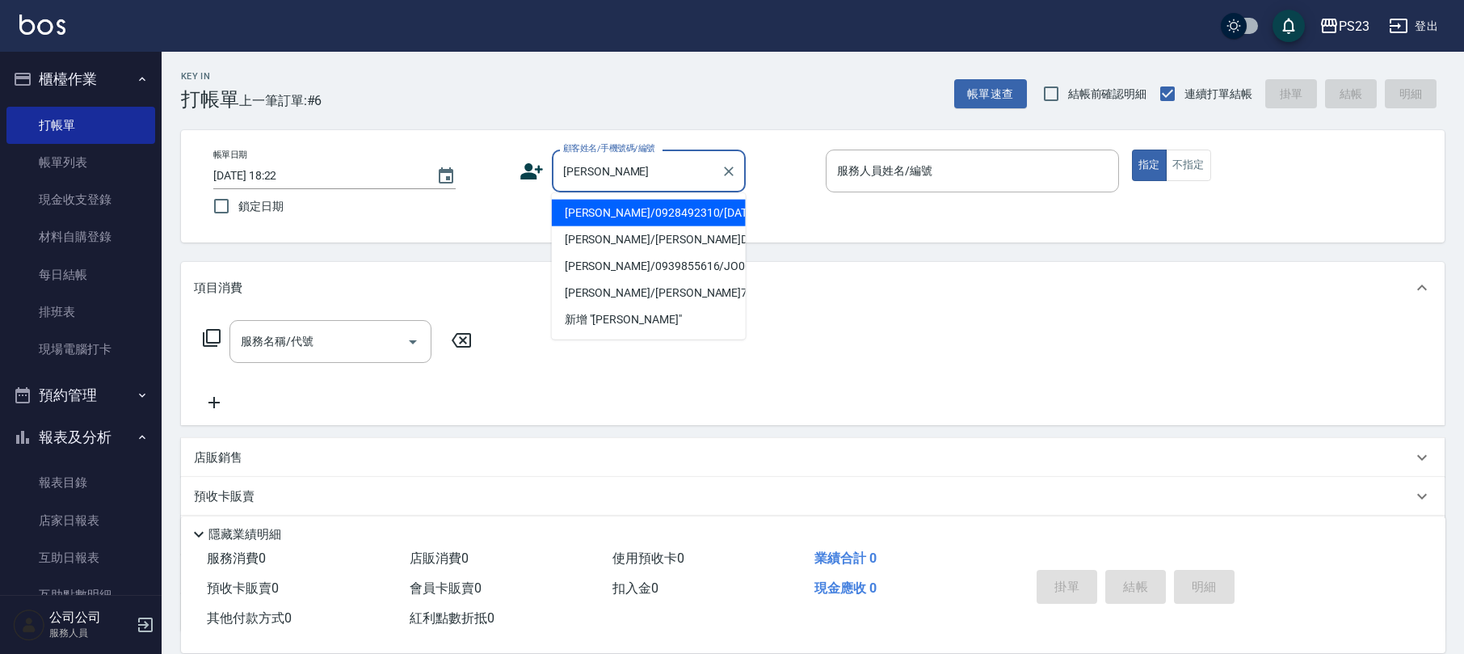
click at [650, 210] on li "[PERSON_NAME]/0928492310/[DATE]" at bounding box center [649, 213] width 194 height 27
type input "[PERSON_NAME]/0928492310/[DATE]"
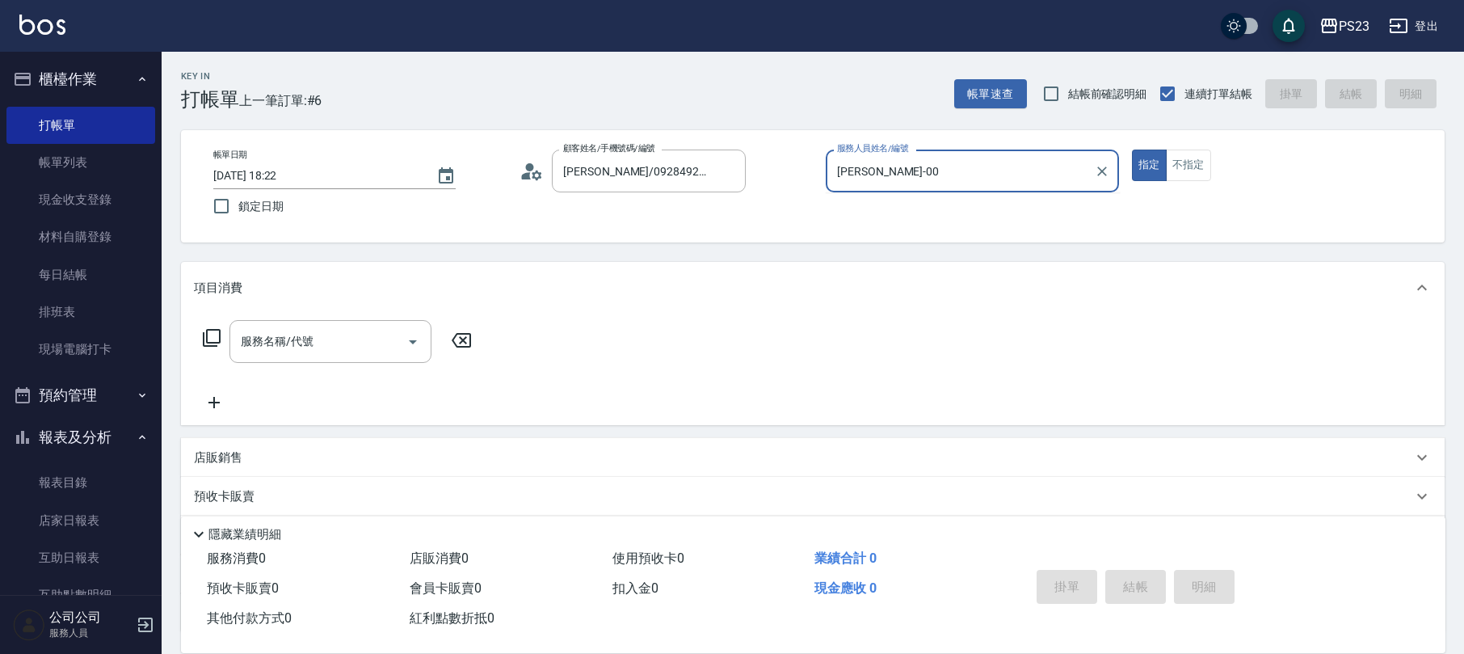
click at [1132, 149] on button "指定" at bounding box center [1149, 165] width 35 height 32
type input "[PERSON_NAME]-0"
click at [204, 341] on icon at bounding box center [211, 337] width 19 height 19
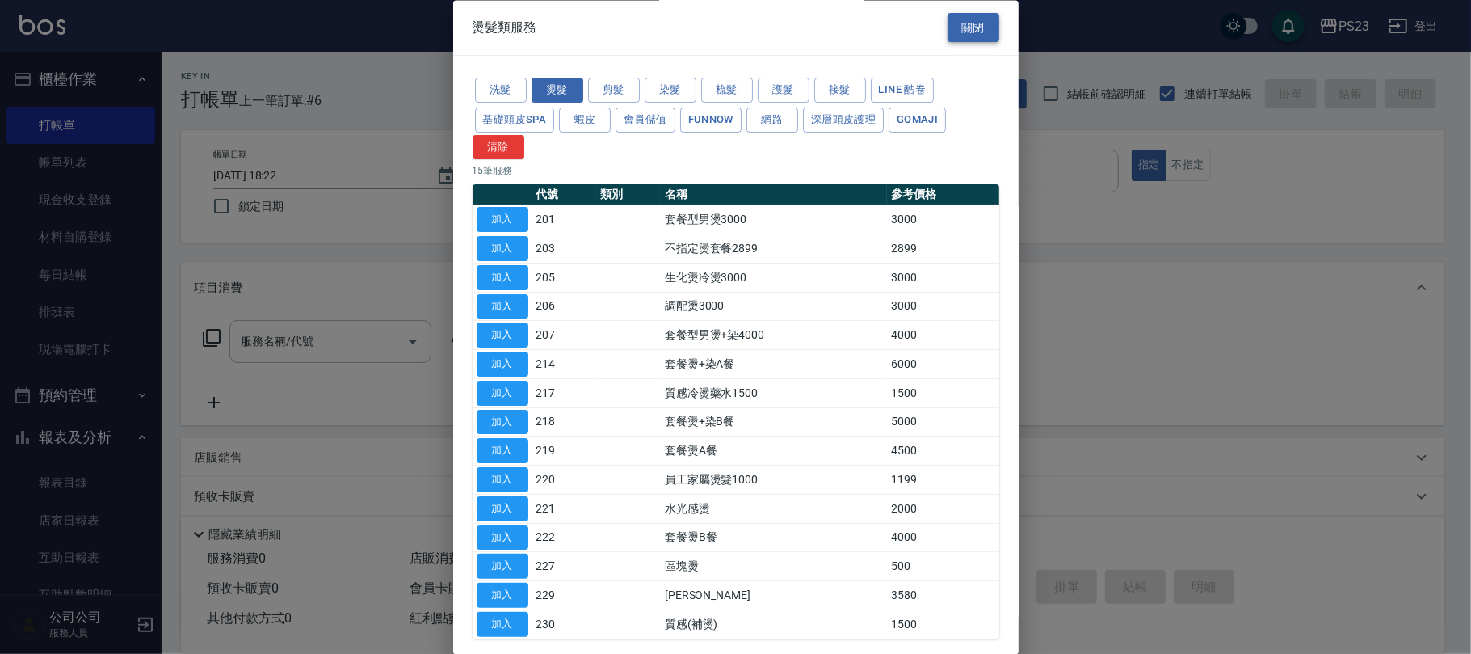
click at [986, 29] on button "關閉" at bounding box center [974, 28] width 52 height 30
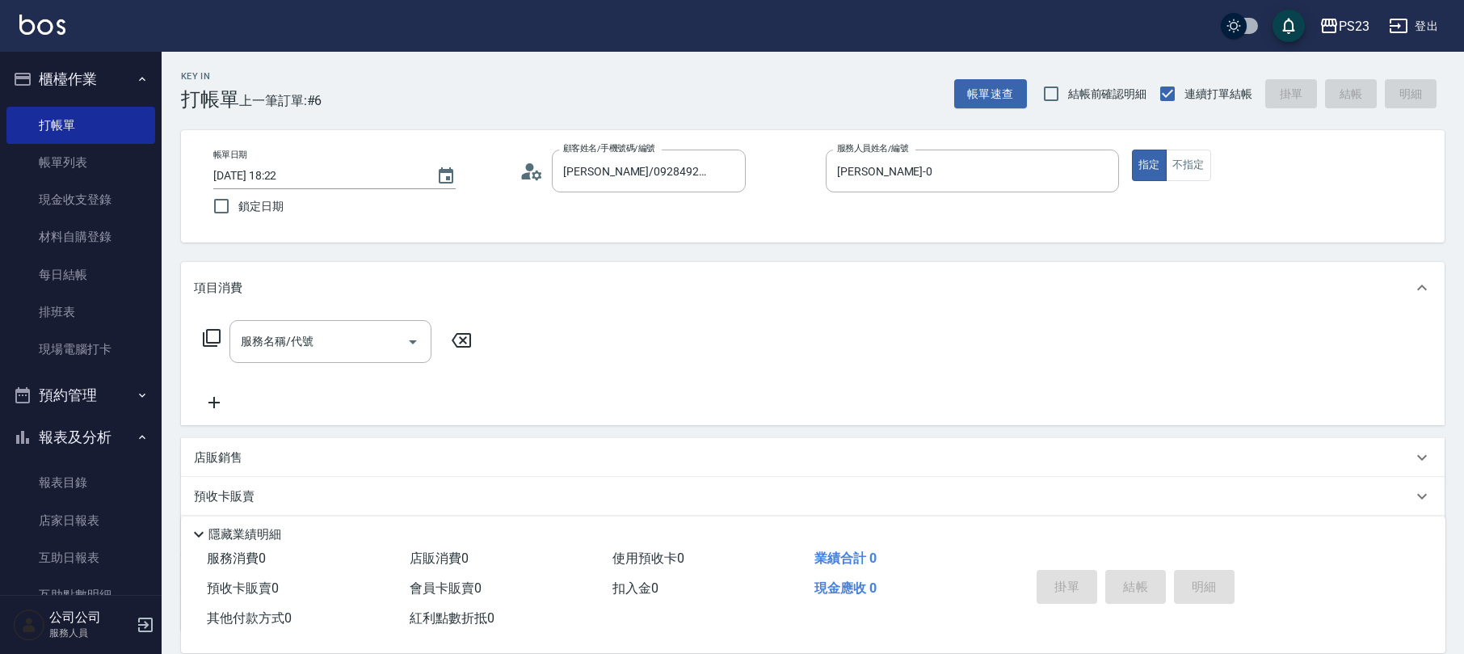
click at [217, 411] on icon at bounding box center [214, 402] width 40 height 19
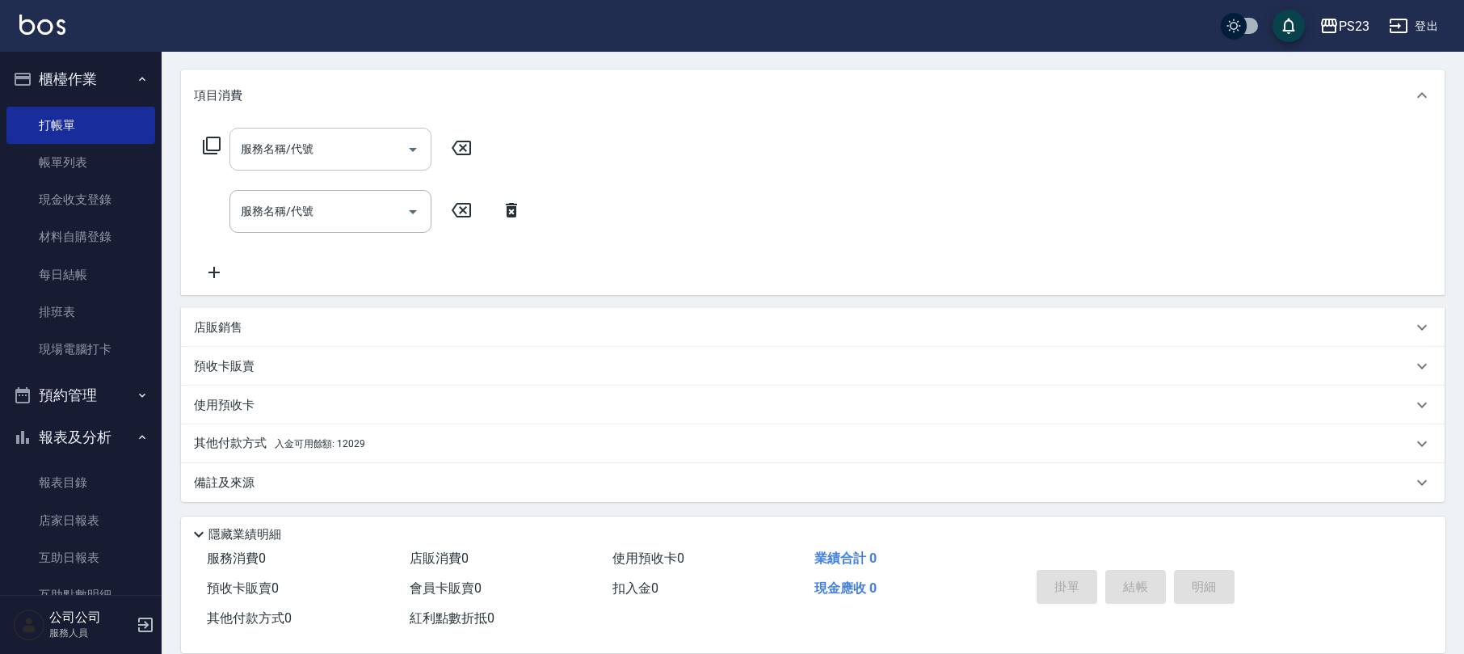
scroll to position [85, 0]
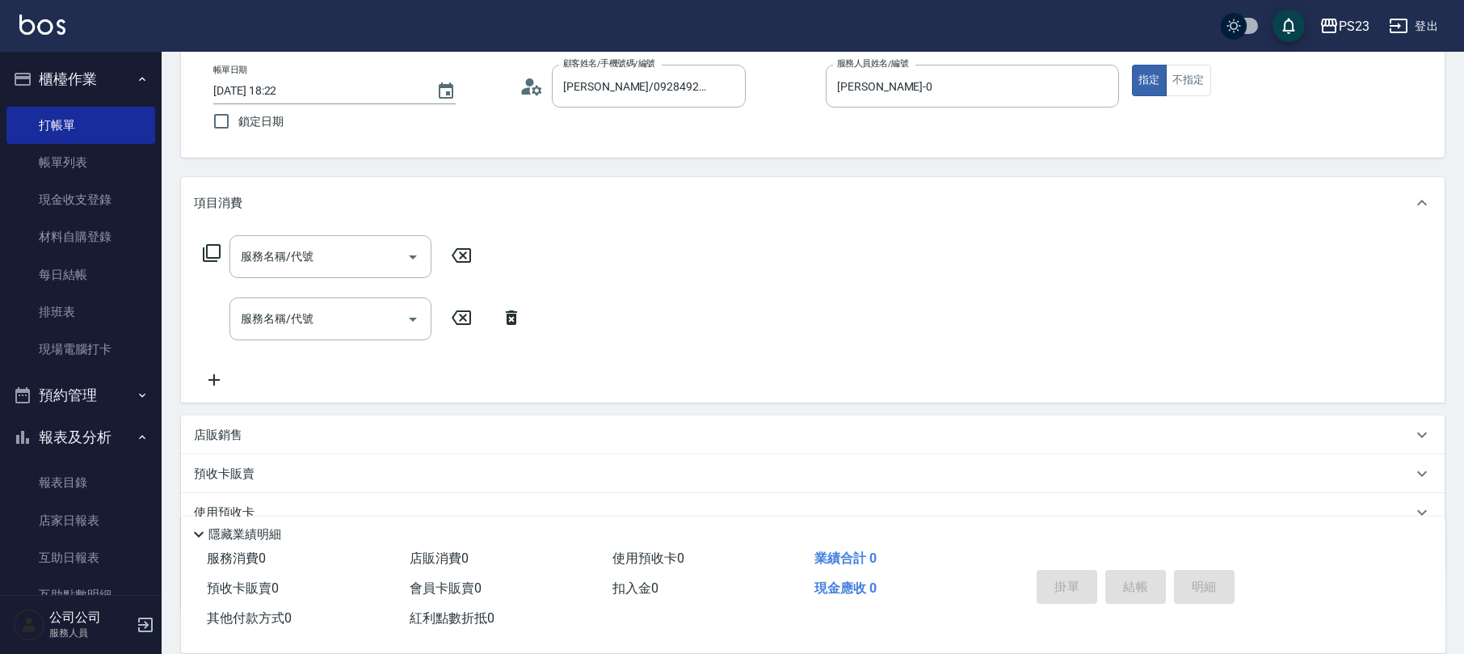
click at [502, 302] on div "服務名稱/代號 服務名稱/代號" at bounding box center [363, 318] width 338 height 43
click at [502, 314] on icon at bounding box center [511, 317] width 40 height 19
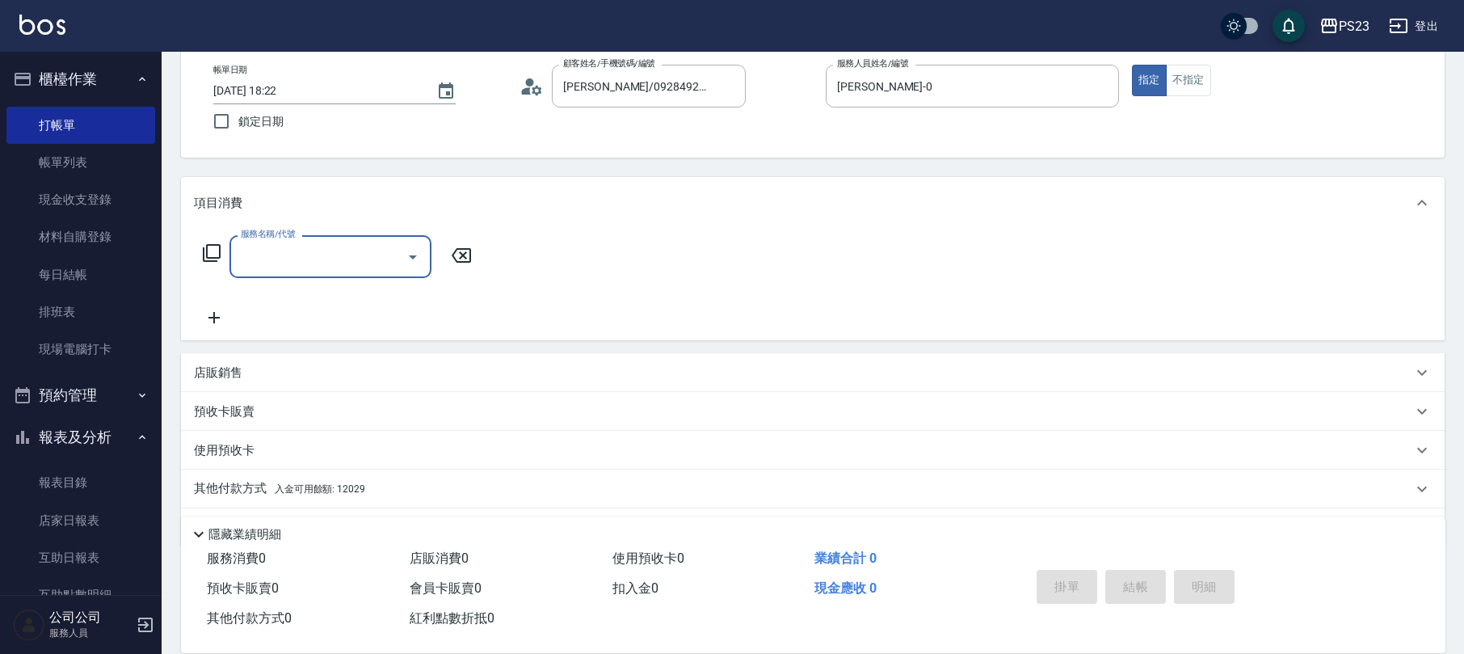
click at [239, 372] on p "店販銷售" at bounding box center [218, 372] width 48 height 17
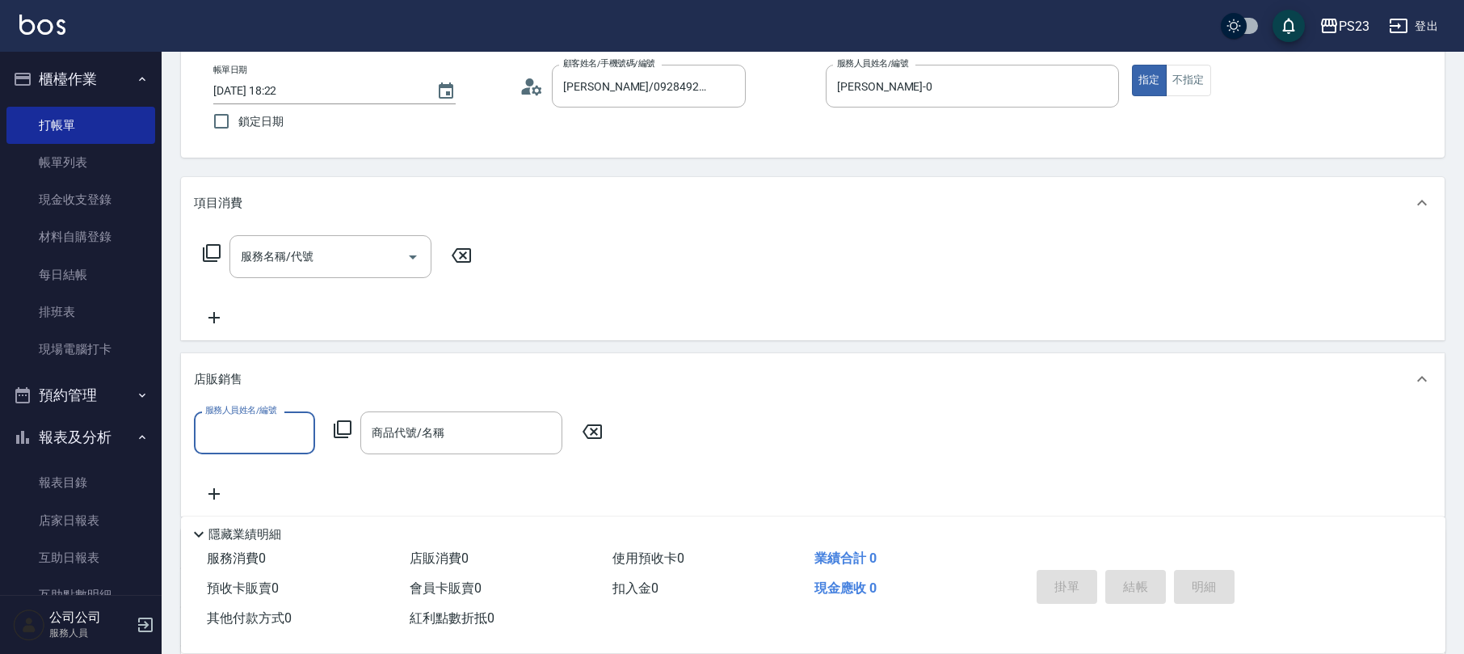
scroll to position [1, 0]
type input "[PERSON_NAME]-0"
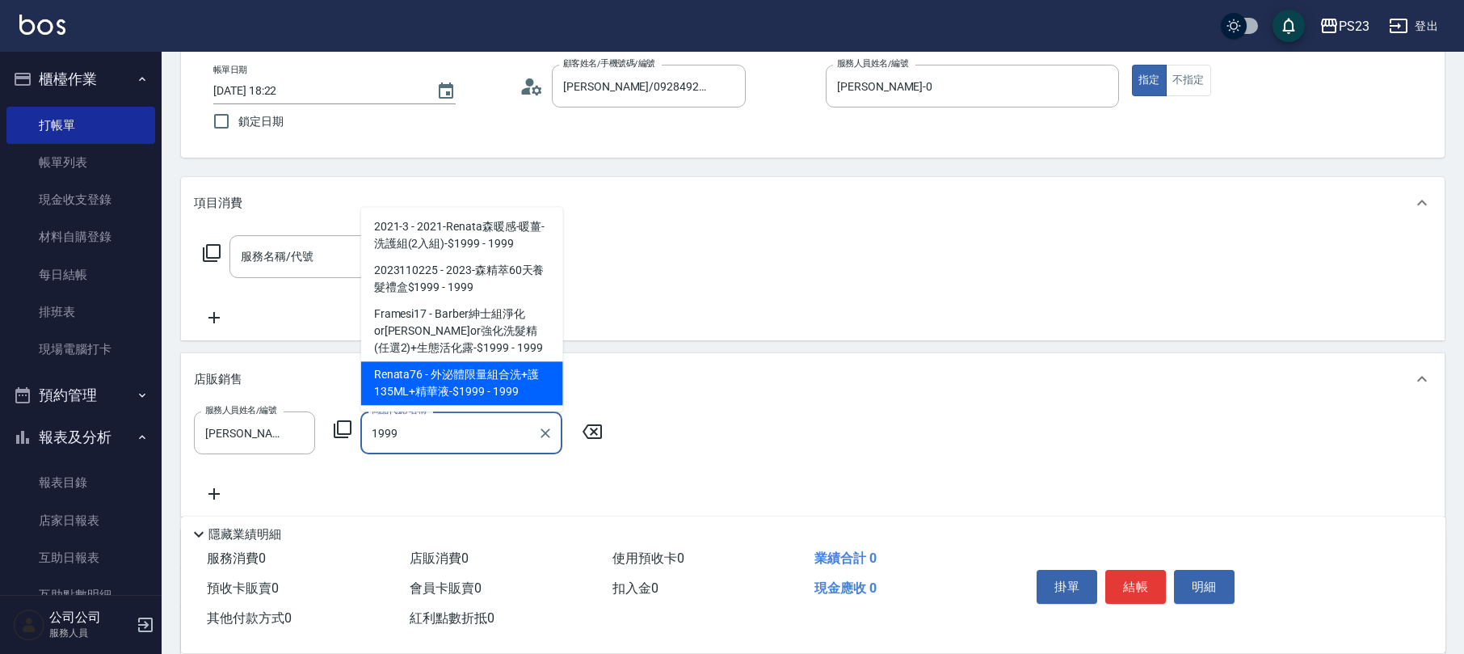
click at [464, 393] on span "Renata76 - 外泌體限量組合洗+護135ML+精華液-$1999 - 1999" at bounding box center [462, 383] width 202 height 44
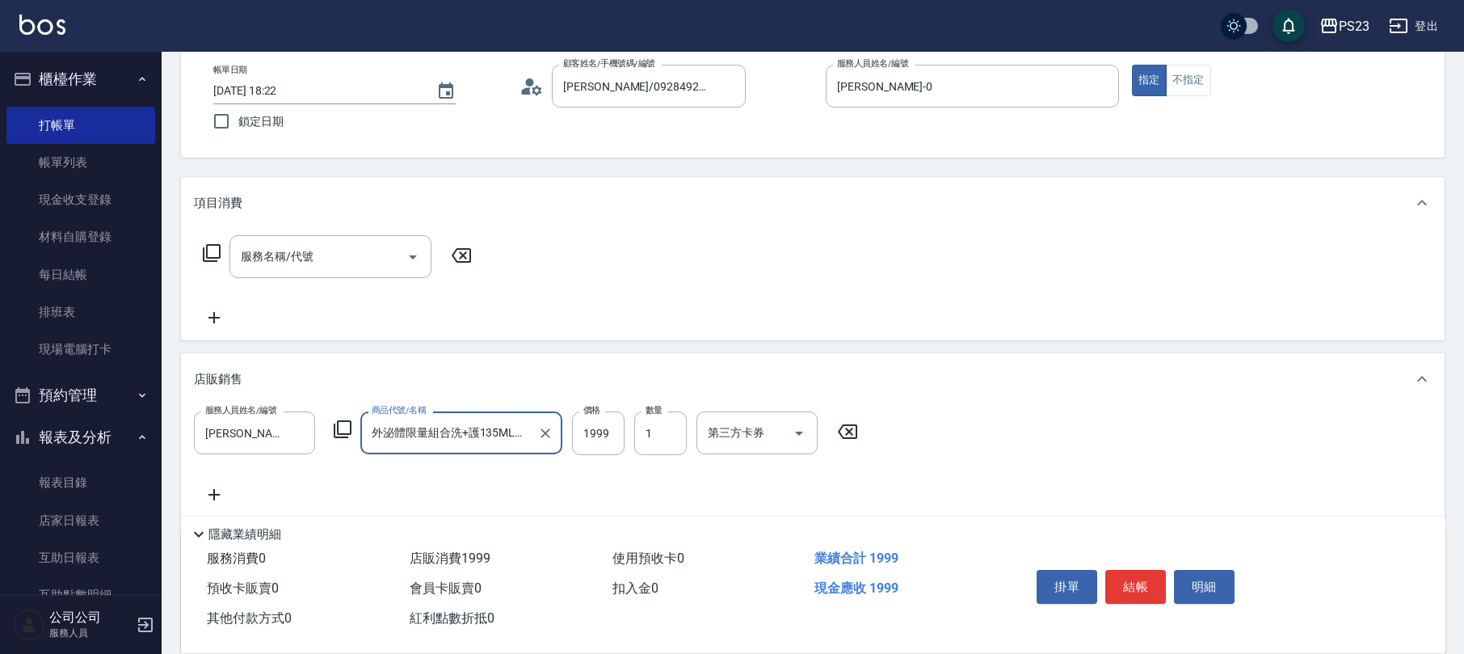
scroll to position [268, 0]
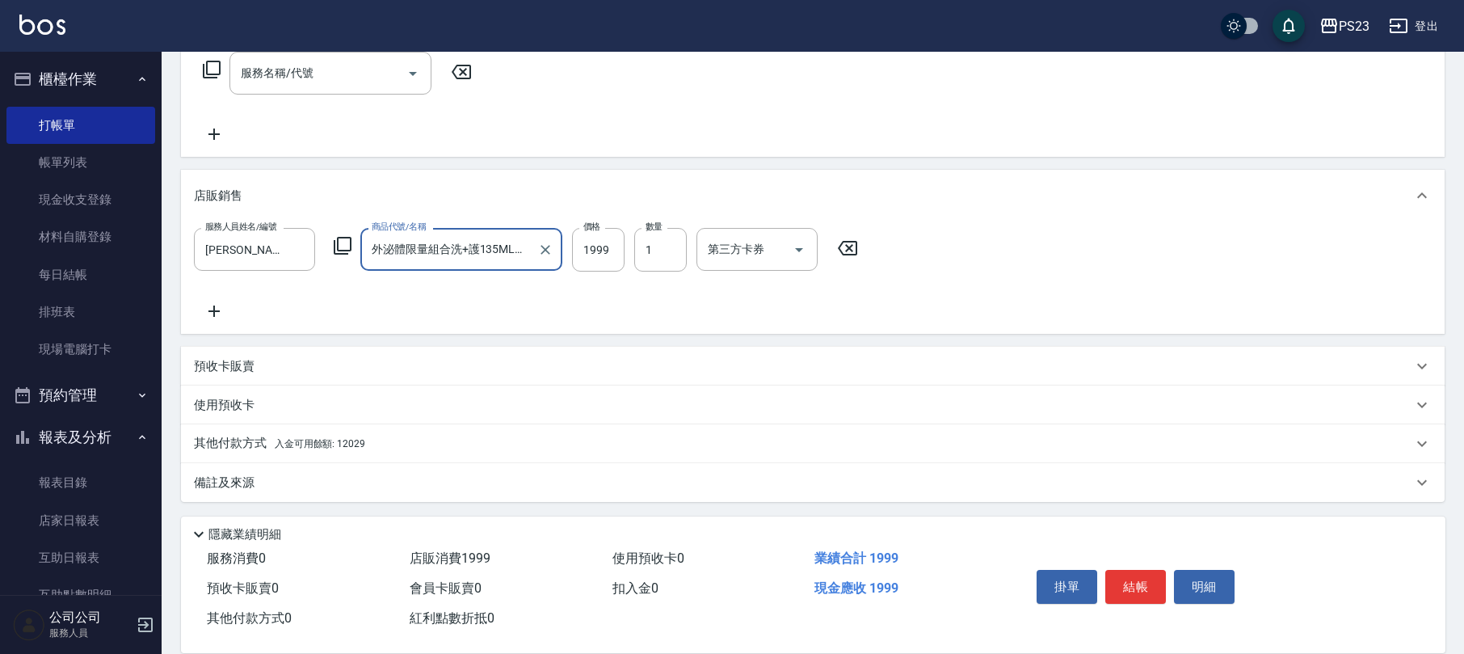
type input "外泌體限量組合洗+護135ML+精華液-$1999"
click at [335, 448] on span "入金可用餘額: 12029" at bounding box center [320, 443] width 91 height 11
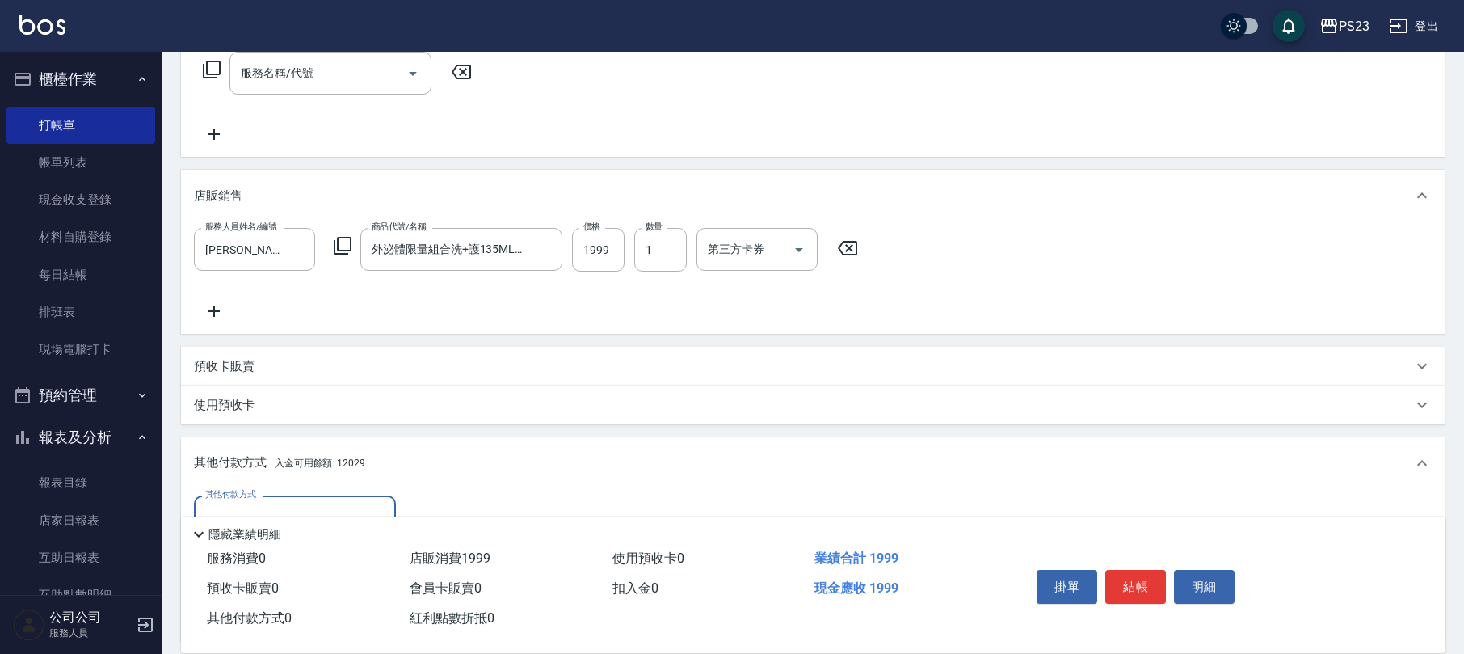
scroll to position [457, 0]
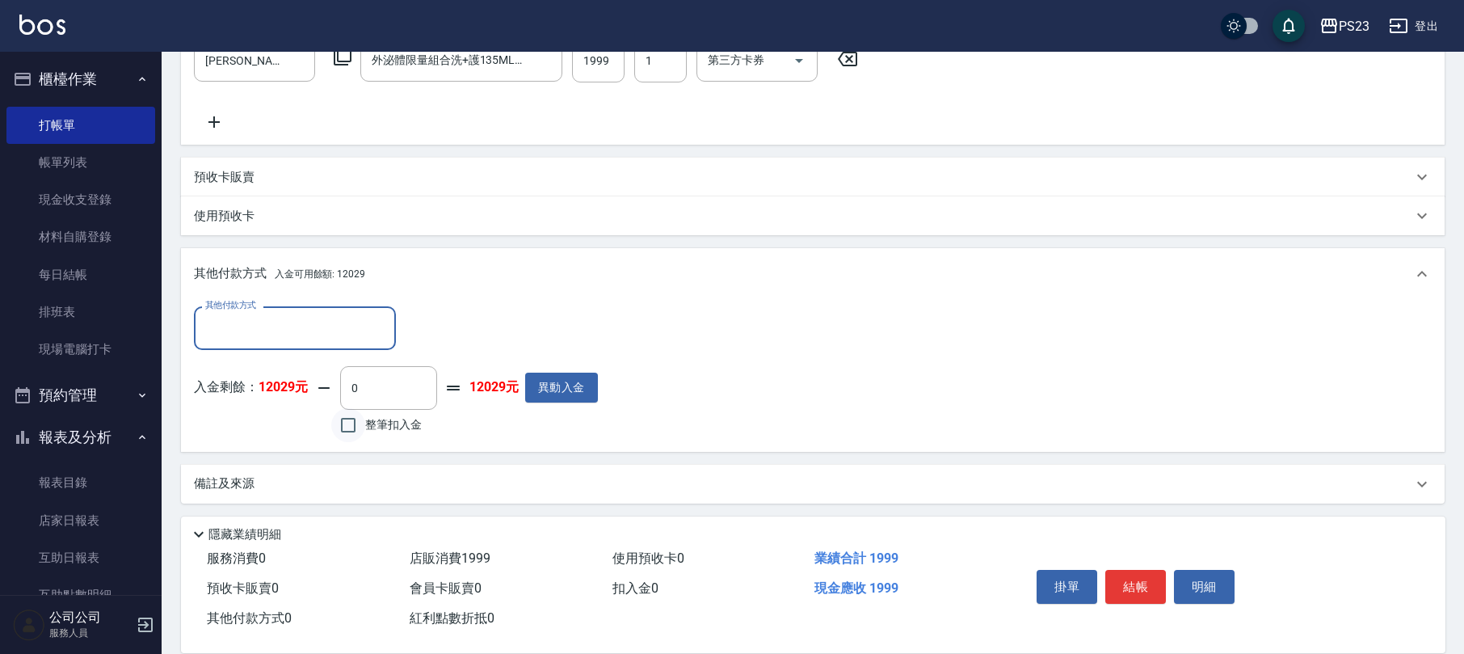
click at [349, 428] on input "整筆扣入金" at bounding box center [348, 425] width 34 height 34
checkbox input "true"
type input "1999"
click at [1113, 589] on button "結帳" at bounding box center [1135, 587] width 61 height 34
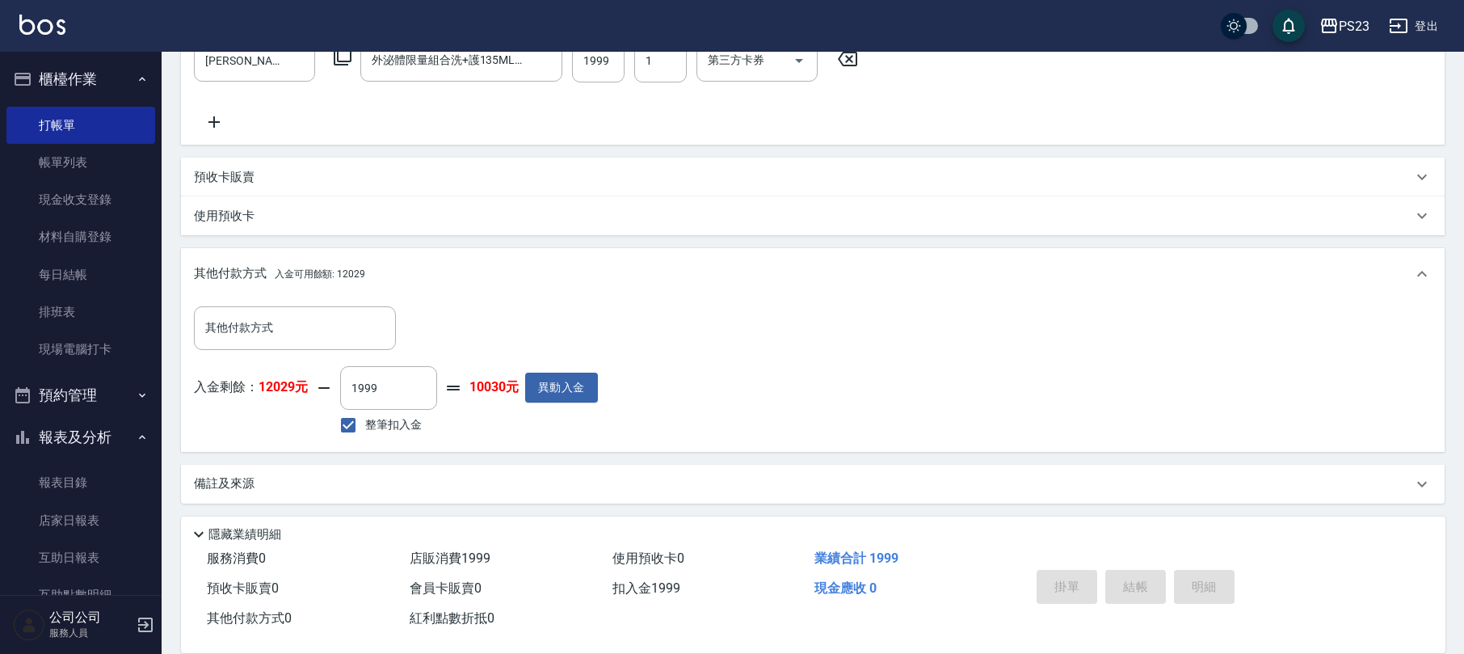
type input "[DATE] 18:42"
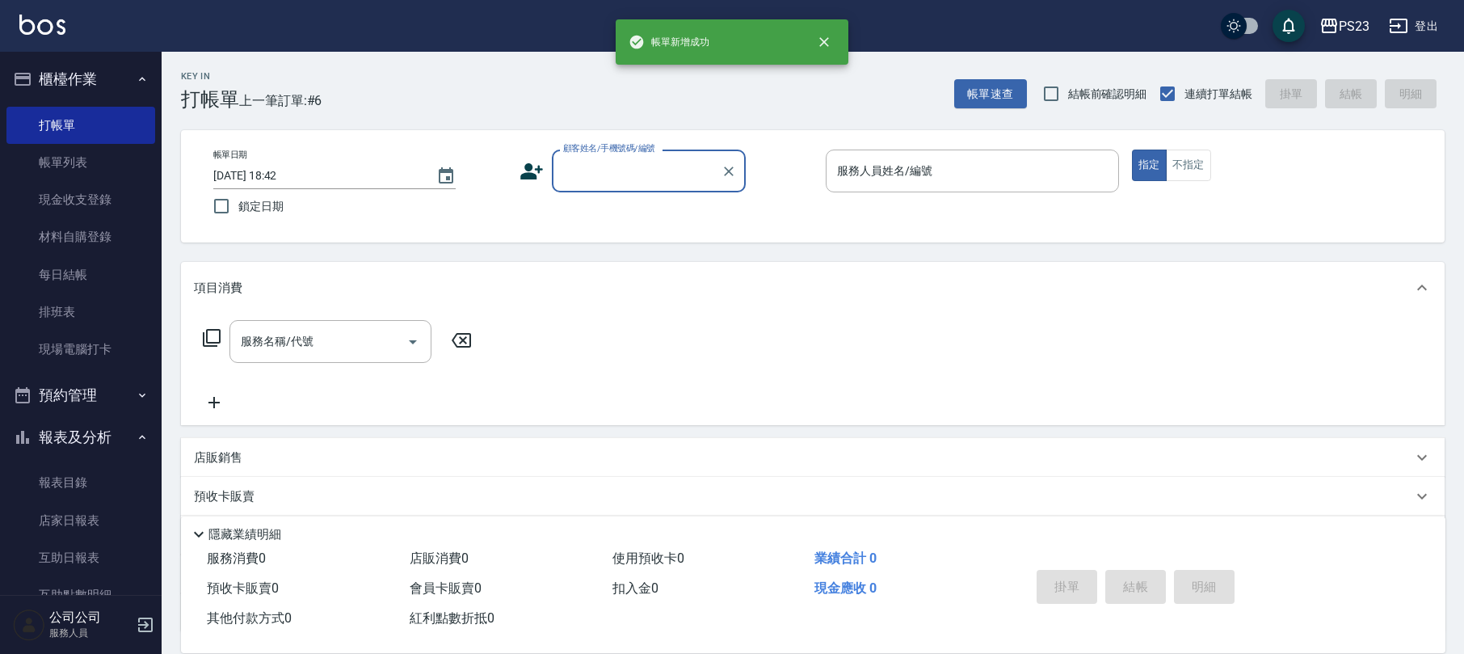
scroll to position [0, 0]
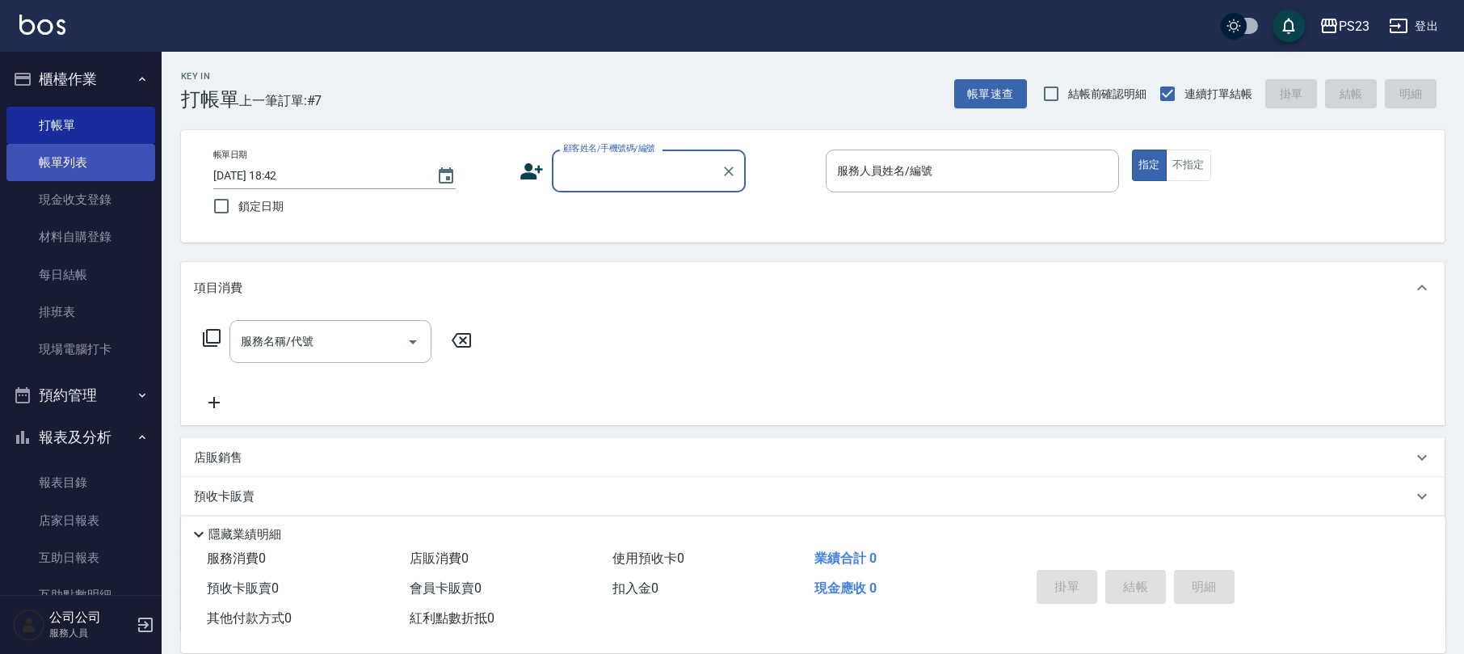
click at [95, 172] on link "帳單列表" at bounding box center [80, 162] width 149 height 37
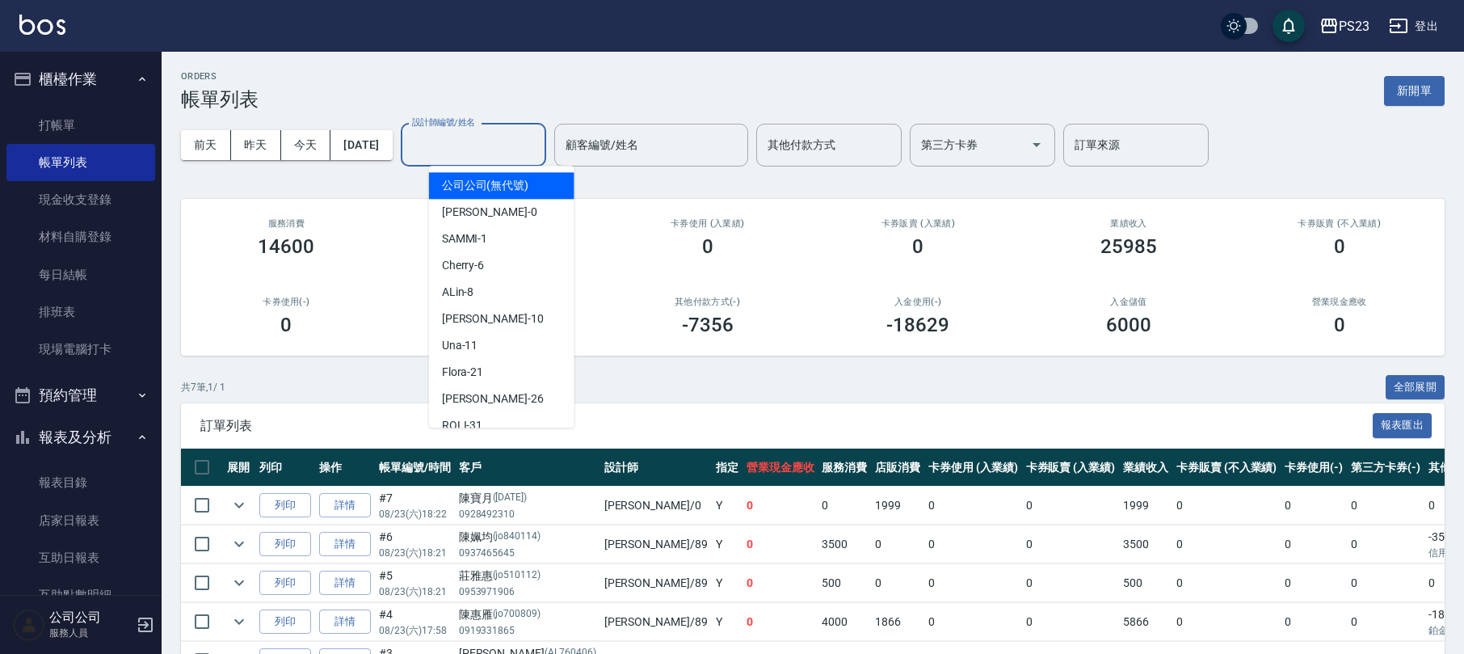
click at [475, 139] on input "設計師編號/姓名" at bounding box center [473, 145] width 131 height 28
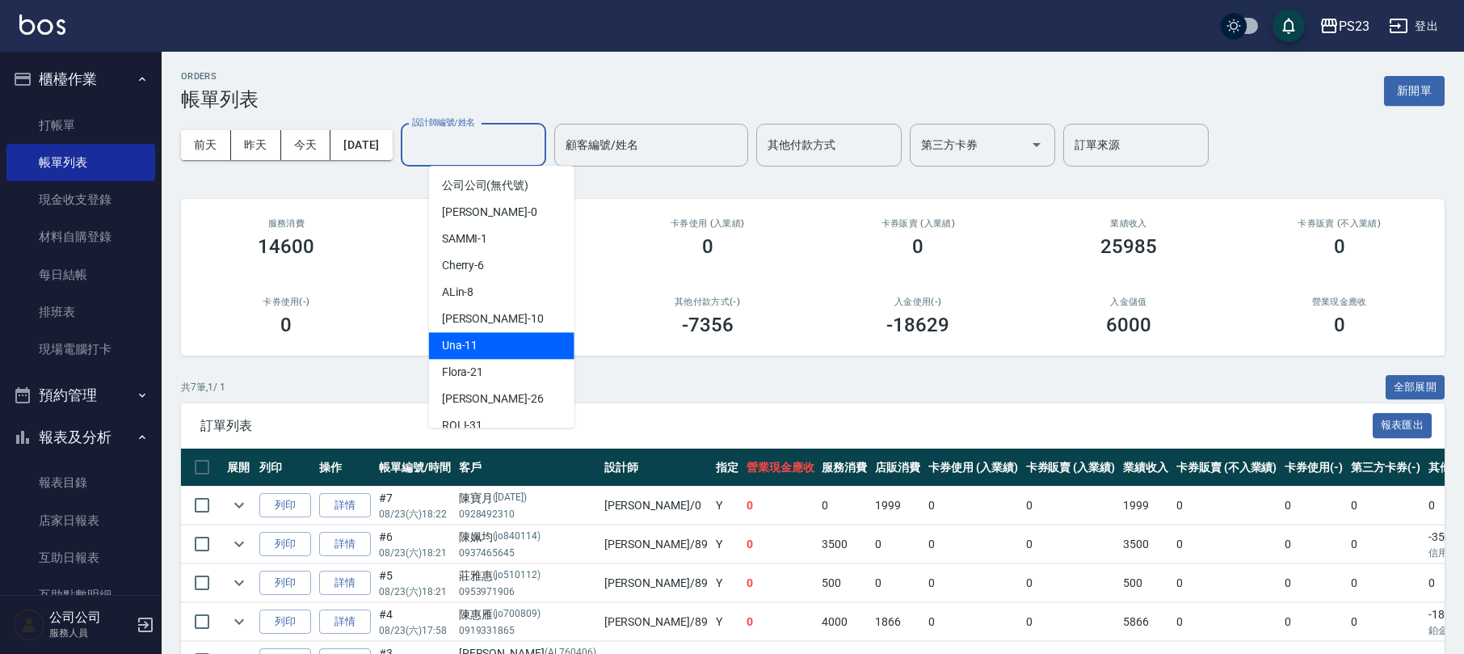
scroll to position [98, 0]
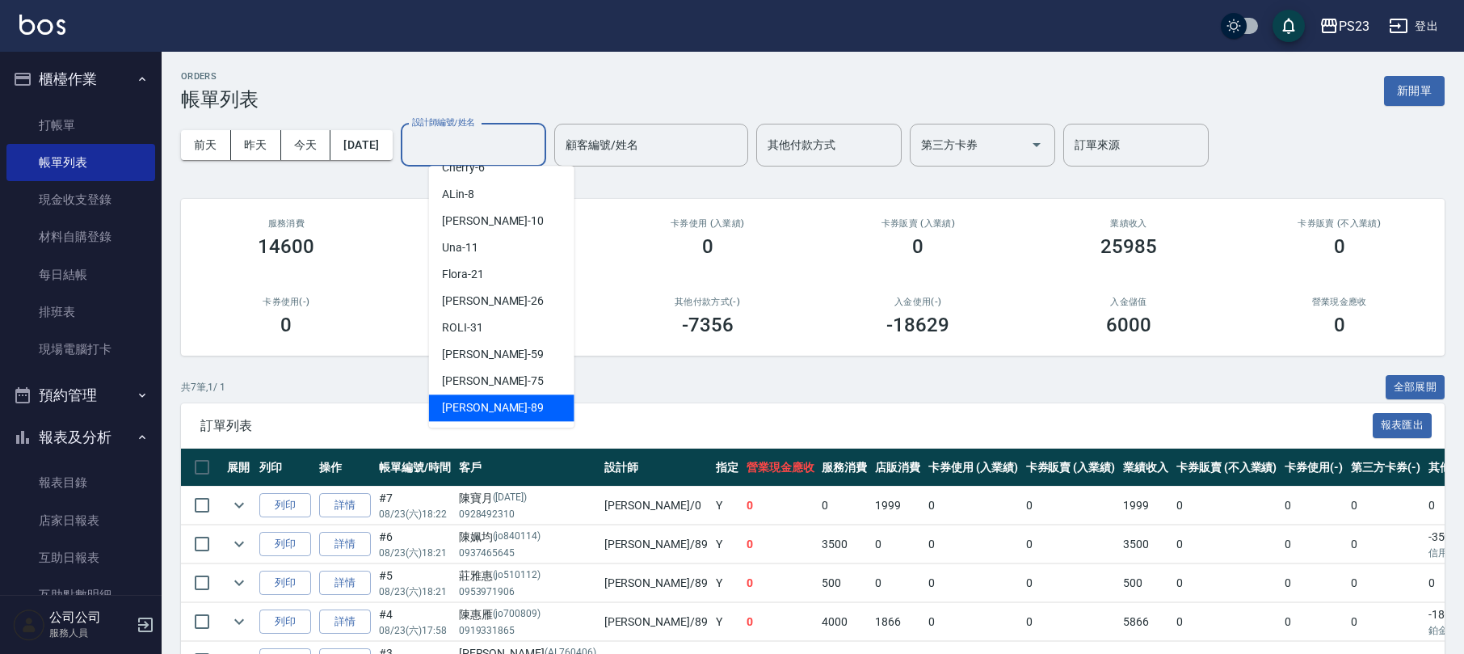
click at [499, 399] on div "[PERSON_NAME] -89" at bounding box center [501, 407] width 145 height 27
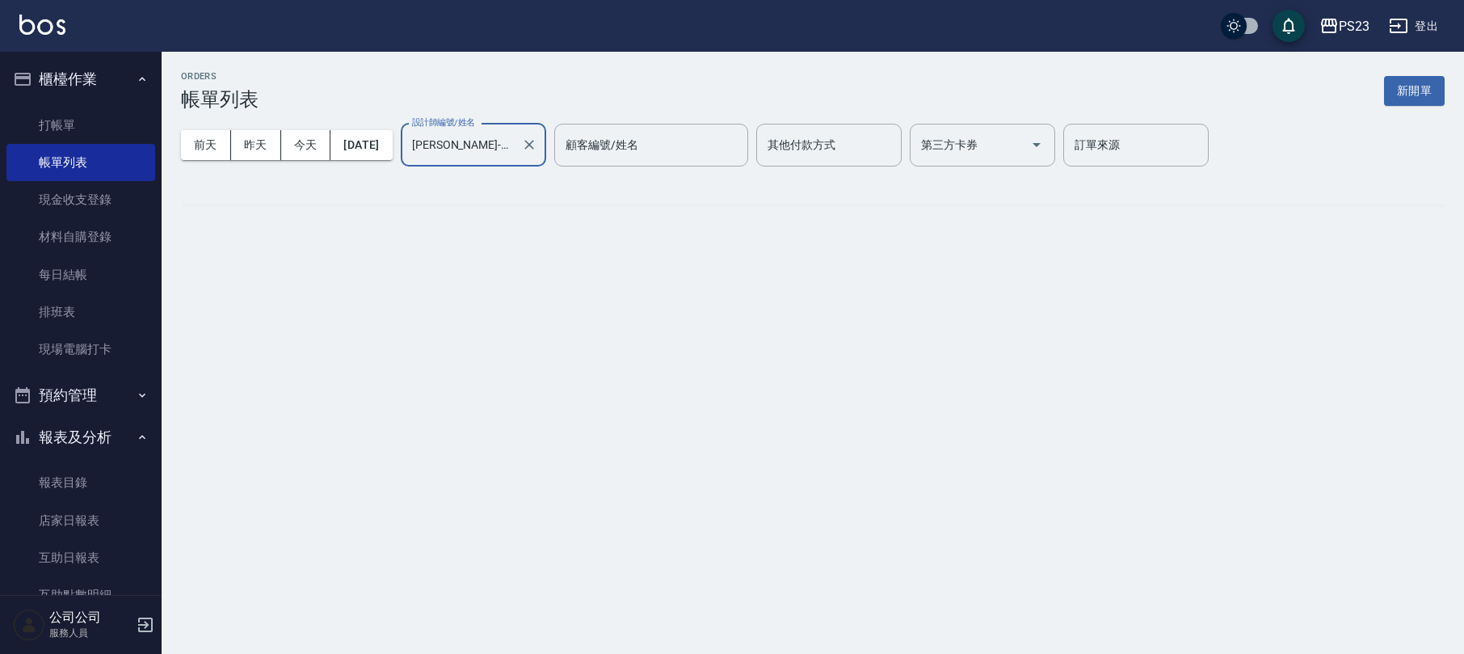
type input "[PERSON_NAME]-89"
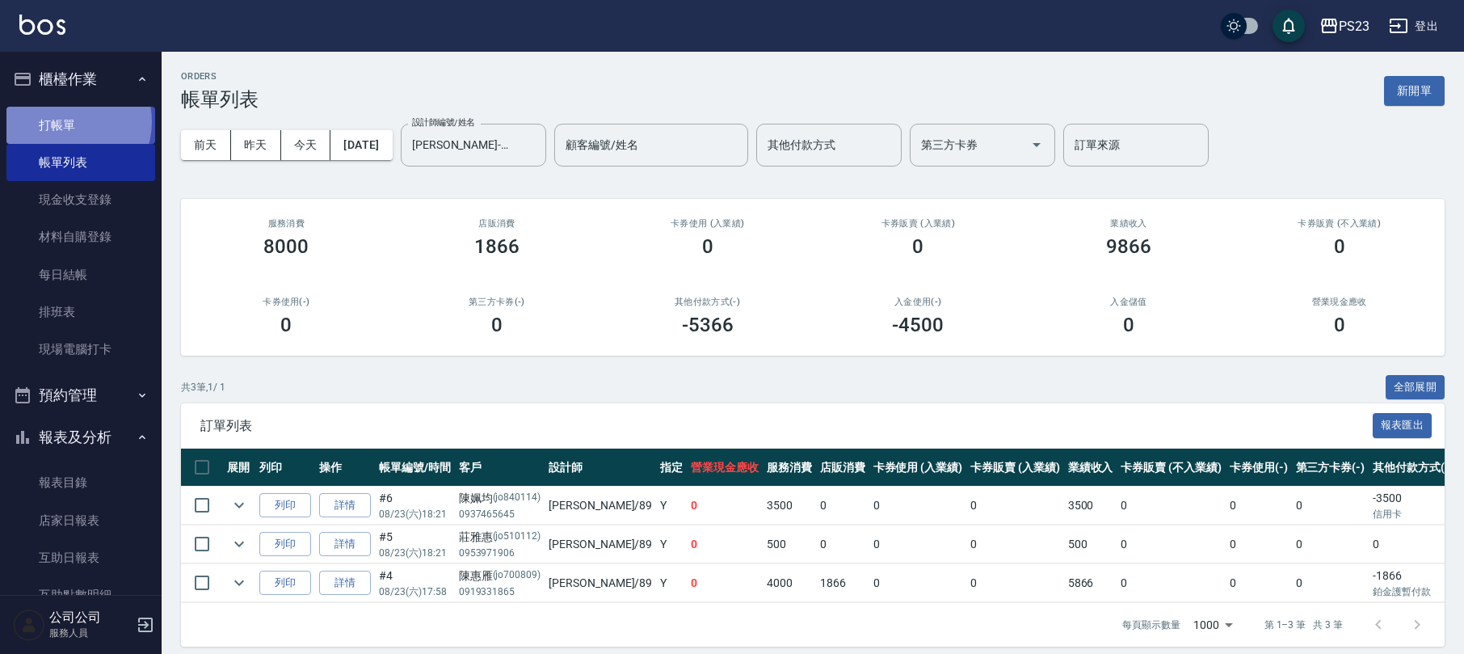
click at [68, 121] on link "打帳單" at bounding box center [80, 125] width 149 height 37
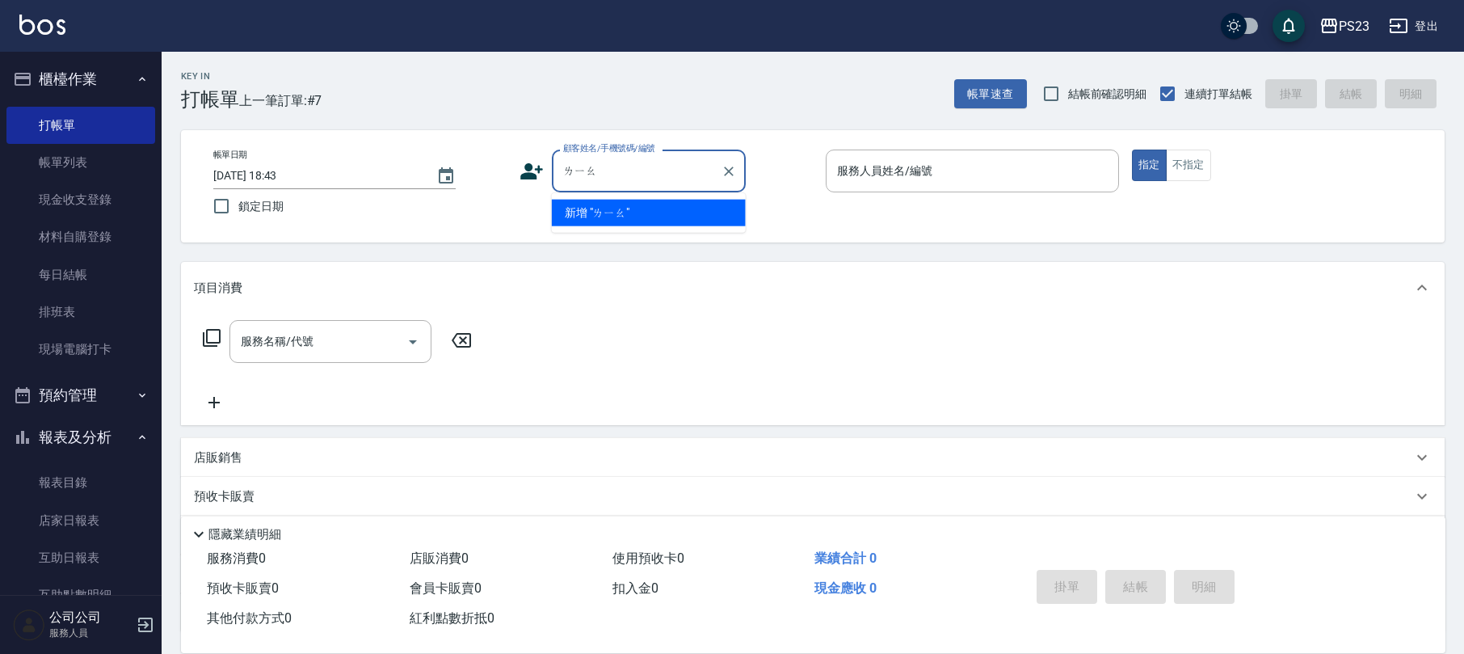
type input "了"
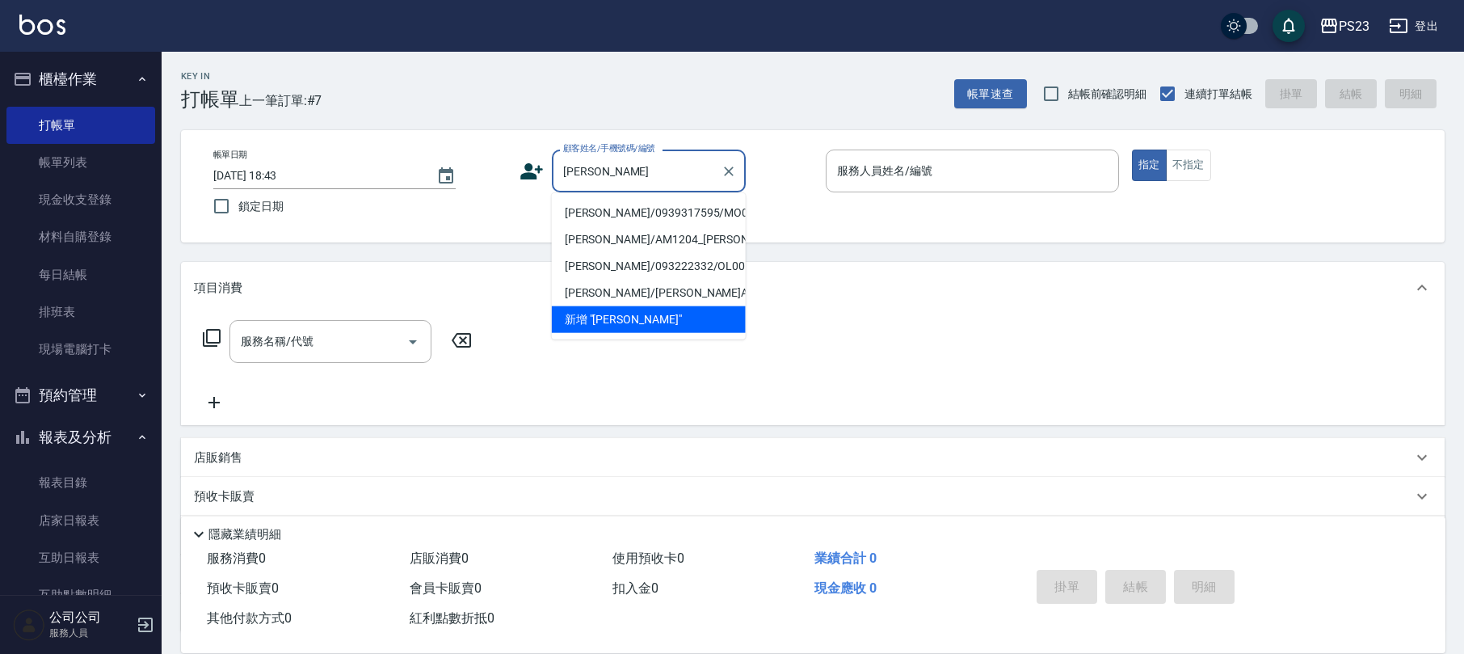
click at [672, 215] on li "[PERSON_NAME]/0939317595/MO0939317595" at bounding box center [649, 213] width 194 height 27
type input "[PERSON_NAME]/0939317595/MO0939317595"
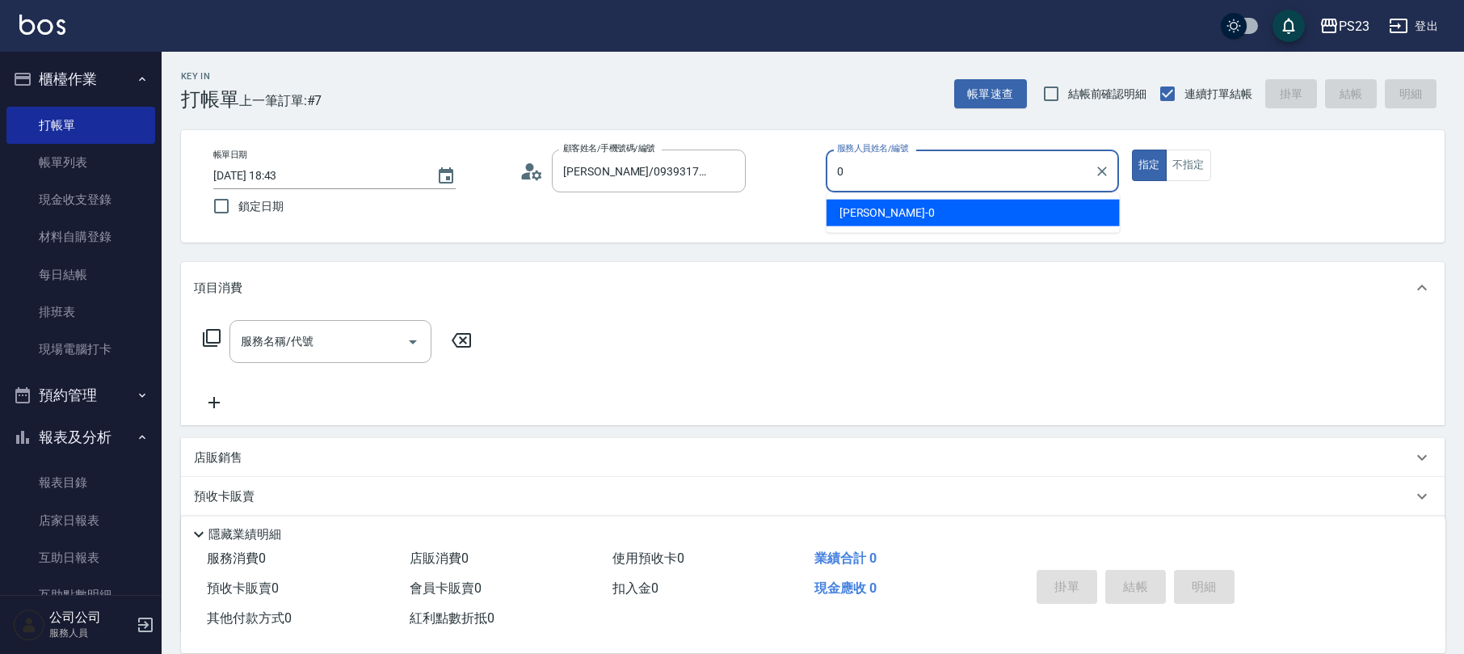
type input "[PERSON_NAME]-0"
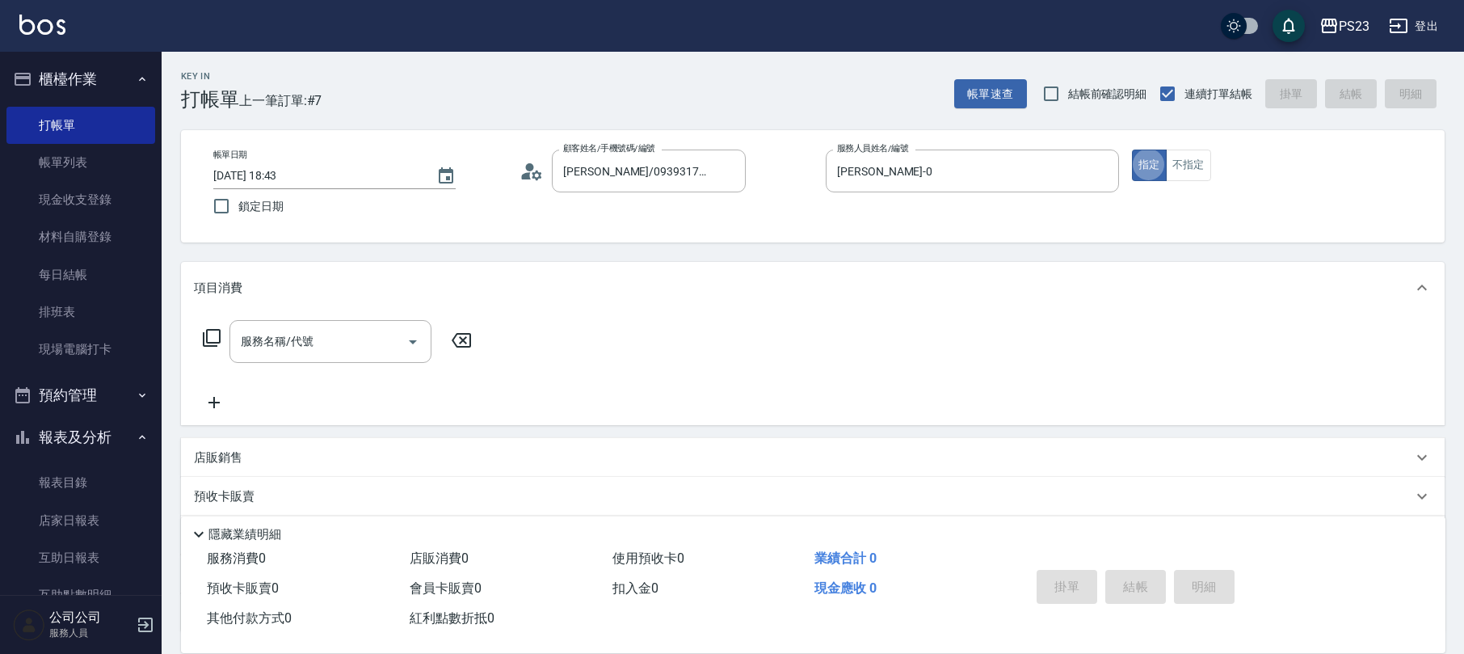
type button "true"
click at [208, 337] on icon at bounding box center [211, 337] width 19 height 19
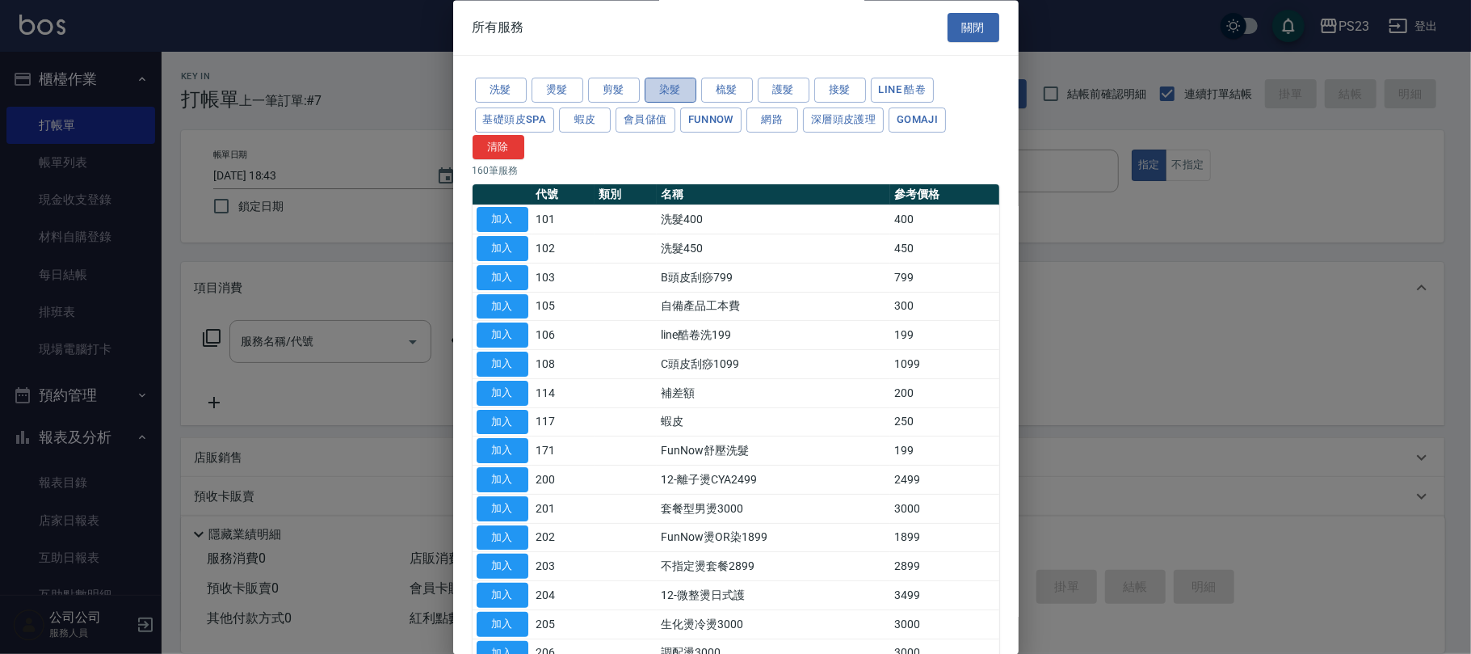
click at [663, 81] on button "染髮" at bounding box center [671, 90] width 52 height 25
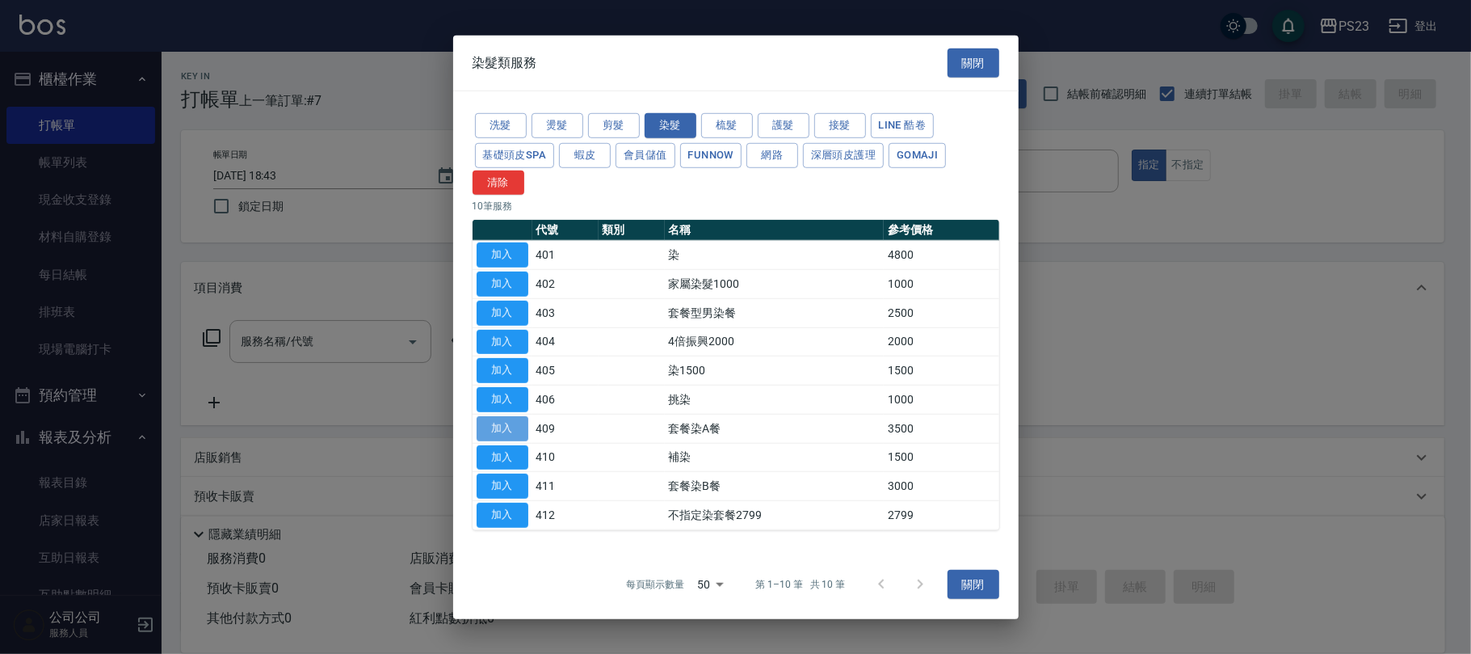
click at [490, 424] on button "加入" at bounding box center [503, 428] width 52 height 25
type input "套餐染A餐(409)"
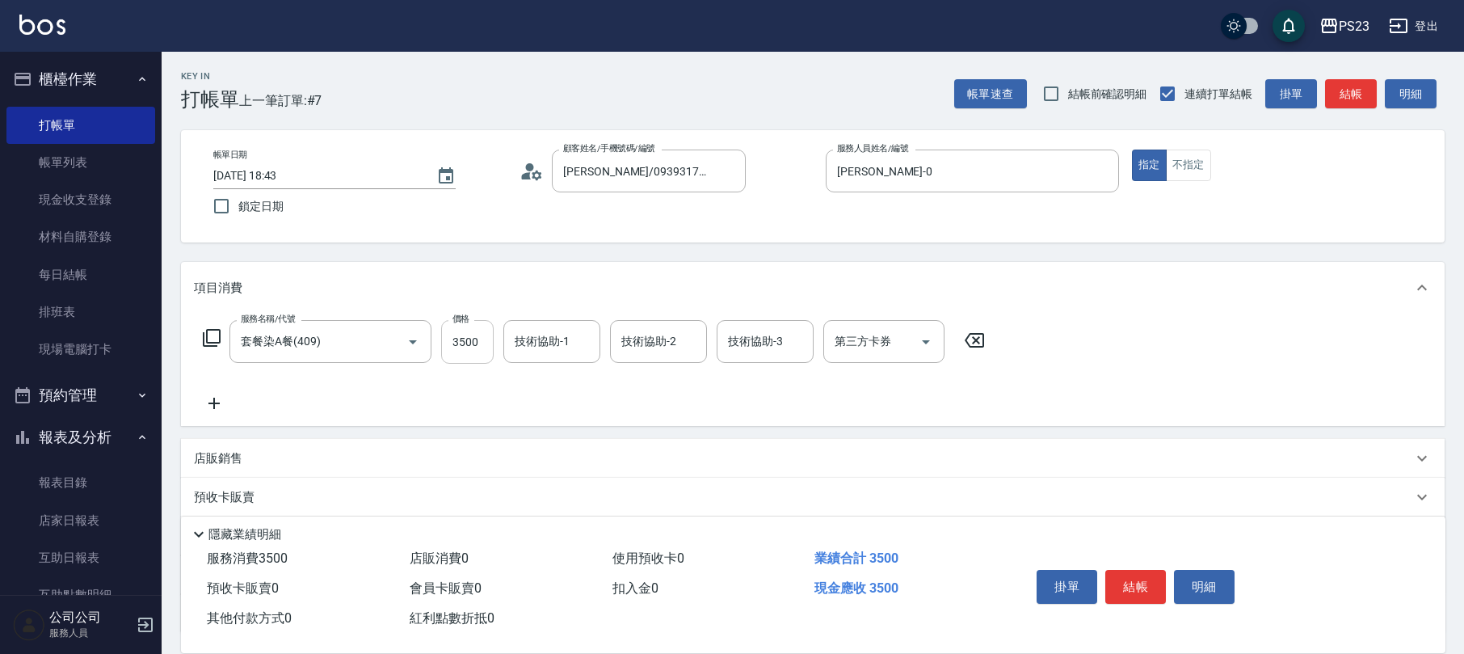
click at [476, 352] on input "3500" at bounding box center [467, 342] width 53 height 44
type input "4800"
type input "[PERSON_NAME]-0"
type input "Flora-21"
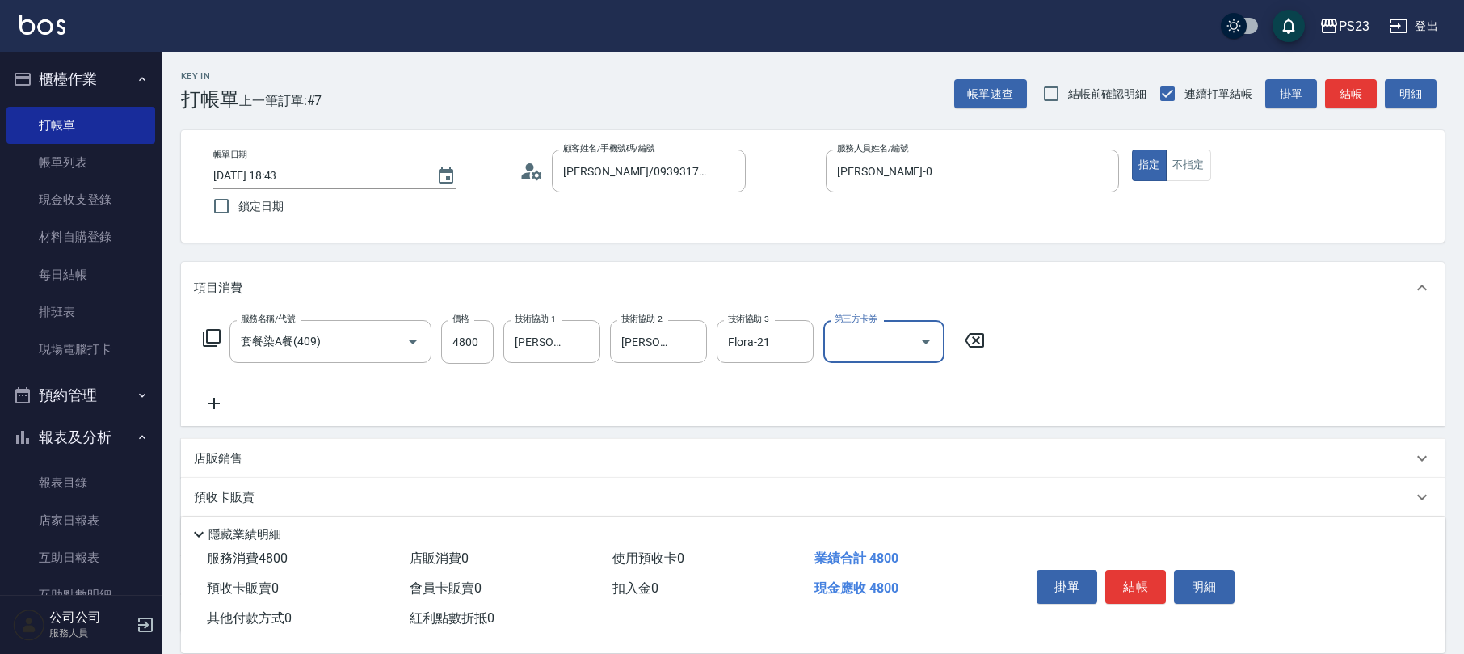
scroll to position [107, 0]
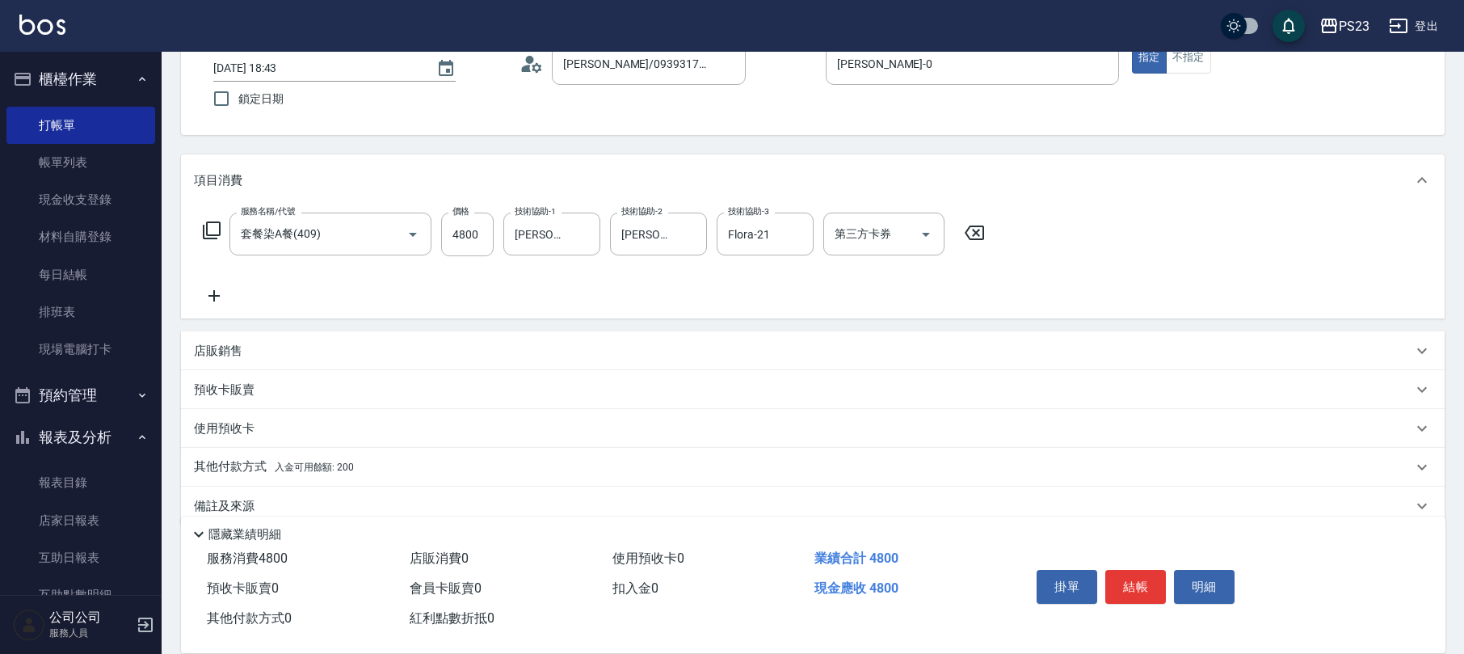
click at [337, 470] on span "入金可用餘額: 200" at bounding box center [314, 466] width 79 height 11
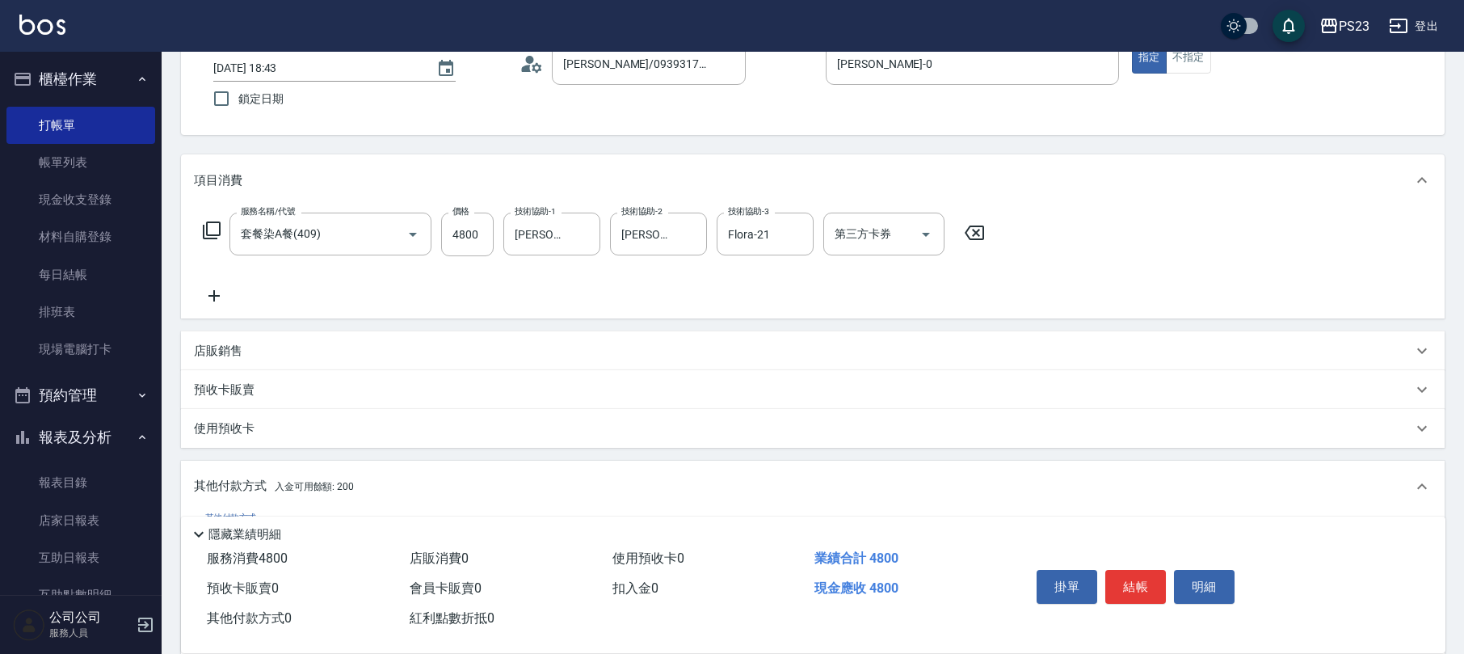
scroll to position [215, 0]
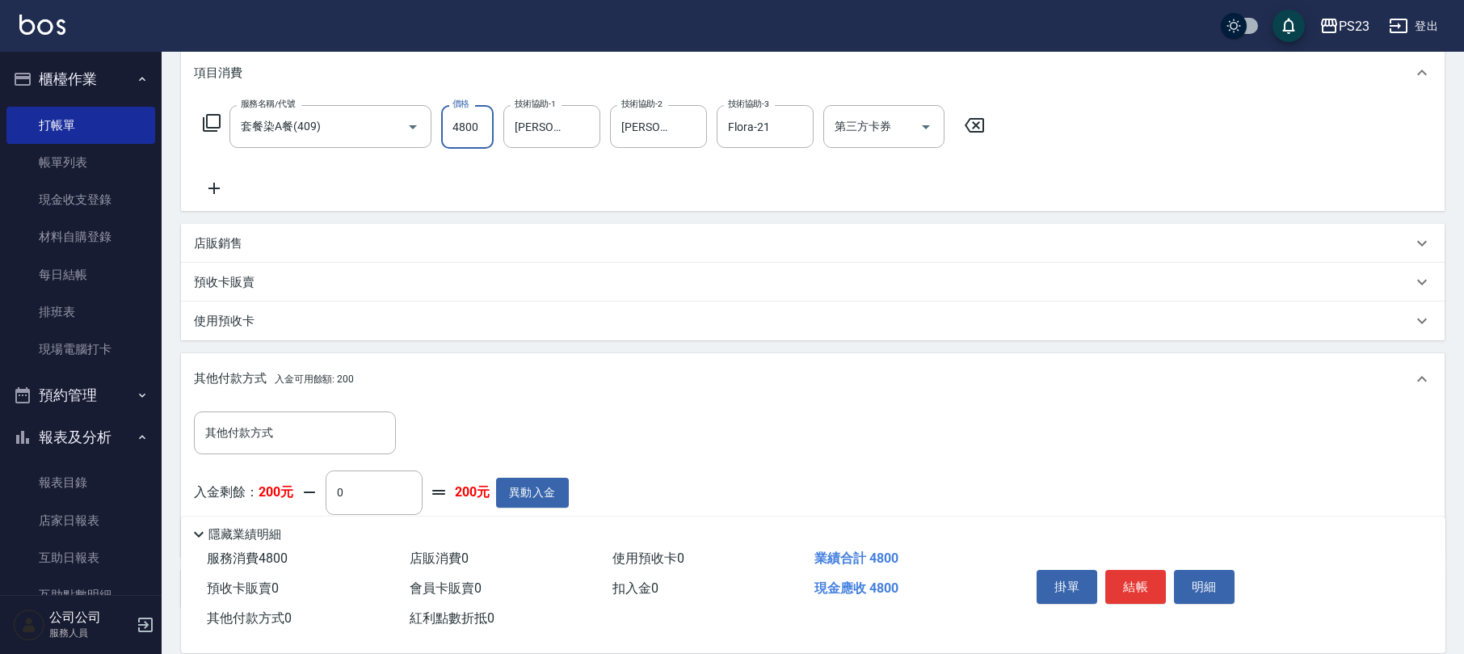
click at [448, 124] on input "4800" at bounding box center [467, 127] width 53 height 44
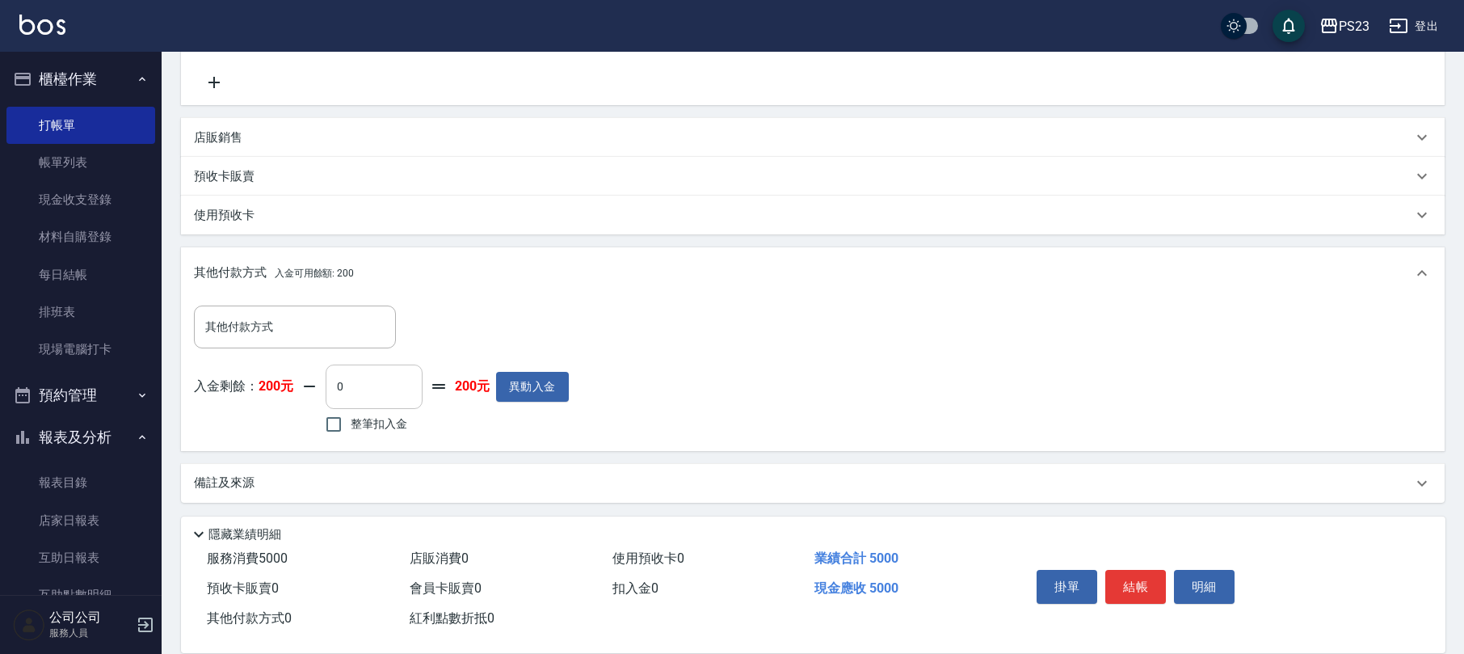
type input "5000"
click at [330, 394] on input "0" at bounding box center [374, 386] width 97 height 44
type input "200"
click at [1115, 580] on button "結帳" at bounding box center [1135, 587] width 61 height 34
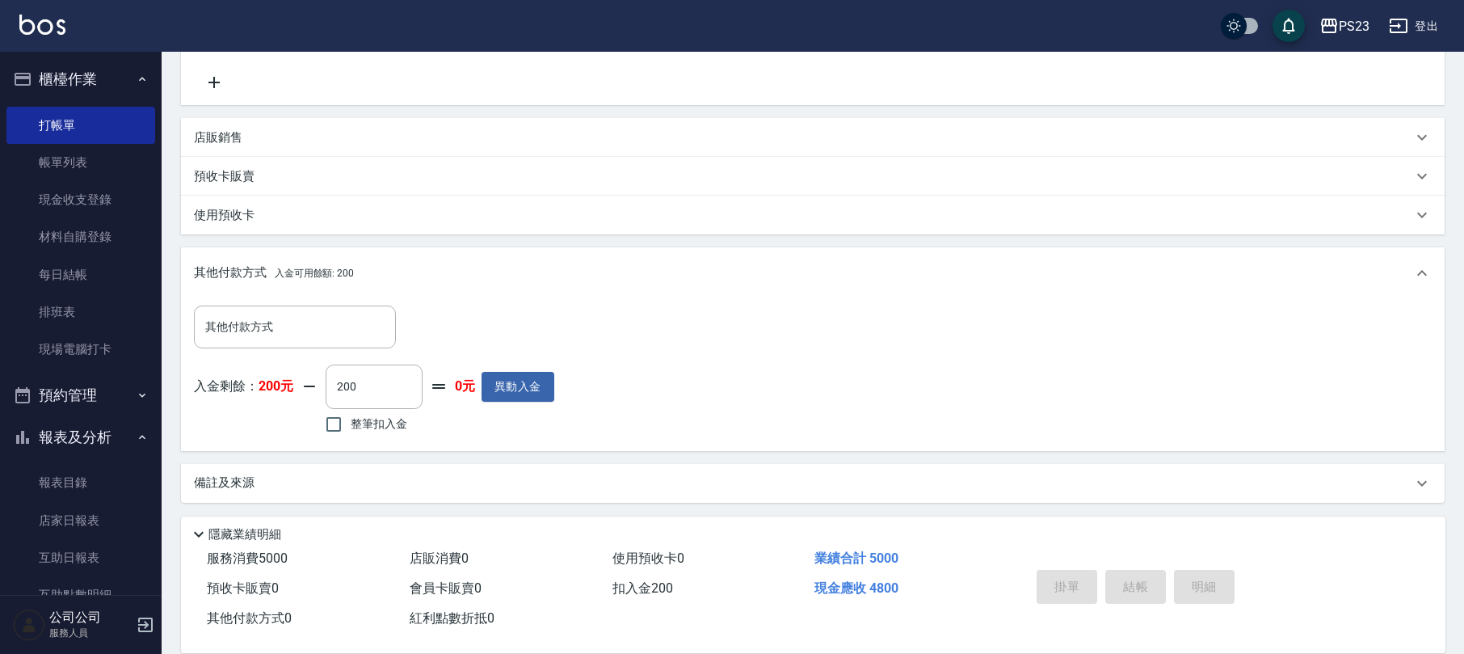
type input "[DATE] 18:44"
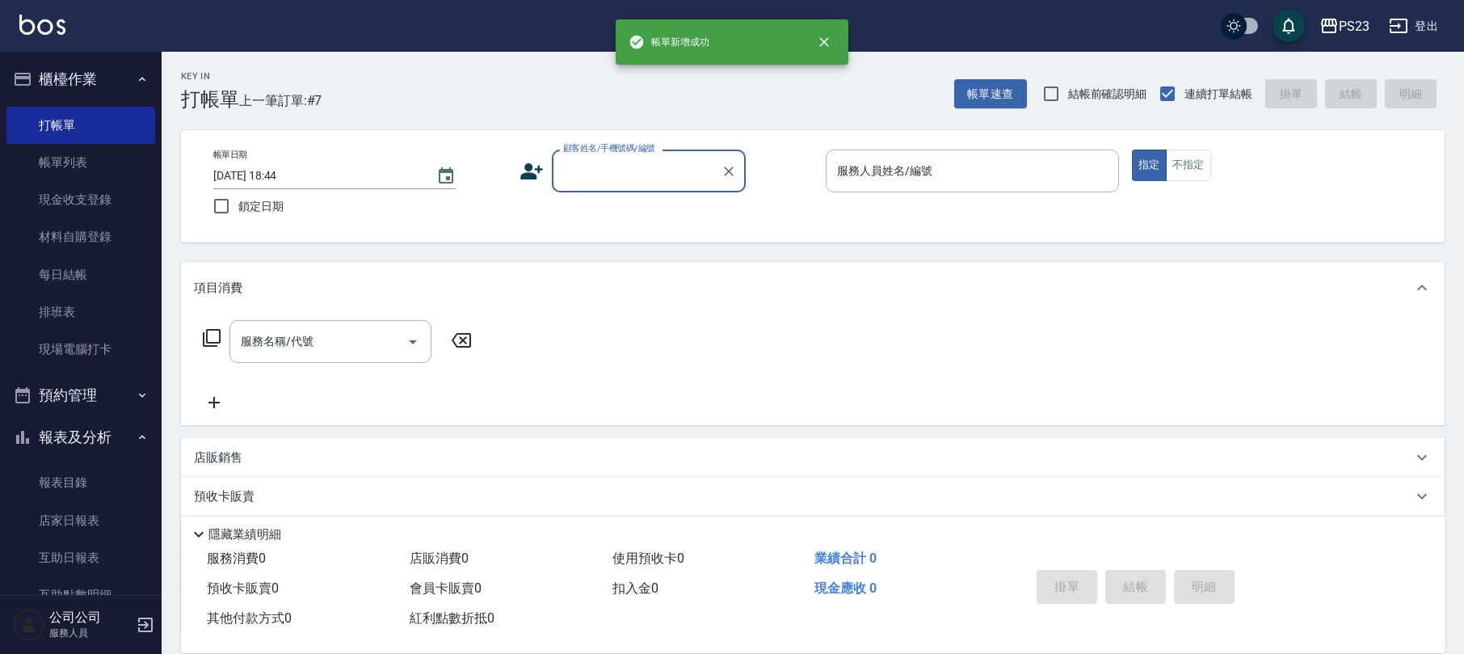
scroll to position [0, 0]
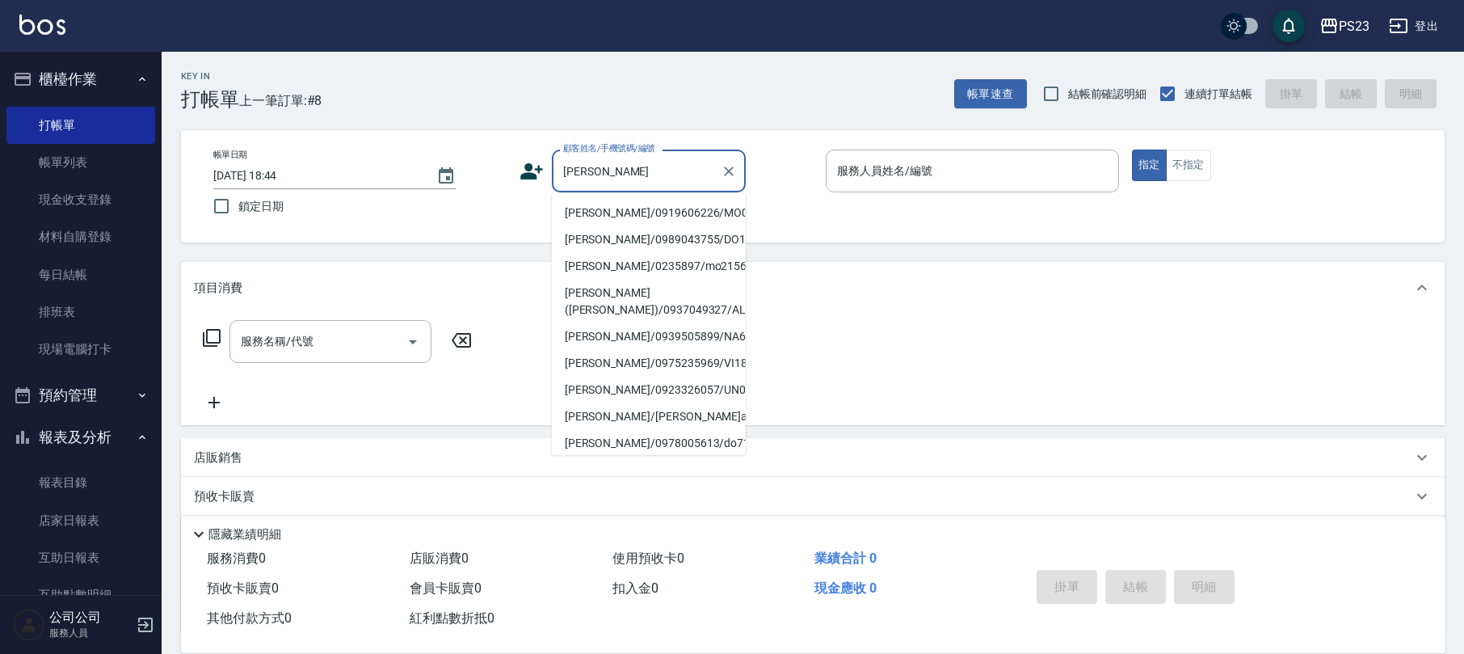
click at [679, 223] on li "[PERSON_NAME]/0919606226/MO0919606226" at bounding box center [649, 213] width 194 height 27
type input "[PERSON_NAME]/0919606226/MO0919606226"
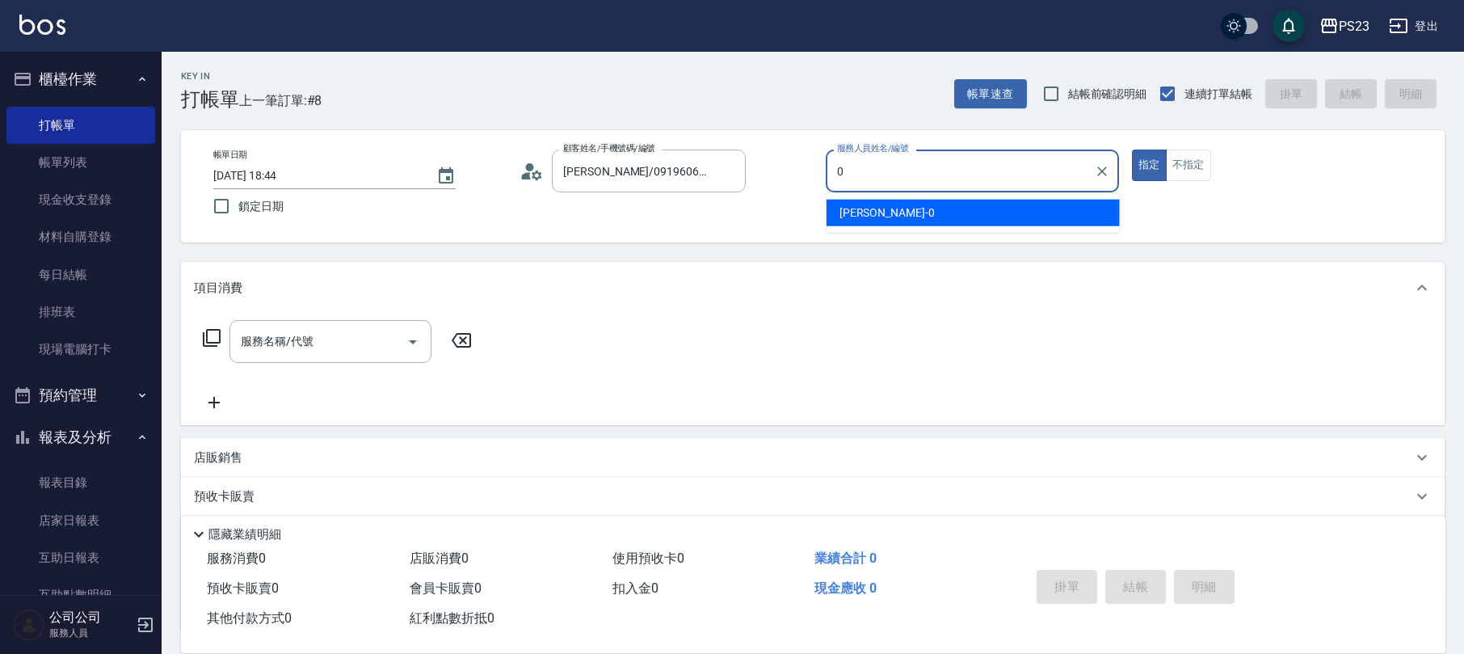
type input "[PERSON_NAME]-0"
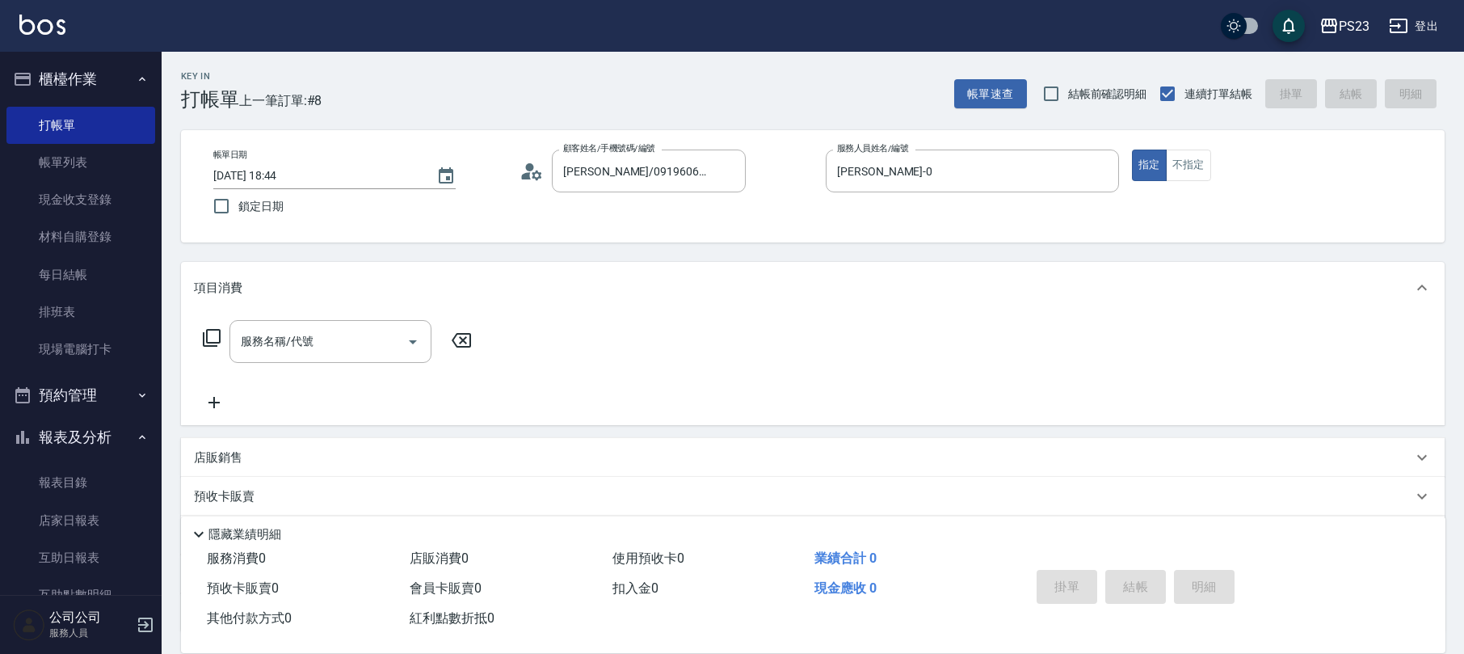
click at [207, 338] on icon at bounding box center [212, 338] width 18 height 18
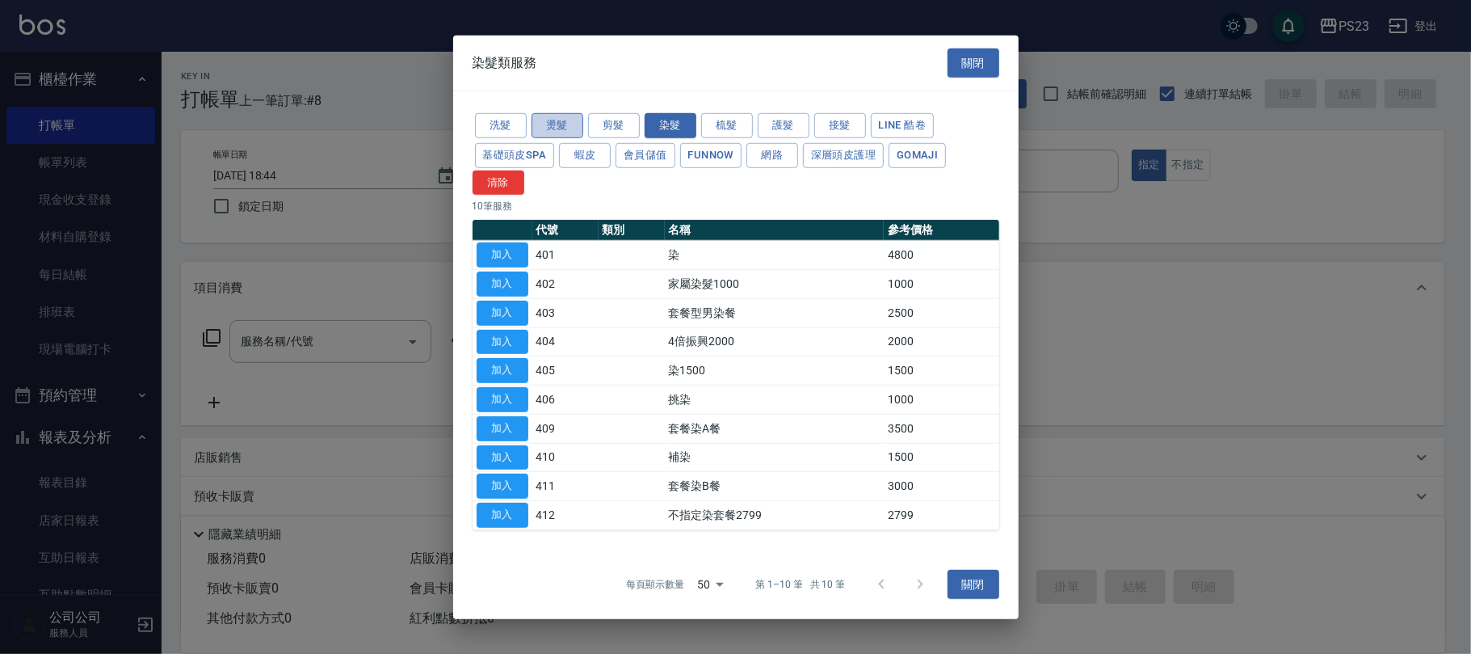
click at [566, 116] on button "燙髮" at bounding box center [558, 125] width 52 height 25
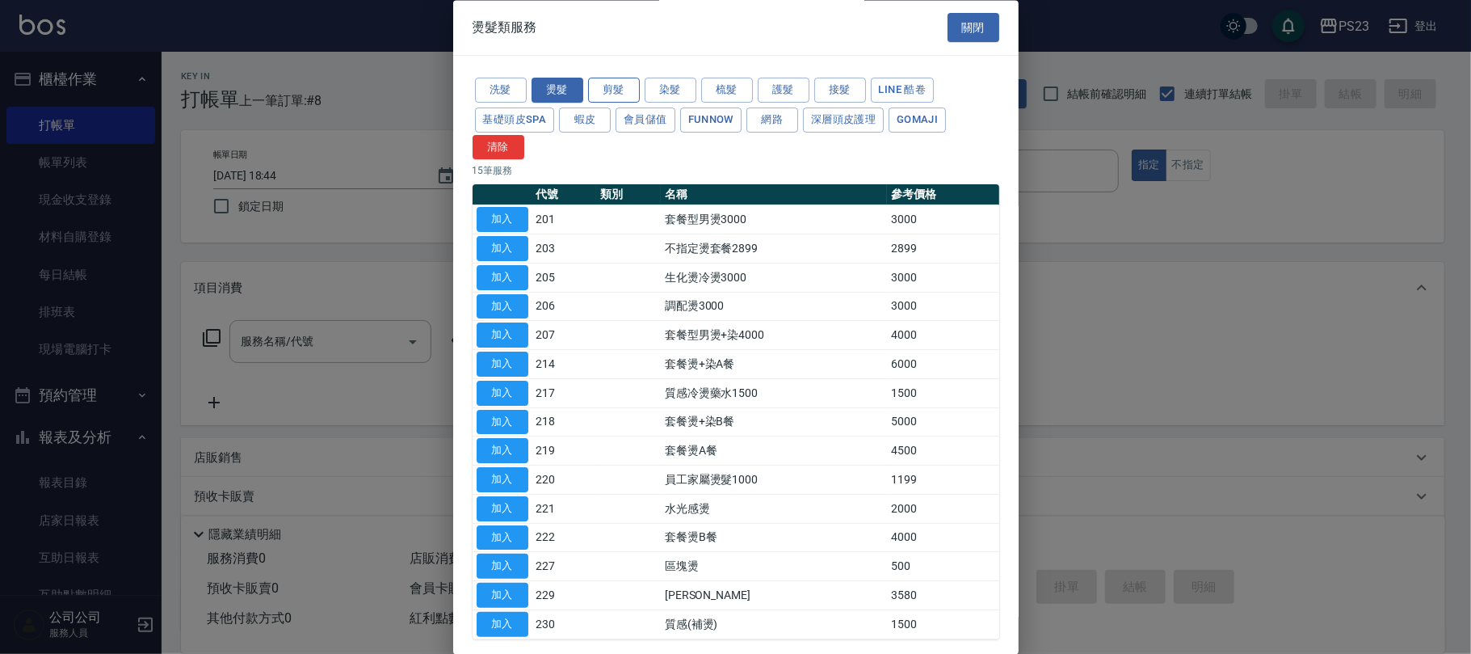
click at [606, 85] on button "剪髮" at bounding box center [614, 90] width 52 height 25
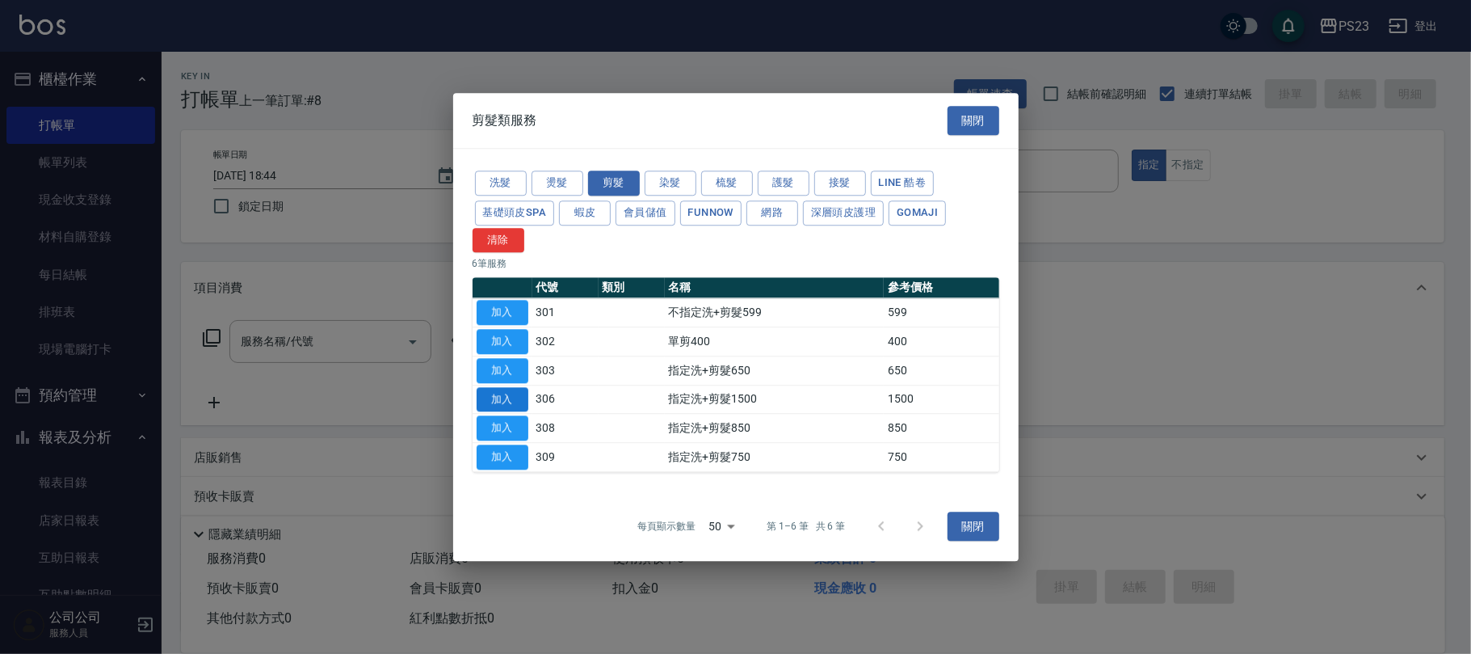
click at [503, 389] on button "加入" at bounding box center [503, 399] width 52 height 25
type input "指定洗+剪髮1500(306)"
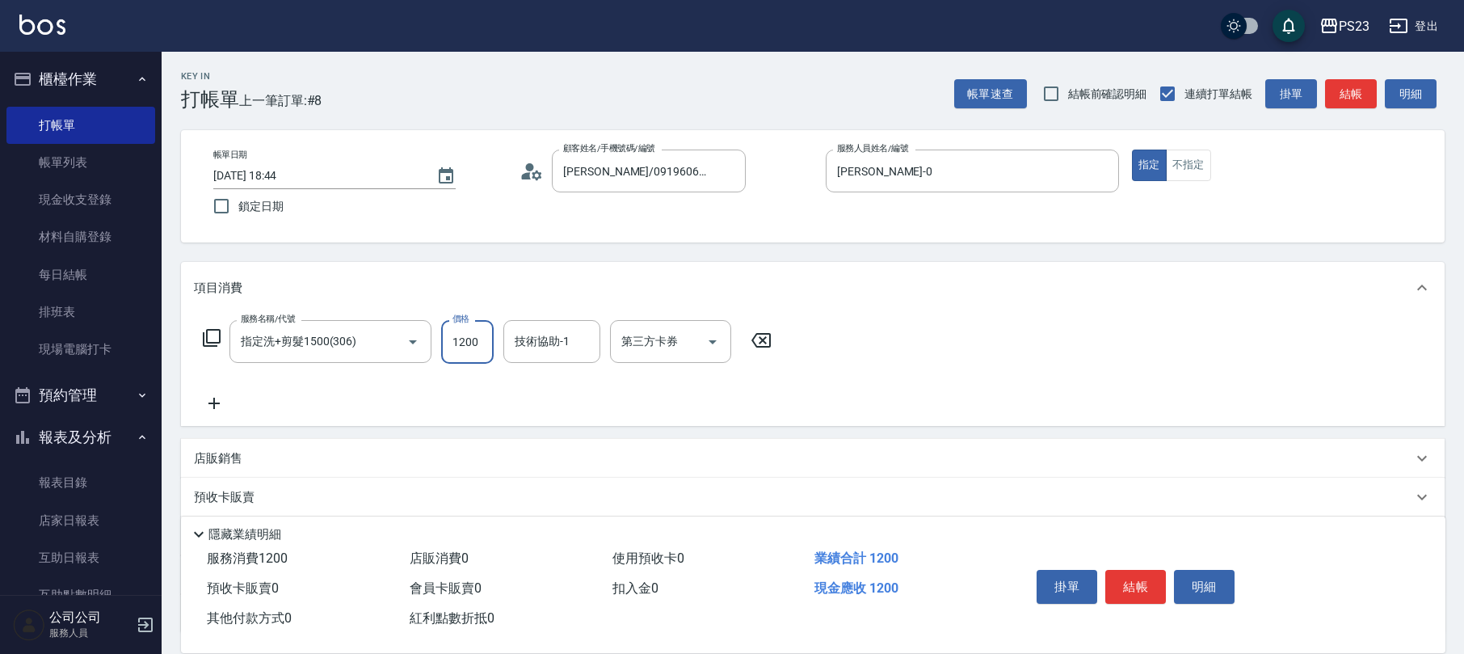
type input "1200"
type input "Flora-21"
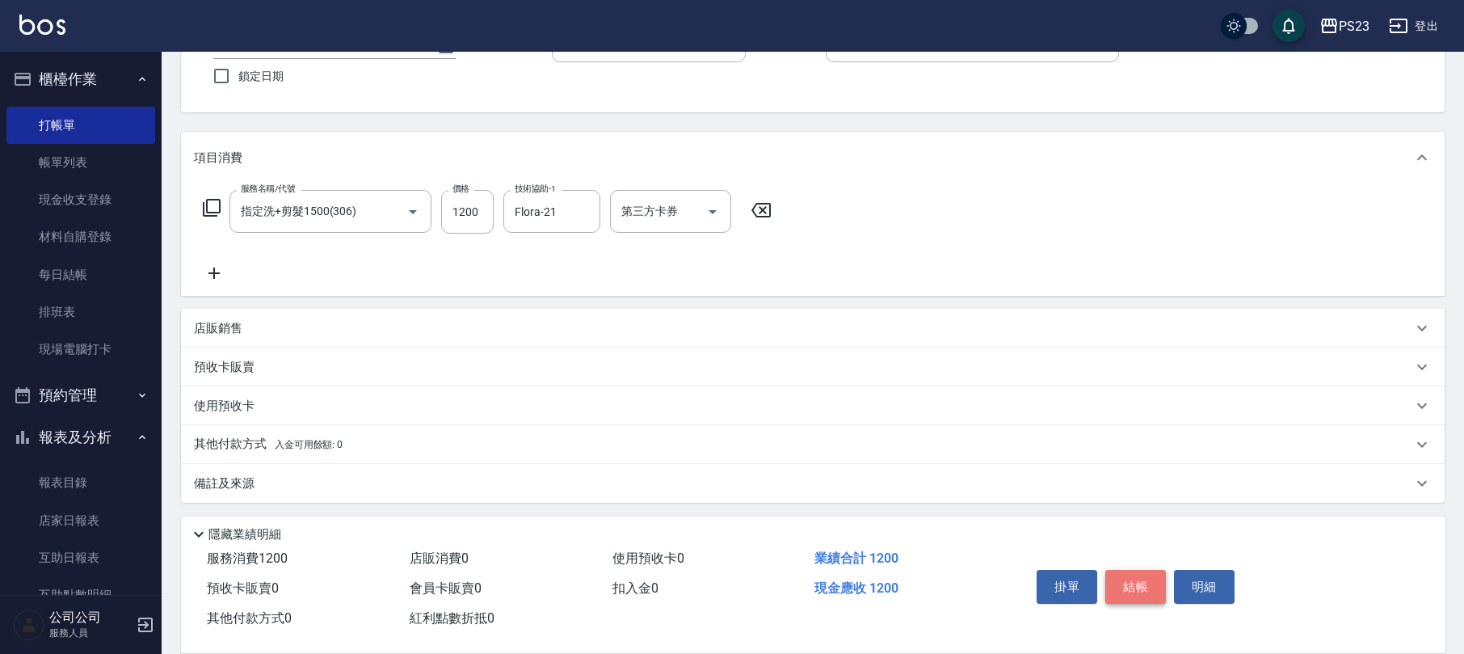
click at [1126, 588] on button "結帳" at bounding box center [1135, 587] width 61 height 34
type input "[DATE] 18:45"
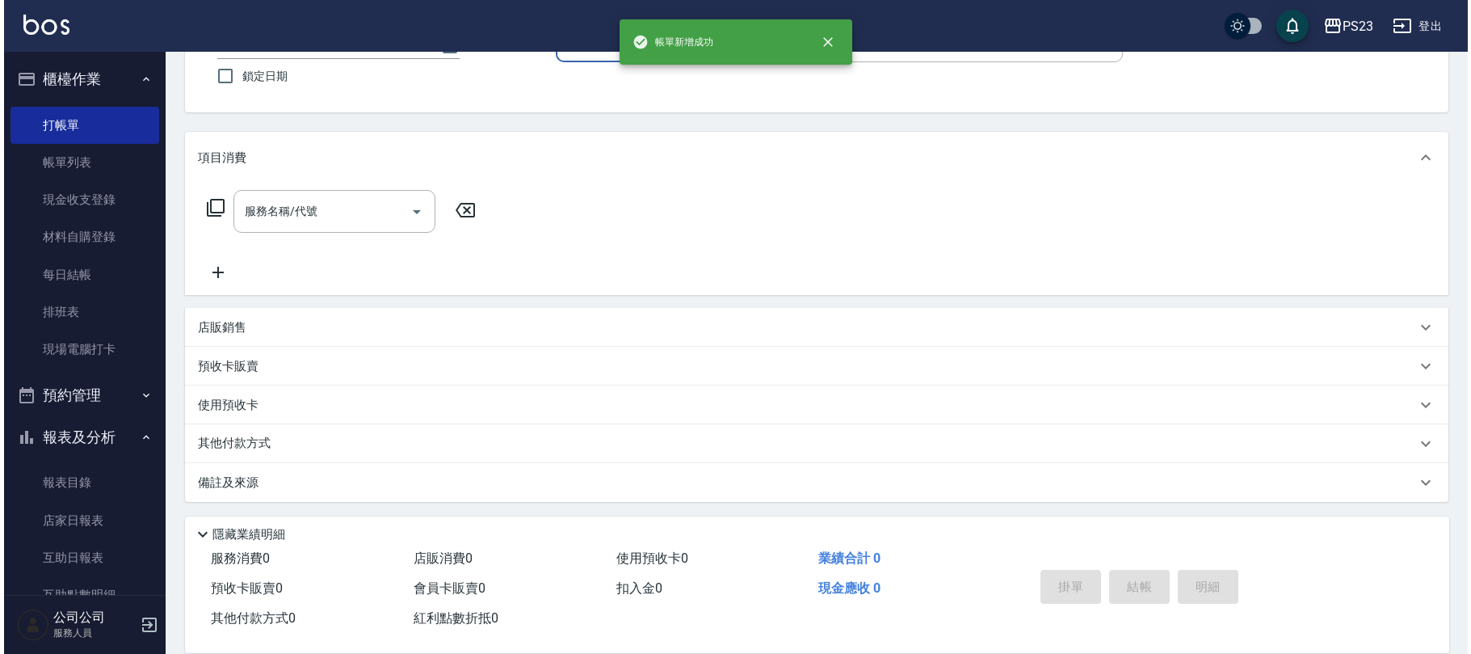
scroll to position [0, 0]
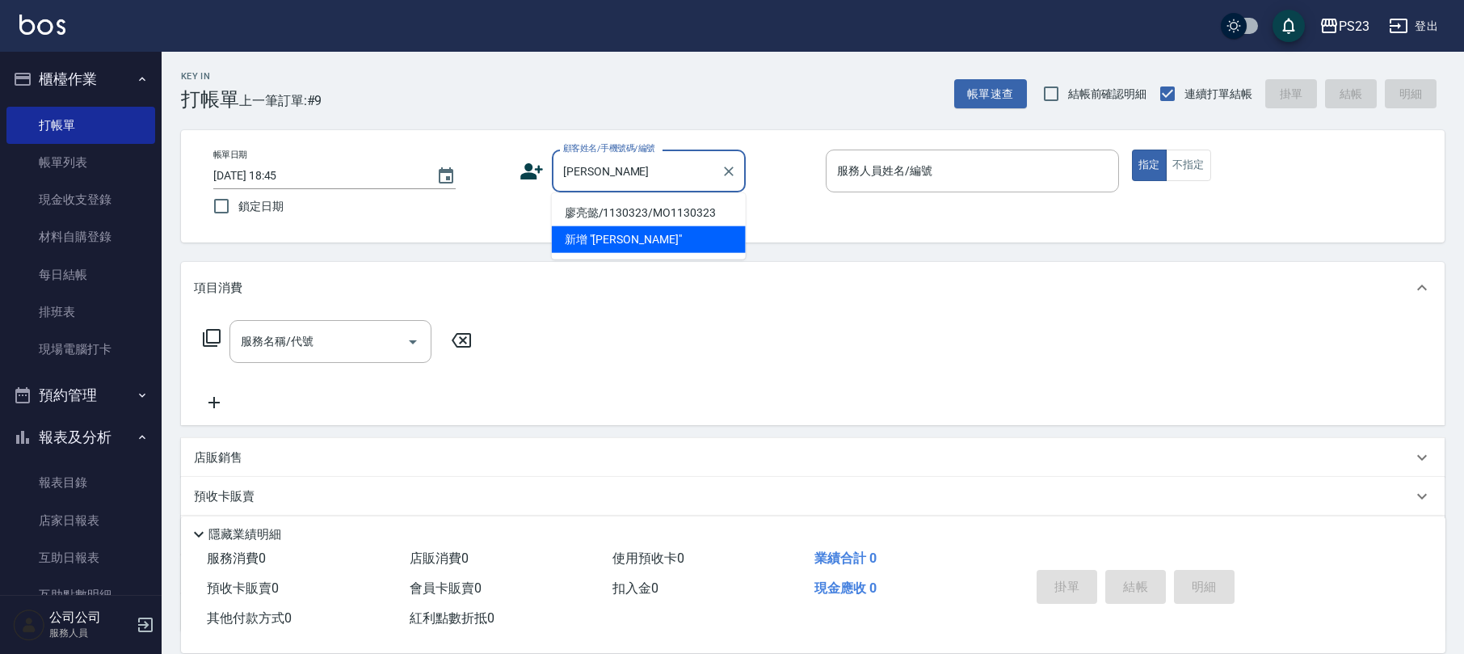
click at [682, 202] on li "廖亮懿/1130323/MO1130323" at bounding box center [649, 213] width 194 height 27
type input "廖亮懿/1130323/MO1130323"
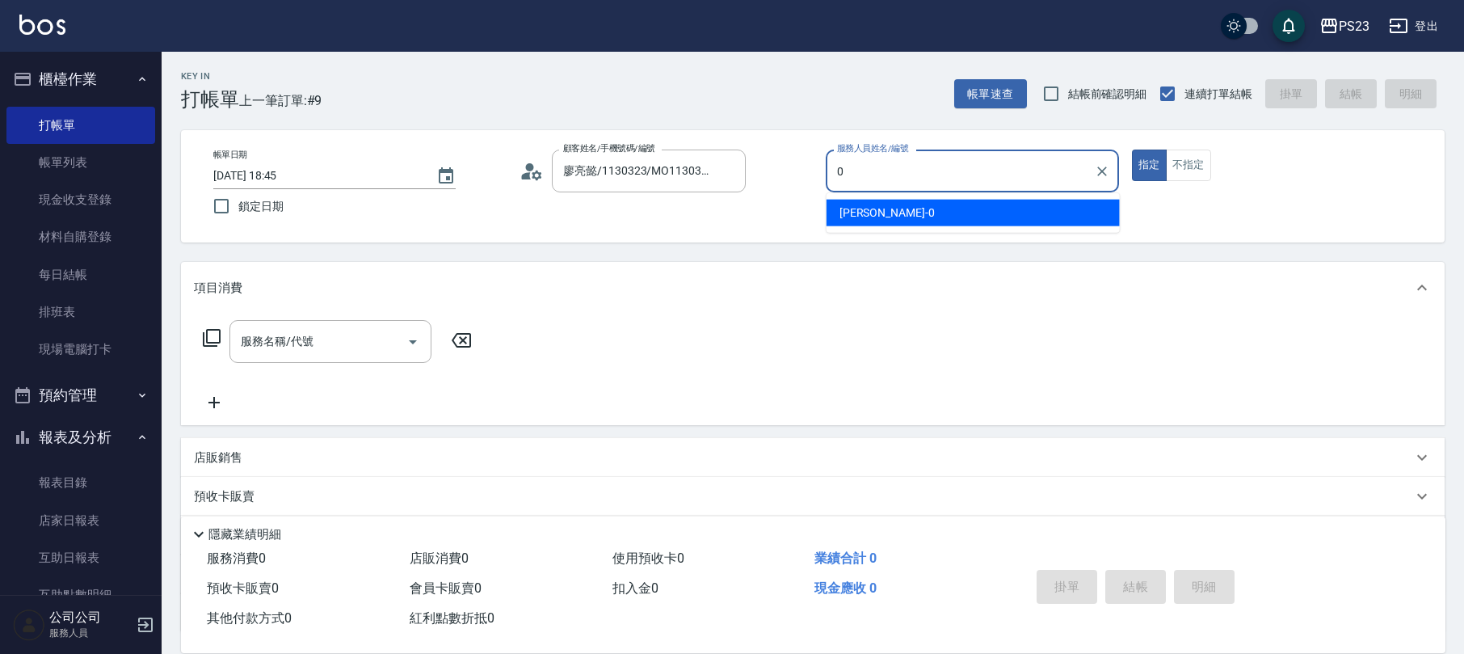
type input "[PERSON_NAME]-0"
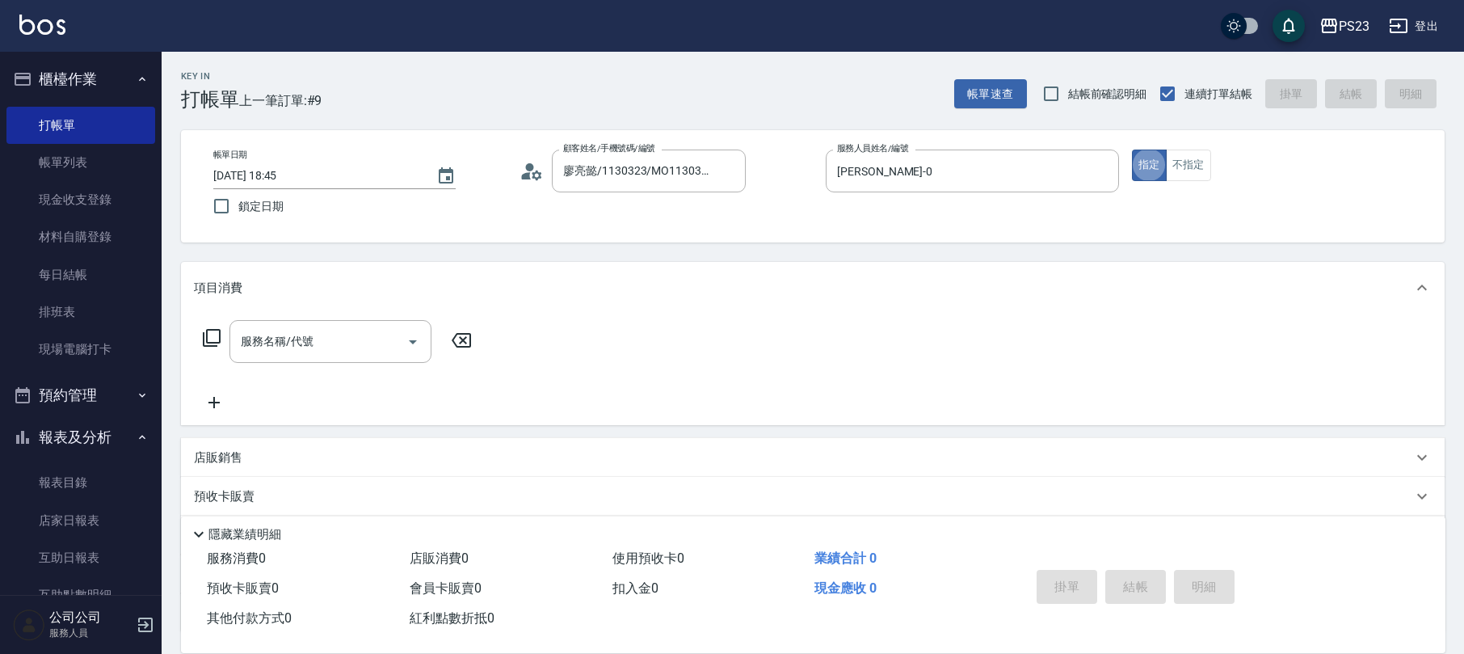
click at [208, 337] on icon at bounding box center [211, 337] width 19 height 19
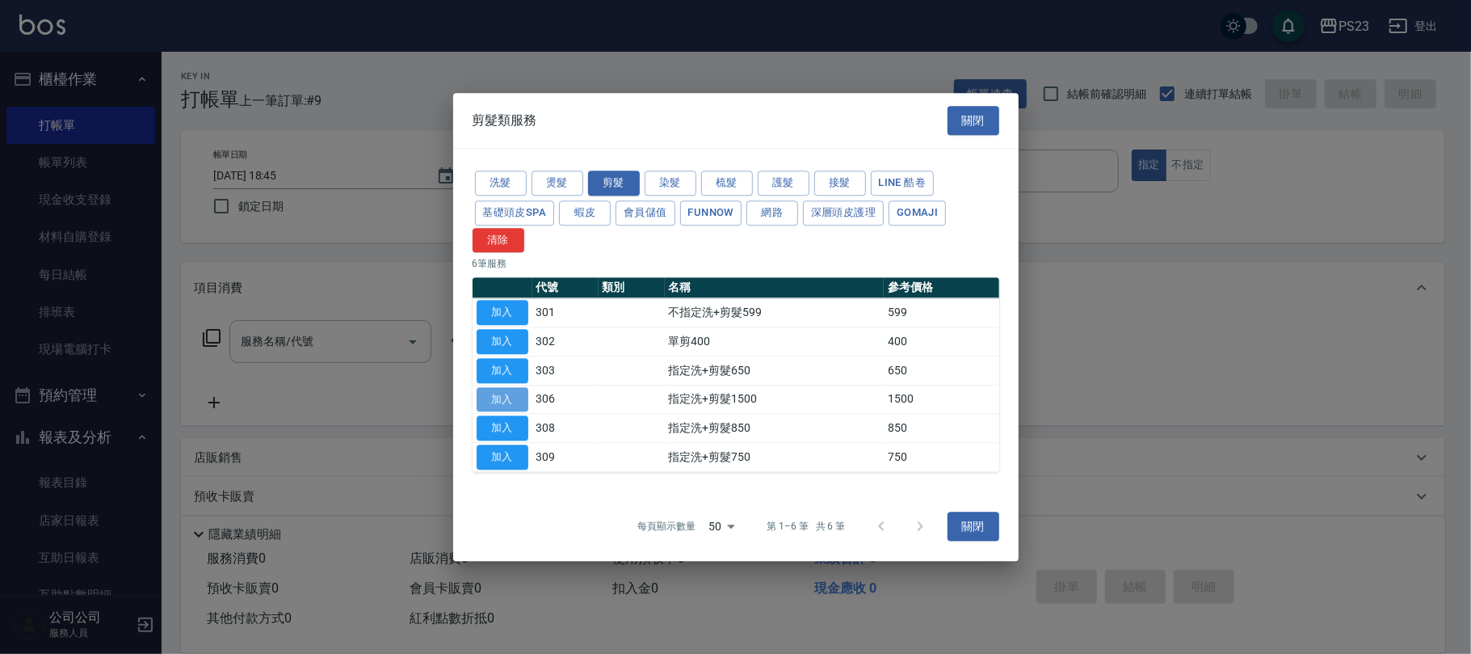
click at [514, 399] on button "加入" at bounding box center [503, 399] width 52 height 25
type input "指定洗+剪髮1500(306)"
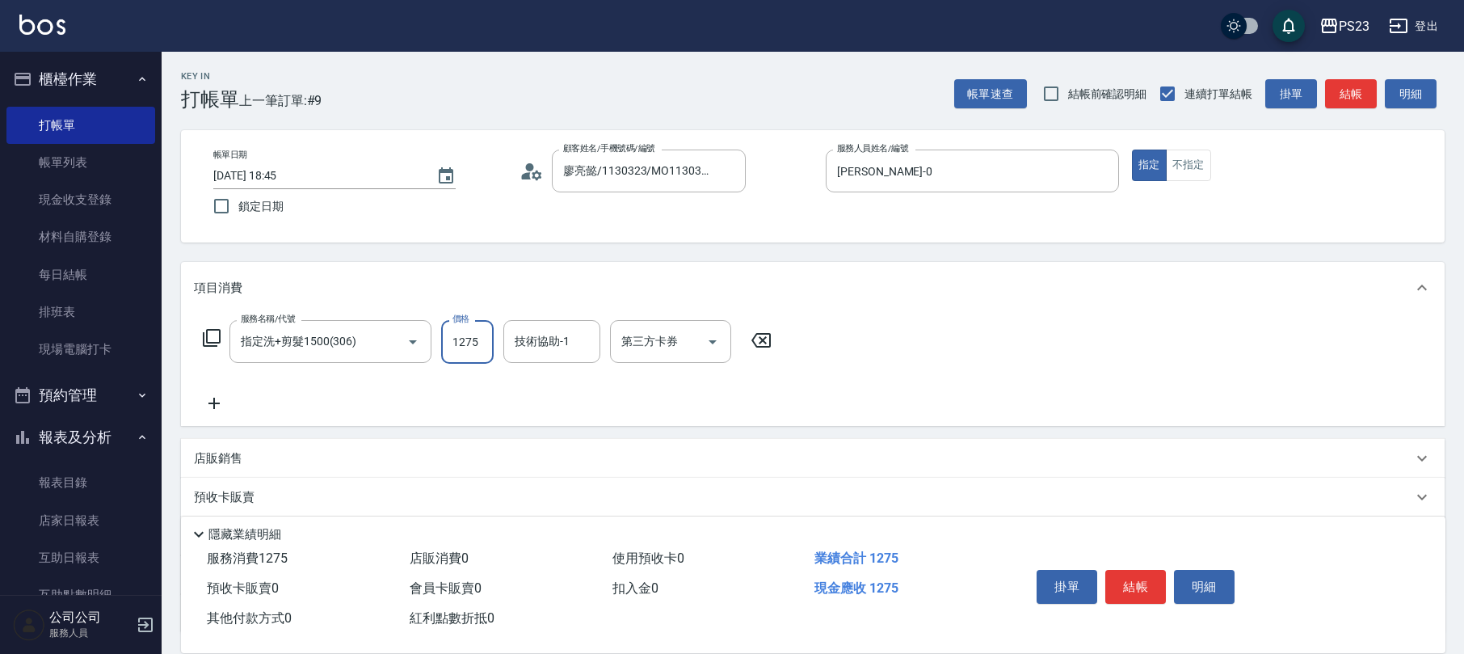
type input "1275"
type input "[PERSON_NAME]-0"
click at [214, 330] on icon at bounding box center [212, 338] width 18 height 18
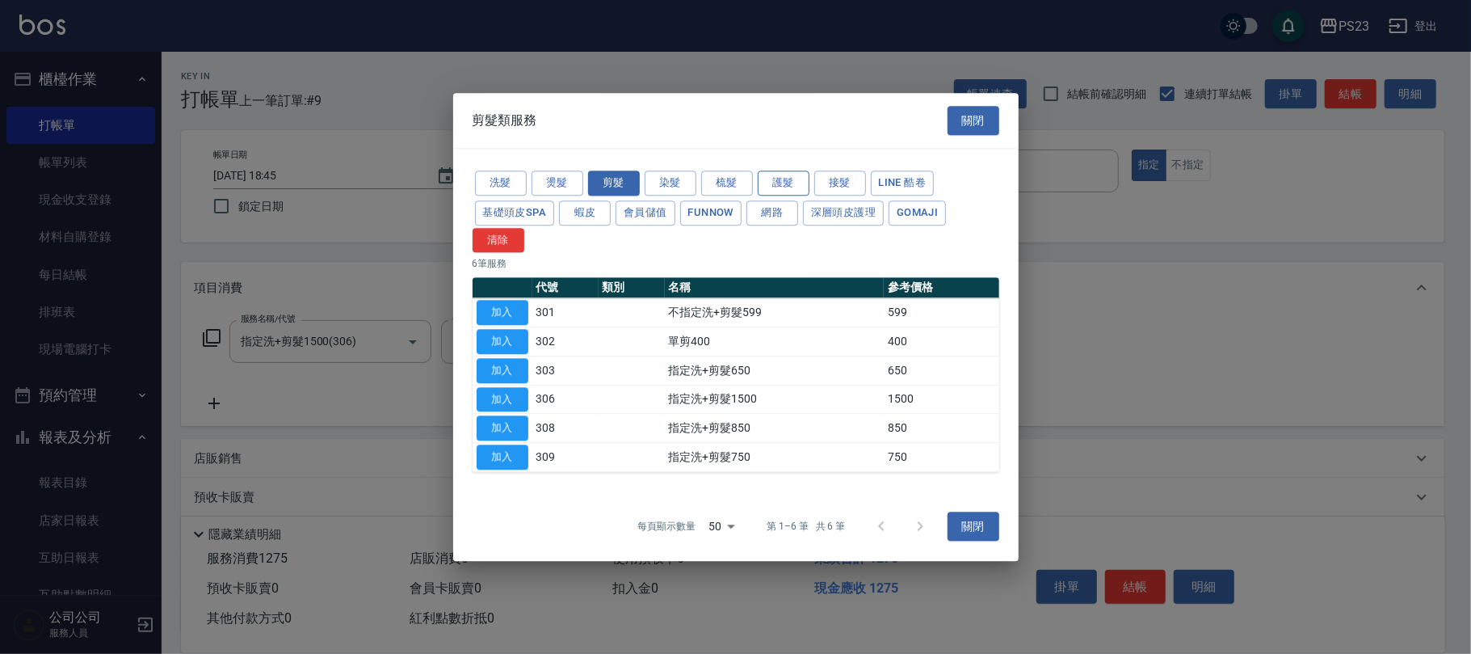
click at [786, 179] on button "護髮" at bounding box center [784, 182] width 52 height 25
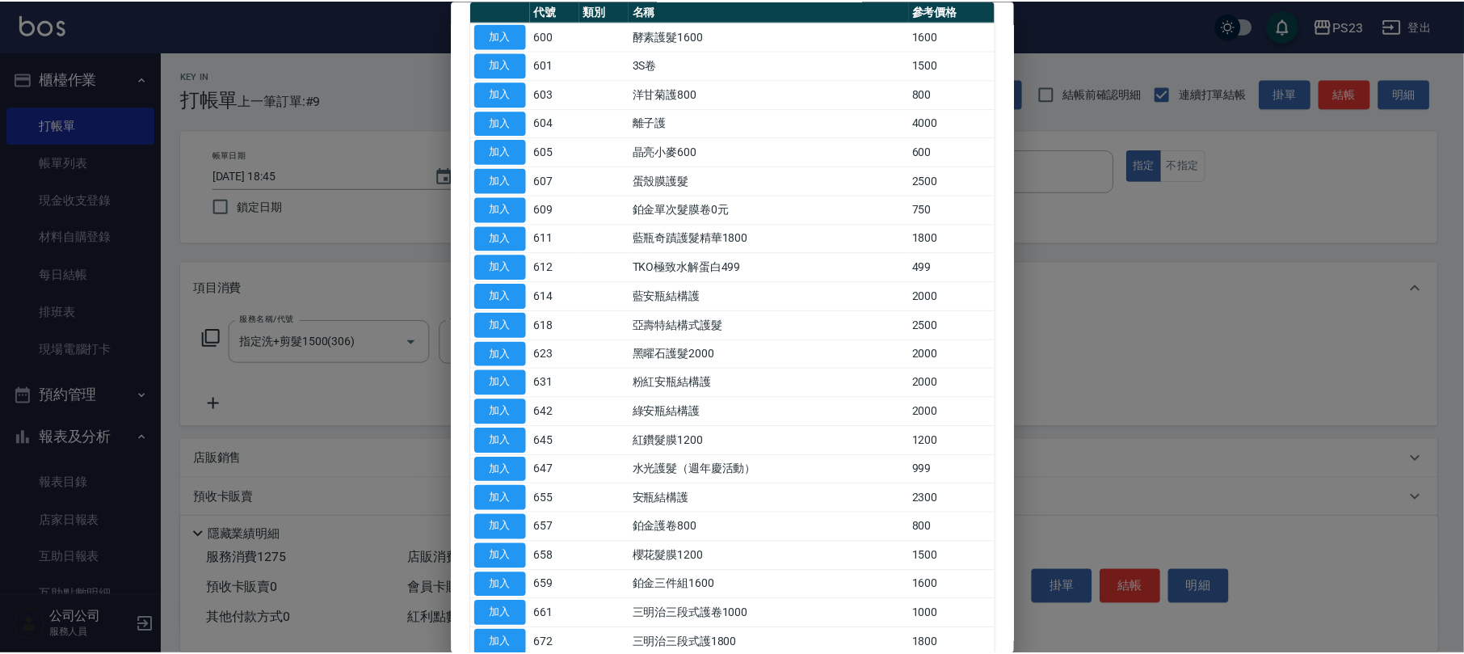
scroll to position [370, 0]
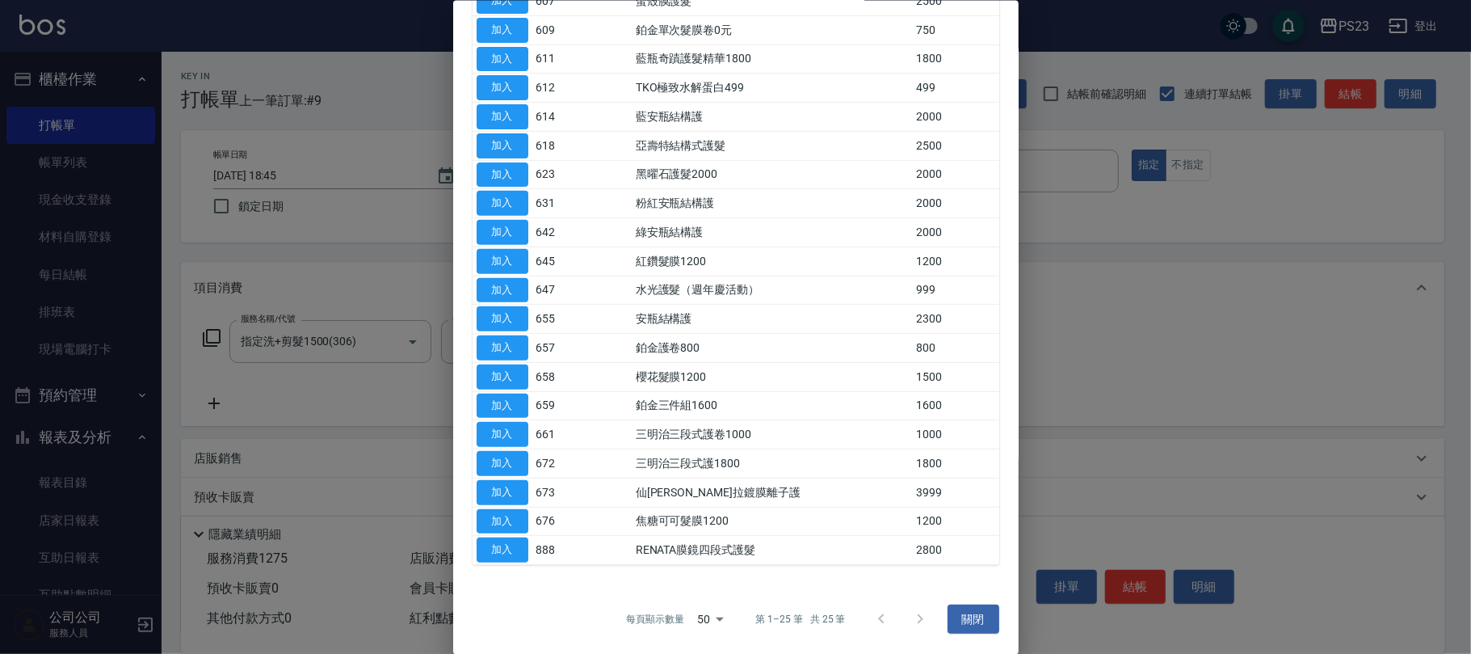
click at [496, 482] on button "加入" at bounding box center [503, 491] width 52 height 25
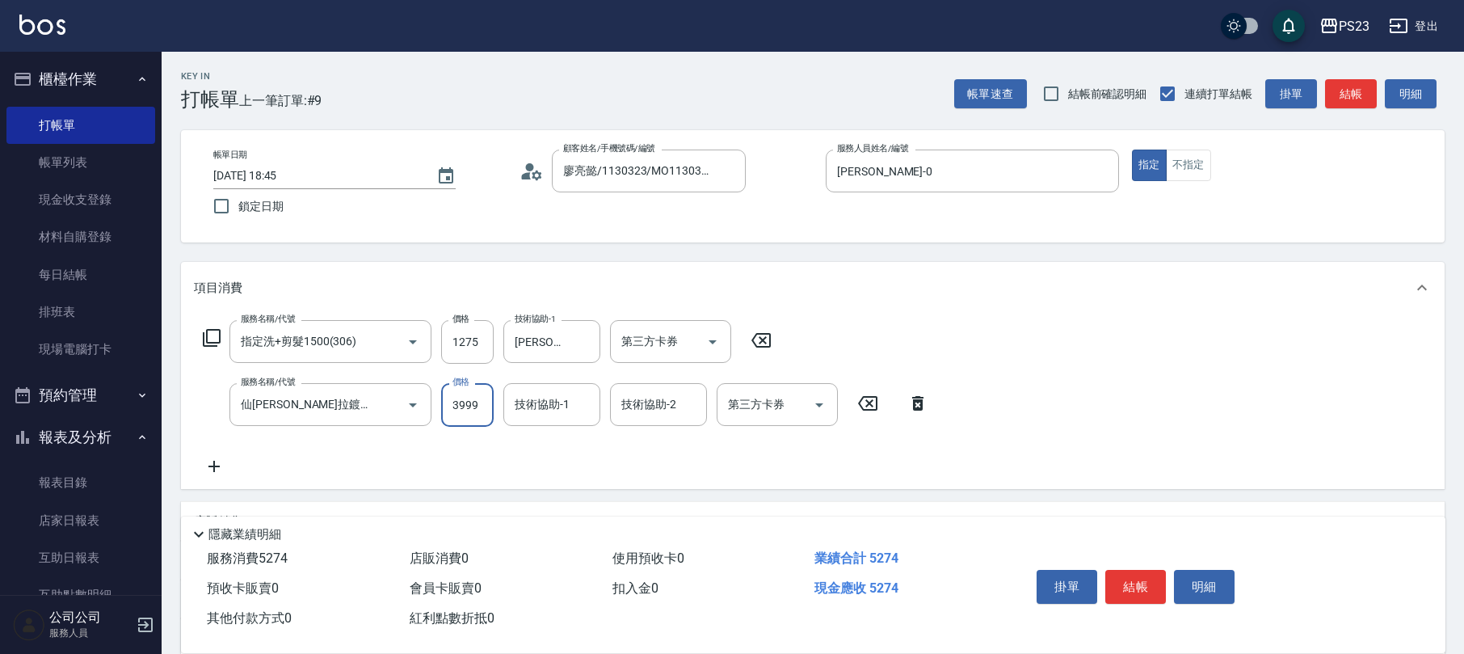
click at [478, 394] on input "3999" at bounding box center [467, 405] width 53 height 44
type input "1200"
type input "[PERSON_NAME]-0"
type input "Flora-21"
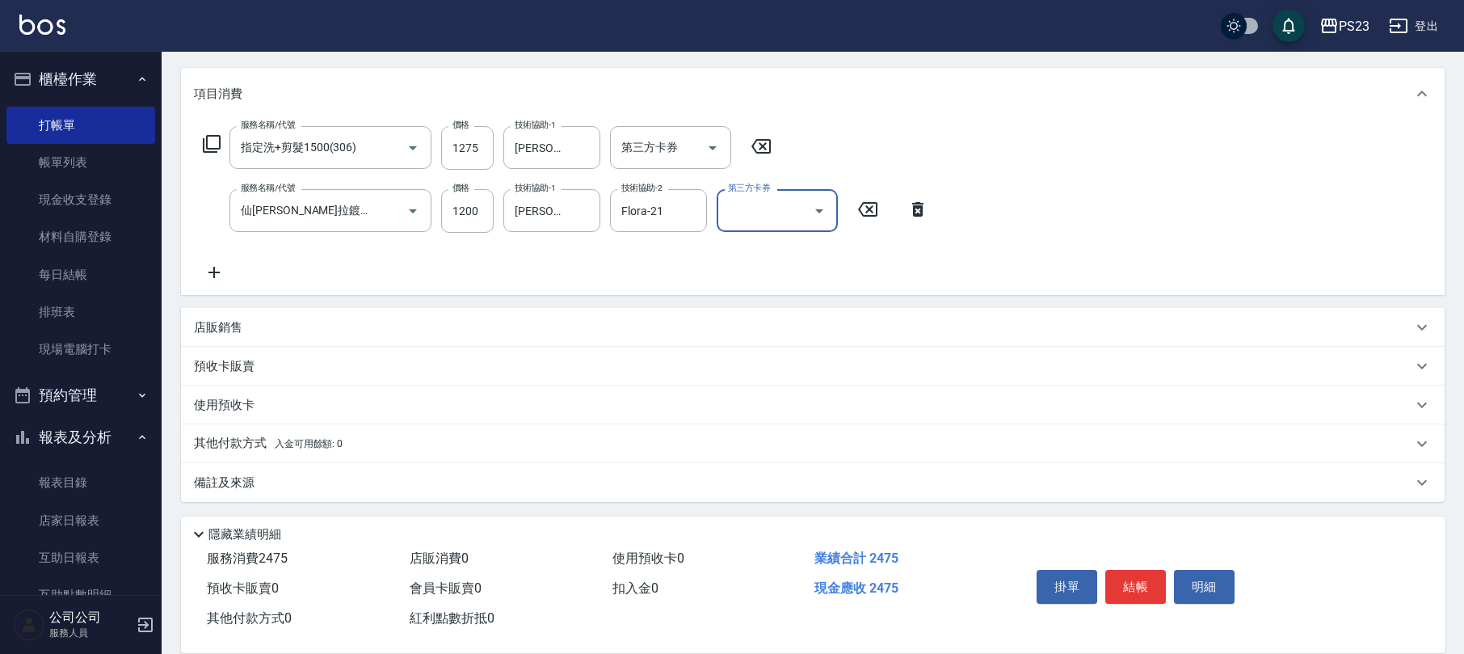
click at [224, 440] on p "其他付款方式 入金可用餘額: 0" at bounding box center [268, 444] width 149 height 18
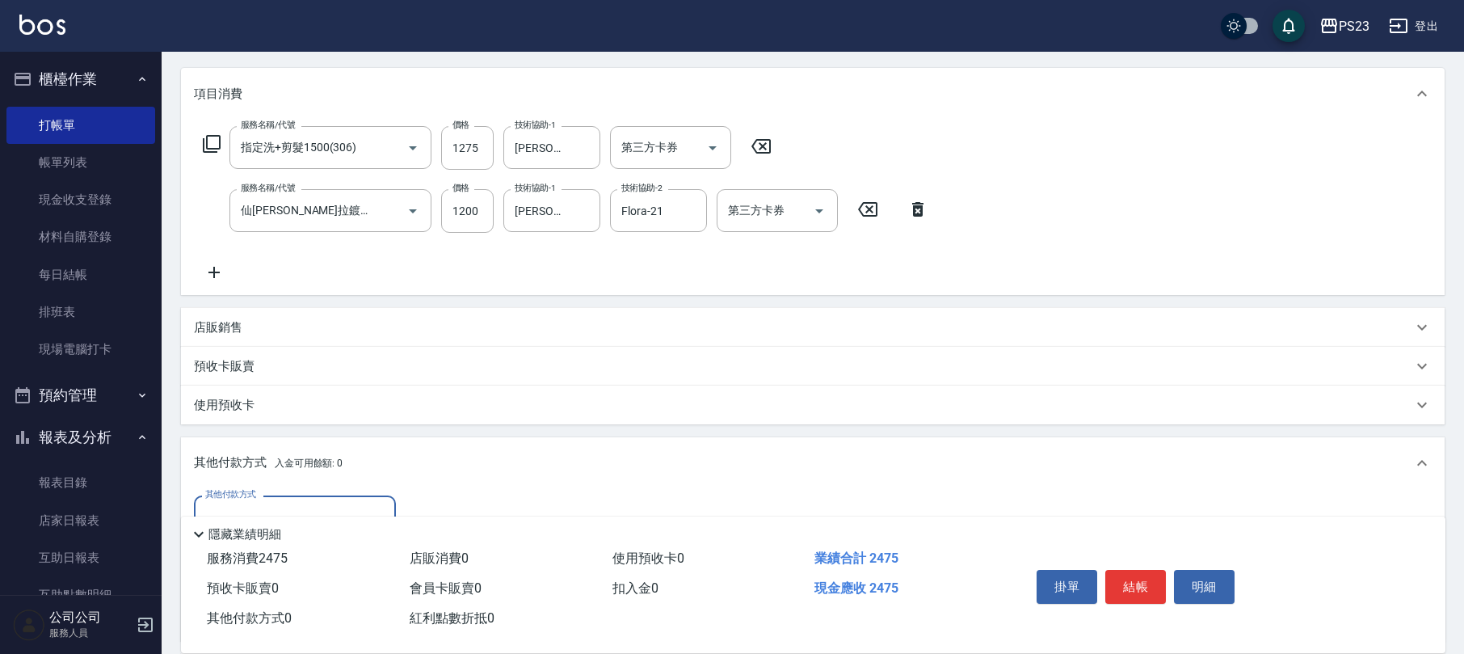
scroll to position [383, 0]
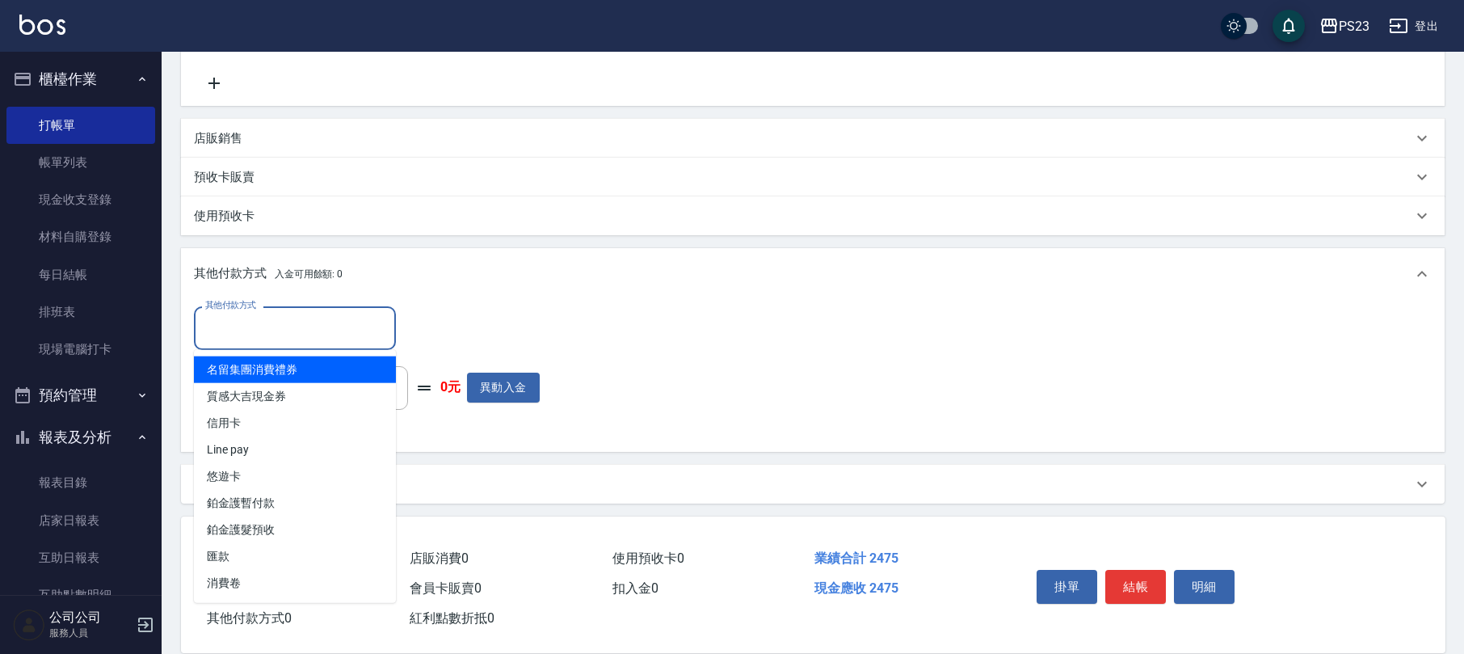
click at [302, 337] on input "其他付款方式" at bounding box center [294, 328] width 187 height 28
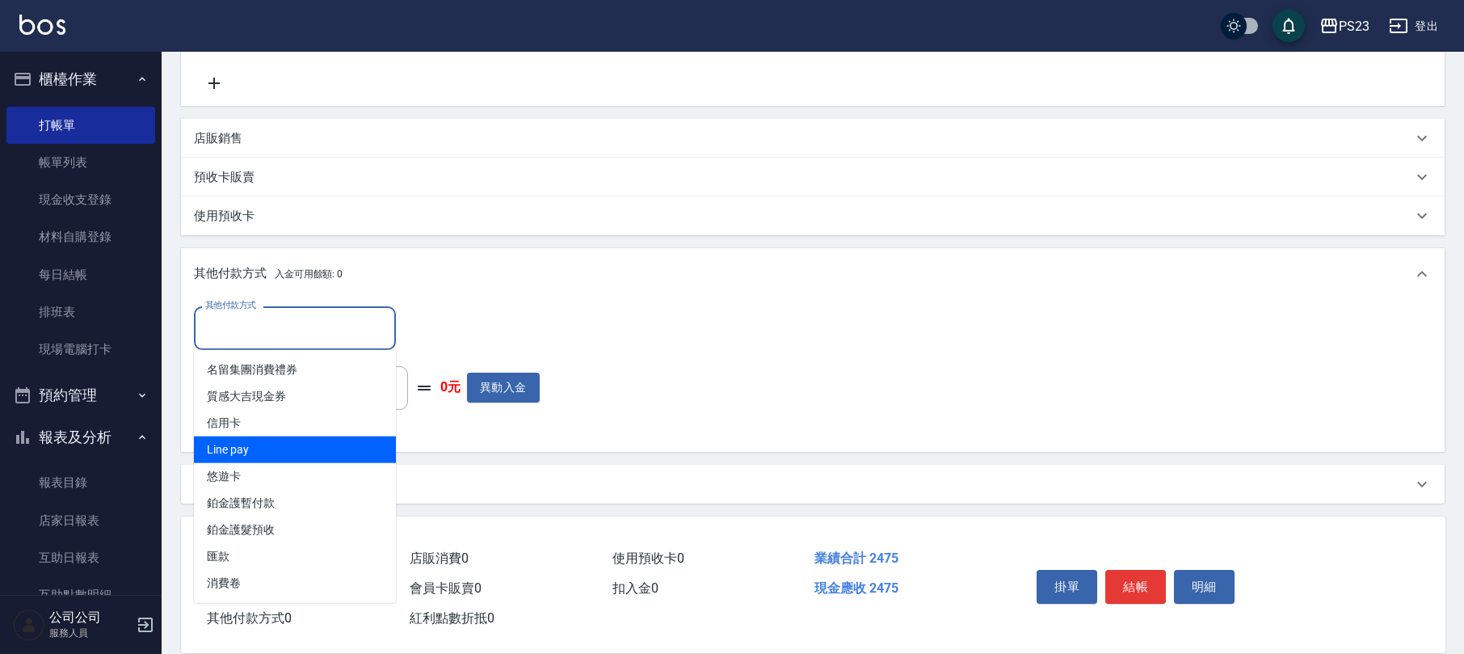
click at [250, 446] on span "Line pay" at bounding box center [295, 449] width 202 height 27
type input "Line pay"
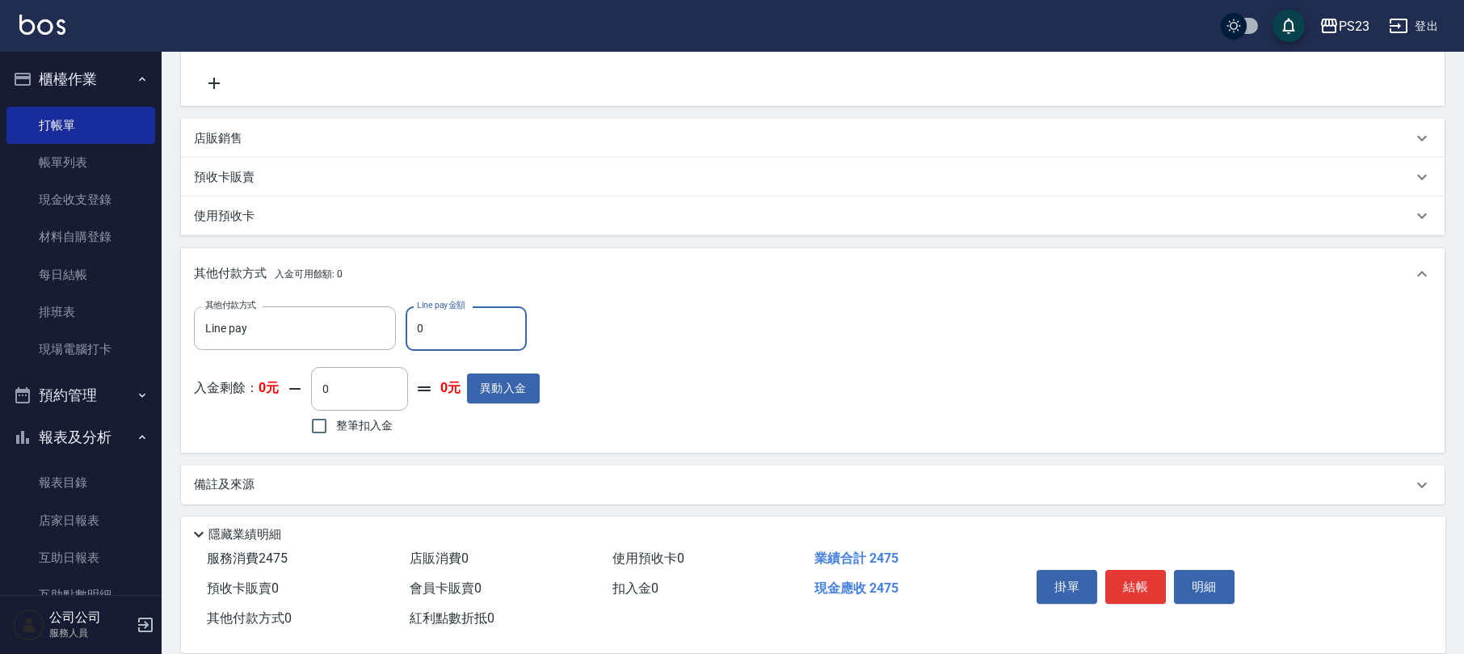
click at [402, 323] on div "其他付款方式 Line pay 其他付款方式 Line pay金額 0 Line pay金額" at bounding box center [367, 328] width 346 height 44
click at [418, 331] on input "0" at bounding box center [466, 328] width 121 height 44
type input "2475"
click at [1139, 570] on button "結帳" at bounding box center [1135, 587] width 61 height 34
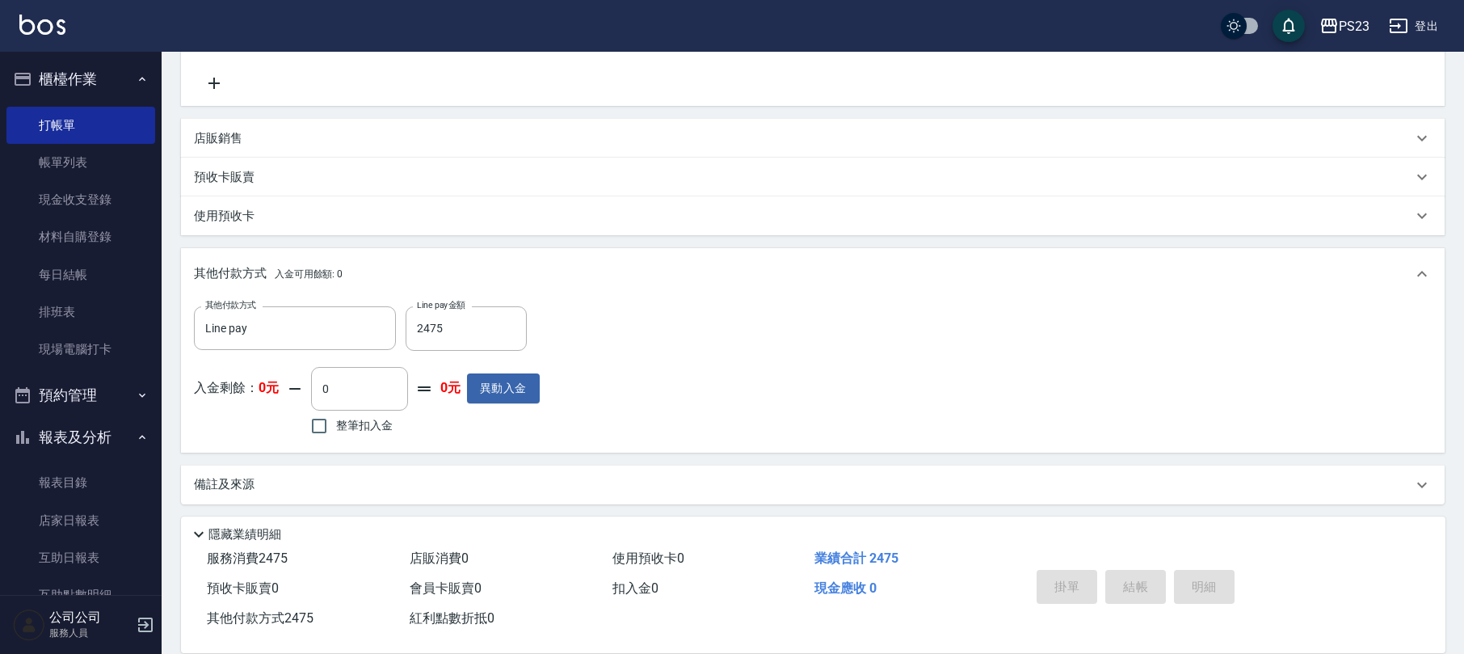
type input "[DATE] 18:46"
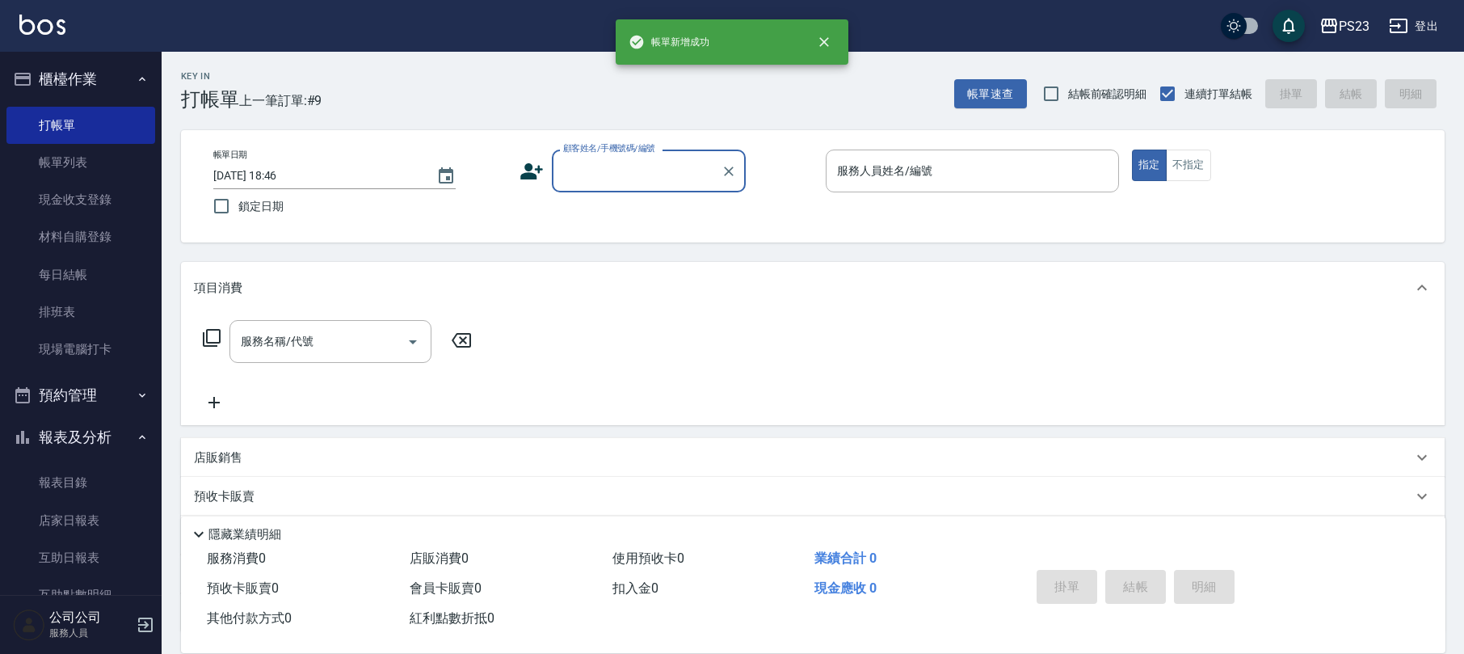
scroll to position [0, 0]
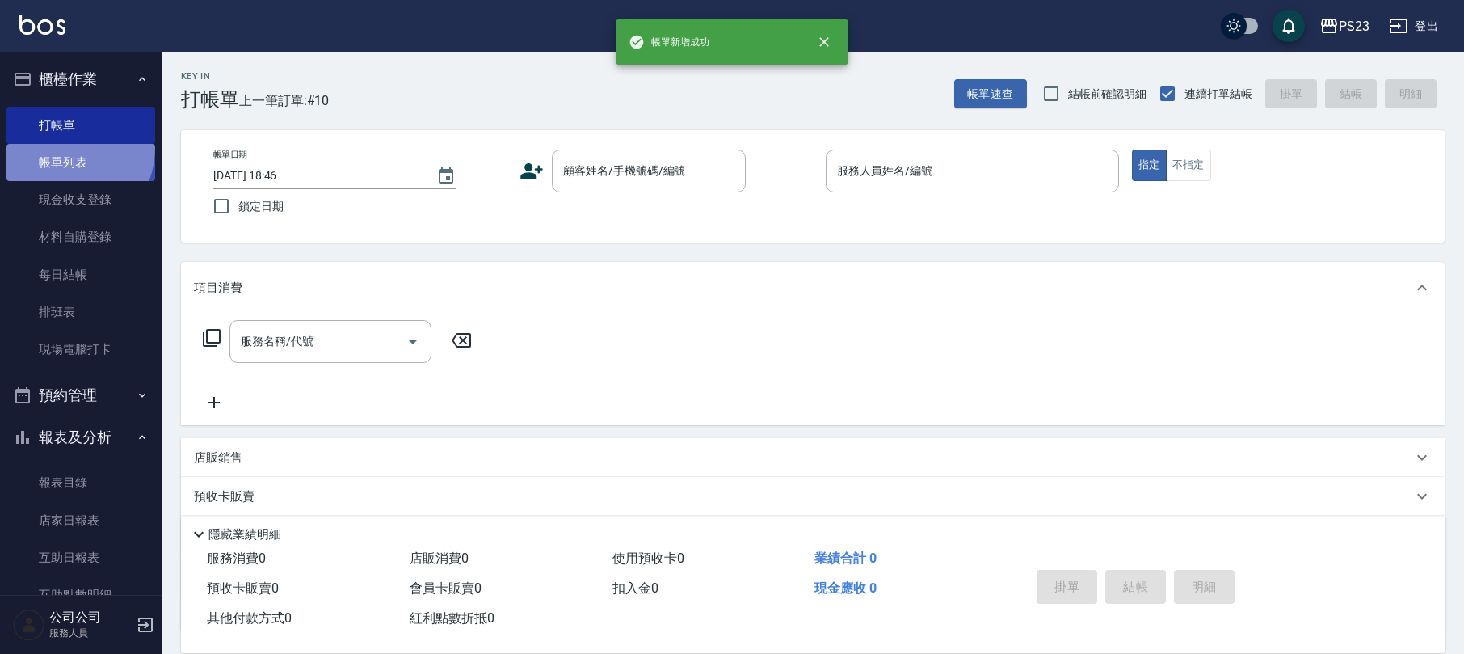
click at [58, 147] on link "帳單列表" at bounding box center [80, 162] width 149 height 37
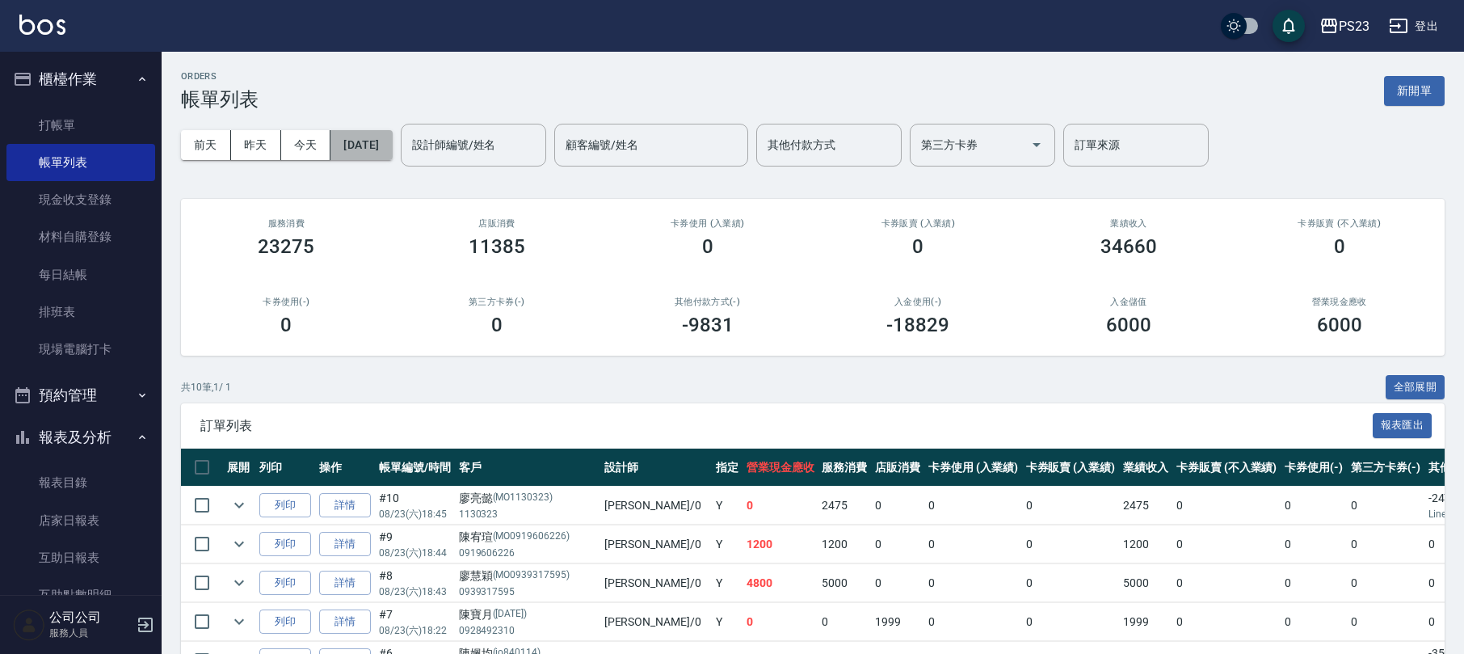
click at [379, 133] on button "[DATE]" at bounding box center [360, 145] width 61 height 30
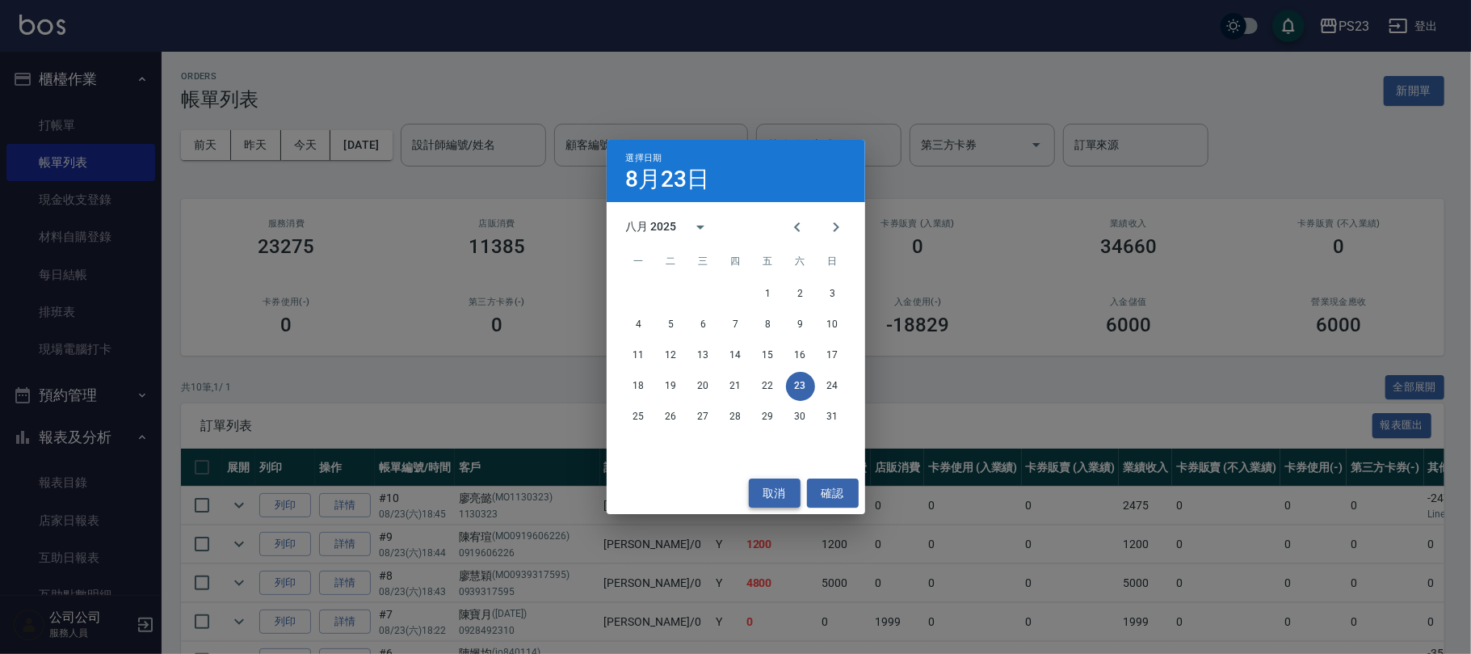
click at [780, 486] on button "取消" at bounding box center [775, 493] width 52 height 30
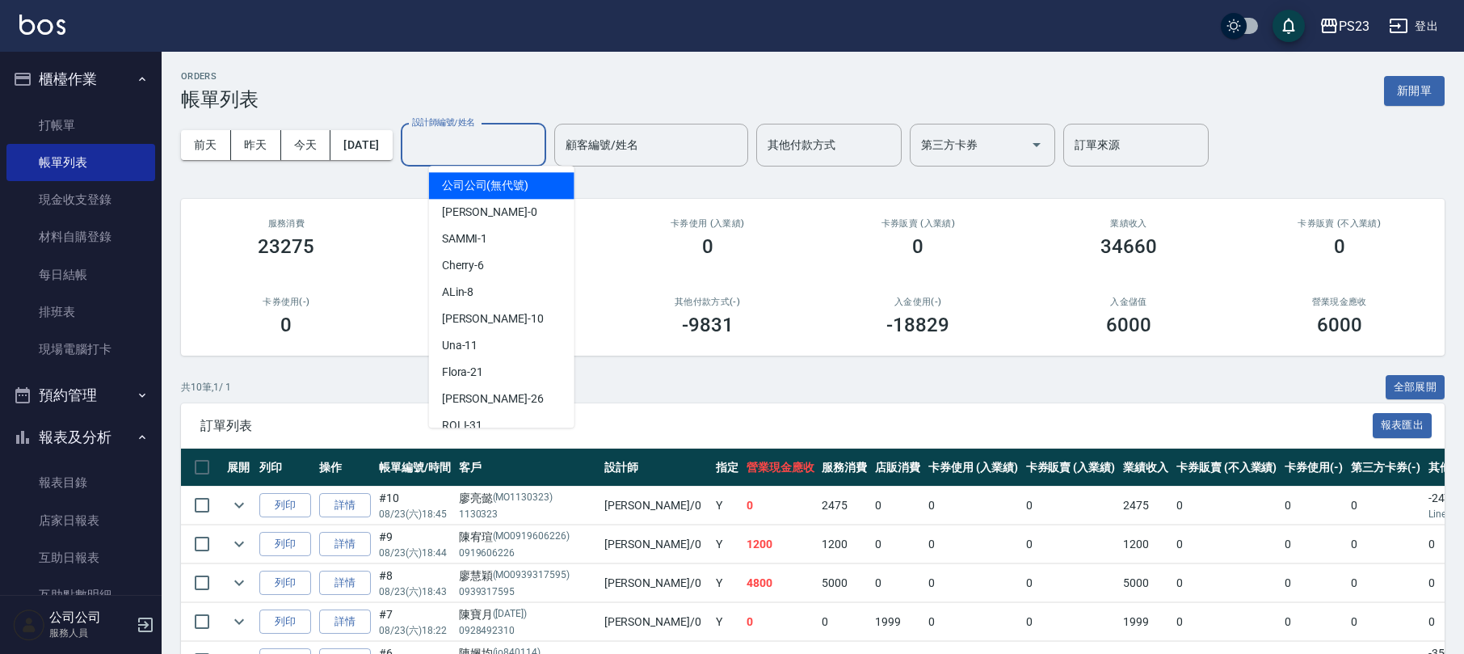
click at [465, 141] on input "設計師編號/姓名" at bounding box center [473, 145] width 131 height 28
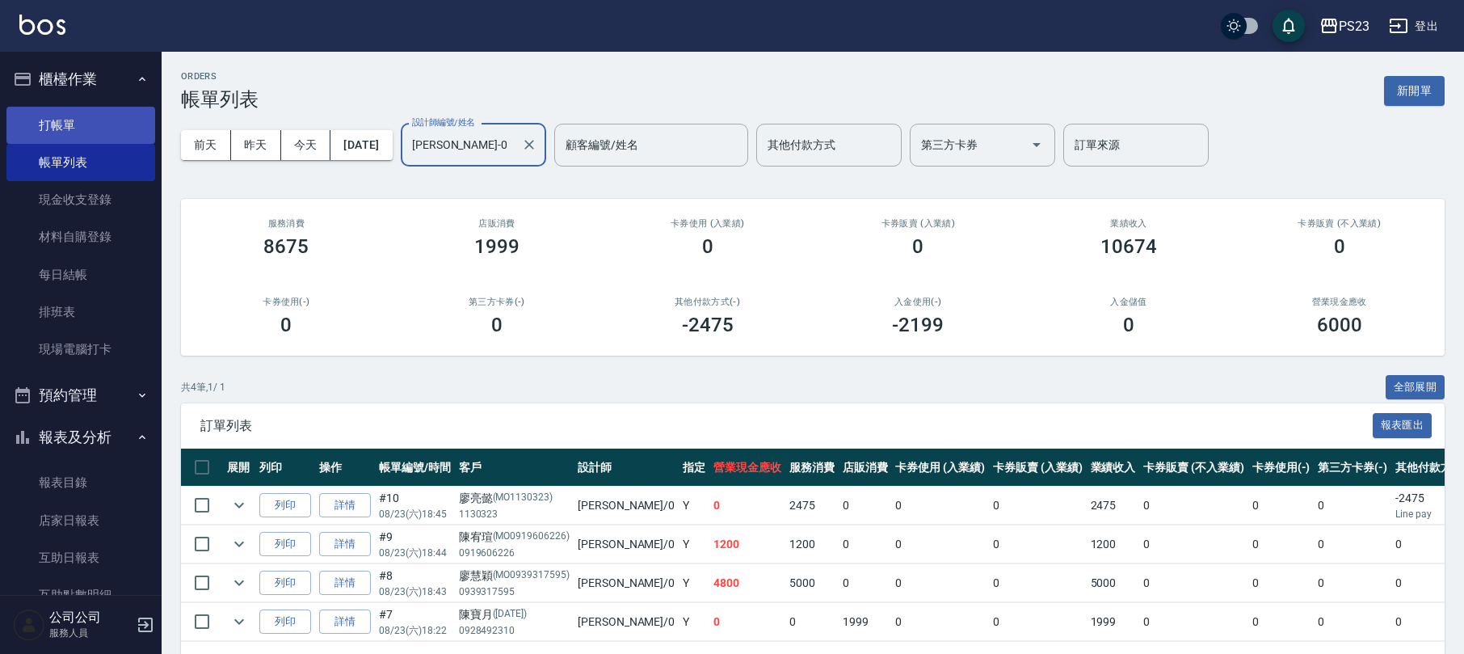
type input "[PERSON_NAME]-0"
drag, startPoint x: 56, startPoint y: 112, endPoint x: 46, endPoint y: 99, distance: 16.2
click at [56, 110] on link "打帳單" at bounding box center [80, 125] width 149 height 37
